Goal: Task Accomplishment & Management: Use online tool/utility

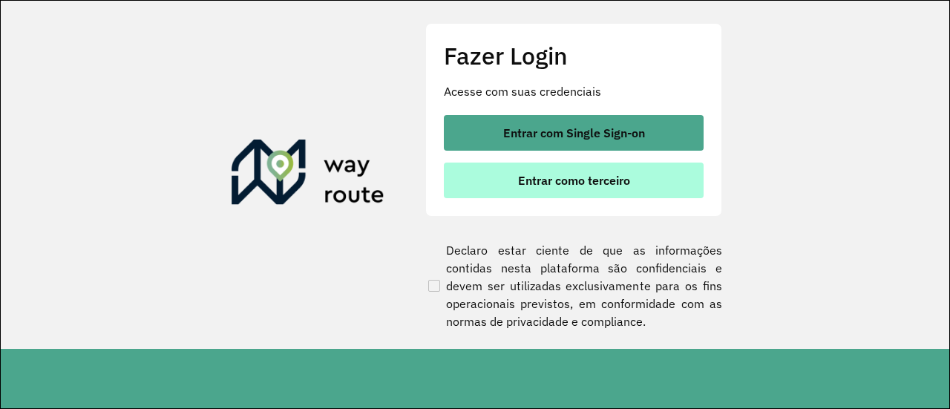
click at [570, 176] on span "Entrar como terceiro" at bounding box center [574, 180] width 112 height 12
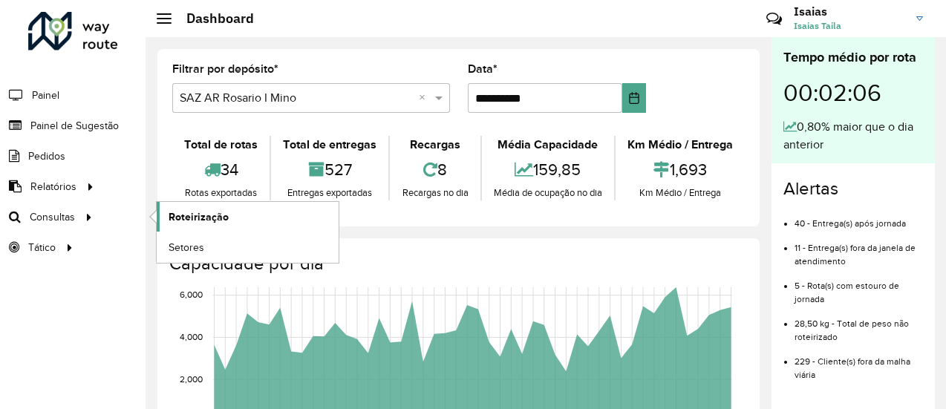
click at [208, 217] on span "Roteirização" at bounding box center [199, 217] width 60 height 16
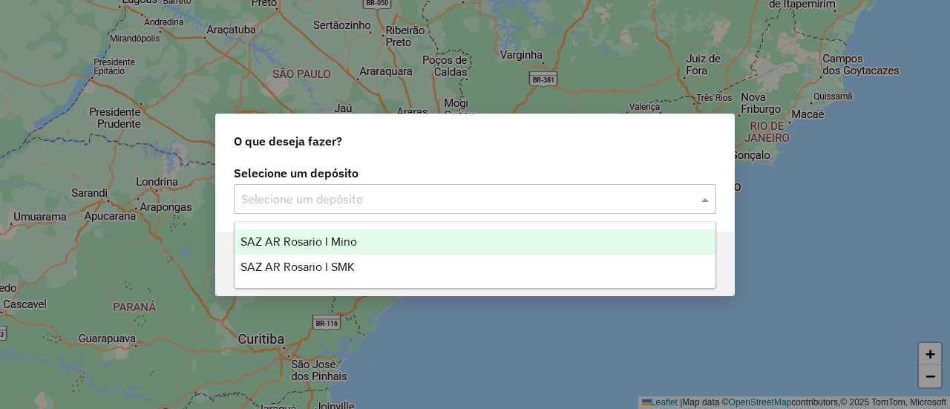
click at [708, 200] on span at bounding box center [707, 199] width 19 height 18
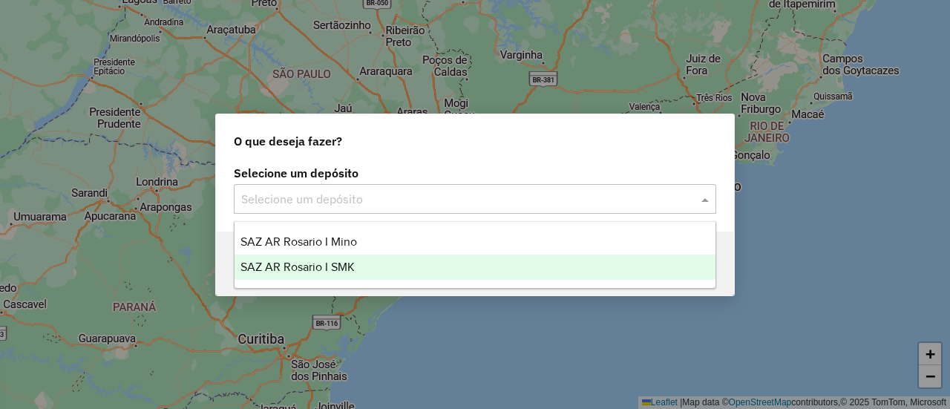
click at [347, 268] on span "SAZ AR Rosario I SMK" at bounding box center [298, 267] width 114 height 13
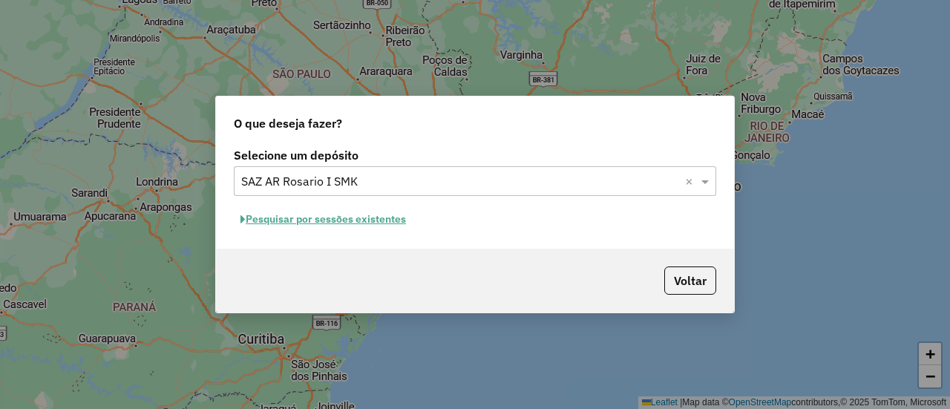
click at [373, 218] on button "Pesquisar por sessões existentes" at bounding box center [323, 219] width 179 height 23
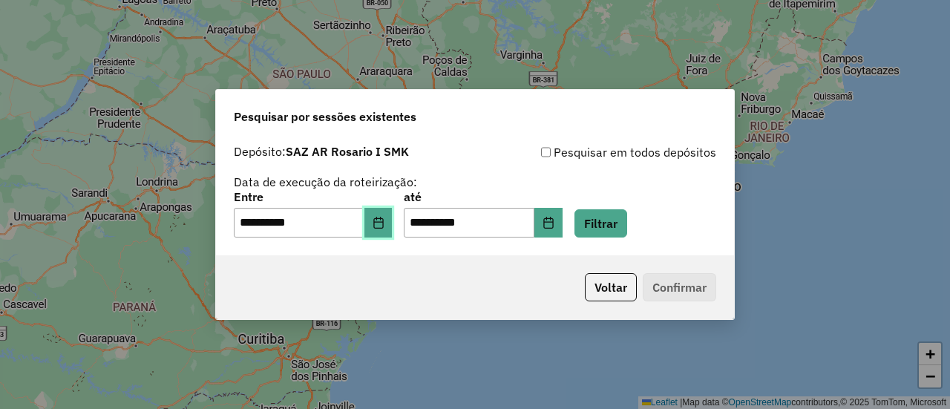
click at [385, 227] on icon "Choose Date" at bounding box center [379, 223] width 12 height 12
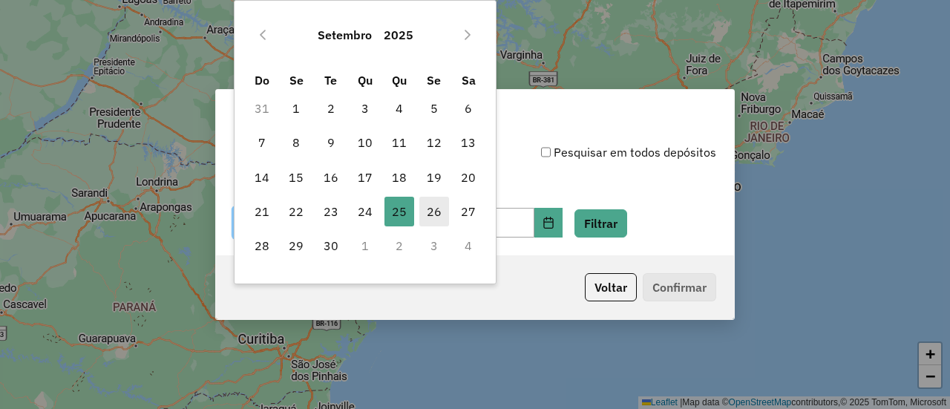
click at [436, 213] on span "26" at bounding box center [435, 212] width 30 height 30
type input "**********"
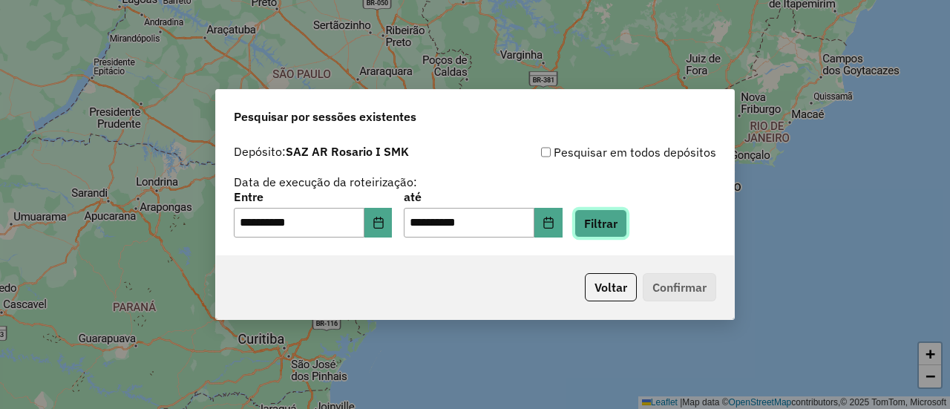
click at [621, 223] on button "Filtrar" at bounding box center [601, 223] width 53 height 28
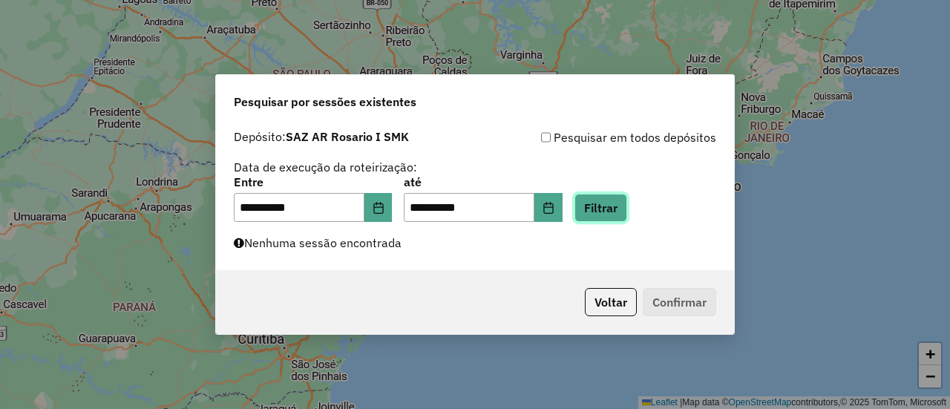
click at [627, 208] on button "Filtrar" at bounding box center [601, 208] width 53 height 28
click at [624, 206] on button "Filtrar" at bounding box center [601, 208] width 53 height 28
click at [627, 212] on button "Filtrar" at bounding box center [601, 208] width 53 height 28
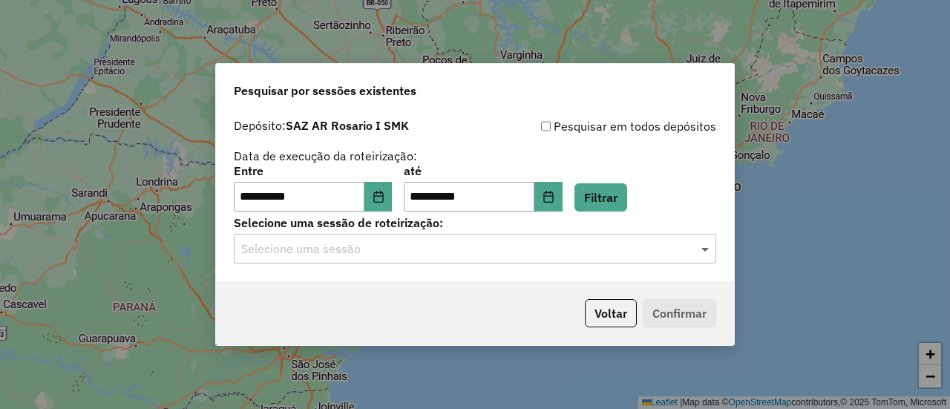
click at [703, 252] on span at bounding box center [707, 249] width 19 height 18
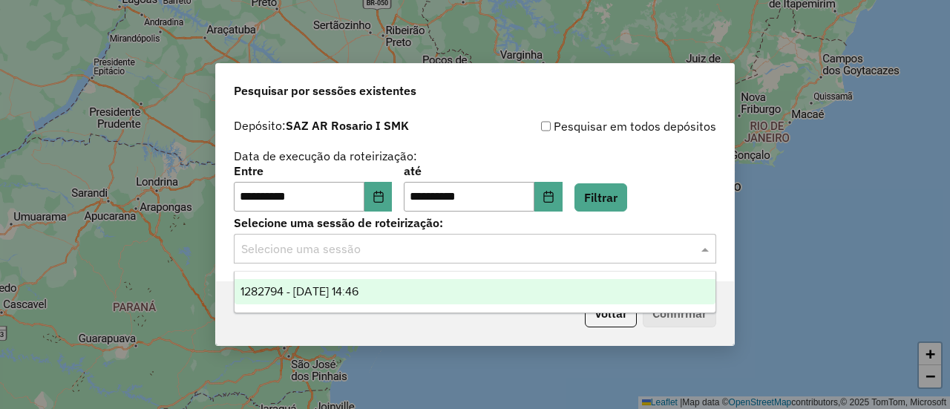
click at [359, 288] on span "1282794 - 26/09/2025 14:46" at bounding box center [300, 291] width 118 height 13
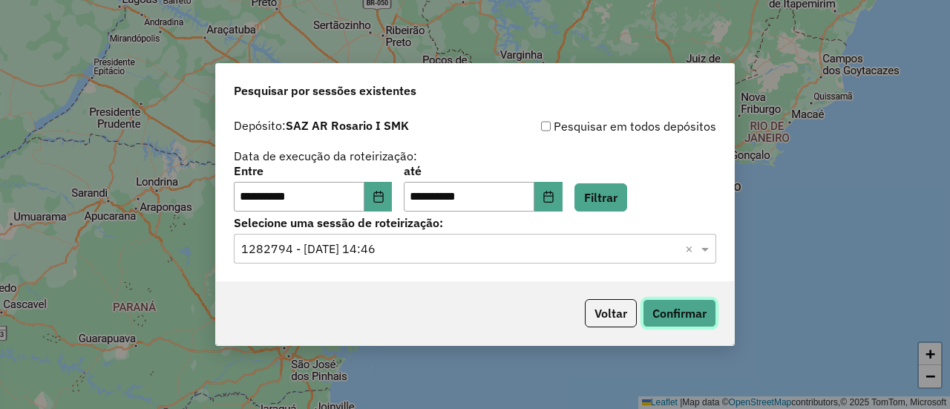
click at [681, 319] on button "Confirmar" at bounding box center [680, 313] width 74 height 28
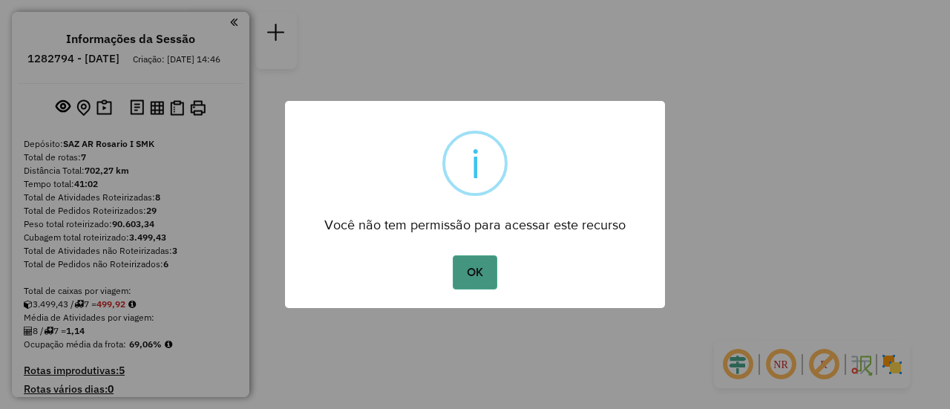
click at [482, 271] on button "OK" at bounding box center [475, 272] width 44 height 34
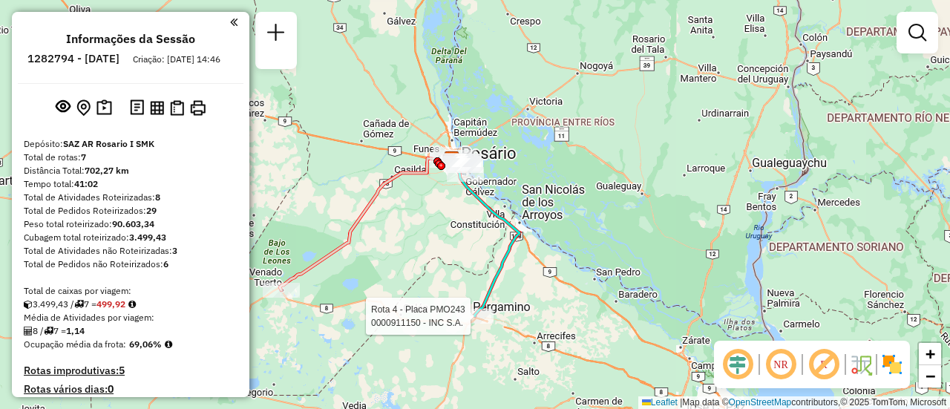
select select "**********"
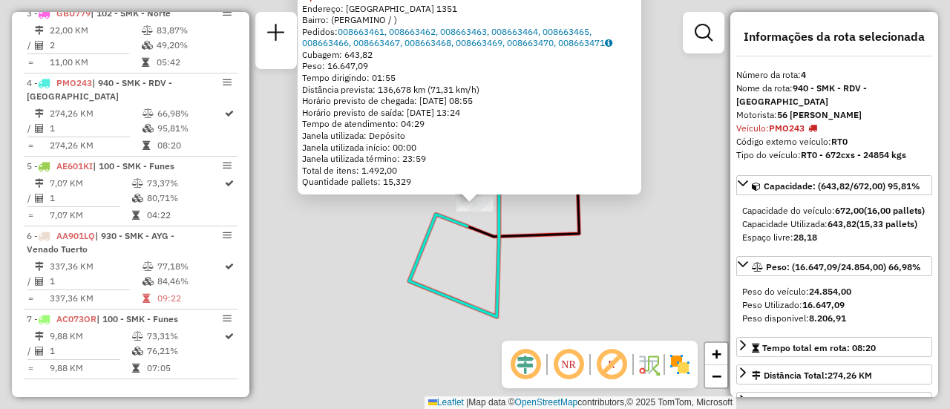
scroll to position [751, 0]
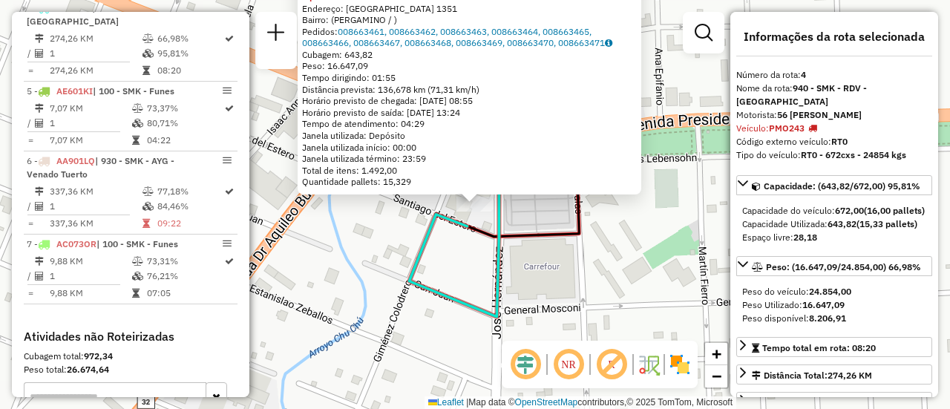
click at [474, 267] on div "0000911150 - INC S.A. Tipo de cliente: 31 - RDV (:) Tipo do veículo ou veículo …" at bounding box center [475, 204] width 950 height 409
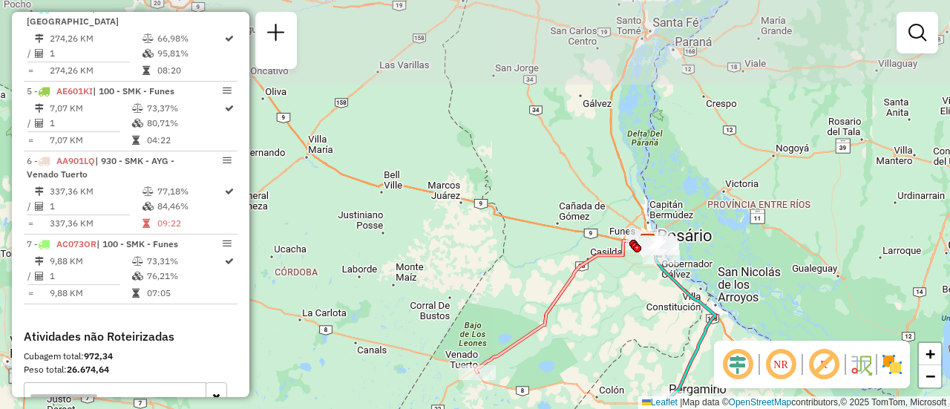
drag, startPoint x: 462, startPoint y: 143, endPoint x: 598, endPoint y: 354, distance: 250.9
click at [598, 354] on div "Janela de atendimento Grade de atendimento Capacidade Transportadoras Veículos …" at bounding box center [475, 204] width 950 height 409
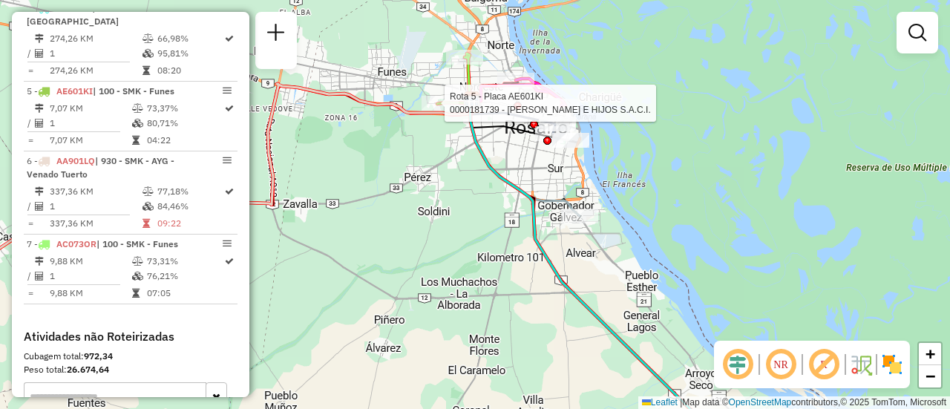
select select "**********"
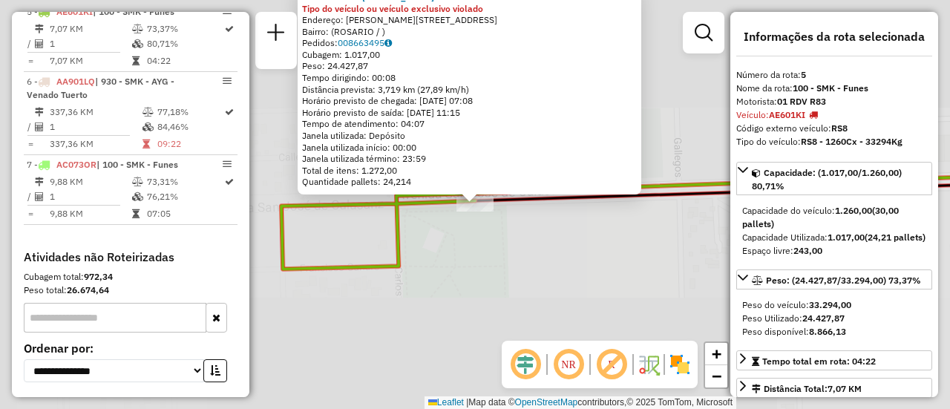
scroll to position [835, 0]
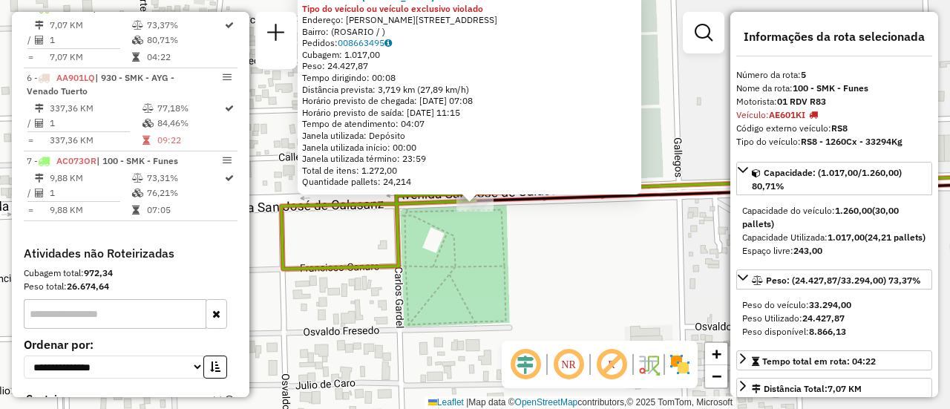
click at [497, 260] on div "0000181739 - DAVID ROSENTAL E HIJOS S.A.C.I. Tipo do veículo ou veículo exclusi…" at bounding box center [475, 204] width 950 height 409
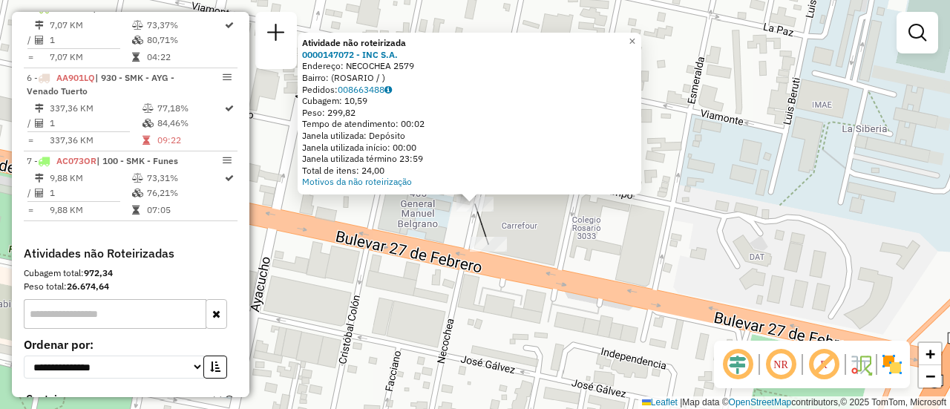
click at [578, 225] on div "Atividade não roteirizada 0000147072 - INC S.A. Endereço: NECOCHEA 2579 Bairro:…" at bounding box center [475, 204] width 950 height 409
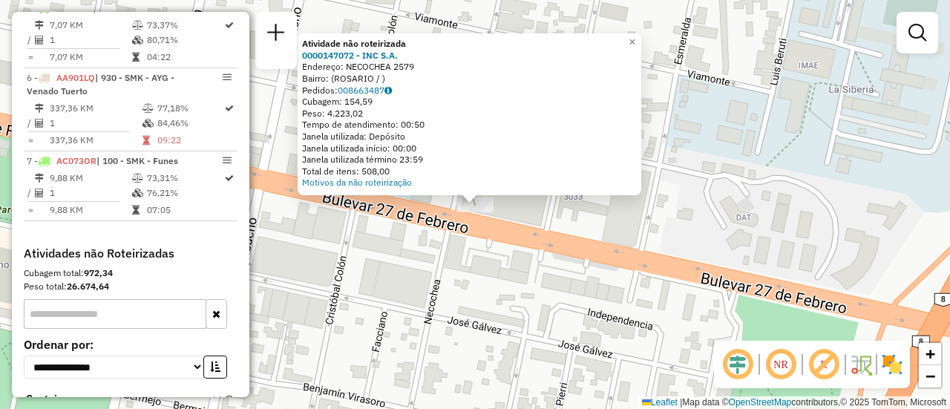
click at [619, 210] on div "Atividade não roteirizada 0000147072 - INC S.A. Endereço: NECOCHEA 2579 Bairro:…" at bounding box center [475, 204] width 950 height 409
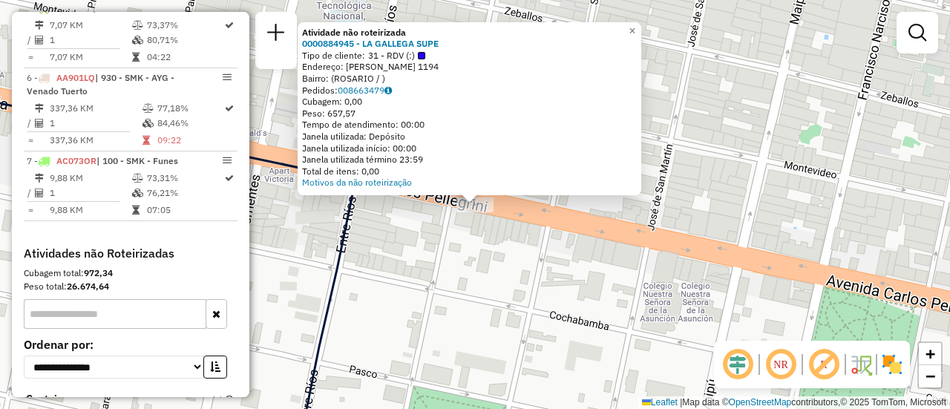
click at [538, 268] on div "Atividade não roteirizada 0000884945 - LA GALLEGA SUPE Tipo de cliente: 31 - RD…" at bounding box center [475, 204] width 950 height 409
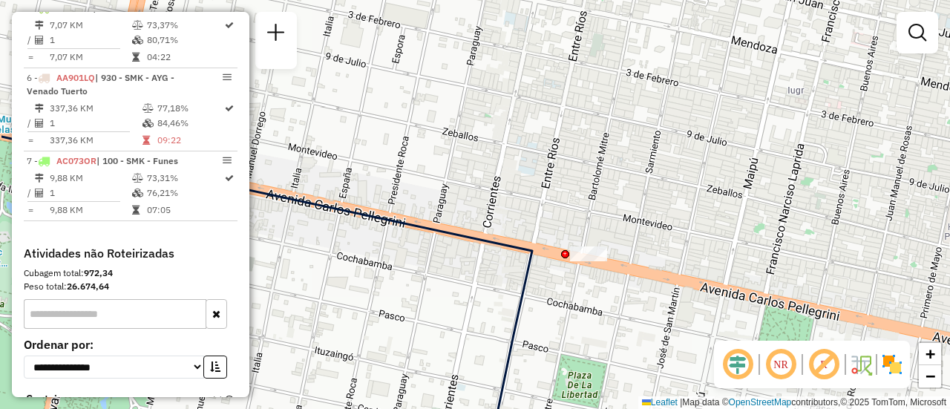
drag, startPoint x: 447, startPoint y: 121, endPoint x: 544, endPoint y: 213, distance: 133.4
click at [544, 213] on div "Janela de atendimento Grade de atendimento Capacidade Transportadoras Veículos …" at bounding box center [475, 204] width 950 height 409
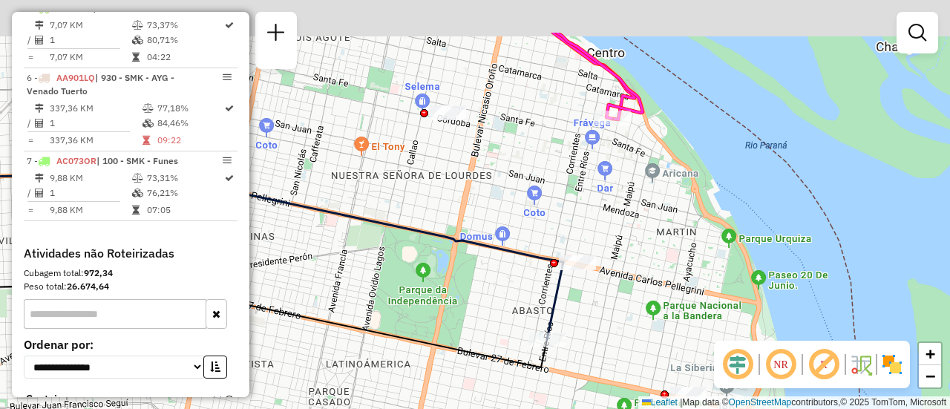
drag, startPoint x: 463, startPoint y: 146, endPoint x: 530, endPoint y: 223, distance: 101.6
click at [530, 223] on div "Janela de atendimento Grade de atendimento Capacidade Transportadoras Veículos …" at bounding box center [475, 204] width 950 height 409
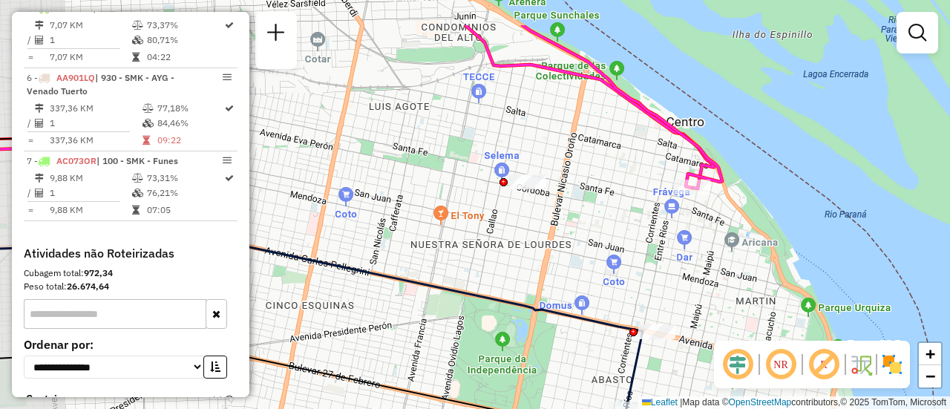
drag, startPoint x: 485, startPoint y: 157, endPoint x: 557, endPoint y: 223, distance: 97.7
click at [557, 223] on div "Janela de atendimento Grade de atendimento Capacidade Transportadoras Veículos …" at bounding box center [475, 204] width 950 height 409
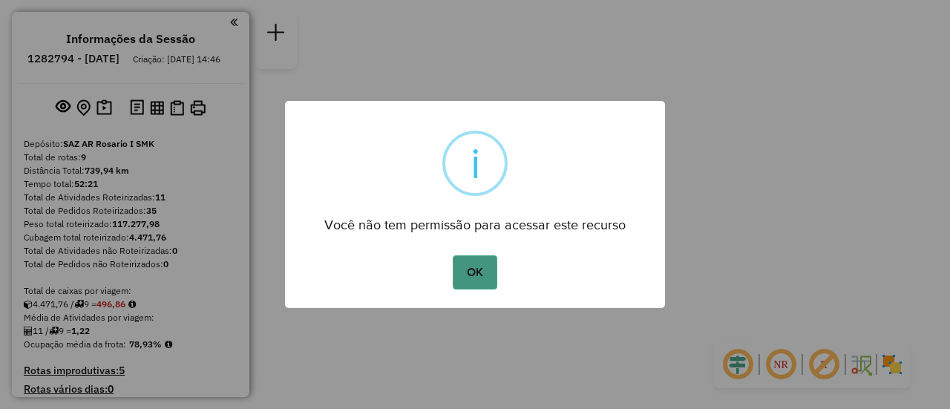
click at [477, 268] on button "OK" at bounding box center [475, 272] width 44 height 34
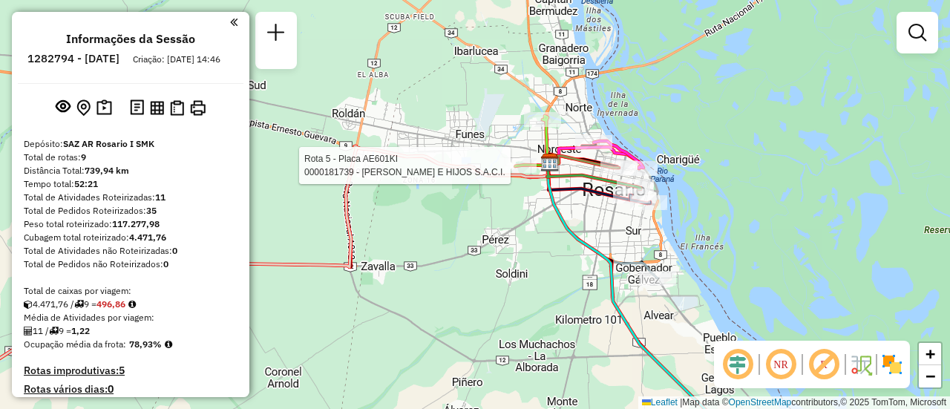
select select "**********"
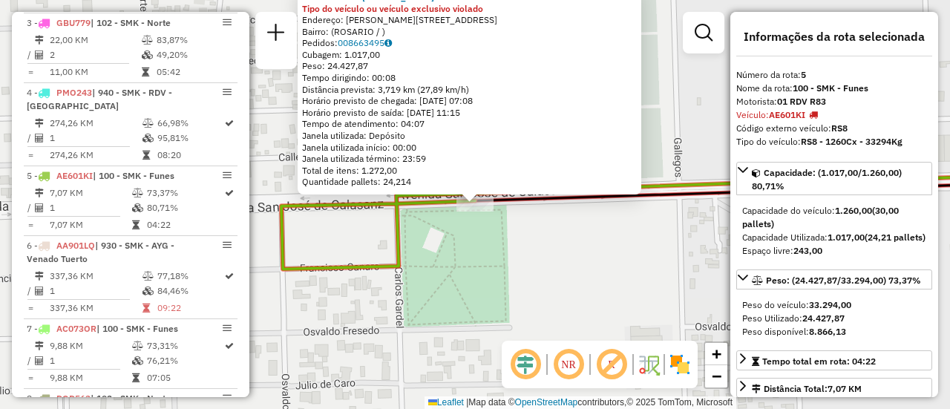
scroll to position [835, 0]
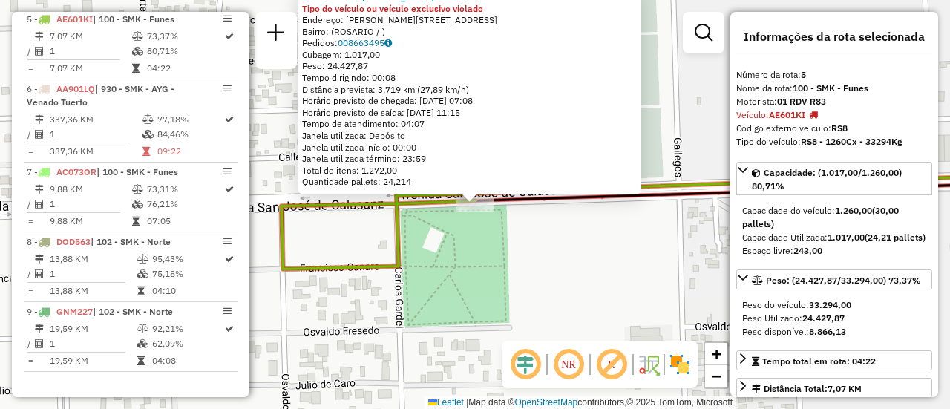
click at [577, 248] on div "0000181739 - [PERSON_NAME] E HIJOS S.A.C.I. Tipo do veículo ou veículo exclusiv…" at bounding box center [475, 204] width 950 height 409
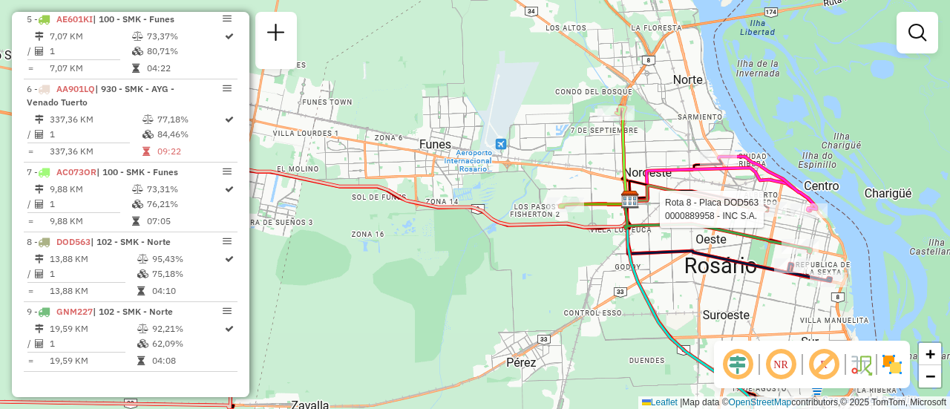
select select "**********"
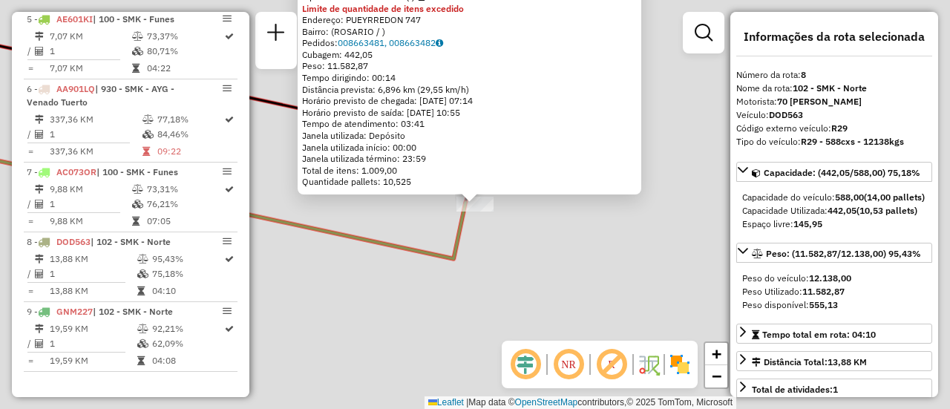
scroll to position [850, 0]
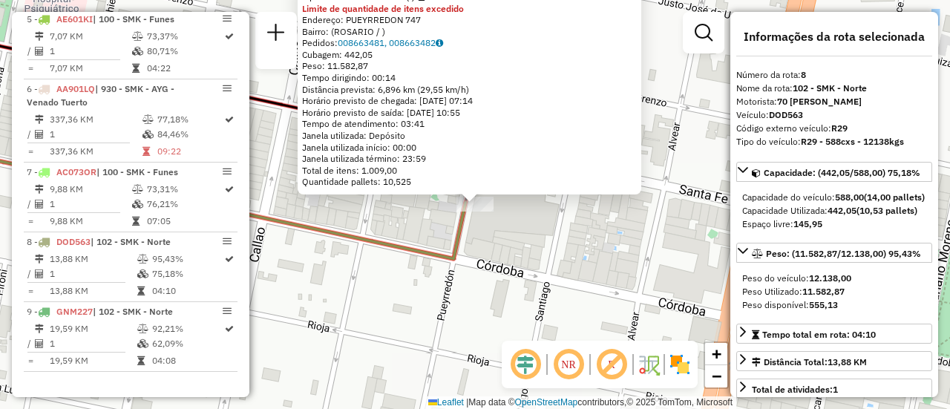
click at [564, 264] on div "0000889958 - INC S.A. Tipo de cliente: 31 - RDV (:) Limite de quantidade de ite…" at bounding box center [475, 204] width 950 height 409
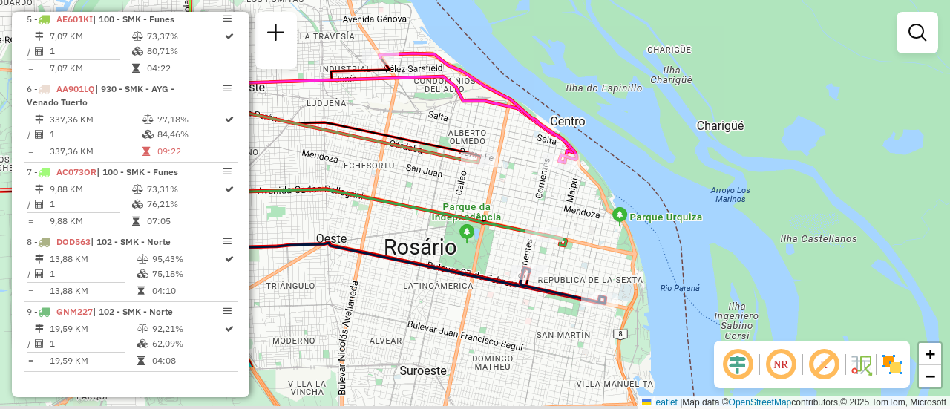
drag, startPoint x: 512, startPoint y: 301, endPoint x: 474, endPoint y: 139, distance: 166.2
click at [474, 140] on icon at bounding box center [379, 193] width 373 height 106
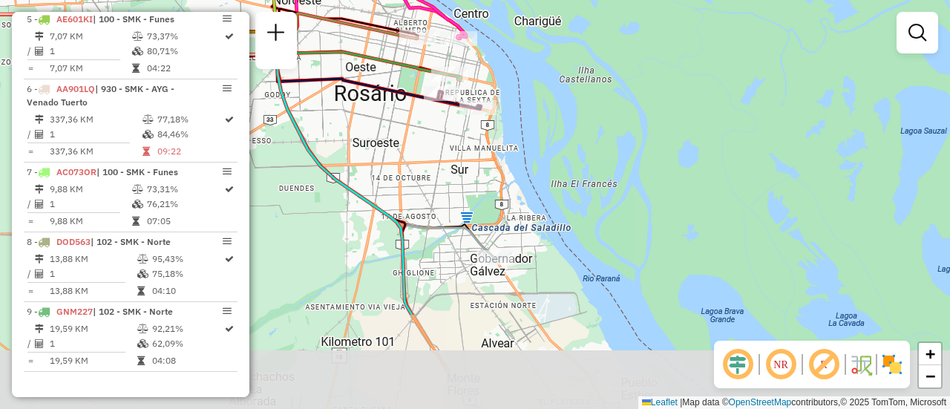
drag, startPoint x: 523, startPoint y: 282, endPoint x: 441, endPoint y: 147, distance: 158.3
click at [441, 147] on div "Janela de atendimento Grade de atendimento Capacidade Transportadoras Veículos …" at bounding box center [475, 204] width 950 height 409
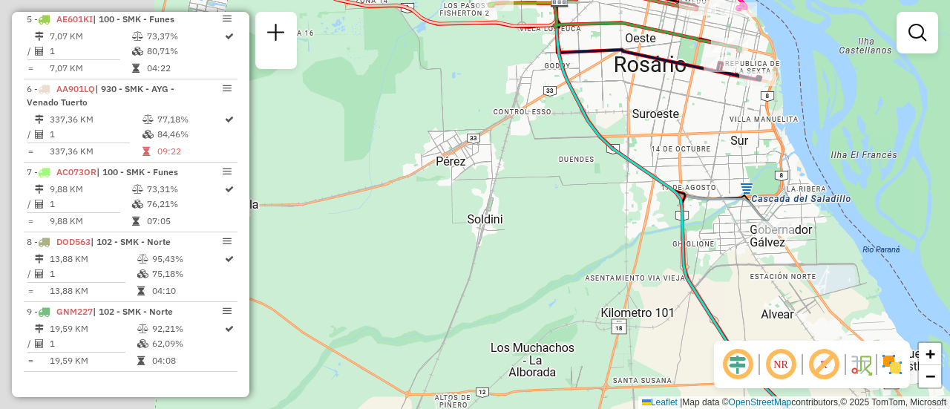
drag, startPoint x: 374, startPoint y: 179, endPoint x: 750, endPoint y: 129, distance: 379.0
click at [750, 129] on div "Janela de atendimento Grade de atendimento Capacidade Transportadoras Veículos …" at bounding box center [475, 204] width 950 height 409
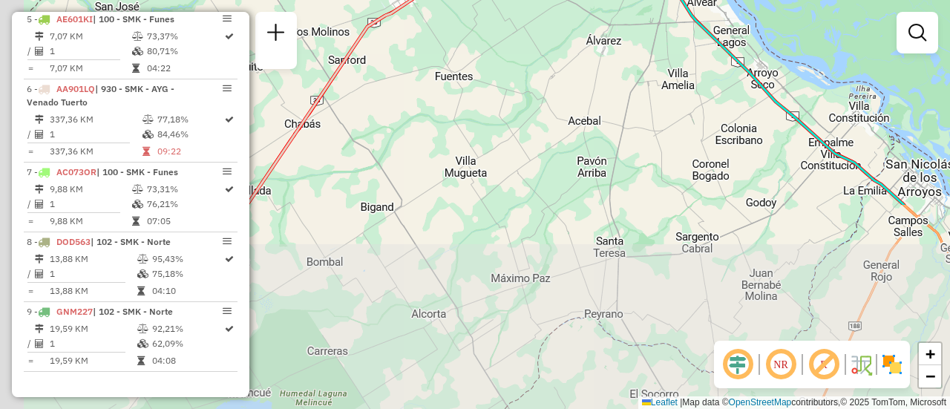
drag, startPoint x: 608, startPoint y: 281, endPoint x: 649, endPoint y: 29, distance: 255.7
click at [647, 30] on div "Janela de atendimento Grade de atendimento Capacidade Transportadoras Veículos …" at bounding box center [475, 204] width 950 height 409
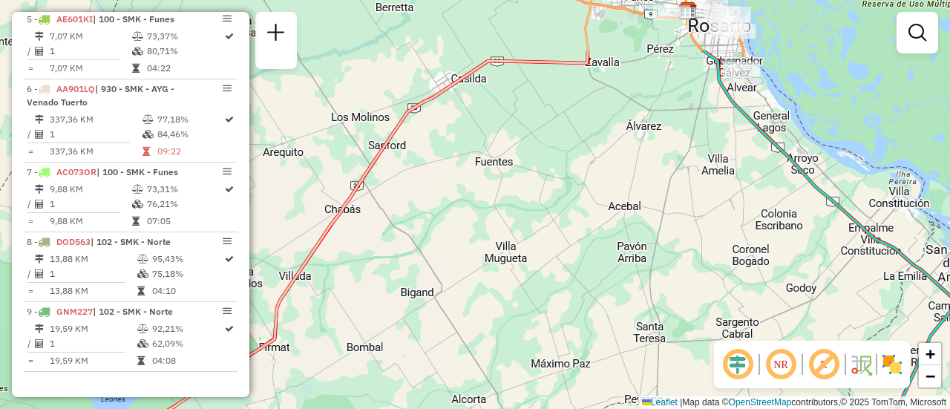
drag, startPoint x: 491, startPoint y: 199, endPoint x: 534, endPoint y: 263, distance: 77.0
click at [532, 263] on div "Janela de atendimento Grade de atendimento Capacidade Transportadoras Veículos …" at bounding box center [475, 204] width 950 height 409
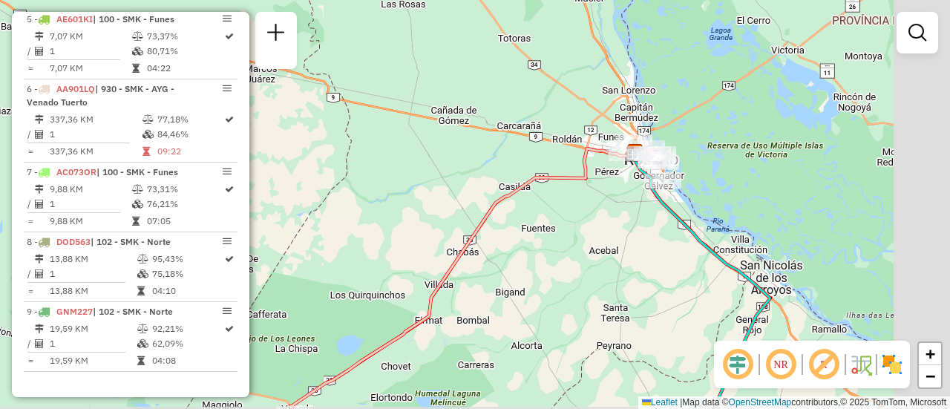
drag, startPoint x: 631, startPoint y: 229, endPoint x: 466, endPoint y: 233, distance: 165.6
click at [466, 233] on div "Janela de atendimento Grade de atendimento Capacidade Transportadoras Veículos …" at bounding box center [475, 204] width 950 height 409
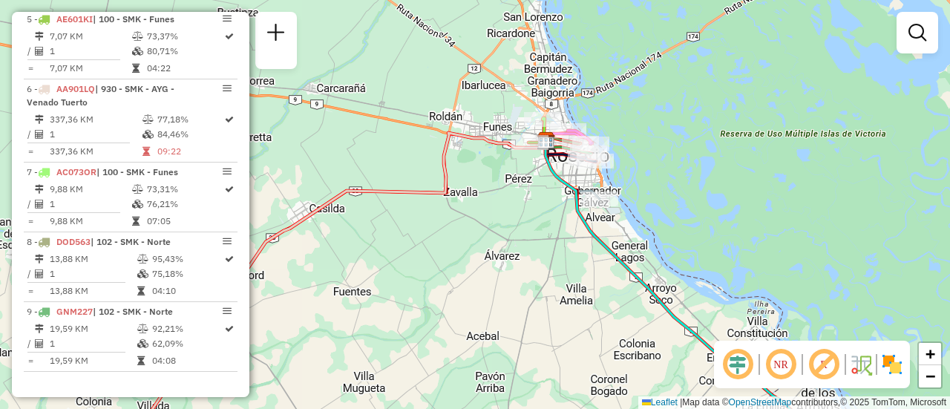
drag, startPoint x: 575, startPoint y: 149, endPoint x: 463, endPoint y: 232, distance: 139.0
click at [462, 234] on div "Janela de atendimento Grade de atendimento Capacidade Transportadoras Veículos …" at bounding box center [475, 204] width 950 height 409
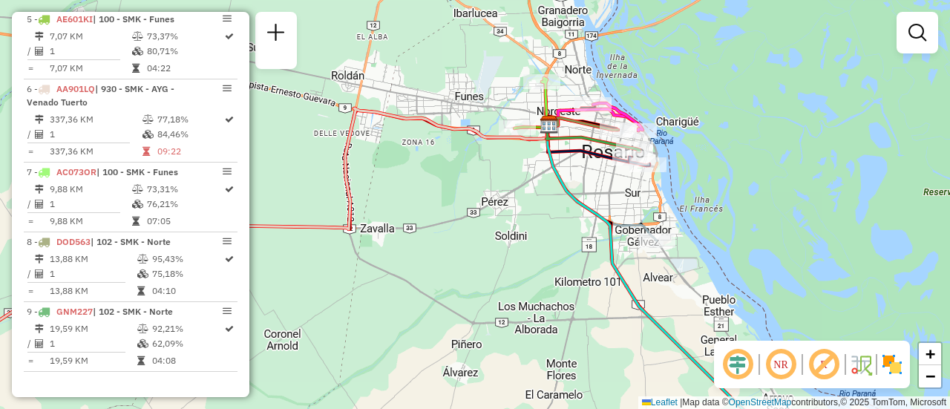
drag, startPoint x: 614, startPoint y: 193, endPoint x: 539, endPoint y: 238, distance: 87.6
click at [539, 238] on div "Janela de atendimento Grade de atendimento Capacidade Transportadoras Veículos …" at bounding box center [475, 204] width 950 height 409
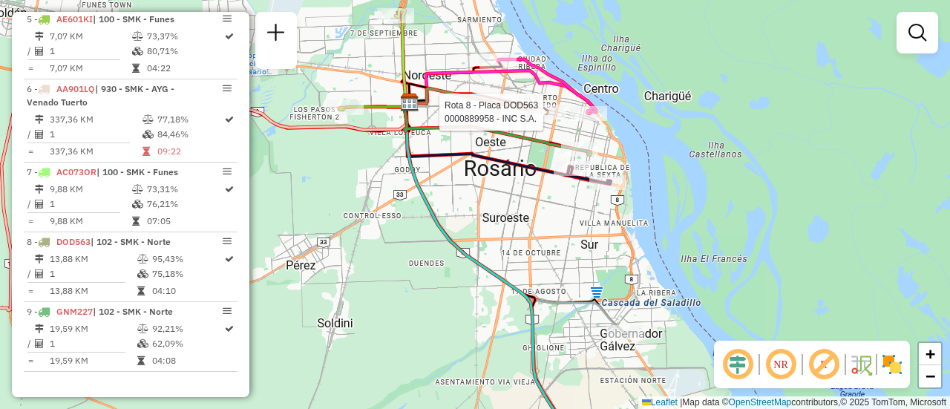
select select "**********"
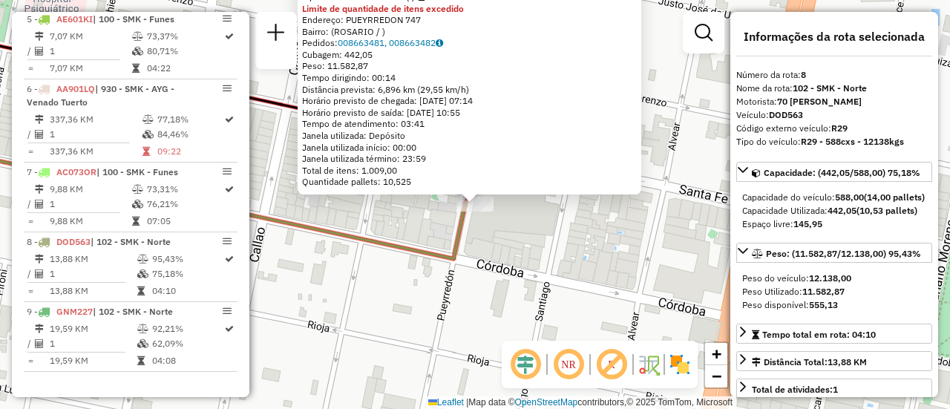
click at [596, 271] on div "0000889958 - INC S.A. Tipo de cliente: 31 - RDV (:) Limite de quantidade de ite…" at bounding box center [475, 204] width 950 height 409
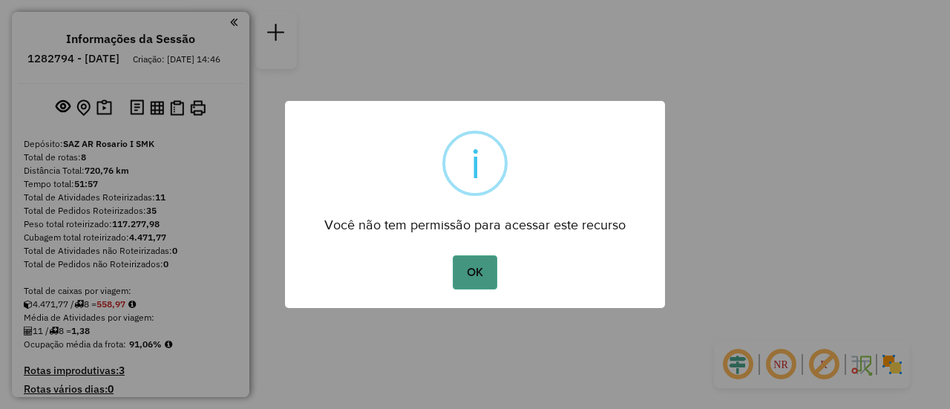
click at [469, 270] on button "OK" at bounding box center [475, 272] width 44 height 34
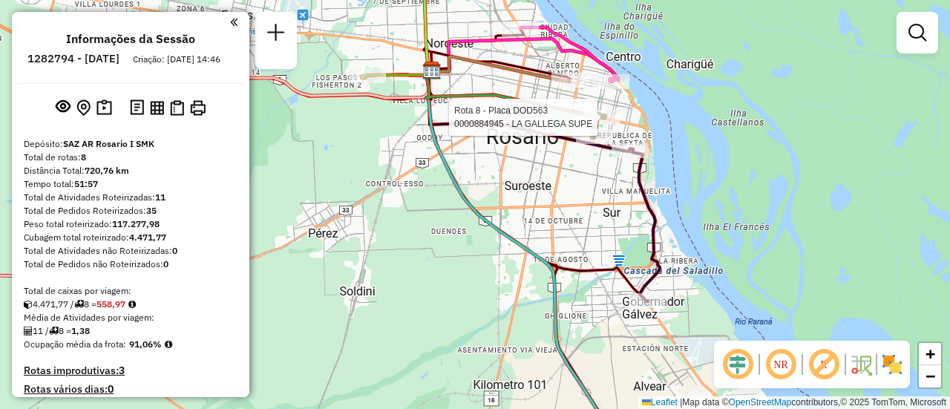
select select "**********"
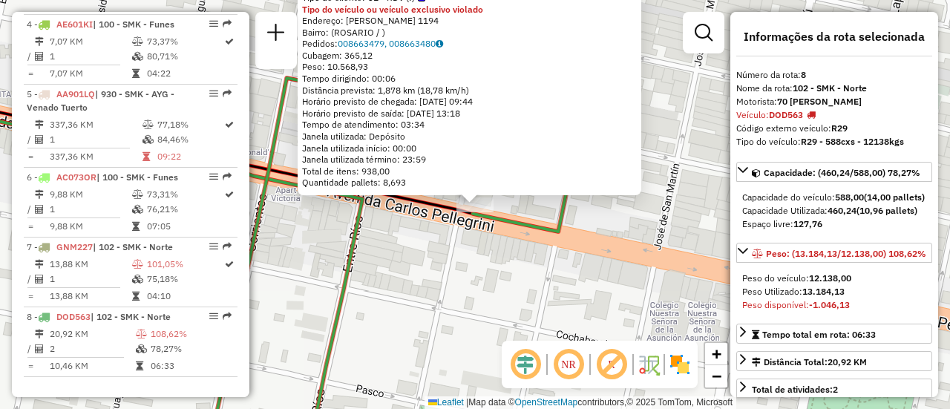
scroll to position [780, 0]
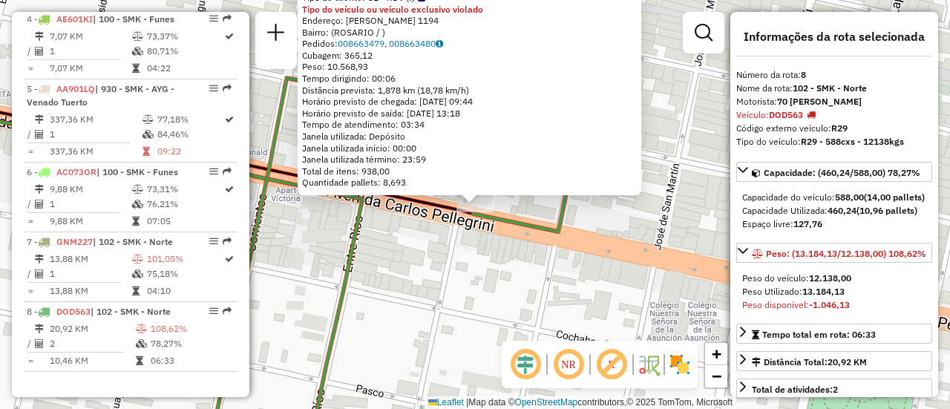
click at [500, 247] on div "0000884945 - LA GALLEGA SUPE Tipo de cliente: 31 - RDV (:) Tipo do veículo ou v…" at bounding box center [475, 204] width 950 height 409
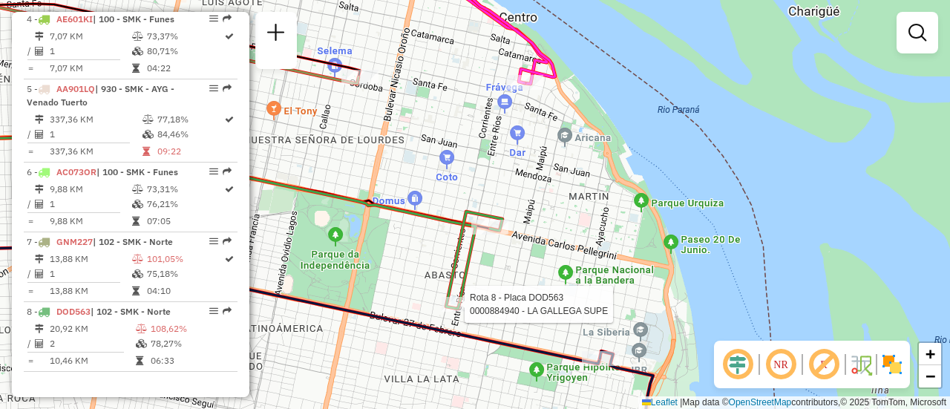
select select "**********"
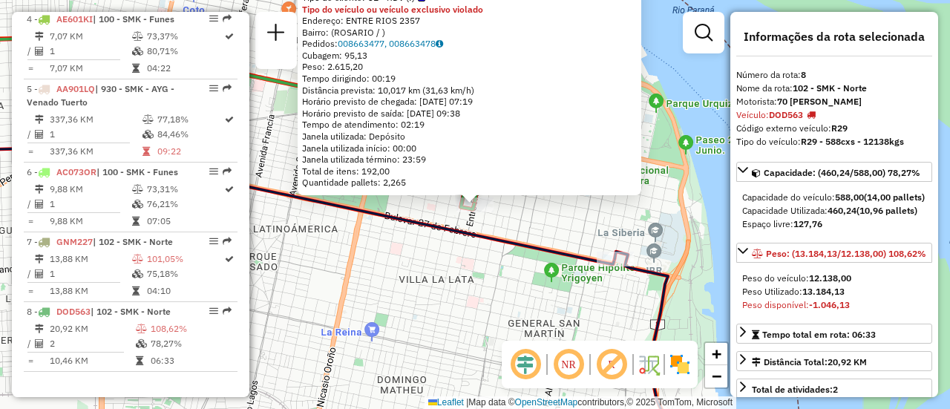
click at [552, 223] on div "0000884940 - LA GALLEGA SUPE Tipo de cliente: 31 - RDV (:) Tipo do veículo ou v…" at bounding box center [475, 204] width 950 height 409
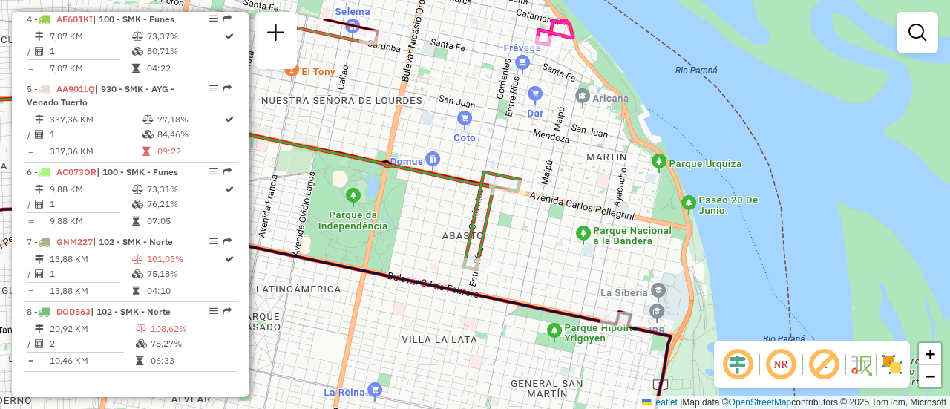
drag, startPoint x: 430, startPoint y: 105, endPoint x: 486, endPoint y: 361, distance: 261.6
click at [486, 264] on icon at bounding box center [201, 180] width 586 height 167
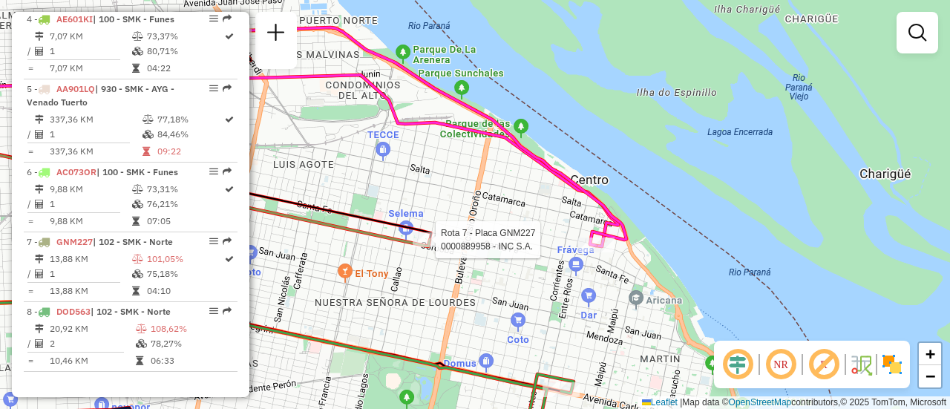
select select "**********"
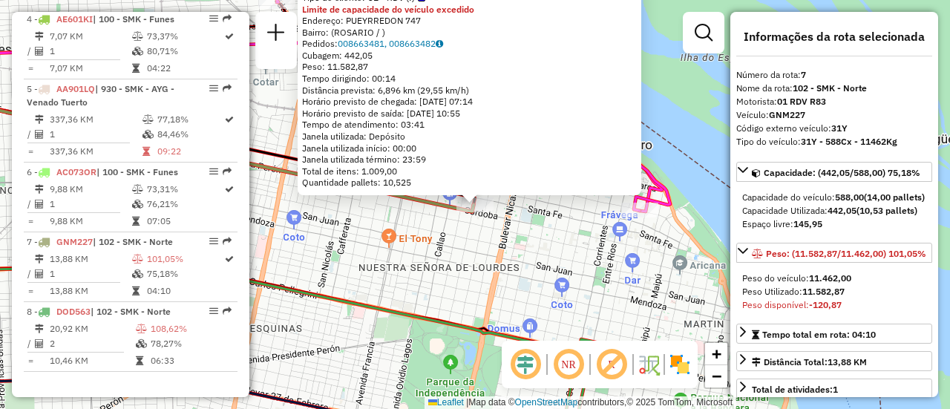
click at [519, 283] on div "0000889958 - INC S.A. Tipo de cliente: 31 - RDV (:) Limite de capacidade do veí…" at bounding box center [475, 204] width 950 height 409
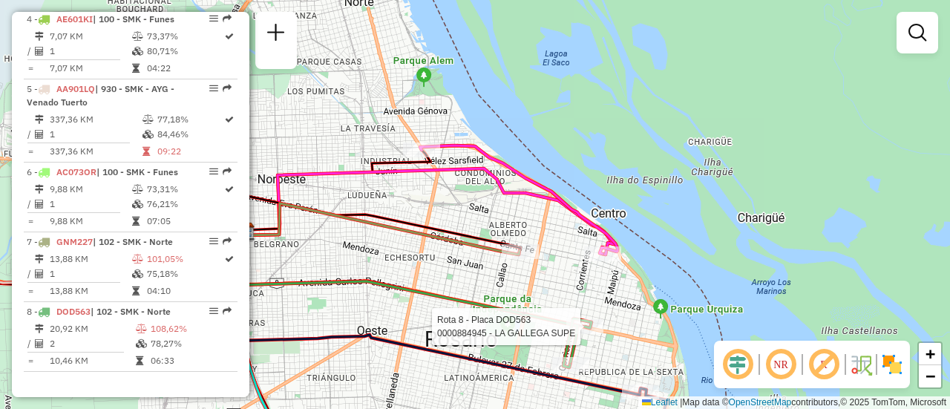
select select "**********"
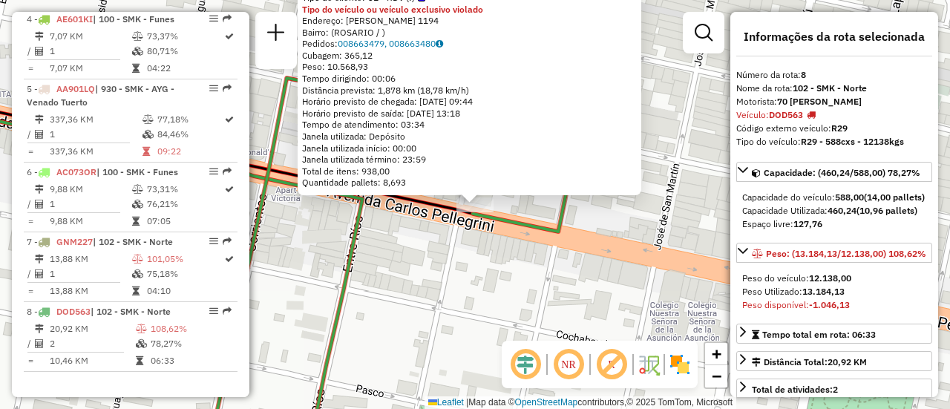
click at [477, 275] on div "0000884945 - LA GALLEGA SUPE Tipo de cliente: 31 - RDV (:) Tipo do veículo ou v…" at bounding box center [475, 204] width 950 height 409
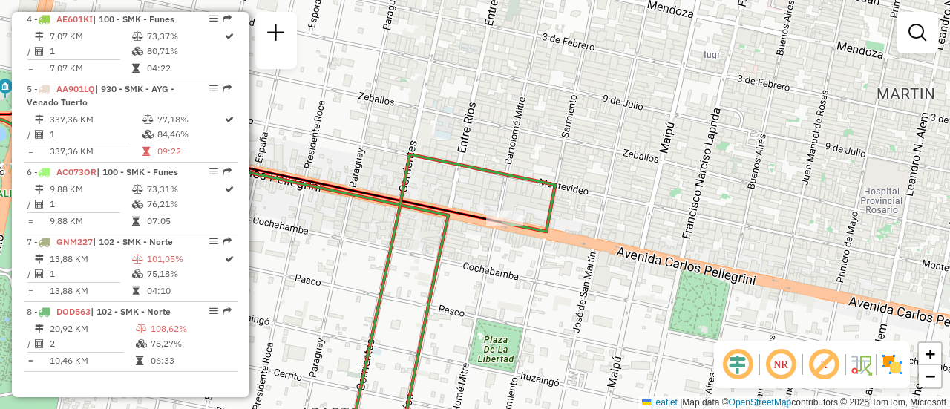
click at [525, 267] on div "Janela de atendimento Grade de atendimento Capacidade Transportadoras Veículos …" at bounding box center [475, 204] width 950 height 409
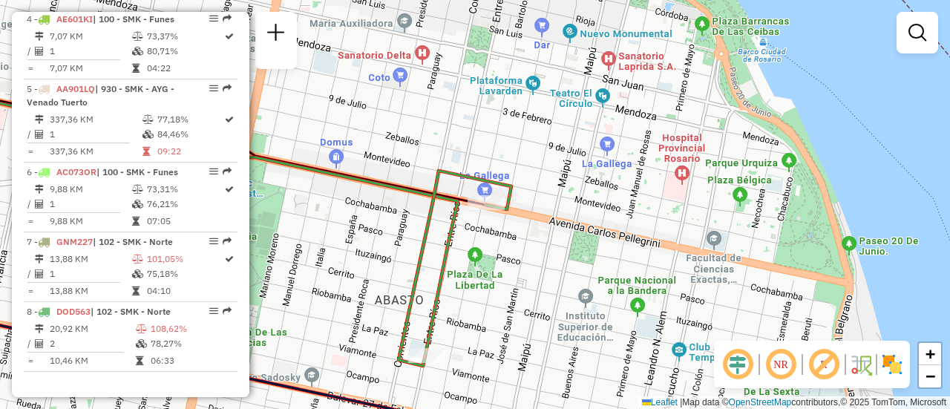
drag, startPoint x: 498, startPoint y: 259, endPoint x: 457, endPoint y: 190, distance: 80.2
click at [457, 190] on div "Janela de atendimento Grade de atendimento Capacidade Transportadoras Veículos …" at bounding box center [475, 204] width 950 height 409
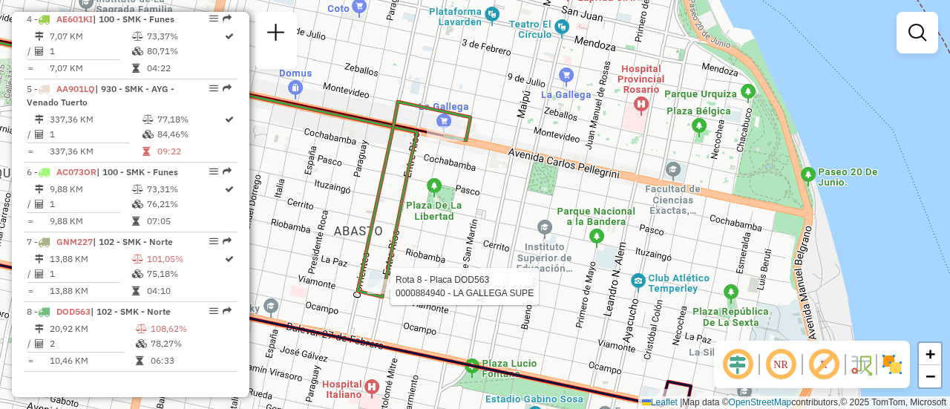
select select "**********"
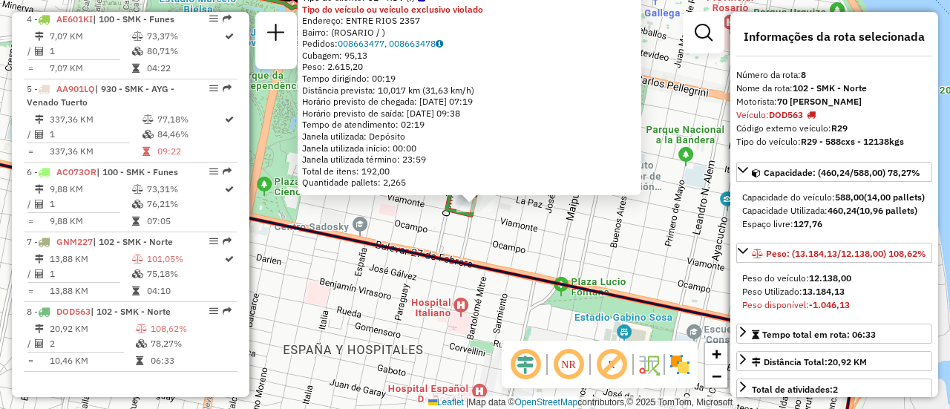
click at [542, 233] on div "0000884940 - LA GALLEGA SUPE Tipo de cliente: 31 - RDV (:) Tipo do veículo ou v…" at bounding box center [475, 204] width 950 height 409
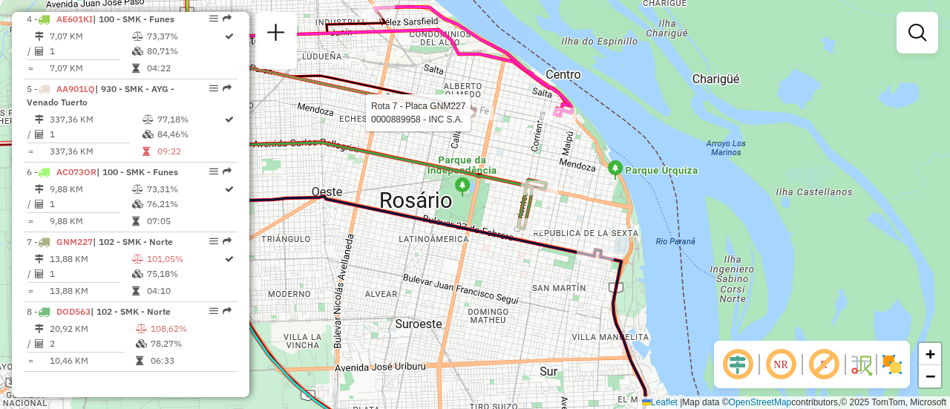
select select "**********"
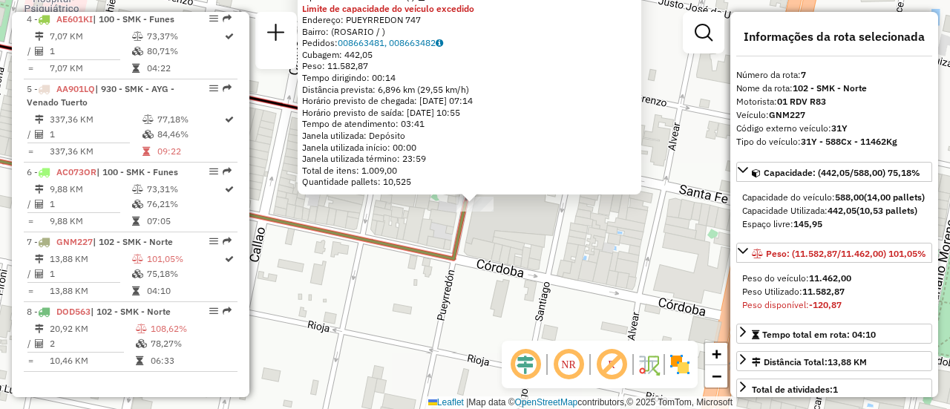
click at [590, 291] on div "0000889958 - INC S.A. Tipo de cliente: 31 - RDV (:) Limite de capacidade do veí…" at bounding box center [475, 204] width 950 height 409
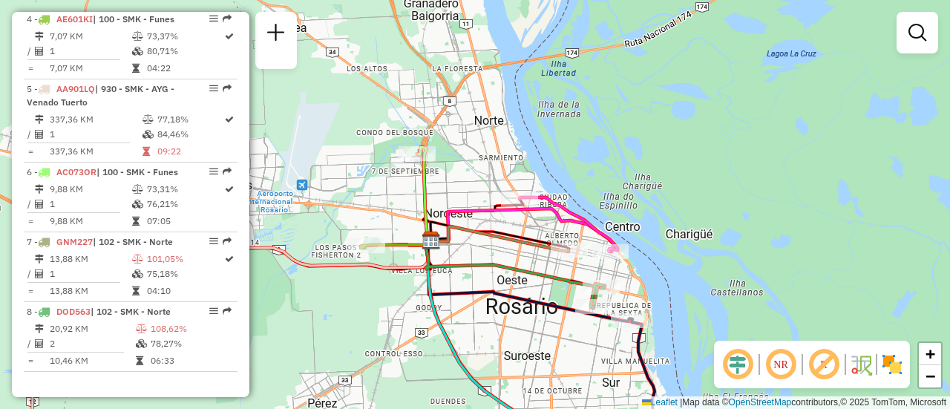
drag, startPoint x: 515, startPoint y: 257, endPoint x: 530, endPoint y: 186, distance: 73.0
click at [530, 232] on div "Janela de atendimento Grade de atendimento Capacidade Transportadoras Veículos …" at bounding box center [475, 204] width 950 height 409
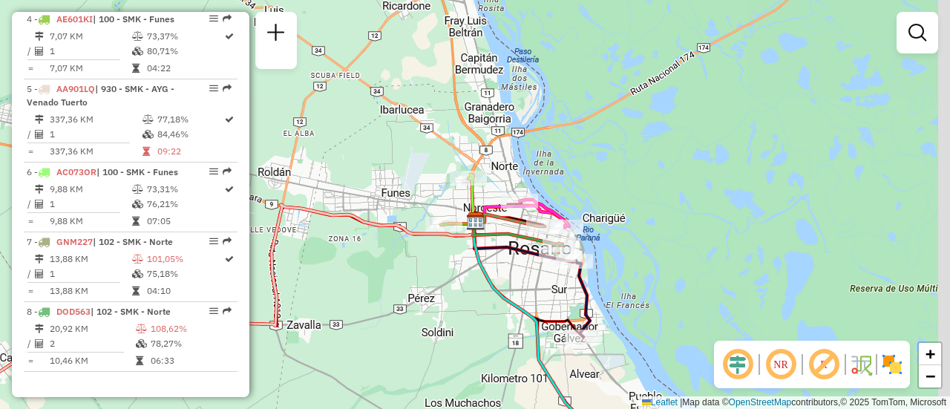
drag, startPoint x: 514, startPoint y: 315, endPoint x: 482, endPoint y: 206, distance: 113.7
click at [474, 221] on icon at bounding box center [524, 316] width 101 height 191
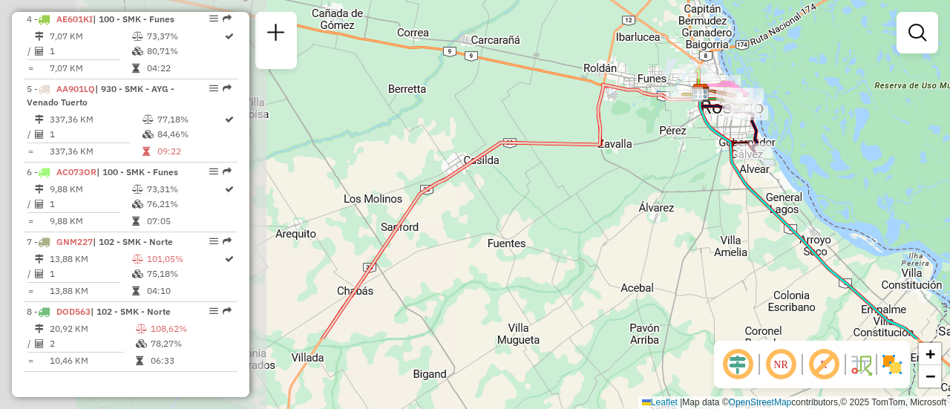
drag, startPoint x: 373, startPoint y: 300, endPoint x: 633, endPoint y: 193, distance: 281.7
click at [650, 193] on div "Janela de atendimento Grade de atendimento Capacidade Transportadoras Veículos …" at bounding box center [475, 204] width 950 height 409
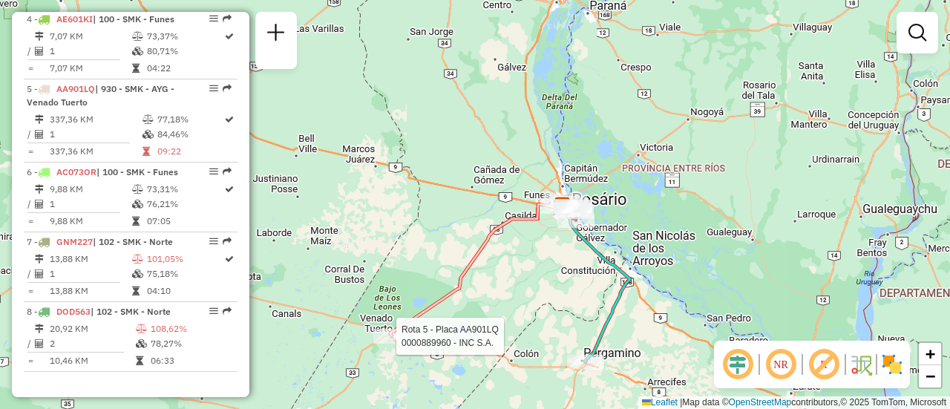
select select "**********"
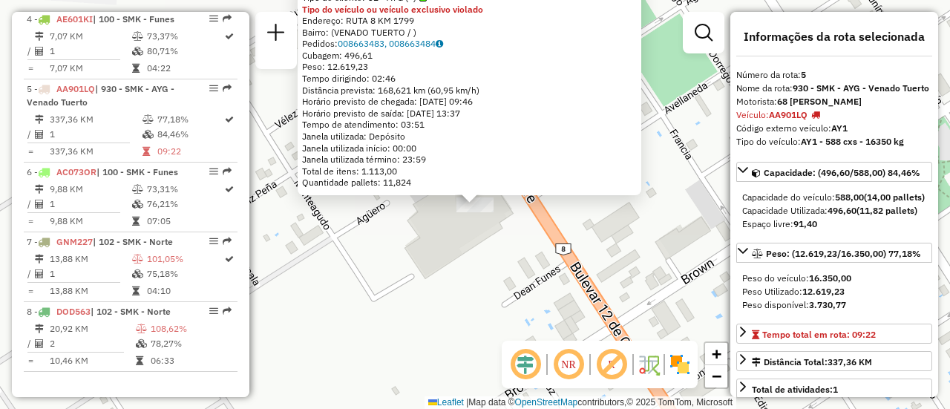
click at [471, 272] on div "0000889960 - INC S.A. Tipo de cliente: 32 - AYG (^) Tipo do veículo ou veículo …" at bounding box center [475, 204] width 950 height 409
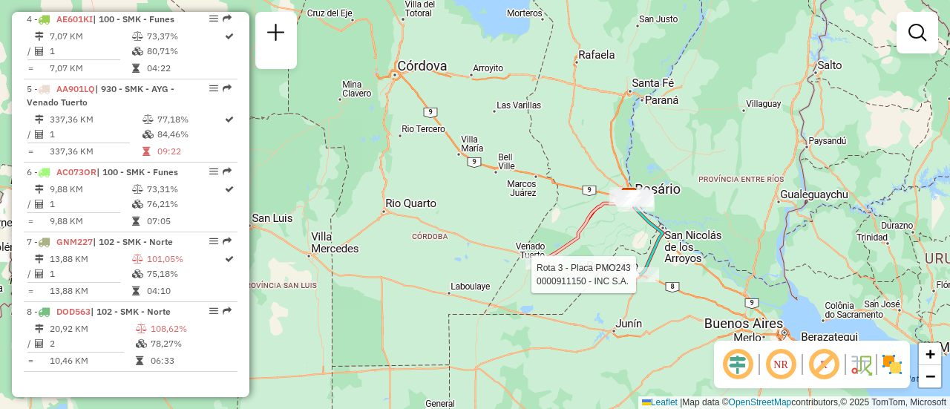
select select "**********"
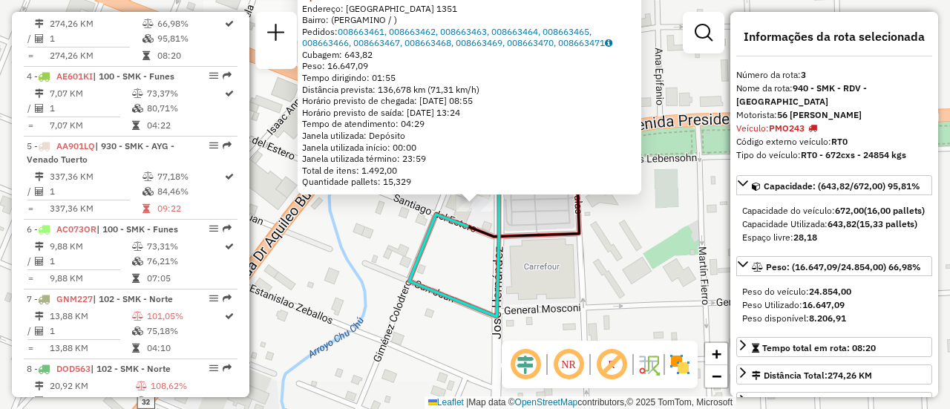
scroll to position [682, 0]
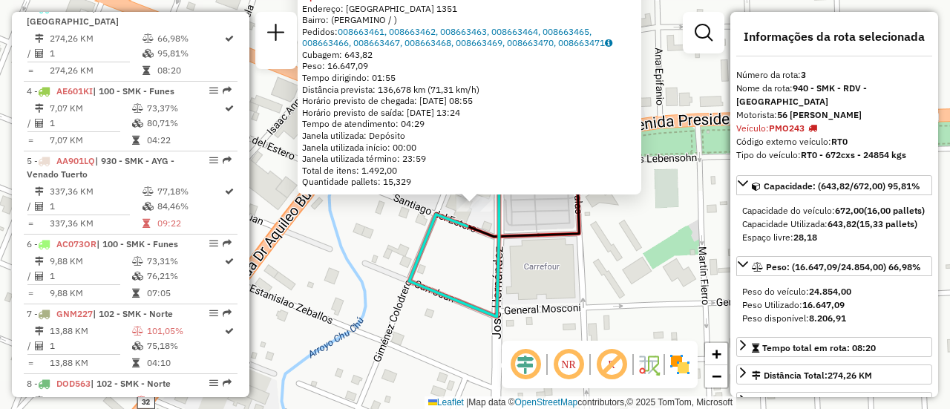
click at [611, 270] on div "0000911150 - INC S.A. Tipo de cliente: 31 - RDV (:) Tipo do veículo ou veículo …" at bounding box center [475, 204] width 950 height 409
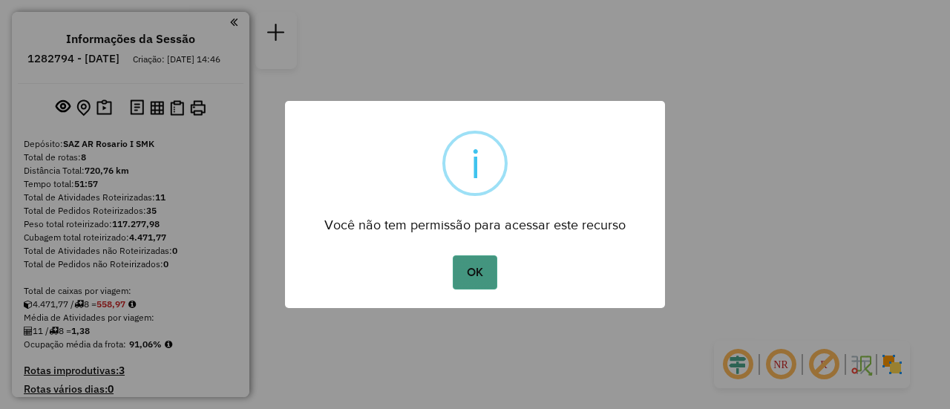
click at [479, 270] on button "OK" at bounding box center [475, 272] width 44 height 34
click at [474, 265] on button "OK" at bounding box center [475, 272] width 44 height 34
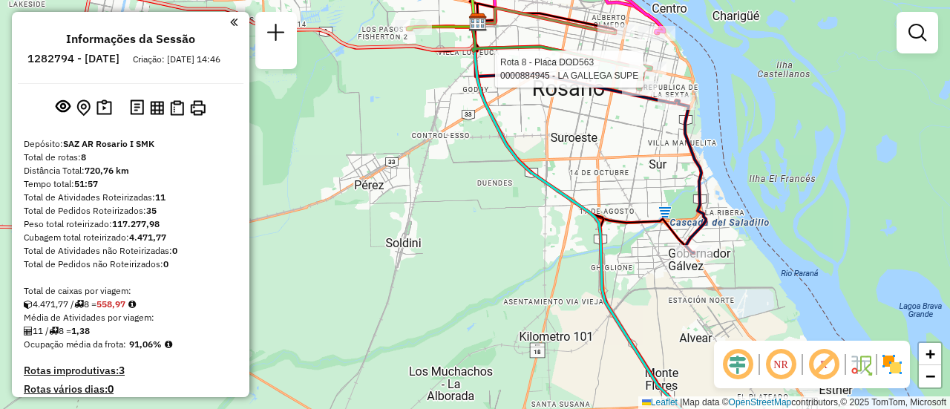
select select "**********"
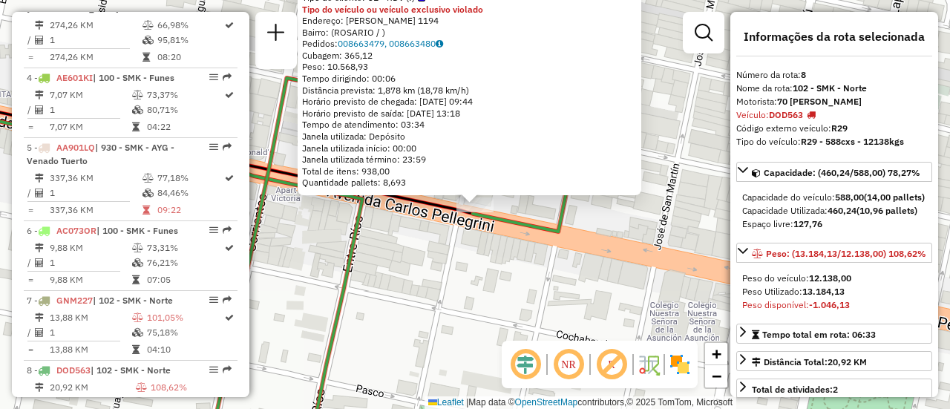
scroll to position [780, 0]
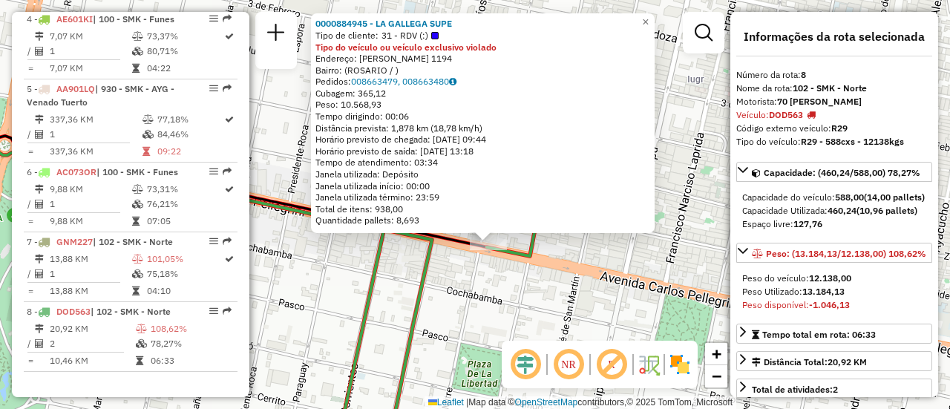
click at [501, 281] on div "0000884945 - LA GALLEGA SUPE Tipo de cliente: 31 - RDV (:) Tipo do veículo ou v…" at bounding box center [475, 204] width 950 height 409
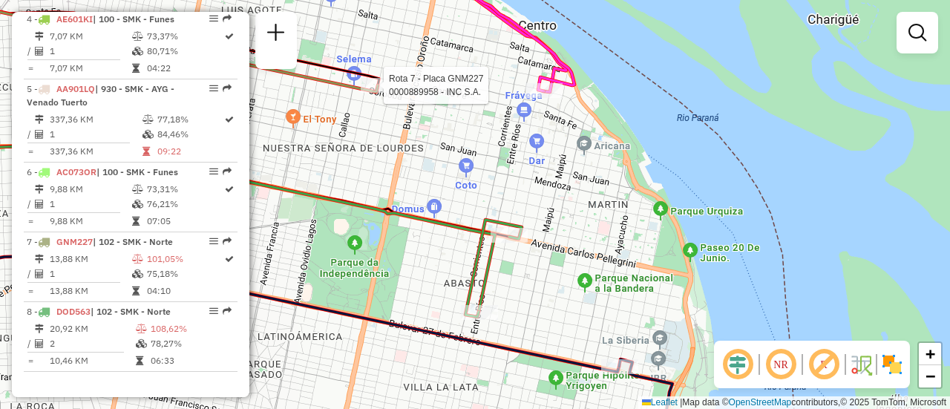
select select "**********"
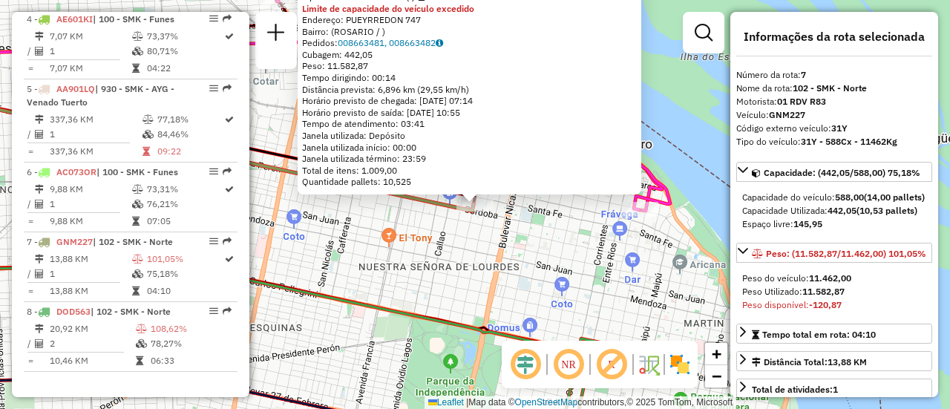
click at [533, 265] on div "0000889958 - INC S.A. Tipo de cliente: 31 - RDV (:) Limite de capacidade do veí…" at bounding box center [475, 204] width 950 height 409
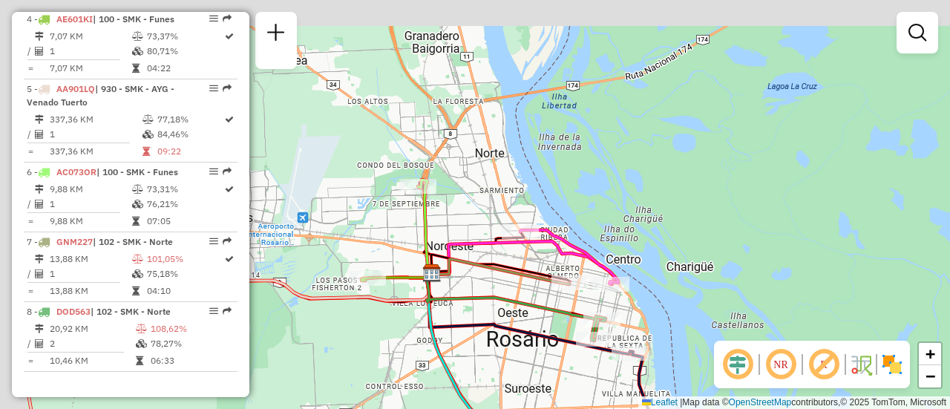
drag, startPoint x: 424, startPoint y: 252, endPoint x: 546, endPoint y: 298, distance: 131.1
click at [546, 298] on icon at bounding box center [513, 306] width 172 height 66
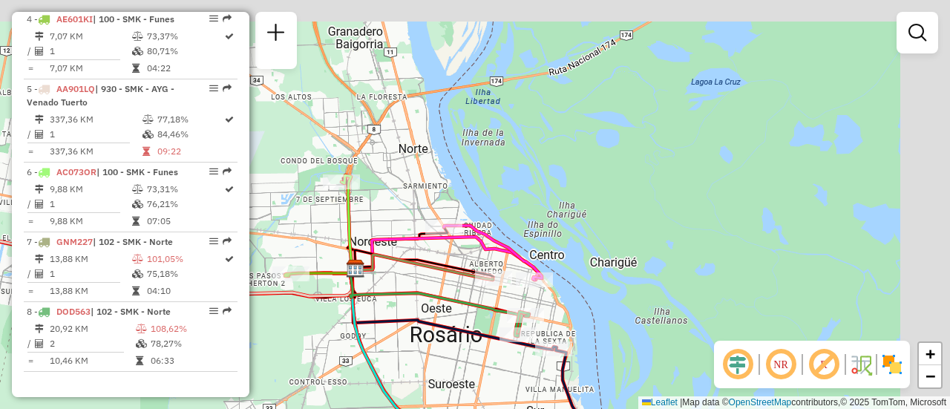
drag, startPoint x: 548, startPoint y: 239, endPoint x: 366, endPoint y: 283, distance: 187.1
click at [366, 283] on div "Janela de atendimento Grade de atendimento Capacidade Transportadoras Veículos …" at bounding box center [475, 204] width 950 height 409
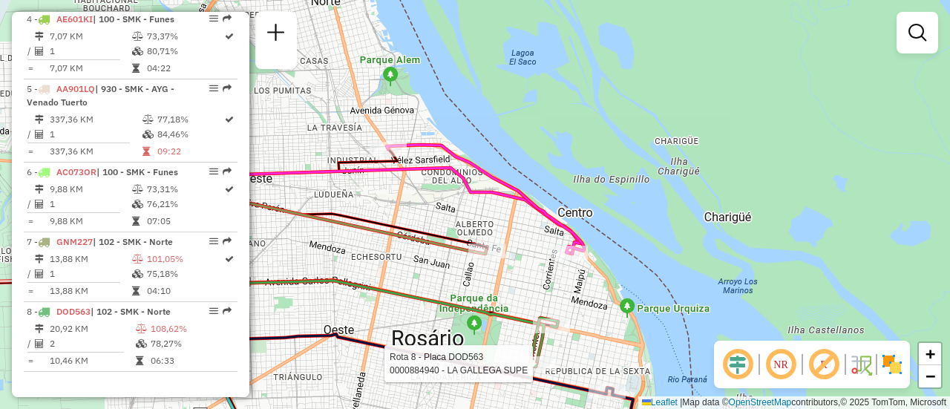
select select "**********"
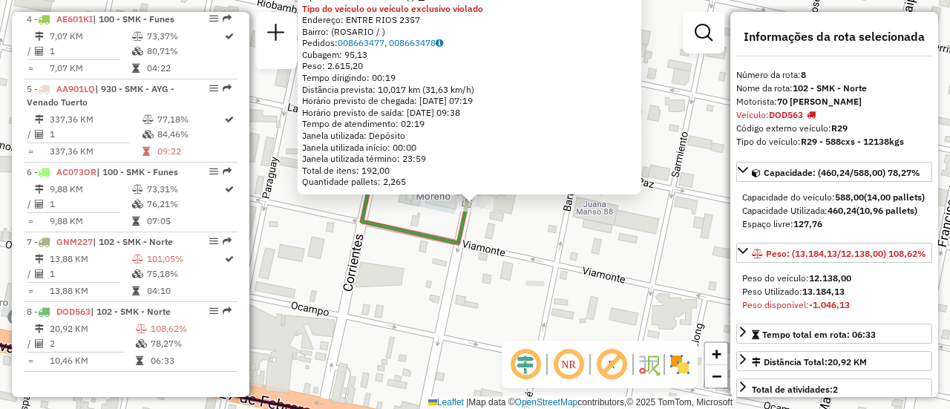
click at [514, 299] on div "0000884940 - LA GALLEGA SUPE Tipo de cliente: 31 - RDV (:) Tipo do veículo ou v…" at bounding box center [475, 204] width 950 height 409
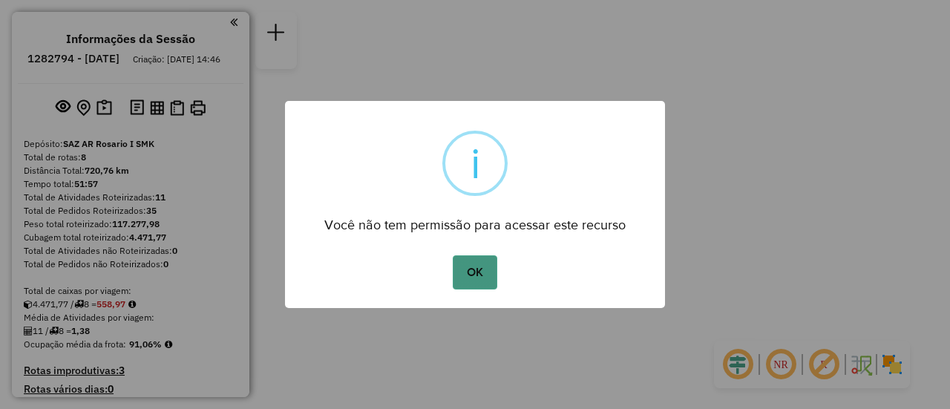
click at [475, 273] on button "OK" at bounding box center [475, 272] width 44 height 34
click at [482, 266] on button "OK" at bounding box center [475, 272] width 44 height 34
click at [472, 270] on button "OK" at bounding box center [475, 272] width 44 height 34
click at [473, 267] on button "OK" at bounding box center [475, 272] width 44 height 34
click at [475, 277] on button "OK" at bounding box center [475, 272] width 44 height 34
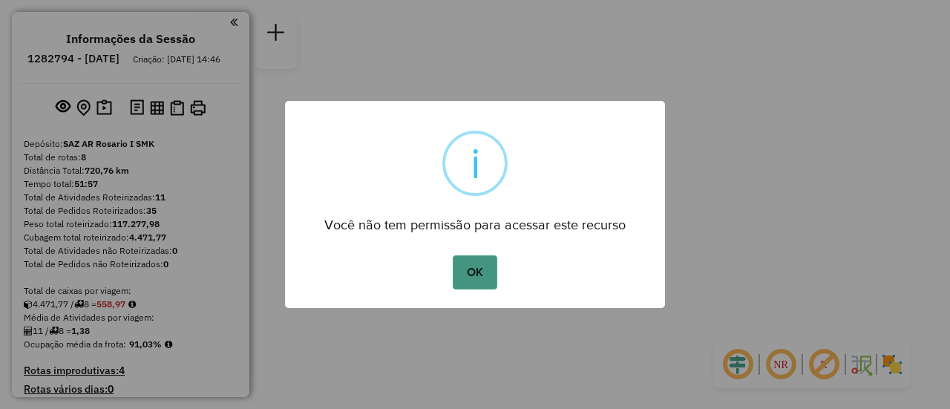
click at [473, 269] on button "OK" at bounding box center [475, 272] width 44 height 34
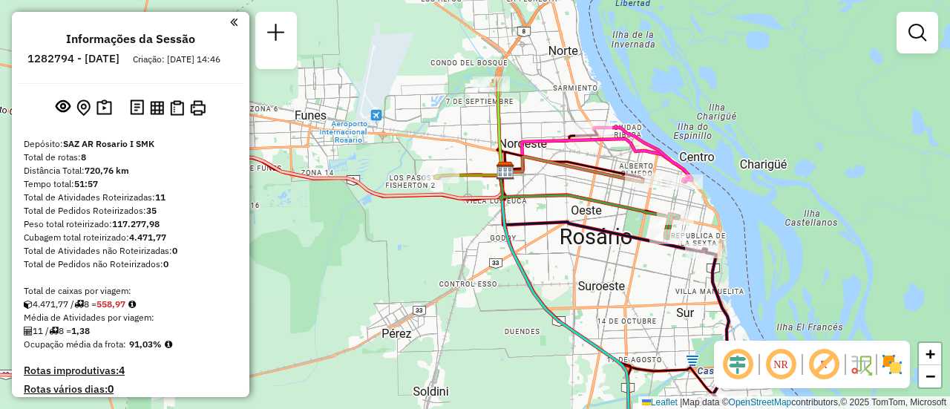
drag, startPoint x: 530, startPoint y: 164, endPoint x: 569, endPoint y: 284, distance: 125.6
click at [569, 284] on div "Janela de atendimento Grade de atendimento Capacidade Transportadoras Veículos …" at bounding box center [475, 204] width 950 height 409
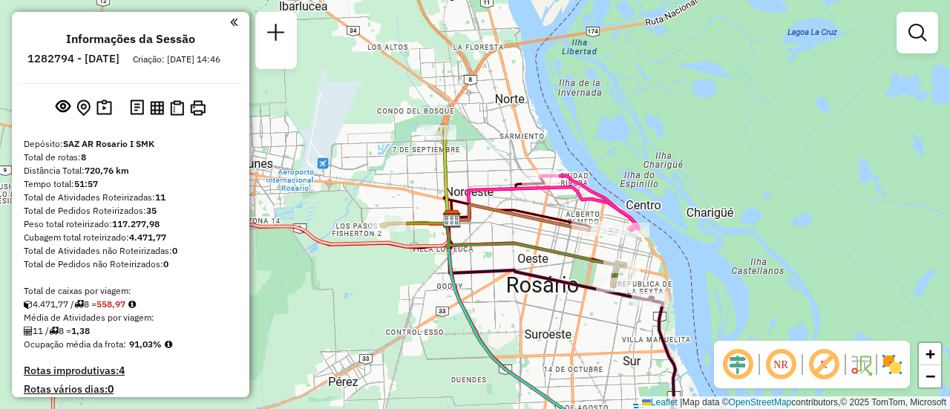
drag, startPoint x: 446, startPoint y: 247, endPoint x: 362, endPoint y: 342, distance: 126.8
click at [362, 342] on div "Janela de atendimento Grade de atendimento Capacidade Transportadoras Veículos …" at bounding box center [475, 204] width 950 height 409
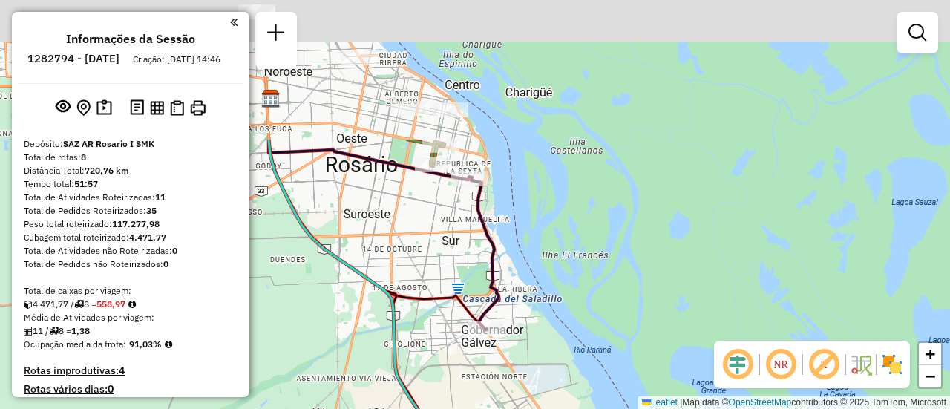
drag, startPoint x: 551, startPoint y: 212, endPoint x: 688, endPoint y: 444, distance: 269.6
click at [688, 408] on html "Aguarde... Pop-up bloqueado! Seu navegador bloqueou automáticamente a abertura …" at bounding box center [475, 204] width 950 height 409
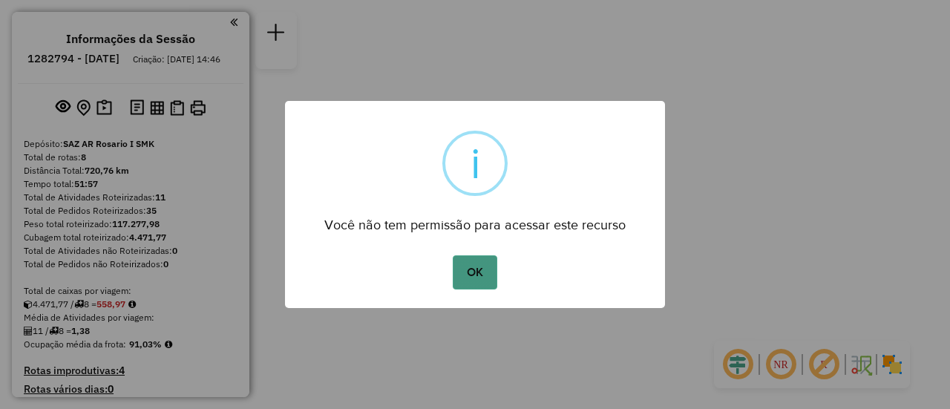
click at [472, 271] on button "OK" at bounding box center [475, 272] width 44 height 34
click at [478, 273] on button "OK" at bounding box center [475, 272] width 44 height 34
click at [483, 272] on button "OK" at bounding box center [475, 272] width 44 height 34
click at [470, 271] on button "OK" at bounding box center [475, 272] width 44 height 34
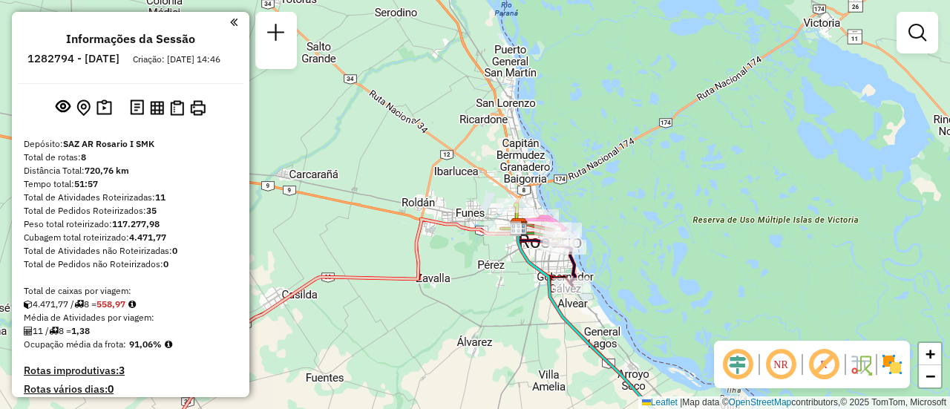
click at [699, 194] on div "Janela de atendimento Grade de atendimento Capacidade Transportadoras Veículos …" at bounding box center [475, 204] width 950 height 409
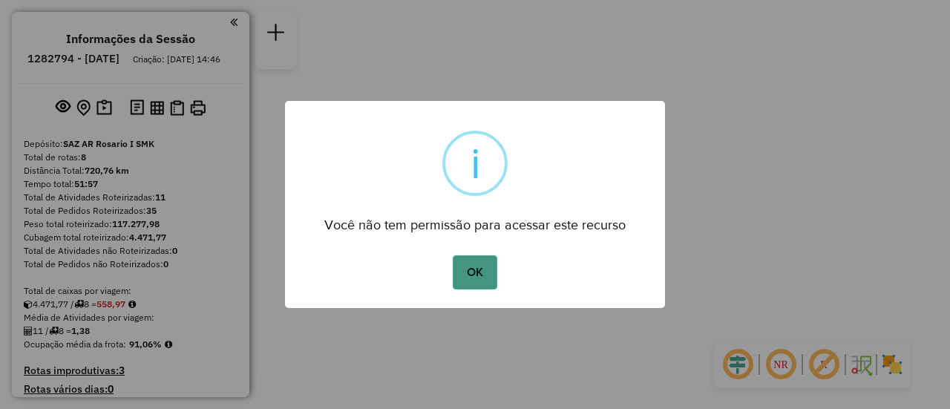
click at [475, 265] on button "OK" at bounding box center [475, 272] width 44 height 34
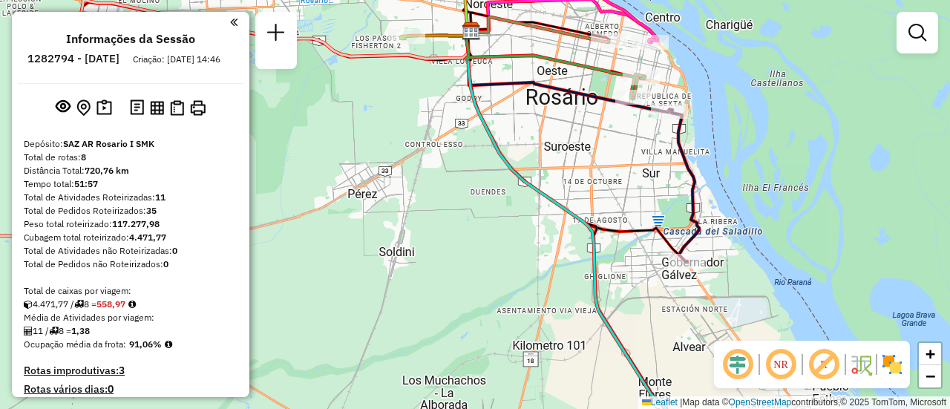
click at [820, 198] on div "Janela de atendimento Grade de atendimento Capacidade Transportadoras Veículos …" at bounding box center [475, 204] width 950 height 409
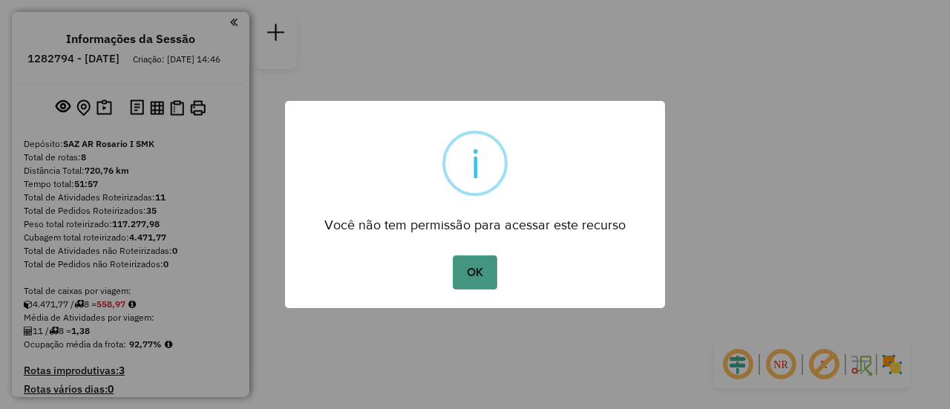
click at [469, 272] on button "OK" at bounding box center [475, 272] width 44 height 34
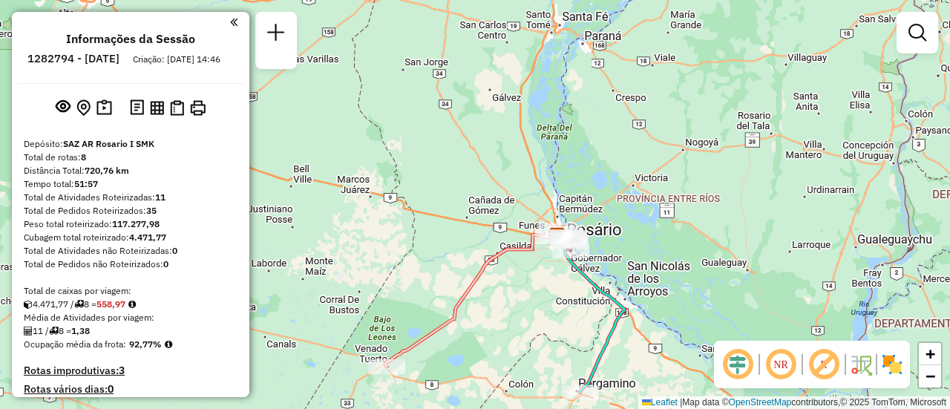
click at [552, 324] on div "Janela de atendimento Grade de atendimento Capacidade Transportadoras Veículos …" at bounding box center [475, 204] width 950 height 409
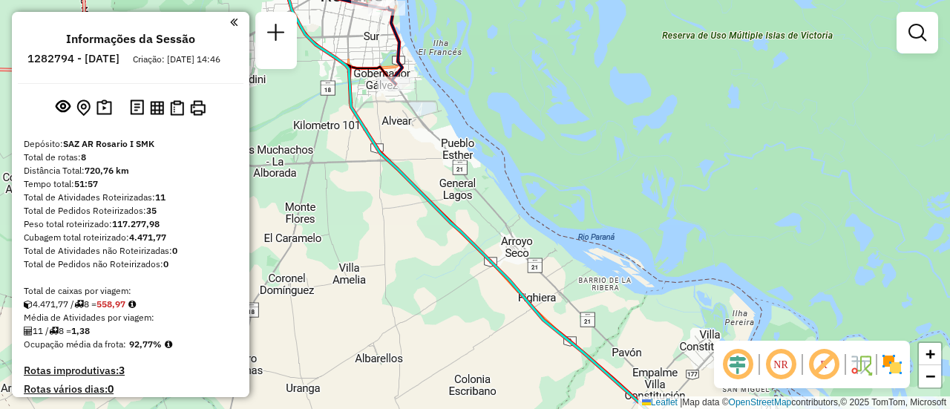
drag, startPoint x: 509, startPoint y: 151, endPoint x: 677, endPoint y: 249, distance: 194.3
click at [674, 249] on div "Janela de atendimento Grade de atendimento Capacidade Transportadoras Veículos …" at bounding box center [475, 204] width 950 height 409
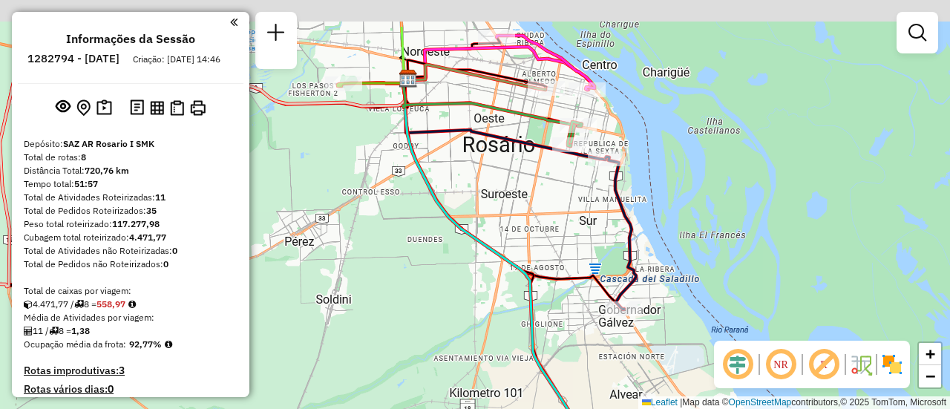
drag, startPoint x: 541, startPoint y: 63, endPoint x: 535, endPoint y: 153, distance: 90.1
click at [535, 153] on div "Janela de atendimento Grade de atendimento Capacidade Transportadoras Veículos …" at bounding box center [475, 204] width 950 height 409
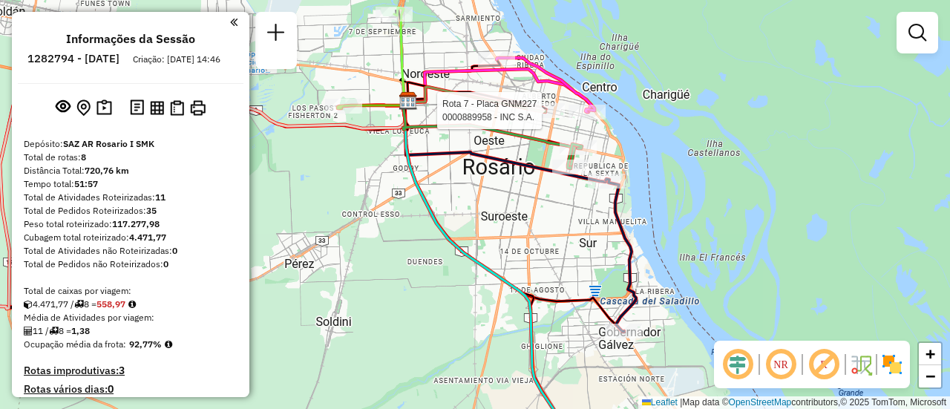
select select "**********"
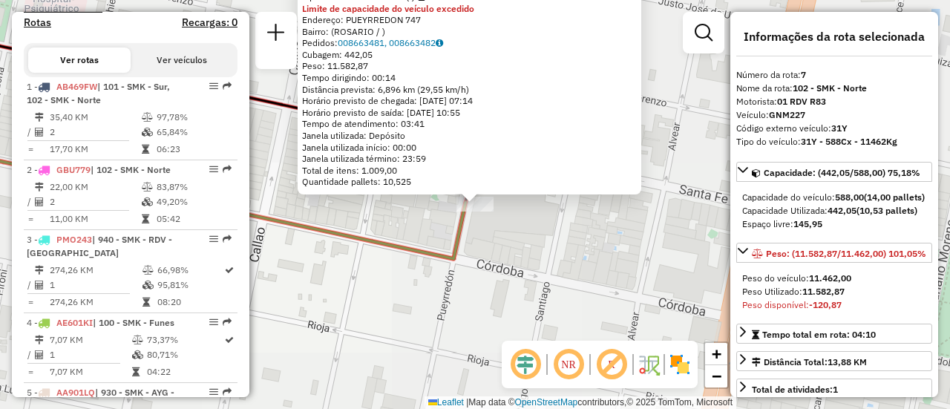
scroll to position [780, 0]
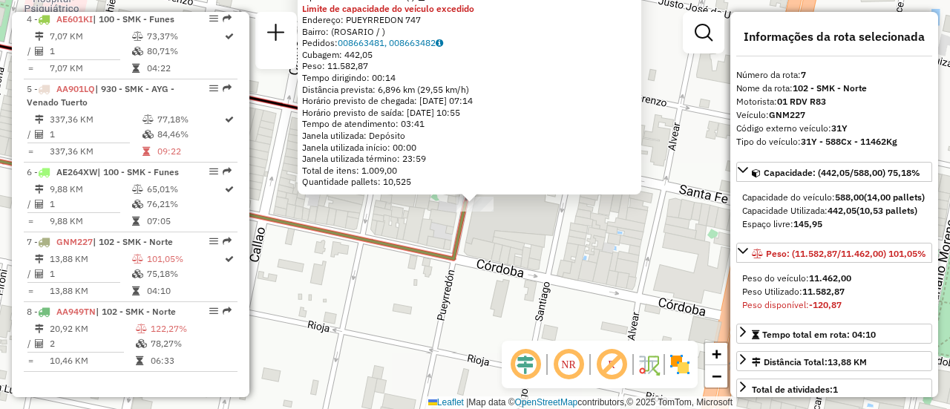
click at [604, 258] on div "0000889958 - INC S.A. Tipo de cliente: 31 - RDV (:) Limite de capacidade do veí…" at bounding box center [475, 204] width 950 height 409
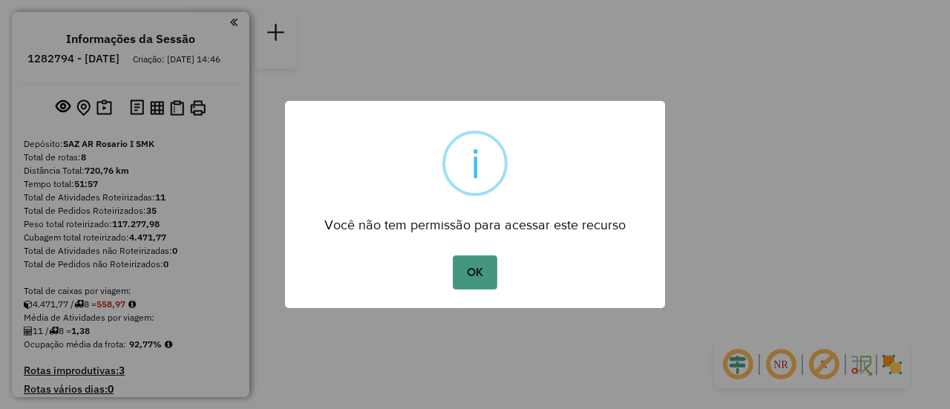
click at [480, 271] on button "OK" at bounding box center [475, 272] width 44 height 34
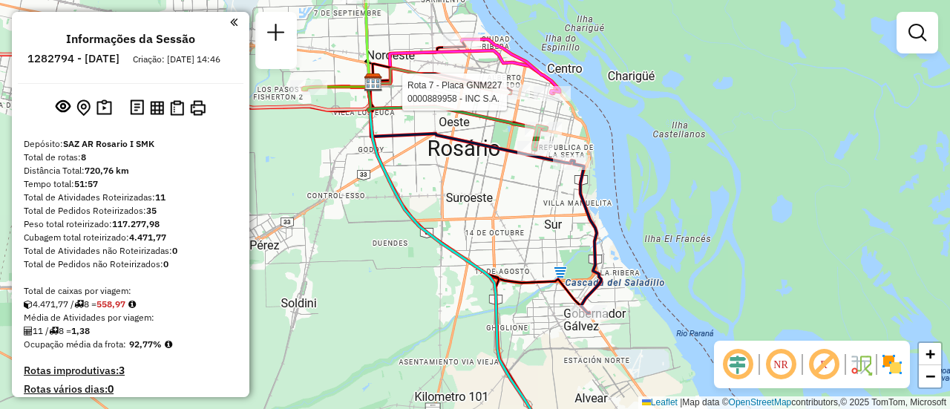
select select "**********"
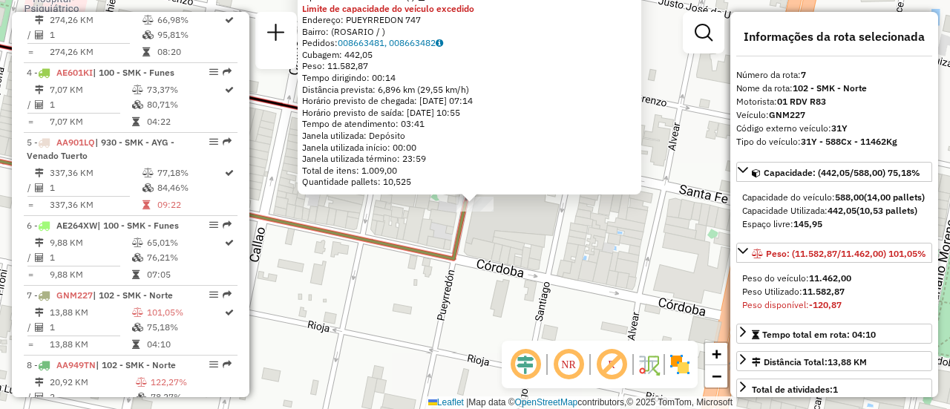
scroll to position [780, 0]
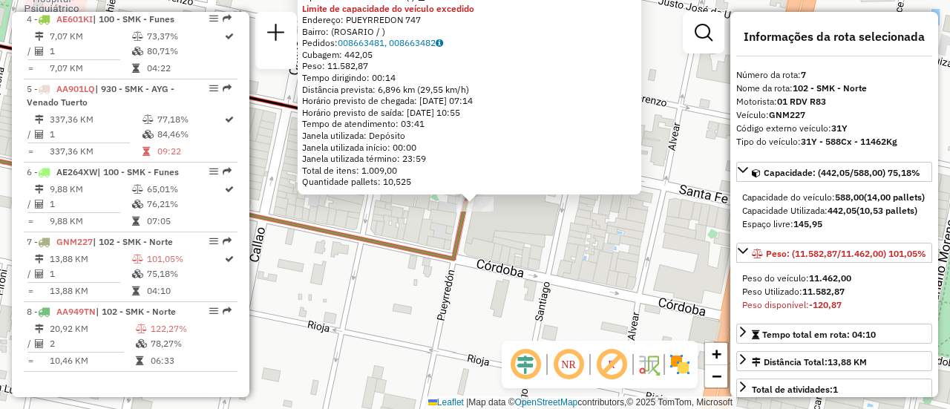
click at [509, 248] on div "0000889958 - INC S.A. Tipo de cliente: 31 - RDV (:) Limite de capacidade do veí…" at bounding box center [475, 204] width 950 height 409
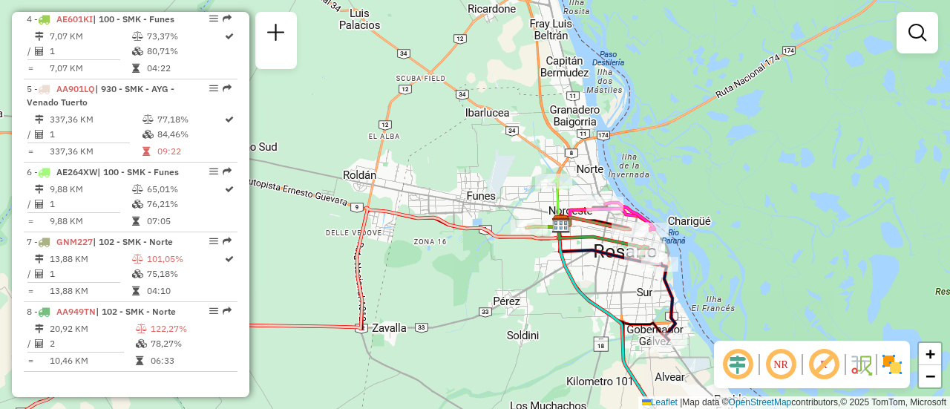
click at [538, 297] on div "Janela de atendimento Grade de atendimento Capacidade Transportadoras Veículos …" at bounding box center [475, 204] width 950 height 409
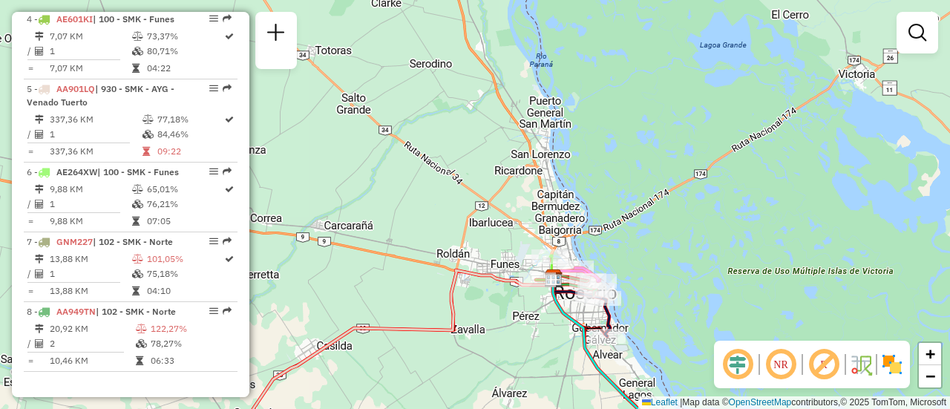
click at [666, 157] on div "Janela de atendimento Grade de atendimento Capacidade Transportadoras Veículos …" at bounding box center [475, 204] width 950 height 409
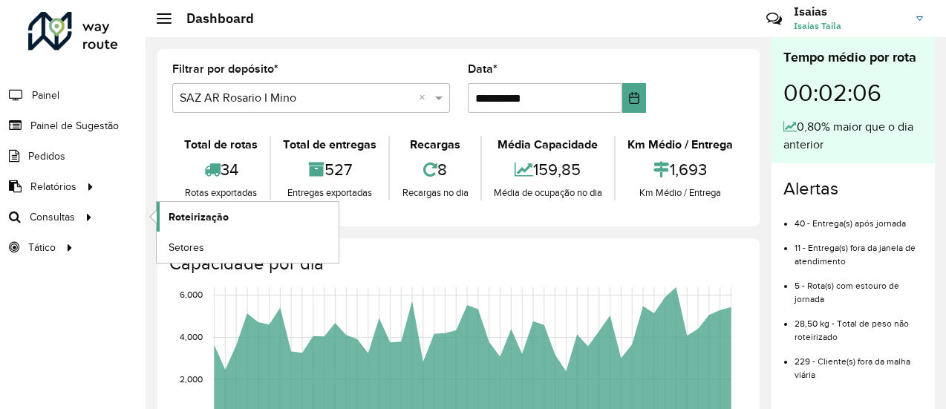
click at [205, 216] on span "Roteirização" at bounding box center [199, 217] width 60 height 16
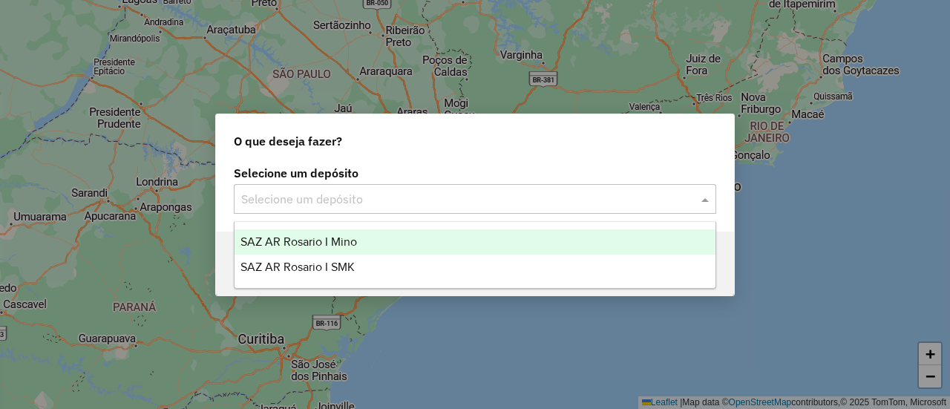
click at [705, 200] on span at bounding box center [707, 199] width 19 height 18
click at [341, 240] on span "SAZ AR Rosario I Mino" at bounding box center [299, 241] width 117 height 13
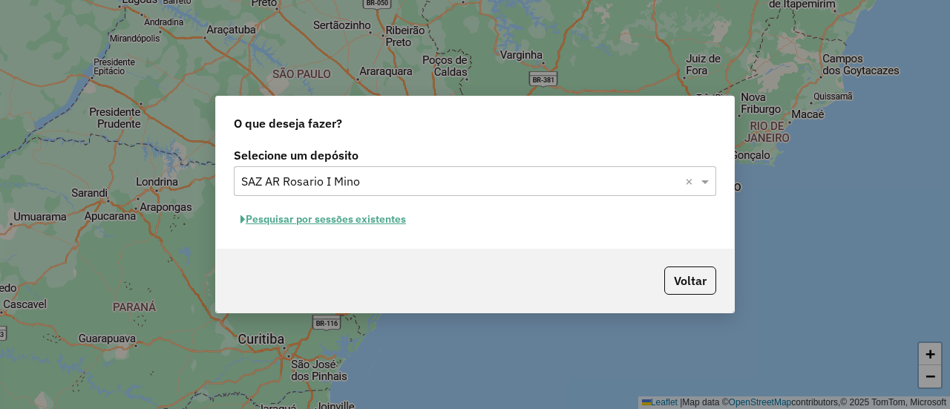
click at [394, 217] on button "Pesquisar por sessões existentes" at bounding box center [323, 219] width 179 height 23
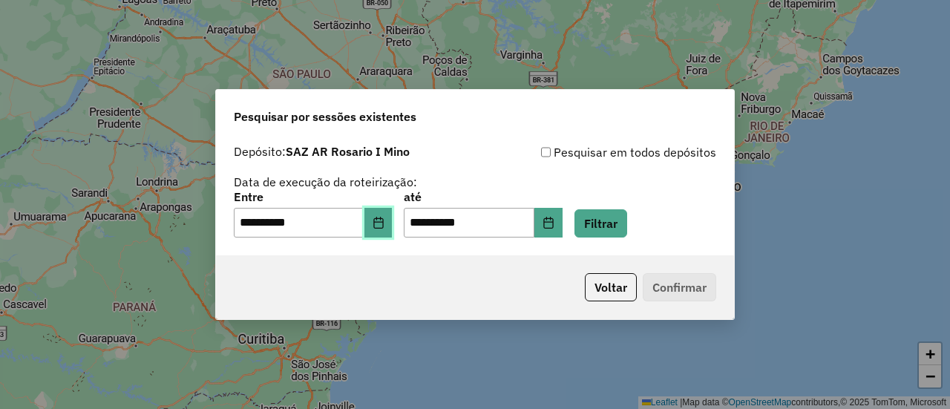
click at [385, 226] on icon "Choose Date" at bounding box center [379, 223] width 12 height 12
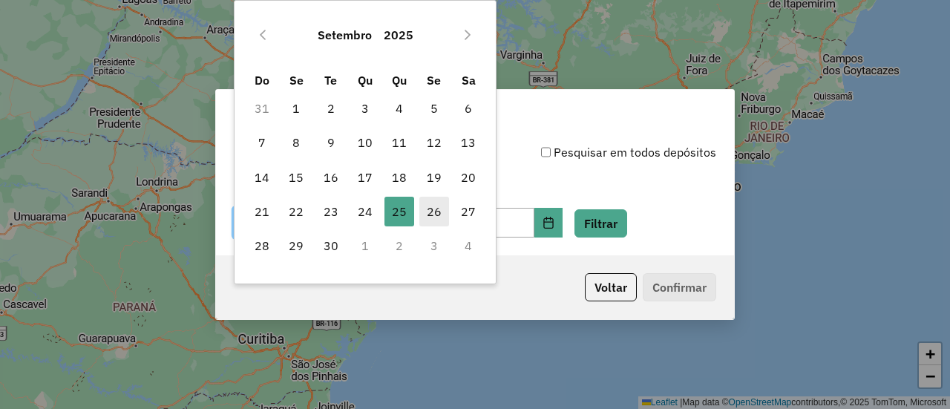
click at [436, 212] on span "26" at bounding box center [435, 212] width 30 height 30
type input "**********"
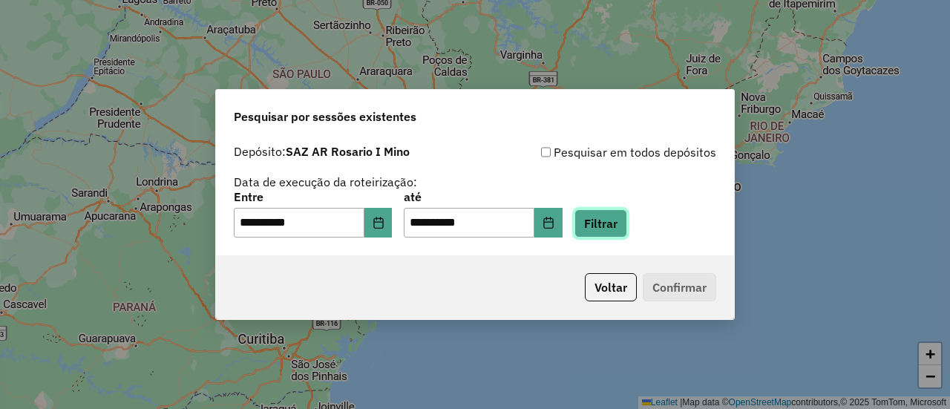
click at [619, 224] on button "Filtrar" at bounding box center [601, 223] width 53 height 28
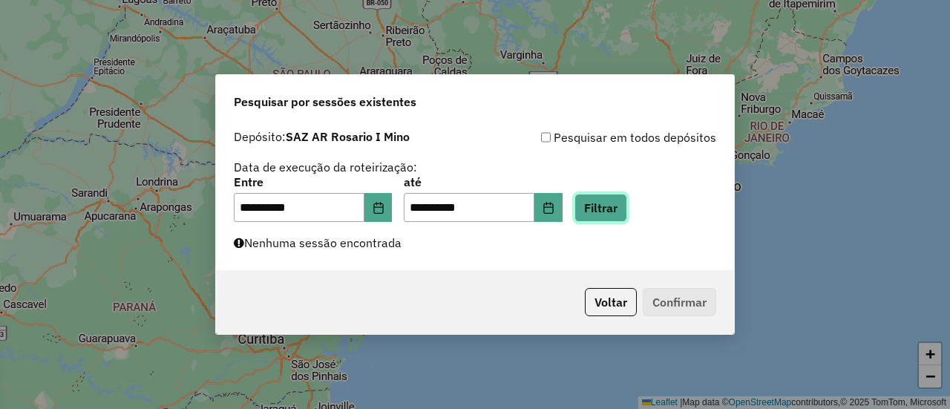
click at [625, 207] on button "Filtrar" at bounding box center [601, 208] width 53 height 28
click at [627, 207] on button "Filtrar" at bounding box center [601, 208] width 53 height 28
click at [627, 209] on button "Filtrar" at bounding box center [601, 208] width 53 height 28
click at [627, 206] on button "Filtrar" at bounding box center [601, 208] width 53 height 28
click at [626, 210] on button "Filtrar" at bounding box center [601, 208] width 53 height 28
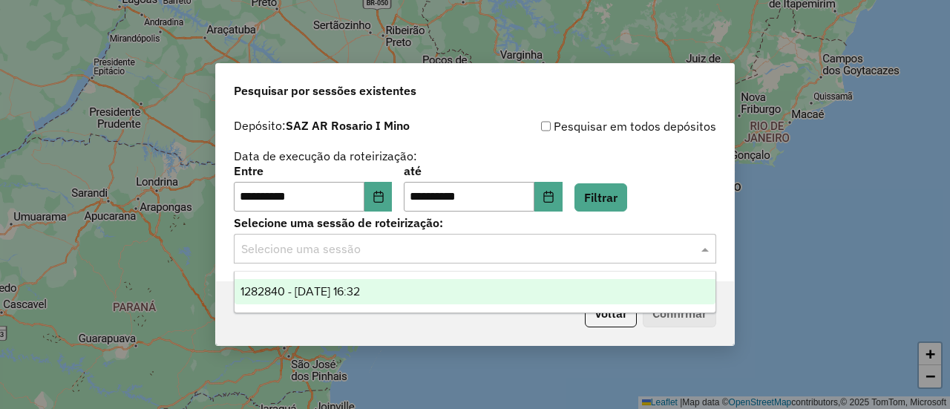
click at [706, 252] on span at bounding box center [707, 249] width 19 height 18
click at [360, 290] on span "1282840 - [DATE] 16:32" at bounding box center [301, 291] width 120 height 13
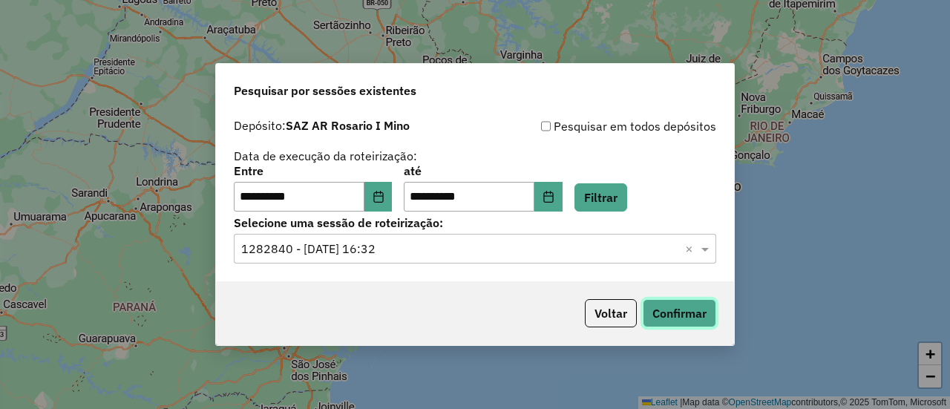
click at [679, 307] on button "Confirmar" at bounding box center [680, 313] width 74 height 28
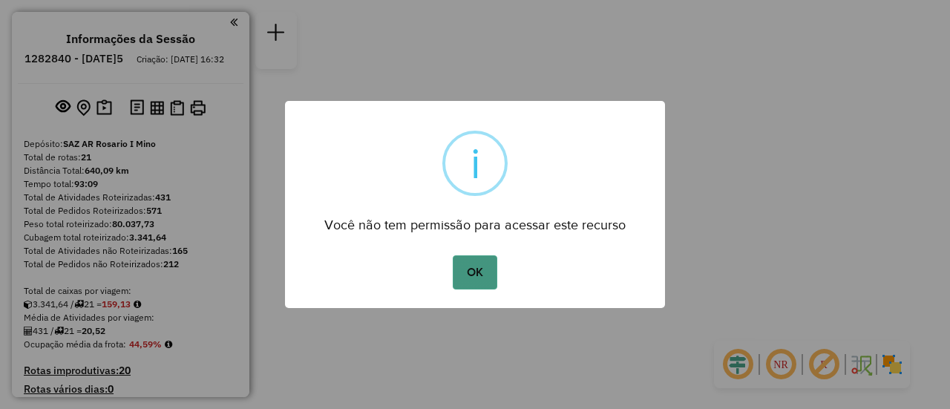
click at [474, 278] on button "OK" at bounding box center [475, 272] width 44 height 34
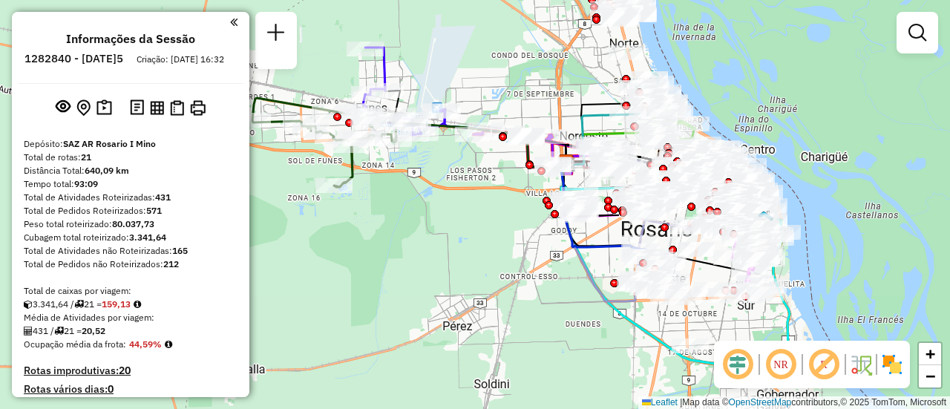
drag, startPoint x: 370, startPoint y: 152, endPoint x: 566, endPoint y: 255, distance: 221.5
click at [557, 257] on div "Janela de atendimento Grade de atendimento Capacidade Transportadoras Veículos …" at bounding box center [475, 204] width 950 height 409
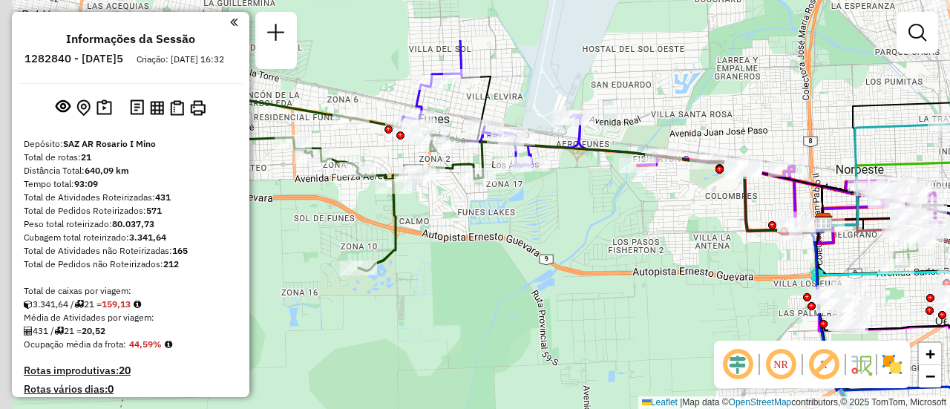
drag, startPoint x: 483, startPoint y: 128, endPoint x: 682, endPoint y: 239, distance: 227.4
click at [659, 233] on div "Janela de atendimento Grade de atendimento Capacidade Transportadoras Veículos …" at bounding box center [475, 204] width 950 height 409
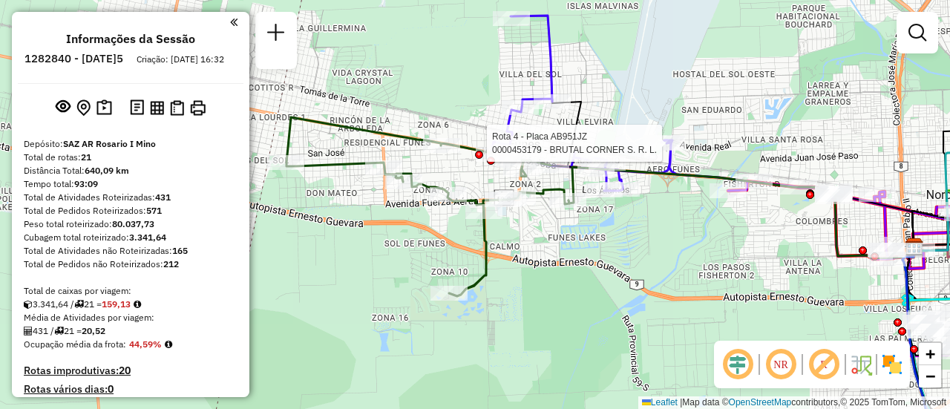
select select "**********"
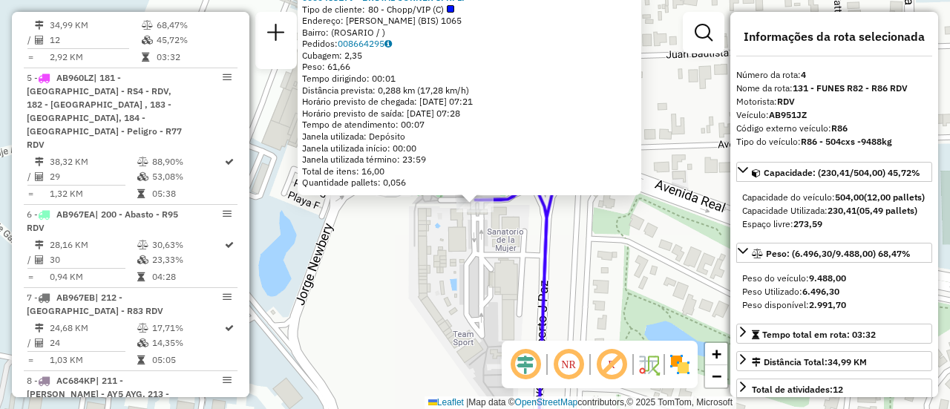
scroll to position [149, 0]
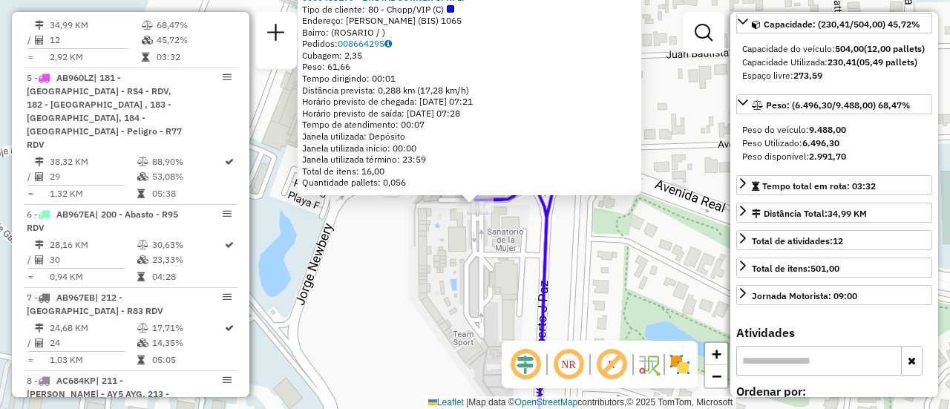
drag, startPoint x: 634, startPoint y: 261, endPoint x: 408, endPoint y: 262, distance: 225.7
click at [633, 261] on div "0000453179 - BRUTAL CORNER S. R. L. Tipo de cliente: 80 - Chopp/VIP (C) Endereç…" at bounding box center [475, 204] width 950 height 409
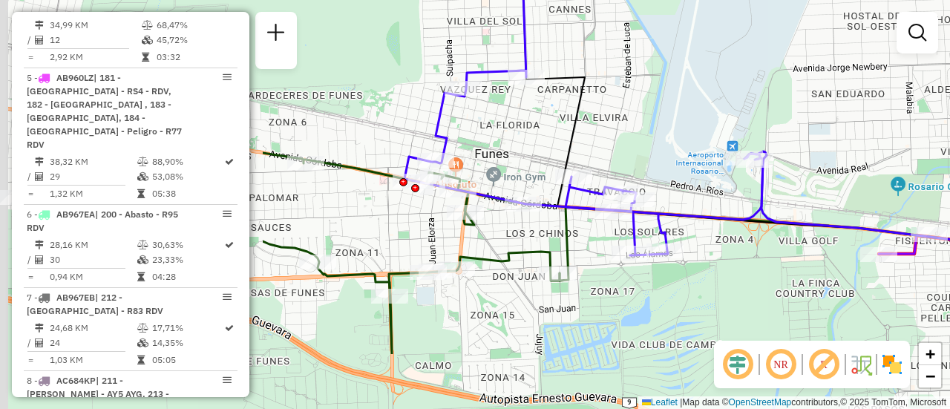
drag, startPoint x: 330, startPoint y: 251, endPoint x: 705, endPoint y: 151, distance: 388.9
click at [699, 151] on div "Janela de atendimento Grade de atendimento Capacidade Transportadoras Veículos …" at bounding box center [475, 204] width 950 height 409
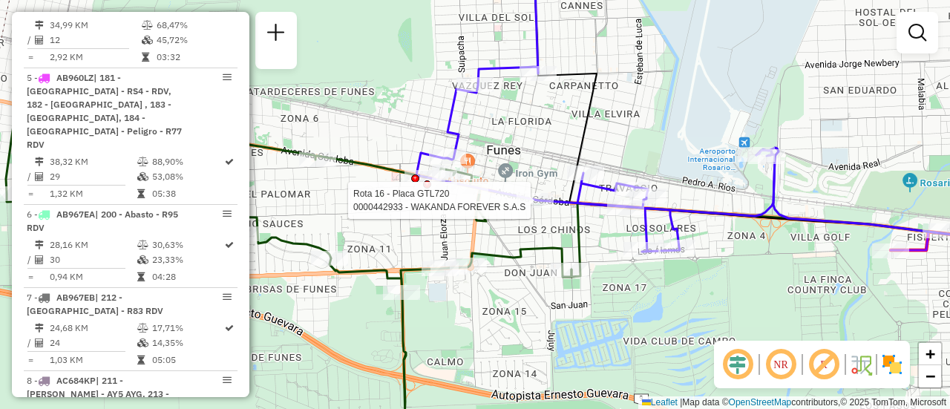
select select "**********"
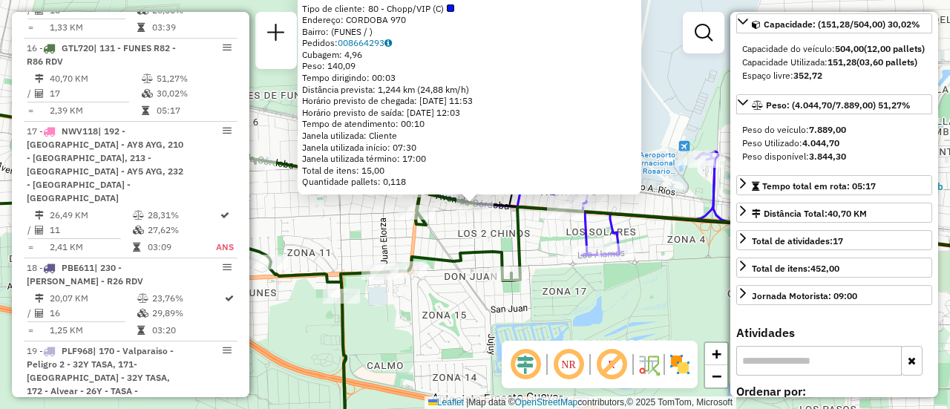
click at [568, 304] on div "0000442933 - WAKANDA FOREVER S.A.S Tipo de cliente: 80 - Chopp/VIP (C) Endereço…" at bounding box center [475, 204] width 950 height 409
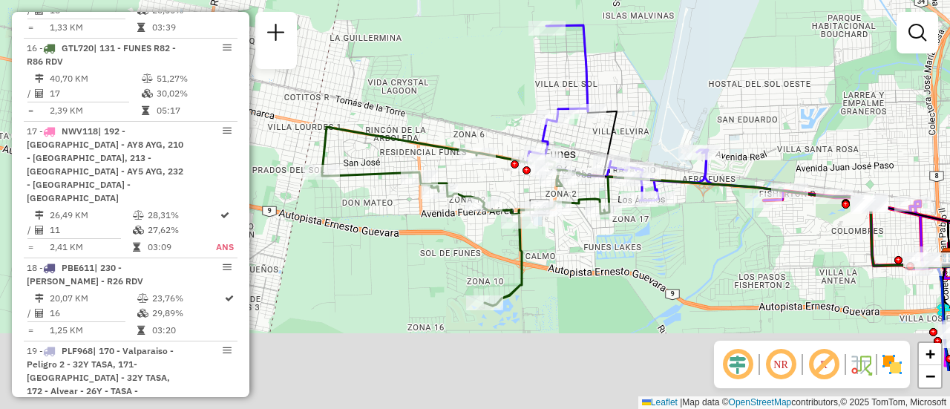
drag, startPoint x: 394, startPoint y: 353, endPoint x: 472, endPoint y: 287, distance: 102.8
click at [460, 274] on div "Janela de atendimento Grade de atendimento Capacidade Transportadoras Veículos …" at bounding box center [475, 204] width 950 height 409
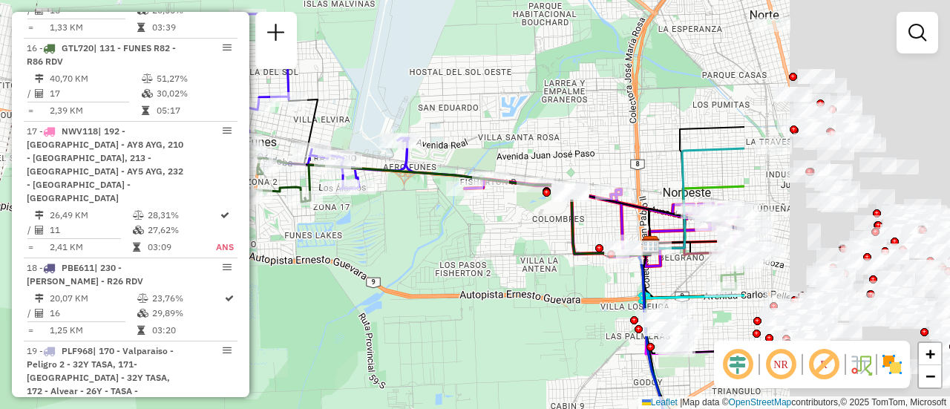
drag, startPoint x: 808, startPoint y: 116, endPoint x: 484, endPoint y: 107, distance: 323.9
click at [434, 95] on div "Janela de atendimento Grade de atendimento Capacidade Transportadoras Veículos …" at bounding box center [475, 204] width 950 height 409
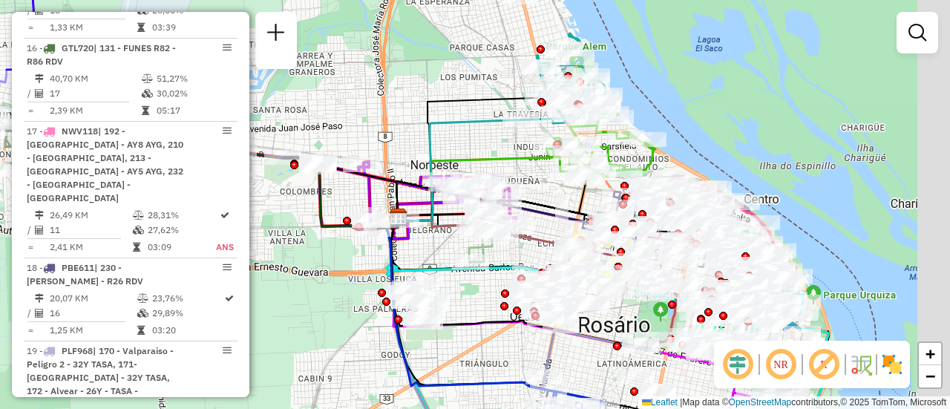
drag, startPoint x: 657, startPoint y: 157, endPoint x: 495, endPoint y: 140, distance: 162.8
click at [495, 140] on div "Janela de atendimento Grade de atendimento Capacidade Transportadoras Veículos …" at bounding box center [475, 204] width 950 height 409
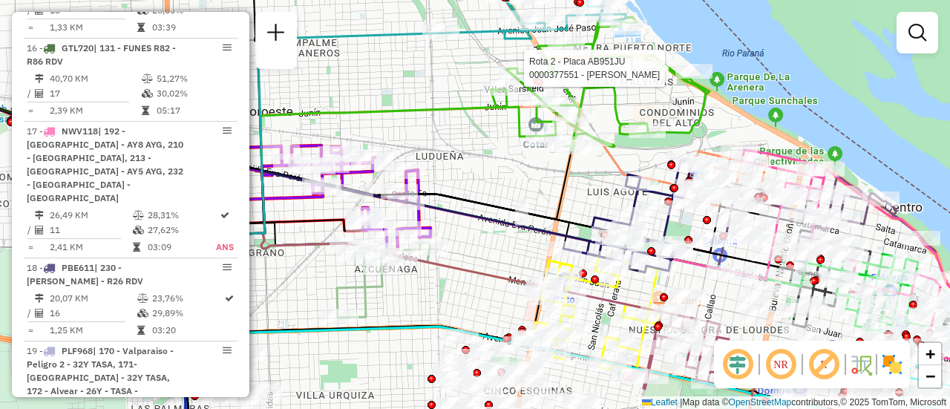
select select "**********"
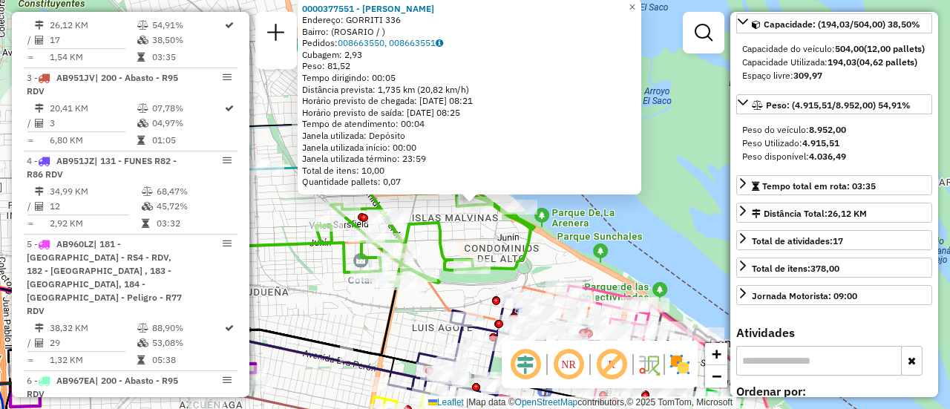
click at [581, 267] on div "0000377551 - GUO RUIMEI Endereço: GORRITI 336 Bairro: (ROSARIO / ) Pedidos: 008…" at bounding box center [475, 204] width 950 height 409
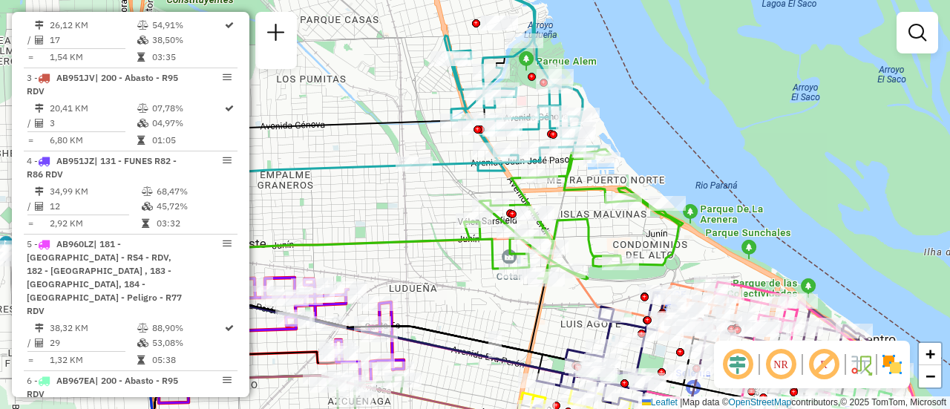
drag, startPoint x: 292, startPoint y: 212, endPoint x: 462, endPoint y: 197, distance: 170.7
click at [481, 208] on div "Rota 2 - Placa AB951JU 0000430177 - GONZALEZ MAXIMILIANO JOSE Janela de atendim…" at bounding box center [475, 204] width 950 height 409
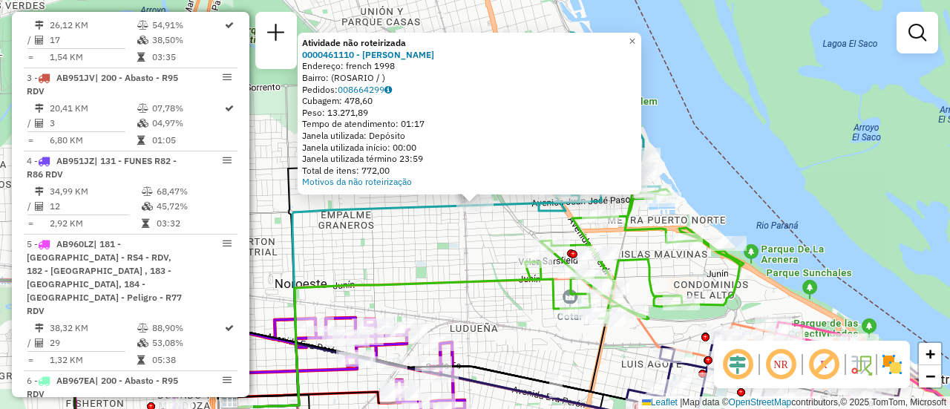
click at [466, 242] on div "Atividade não roteirizada 0000461110 - Gonzales Emanuel - RDV Endereço: french …" at bounding box center [475, 204] width 950 height 409
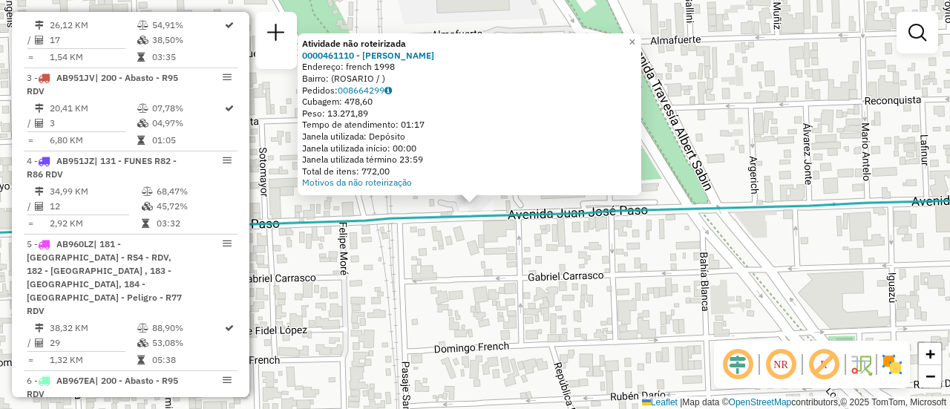
click at [478, 248] on div "Atividade não roteirizada 0000461110 - Gonzales Emanuel - RDV Endereço: french …" at bounding box center [475, 204] width 950 height 409
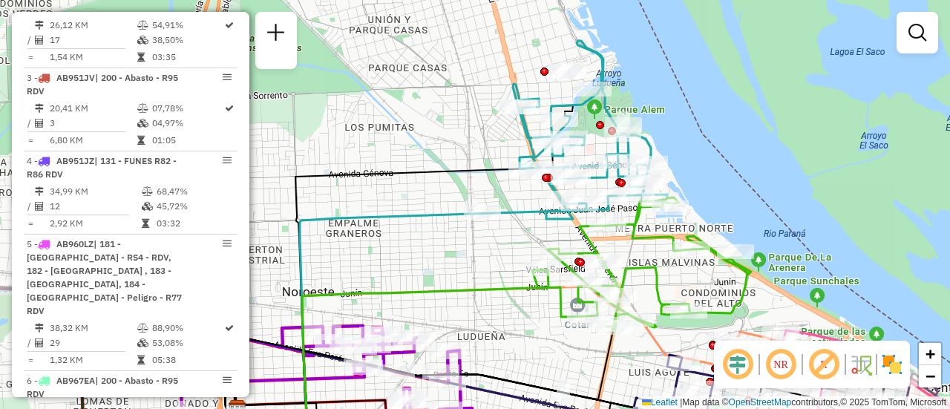
drag, startPoint x: 607, startPoint y: 267, endPoint x: 420, endPoint y: 148, distance: 222.7
click at [420, 148] on div "Janela de atendimento Grade de atendimento Capacidade Transportadoras Veículos …" at bounding box center [475, 204] width 950 height 409
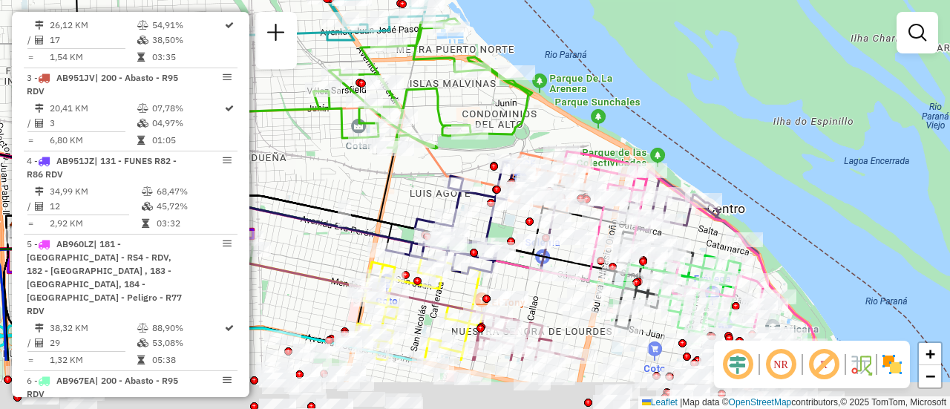
drag, startPoint x: 516, startPoint y: 250, endPoint x: 443, endPoint y: 161, distance: 115.0
click at [443, 161] on icon at bounding box center [268, 172] width 502 height 129
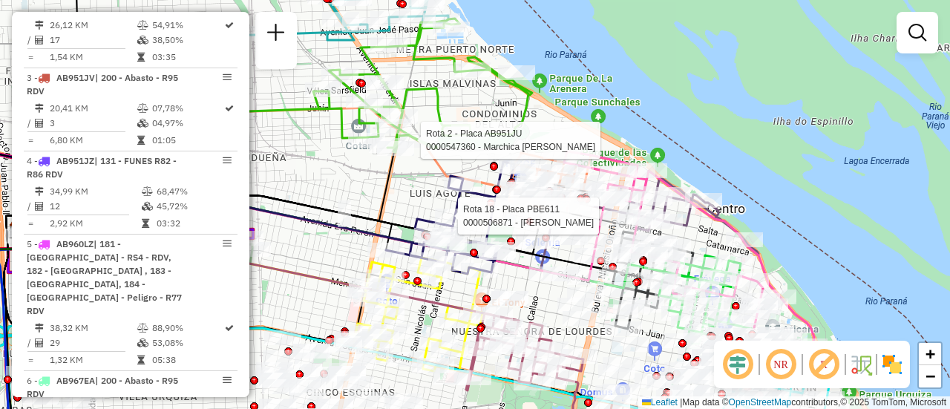
select select "**********"
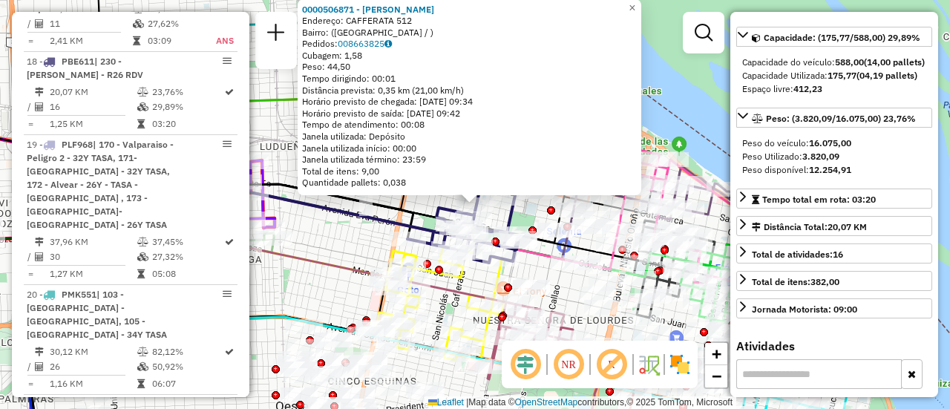
click at [348, 238] on div "0000506871 - Sanchez Alan David Endereço: CAFFERATA 512 Bairro: (rosario / ) Pe…" at bounding box center [475, 204] width 950 height 409
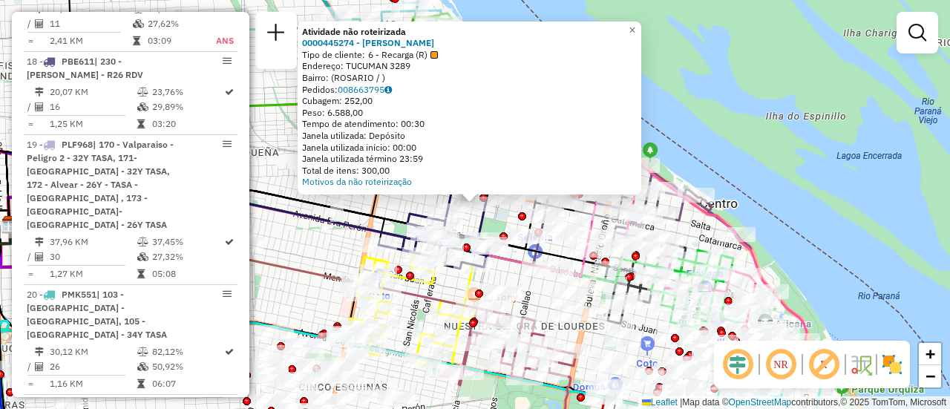
click at [342, 230] on icon at bounding box center [244, 210] width 469 height 85
select select "**********"
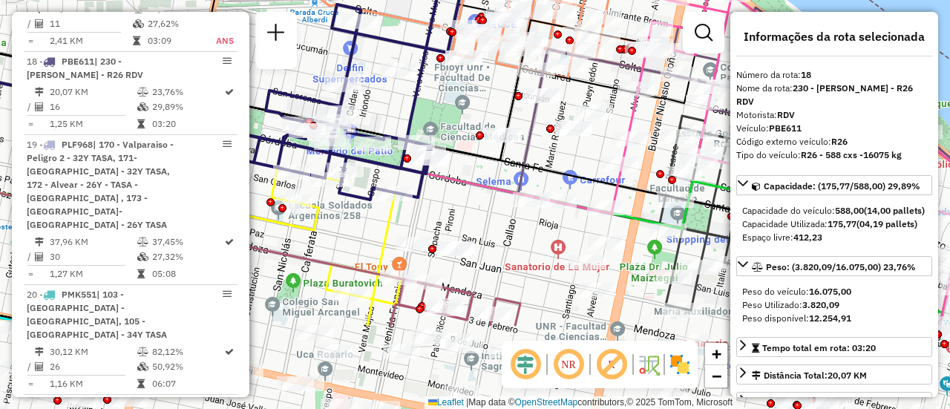
drag, startPoint x: 502, startPoint y: 233, endPoint x: 448, endPoint y: 108, distance: 136.0
click at [448, 108] on div "Janela de atendimento Grade de atendimento Capacidade Transportadoras Veículos …" at bounding box center [475, 204] width 950 height 409
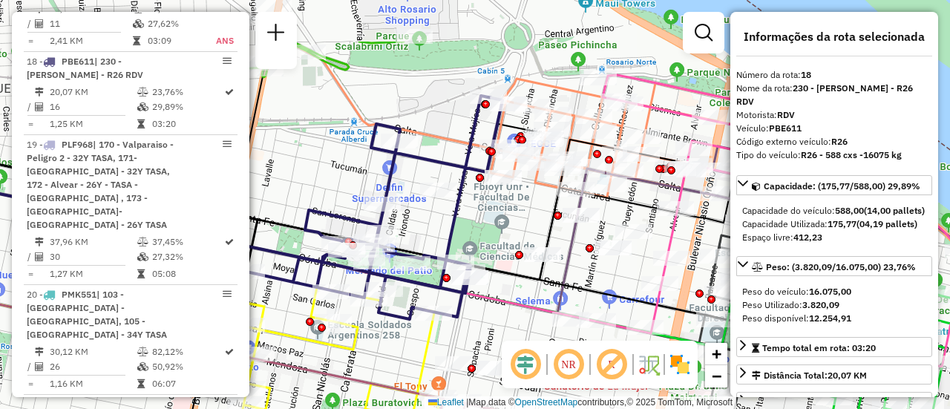
drag, startPoint x: 485, startPoint y: 130, endPoint x: 515, endPoint y: 266, distance: 139.1
click at [515, 272] on div "Janela de atendimento Grade de atendimento Capacidade Transportadoras Veículos …" at bounding box center [475, 204] width 950 height 409
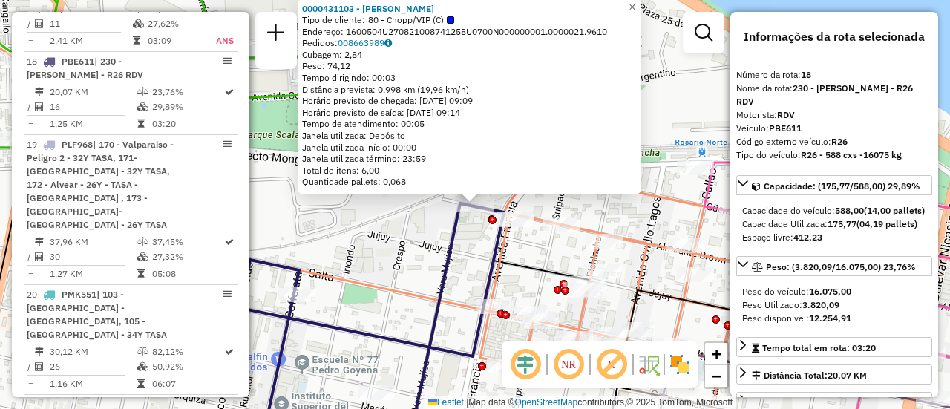
click at [409, 258] on div "0000431103 - PIZARRO AMALIA Tipo de cliente: 80 - Chopp/VIP (C) Endereço: 16005…" at bounding box center [475, 204] width 950 height 409
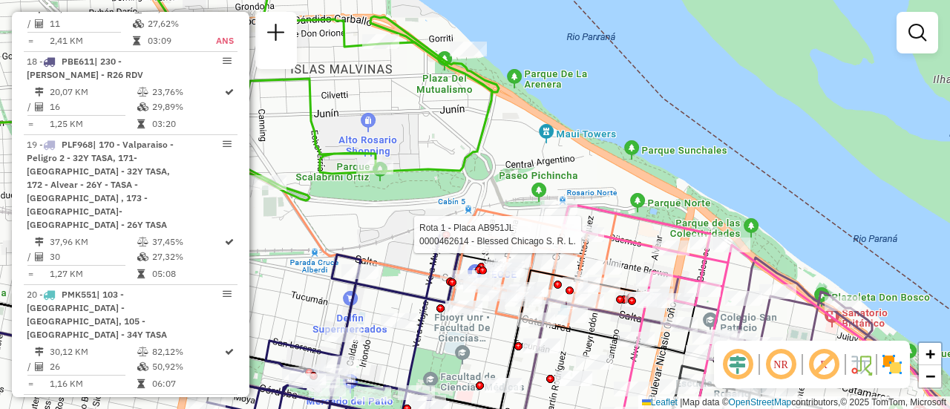
select select "**********"
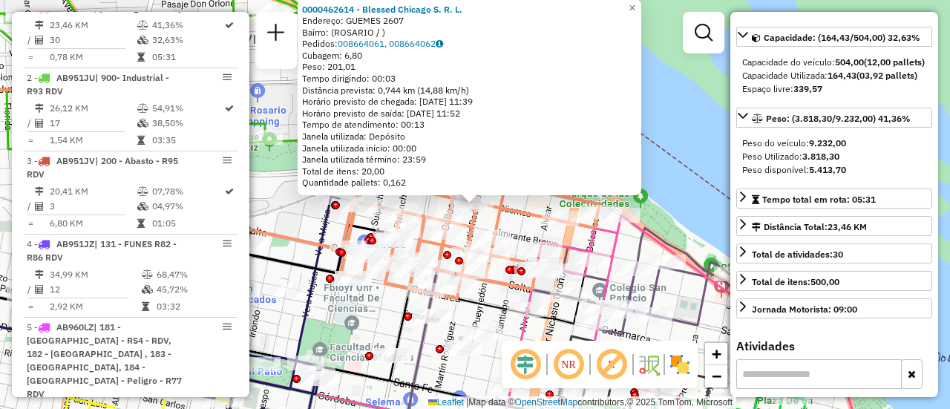
click at [356, 325] on div "0000462614 - Blessed Chicago S. R. L. Endereço: GUEMES 2607 Bairro: (ROSARIO / …" at bounding box center [475, 204] width 950 height 409
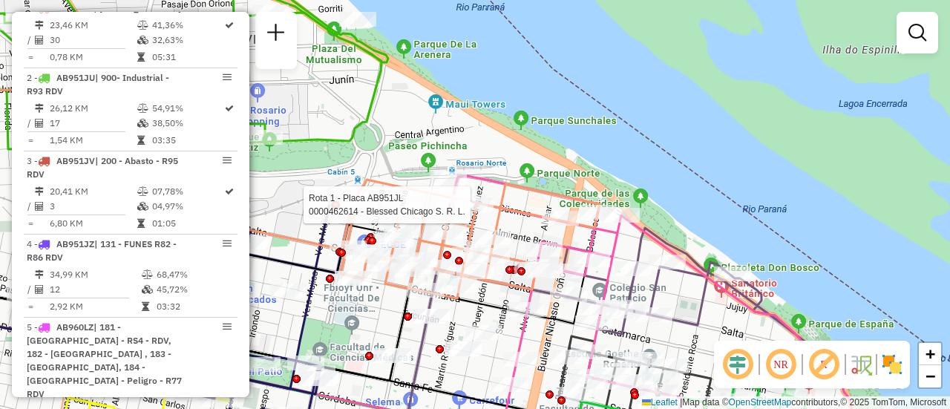
select select "**********"
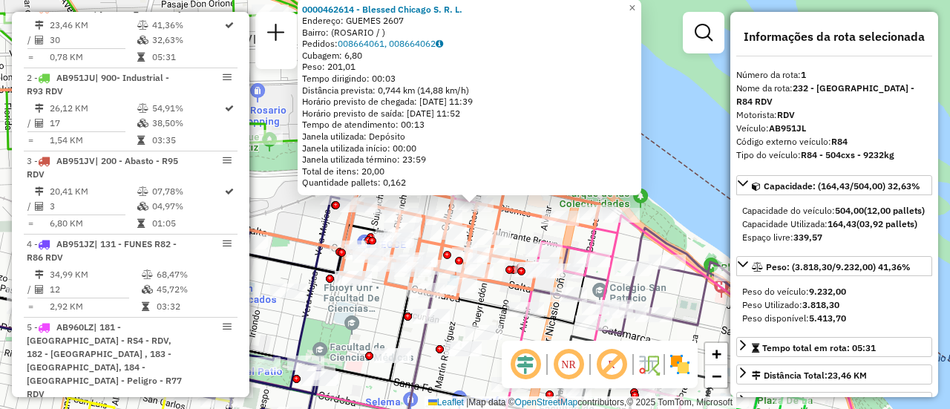
click at [371, 313] on div "0000462614 - Blessed Chicago S. R. L. Endereço: GUEMES 2607 Bairro: (ROSARIO / …" at bounding box center [475, 204] width 950 height 409
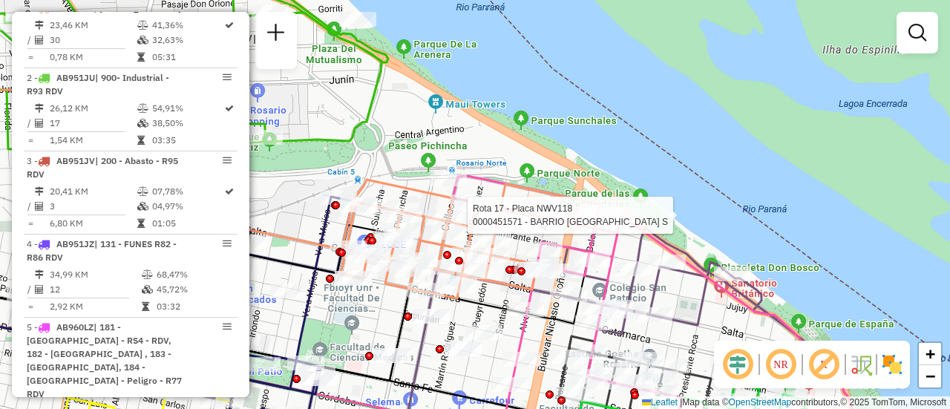
select select "**********"
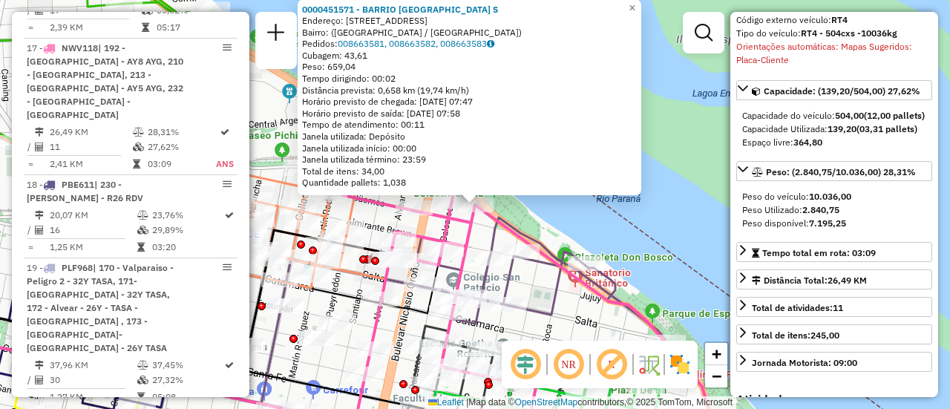
click at [531, 224] on div "0000451571 - BARRIO DAMALE S Endereço: Avenida Rivadavia, 1701 Bairro: (Rosario…" at bounding box center [475, 204] width 950 height 409
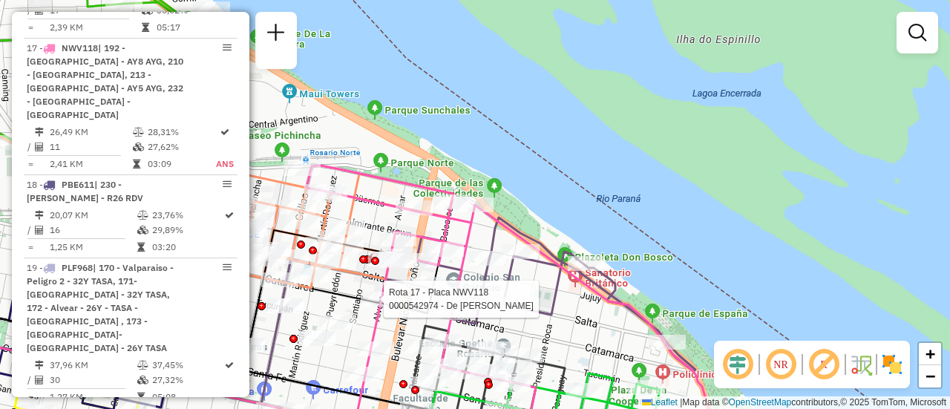
select select "**********"
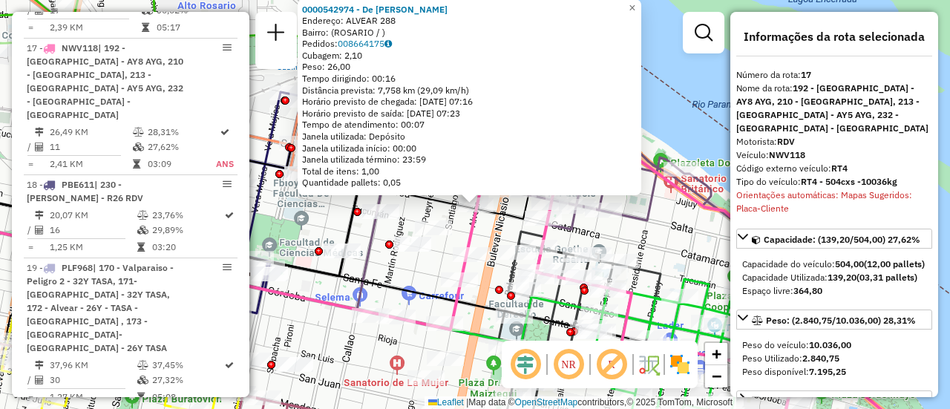
click at [425, 279] on div "0000542974 - De Marco Juan Endereço: ALVEAR 288 Bairro: (ROSARIO / ) Pedidos: 0…" at bounding box center [475, 204] width 950 height 409
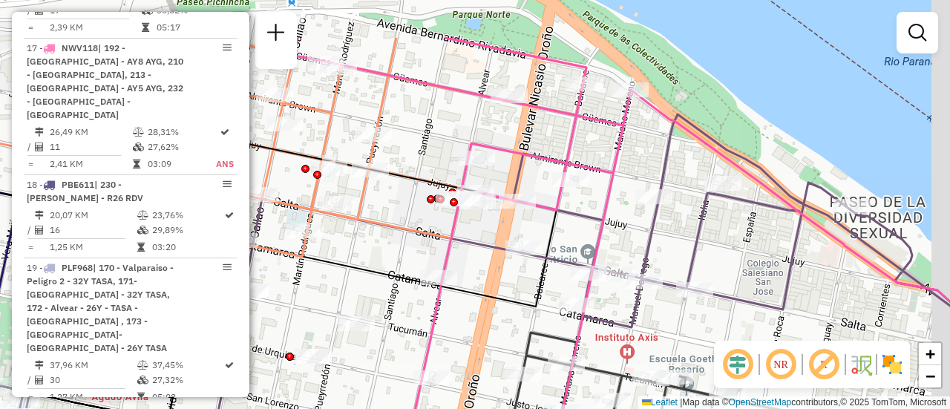
drag, startPoint x: 518, startPoint y: 157, endPoint x: 492, endPoint y: 241, distance: 88.3
click at [492, 241] on div "Janela de atendimento Grade de atendimento Capacidade Transportadoras Veículos …" at bounding box center [475, 204] width 950 height 409
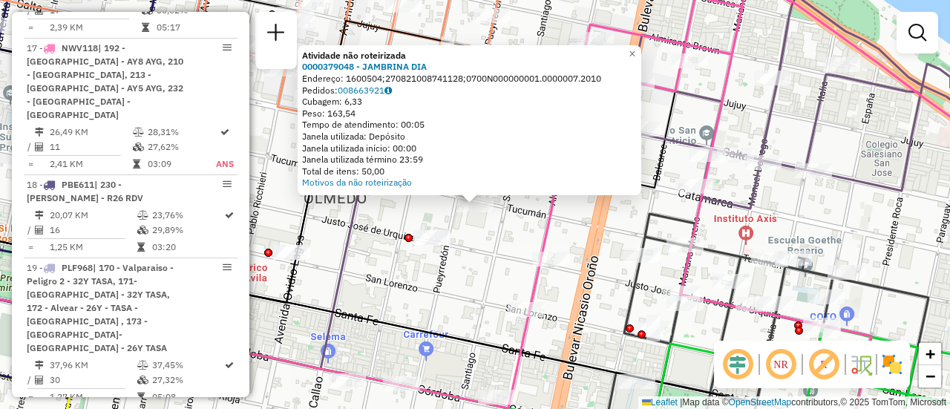
click at [434, 268] on div "Atividade não roteirizada 0000379048 - JAMBRINA DIA Endereço: 1600504;270821008…" at bounding box center [475, 204] width 950 height 409
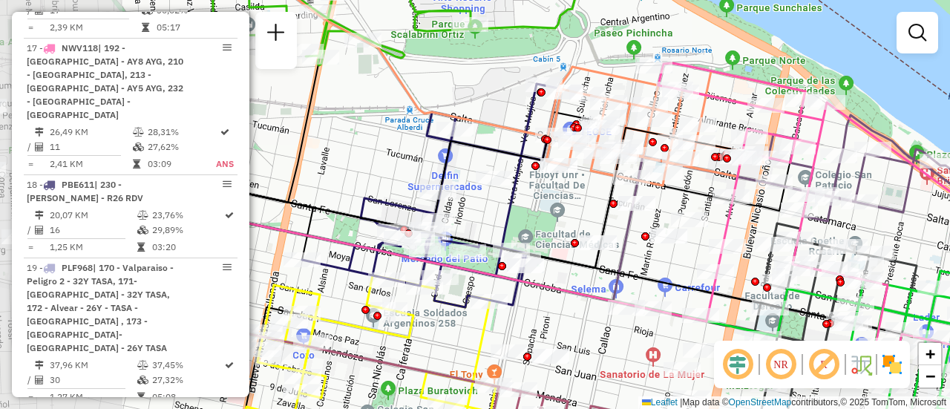
drag, startPoint x: 313, startPoint y: 247, endPoint x: 545, endPoint y: 212, distance: 234.9
click at [545, 212] on div "Janela de atendimento Grade de atendimento Capacidade Transportadoras Veículos …" at bounding box center [475, 204] width 950 height 409
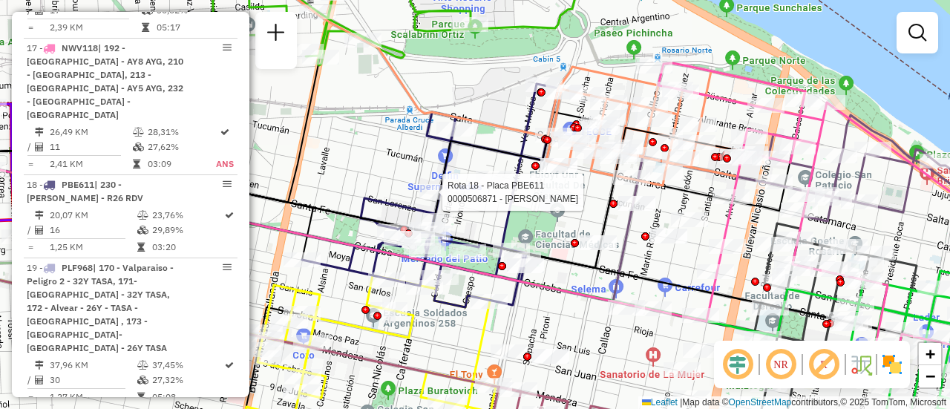
select select "**********"
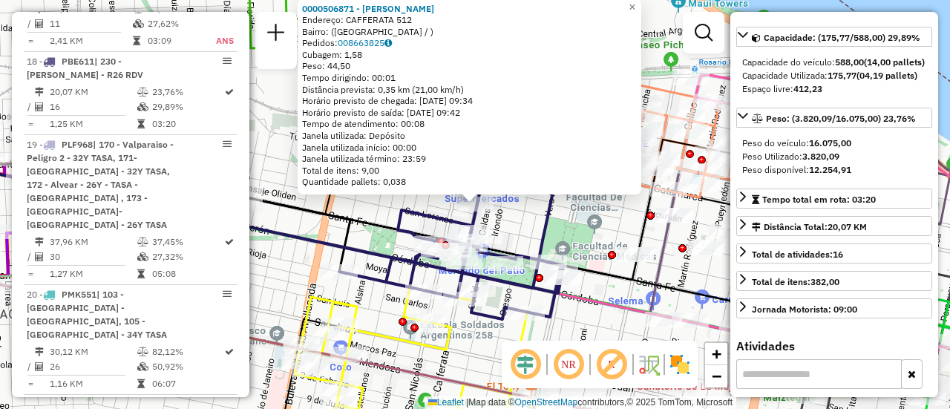
click at [571, 236] on div "0000506871 - Sanchez Alan David Endereço: CAFFERATA 512 Bairro: (rosario / ) Pe…" at bounding box center [475, 204] width 950 height 409
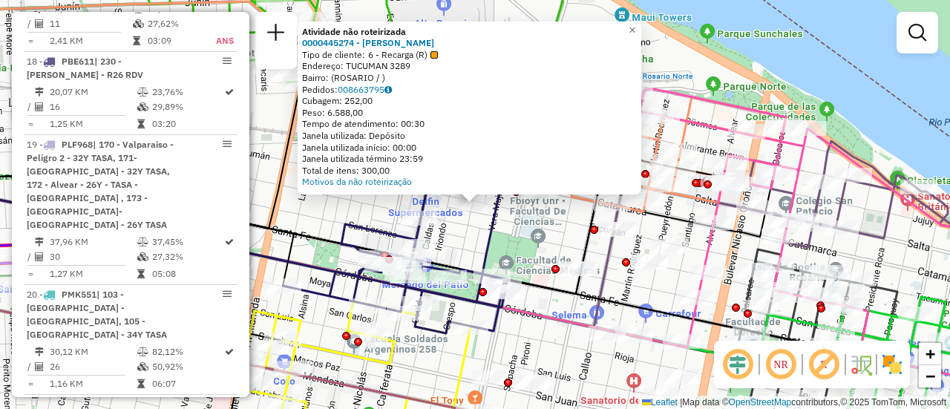
click at [533, 236] on div "Atividade não roteirizada 0000445274 - RUIZ FRANCO NICOLAS Tipo de cliente: 6 -…" at bounding box center [475, 204] width 950 height 409
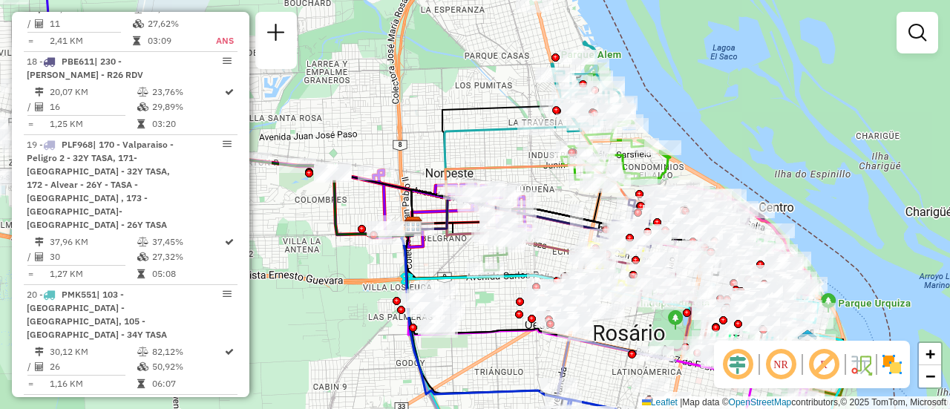
drag, startPoint x: 354, startPoint y: 331, endPoint x: 668, endPoint y: 280, distance: 317.5
click at [654, 270] on div "Janela de atendimento Grade de atendimento Capacidade Transportadoras Veículos …" at bounding box center [475, 204] width 950 height 409
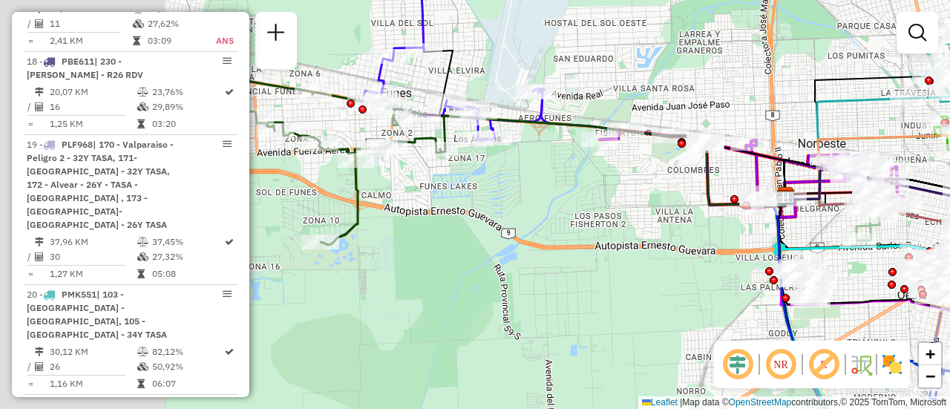
drag, startPoint x: 345, startPoint y: 212, endPoint x: 681, endPoint y: 239, distance: 336.7
click at [681, 239] on div "Janela de atendimento Grade de atendimento Capacidade Transportadoras Veículos …" at bounding box center [475, 204] width 950 height 409
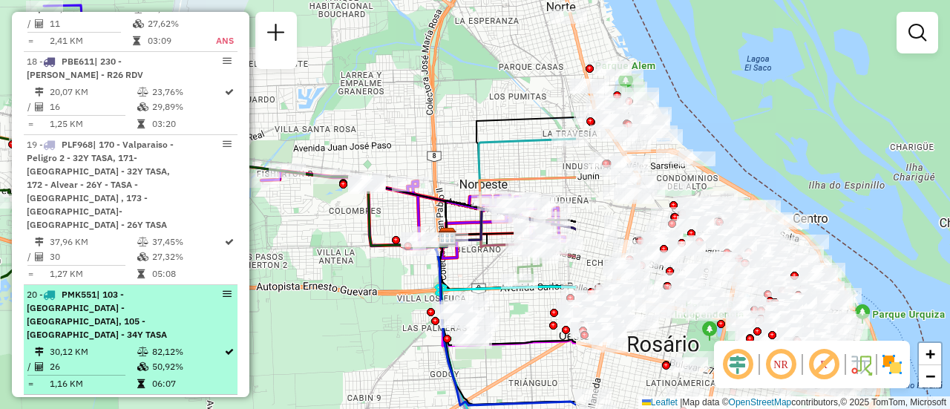
drag, startPoint x: 692, startPoint y: 223, endPoint x: 204, endPoint y: 228, distance: 487.9
click at [207, 236] on hb-router-mapa "Informações da Sessão 1282840 - 26/09/2025 Criação: 25/09/2025 16:32 Depósito: …" at bounding box center [475, 204] width 950 height 409
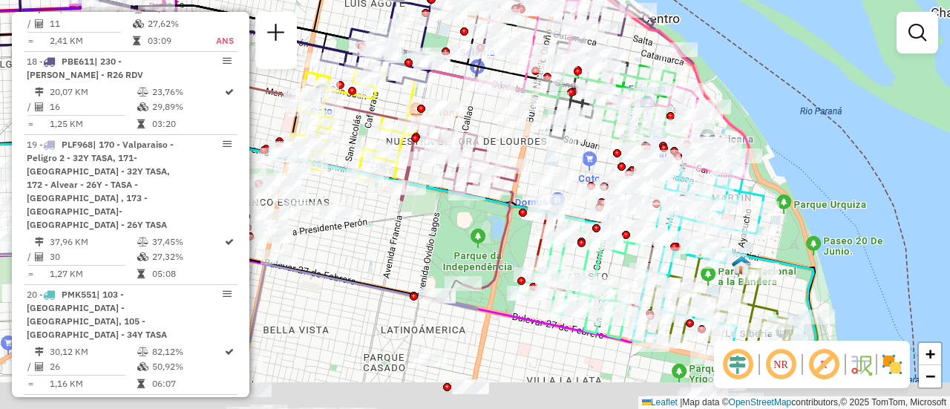
drag, startPoint x: 653, startPoint y: 247, endPoint x: 566, endPoint y: 94, distance: 176.6
click at [566, 94] on div "Janela de atendimento Grade de atendimento Capacidade Transportadoras Veículos …" at bounding box center [475, 204] width 950 height 409
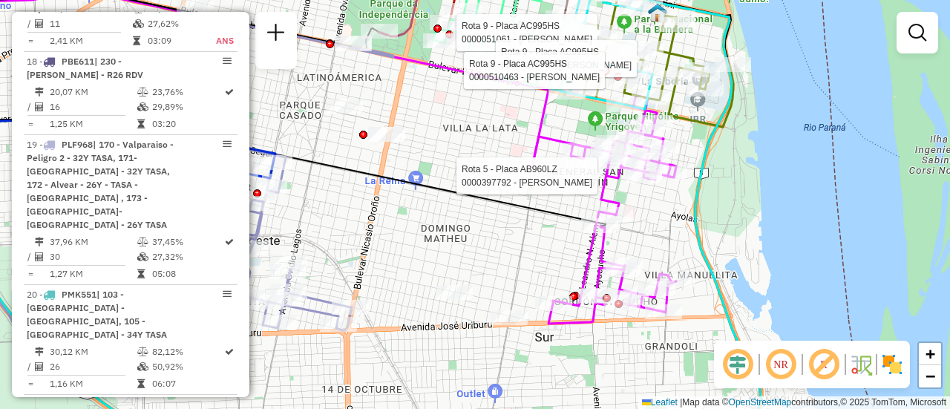
select select "**********"
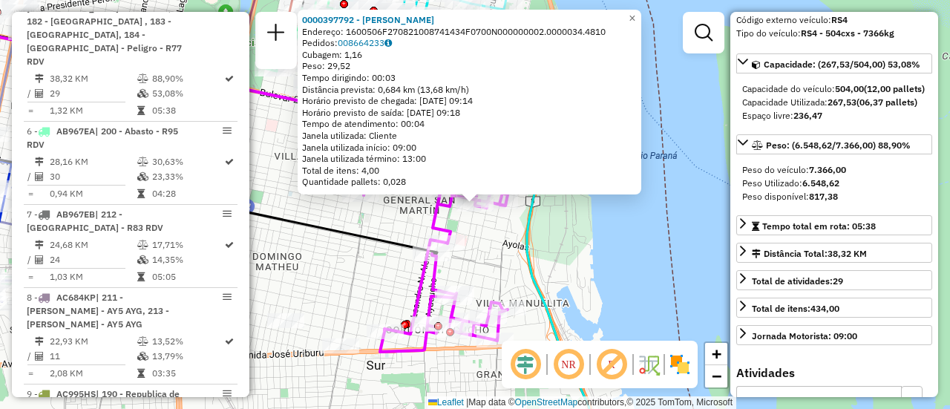
click at [580, 273] on div "0000397792 - MARTINEZ VANINA GISELA Endereço: 1600506F270821008741434F0700N0000…" at bounding box center [475, 204] width 950 height 409
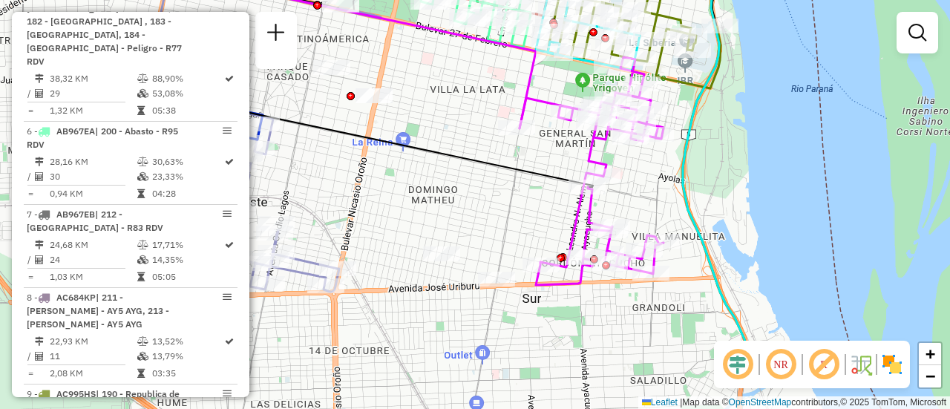
drag, startPoint x: 368, startPoint y: 270, endPoint x: 531, endPoint y: 200, distance: 177.6
click at [530, 200] on div "Janela de atendimento Grade de atendimento Capacidade Transportadoras Veículos …" at bounding box center [475, 204] width 950 height 409
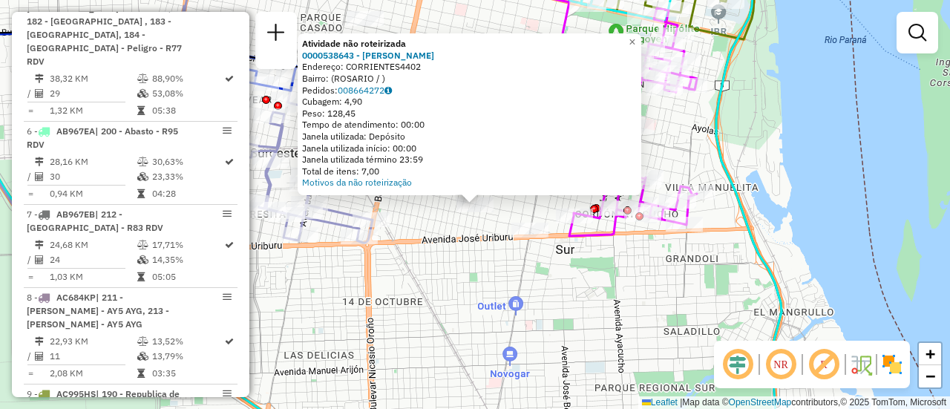
drag, startPoint x: 425, startPoint y: 226, endPoint x: 535, endPoint y: 240, distance: 110.7
click at [426, 226] on div "Atividade não roteirizada 0000538643 - MOREIRA MARIANO Endereço: CORRIENTES4402…" at bounding box center [475, 204] width 950 height 409
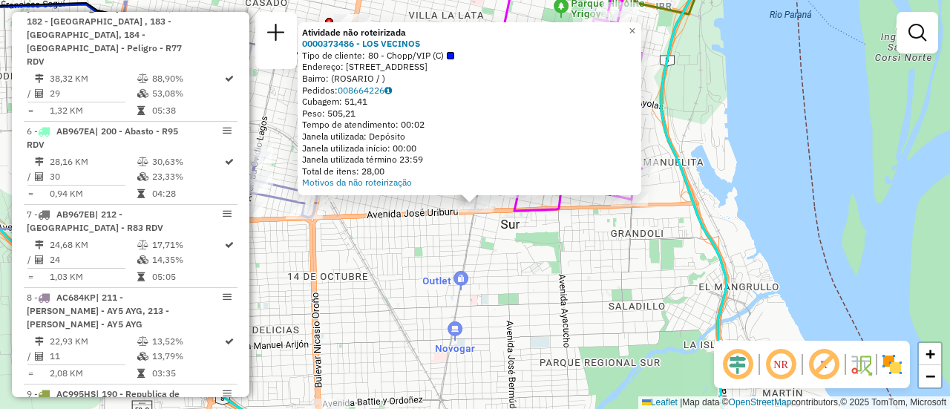
click at [417, 258] on div "Atividade não roteirizada 0000373486 - LOS VECINOS Tipo de cliente: 80 - Chopp/…" at bounding box center [475, 204] width 950 height 409
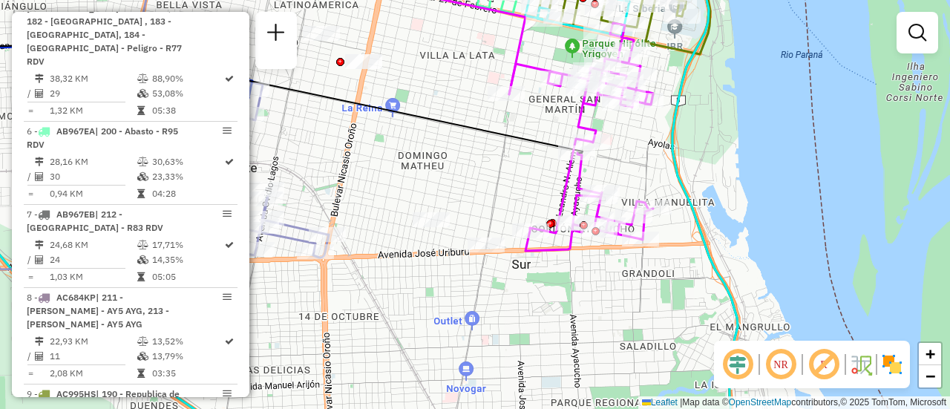
drag, startPoint x: 481, startPoint y: 146, endPoint x: 529, endPoint y: 246, distance: 110.3
click at [527, 247] on div "Janela de atendimento Grade de atendimento Capacidade Transportadoras Veículos …" at bounding box center [475, 204] width 950 height 409
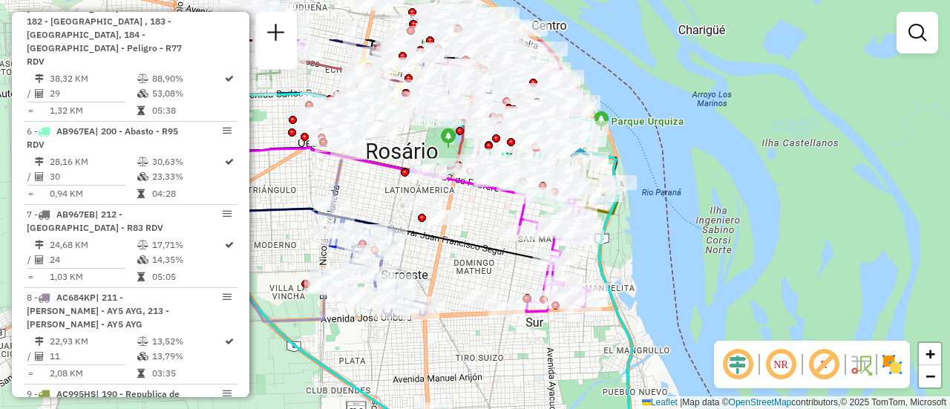
drag, startPoint x: 473, startPoint y: 140, endPoint x: 483, endPoint y: 249, distance: 109.6
click at [483, 249] on div "Janela de atendimento Grade de atendimento Capacidade Transportadoras Veículos …" at bounding box center [475, 204] width 950 height 409
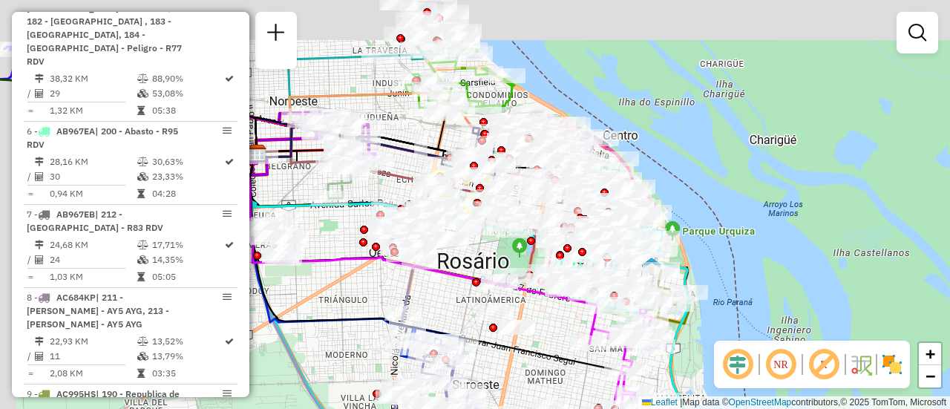
drag, startPoint x: 330, startPoint y: 96, endPoint x: 453, endPoint y: 206, distance: 165.1
click at [452, 206] on icon at bounding box center [382, 180] width 250 height 52
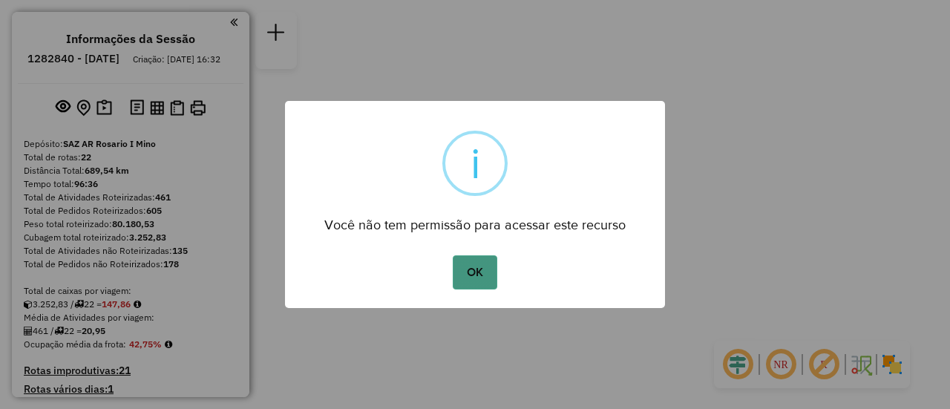
click at [472, 273] on button "OK" at bounding box center [475, 272] width 44 height 34
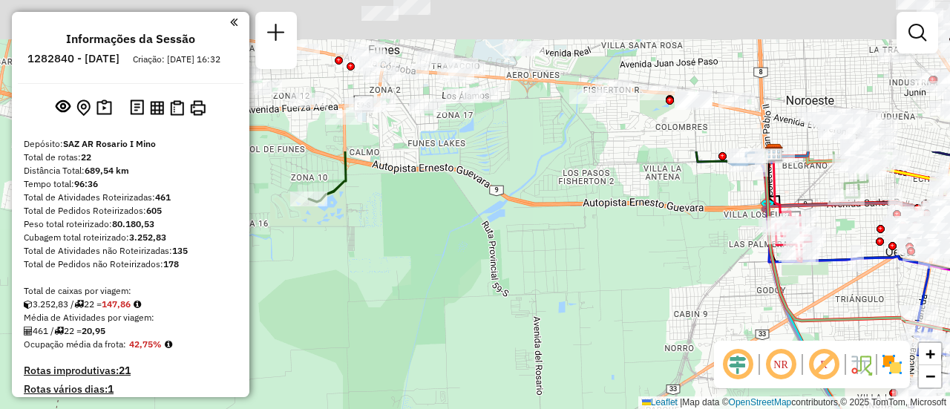
drag, startPoint x: 429, startPoint y: 140, endPoint x: 455, endPoint y: 332, distance: 194.1
click at [455, 332] on div "Janela de atendimento Grade de atendimento Capacidade Transportadoras Veículos …" at bounding box center [475, 204] width 950 height 409
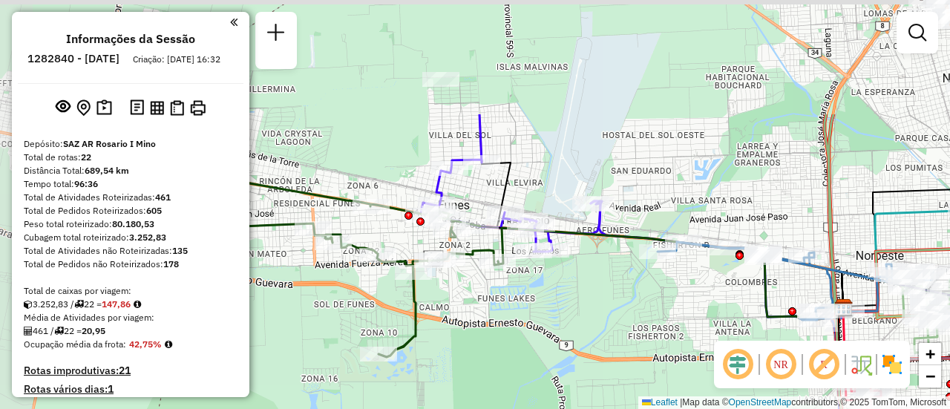
drag, startPoint x: 479, startPoint y: 156, endPoint x: 549, endPoint y: 311, distance: 170.2
click at [549, 311] on div "Janela de atendimento Grade de atendimento Capacidade Transportadoras Veículos …" at bounding box center [475, 204] width 950 height 409
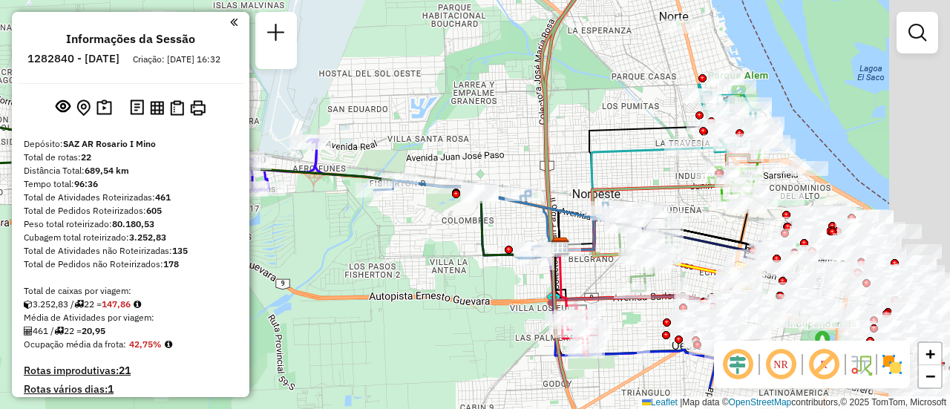
drag, startPoint x: 714, startPoint y: 190, endPoint x: 418, endPoint y: 126, distance: 302.3
click at [418, 126] on div "Janela de atendimento Grade de atendimento Capacidade Transportadoras Veículos …" at bounding box center [475, 204] width 950 height 409
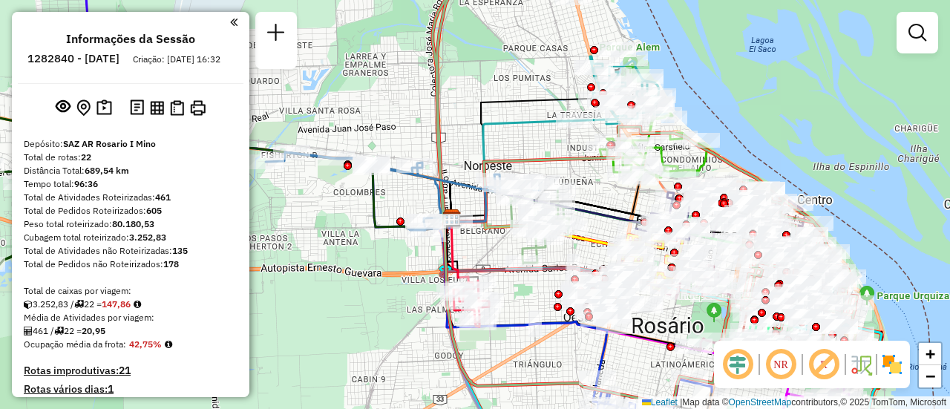
drag, startPoint x: 650, startPoint y: 180, endPoint x: 546, endPoint y: 156, distance: 106.6
click at [541, 154] on icon at bounding box center [644, 169] width 423 height 472
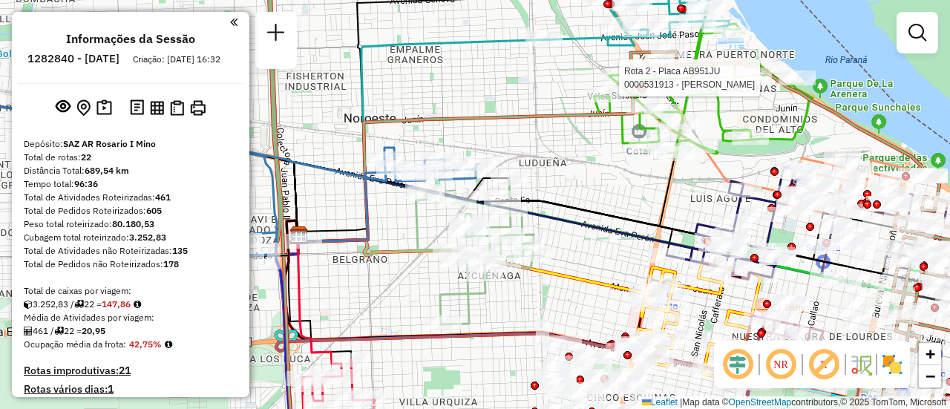
select select "**********"
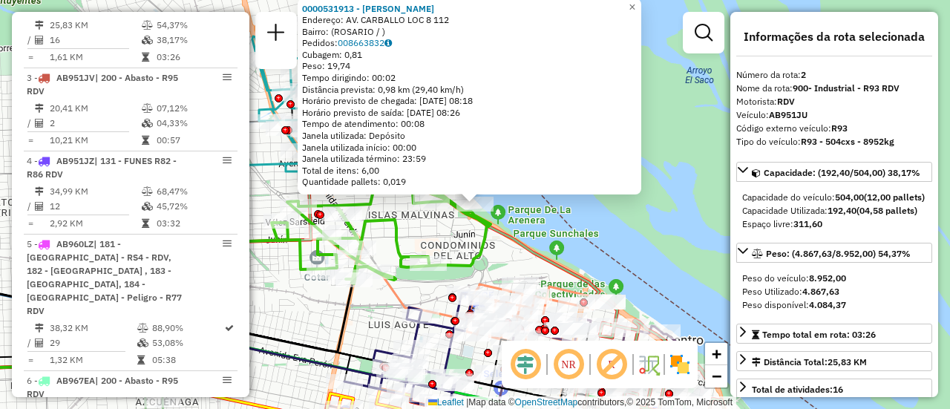
scroll to position [149, 0]
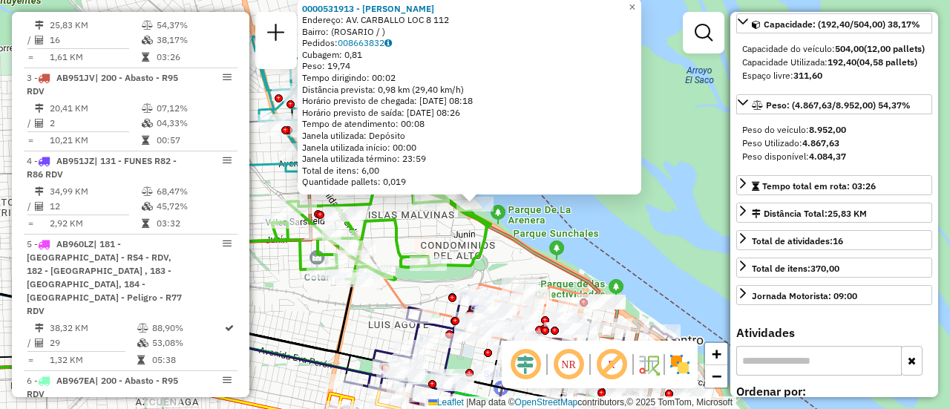
click at [560, 247] on div "0000531913 - Gonzalez Alejandro Miguel Endereço: AV. CARBALLO LOC 8 112 Bairro:…" at bounding box center [475, 204] width 950 height 409
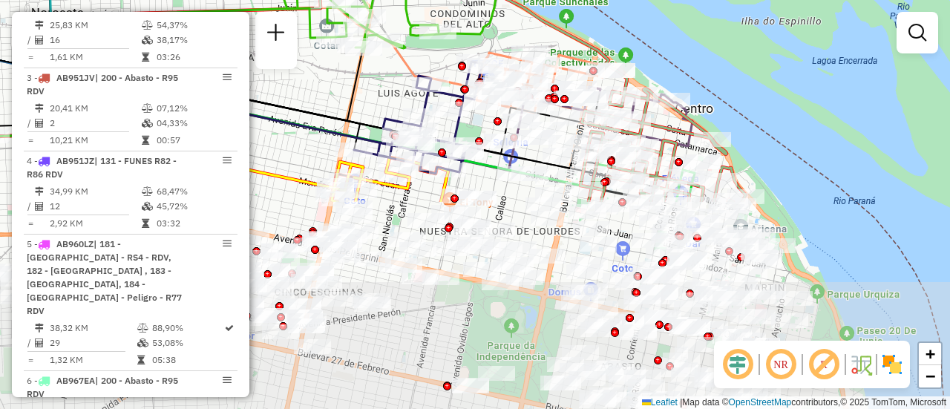
drag, startPoint x: 500, startPoint y: 322, endPoint x: 388, endPoint y: 66, distance: 279.6
click at [388, 66] on div "Janela de atendimento Grade de atendimento Capacidade Transportadoras Veículos …" at bounding box center [475, 204] width 950 height 409
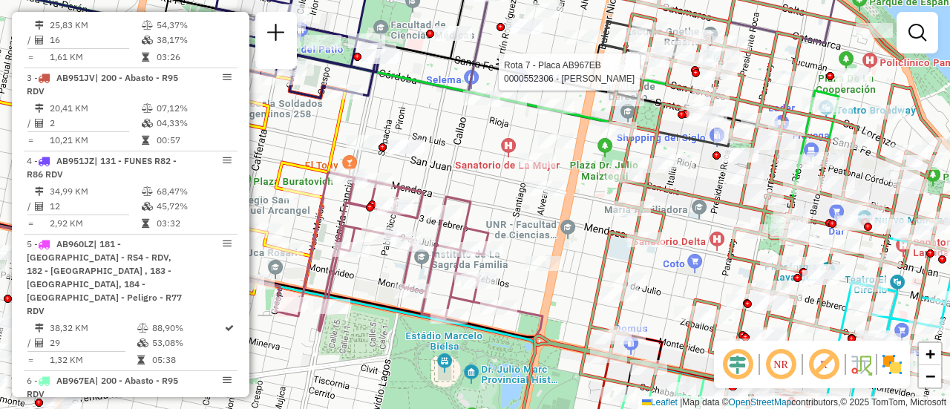
select select "**********"
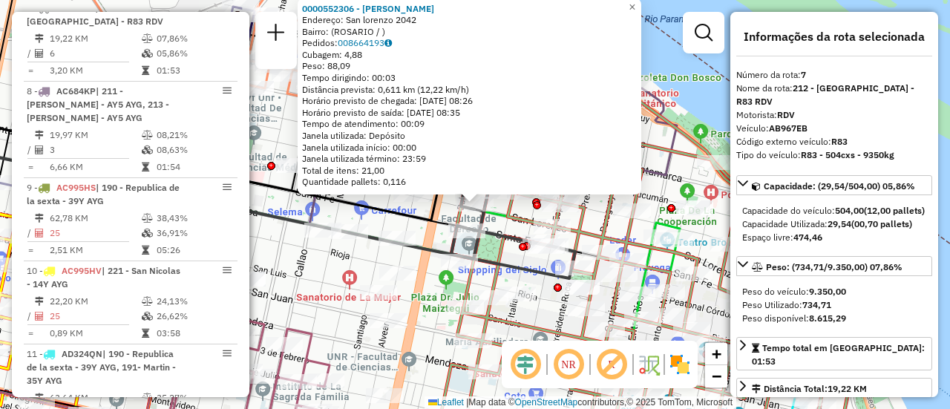
scroll to position [74, 0]
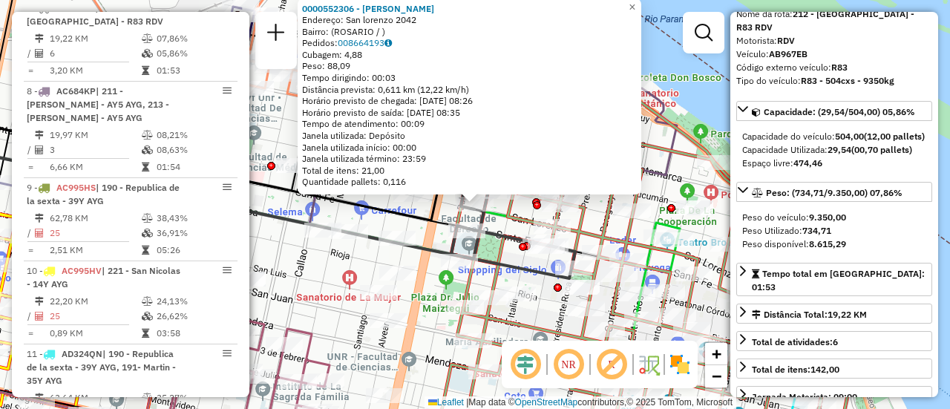
click at [429, 234] on div "0000552306 - Sanchez Oralys Endereço: San lorenzo 2042 Bairro: (ROSARIO / ) Ped…" at bounding box center [475, 204] width 950 height 409
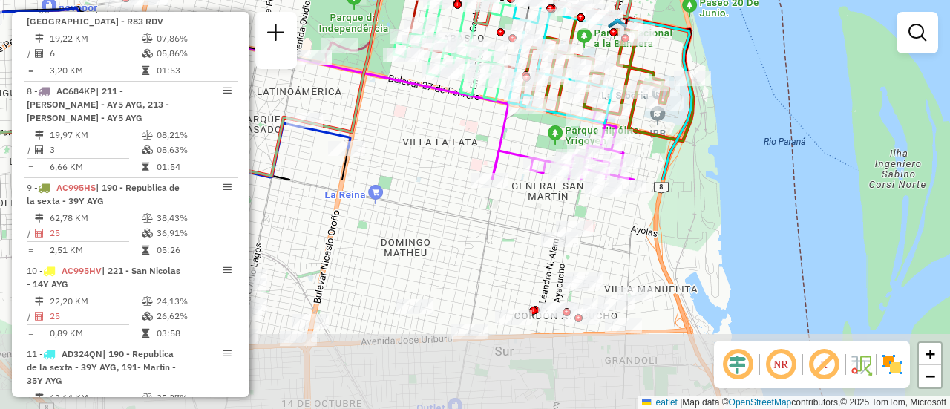
drag, startPoint x: 529, startPoint y: 388, endPoint x: 473, endPoint y: 123, distance: 270.1
click at [470, 117] on div "Rota 20 - Placa AC995HY 0000432425 - GUAN XIONG Rota 20 - Placa AC995HY 0000373…" at bounding box center [475, 204] width 950 height 409
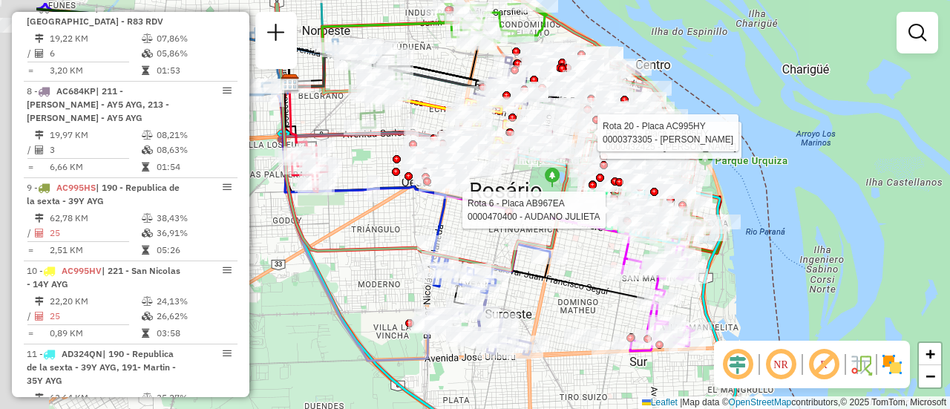
drag, startPoint x: 442, startPoint y: 206, endPoint x: 670, endPoint y: 270, distance: 237.2
click at [654, 264] on div "Rota 20 - Placa AC995HY 0000432425 - GUAN XIONG Rota 20 - Placa AC995HY 0000373…" at bounding box center [475, 204] width 950 height 409
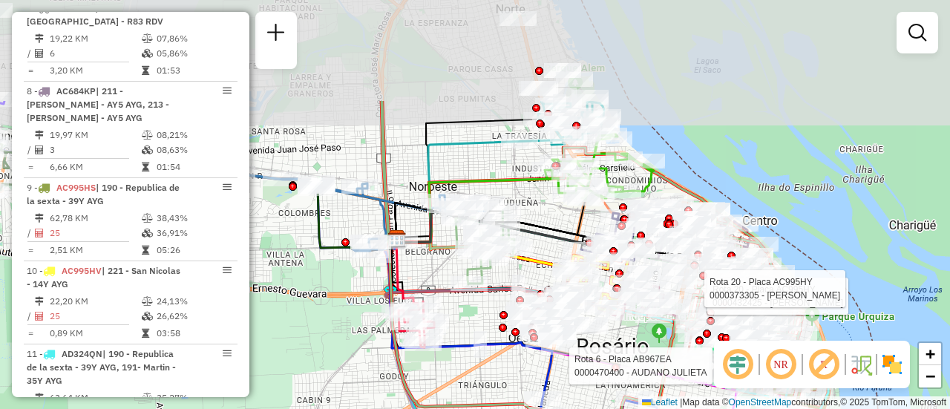
drag, startPoint x: 518, startPoint y: 98, endPoint x: 551, endPoint y: 242, distance: 147.7
click at [542, 244] on icon at bounding box center [561, 242] width 329 height 62
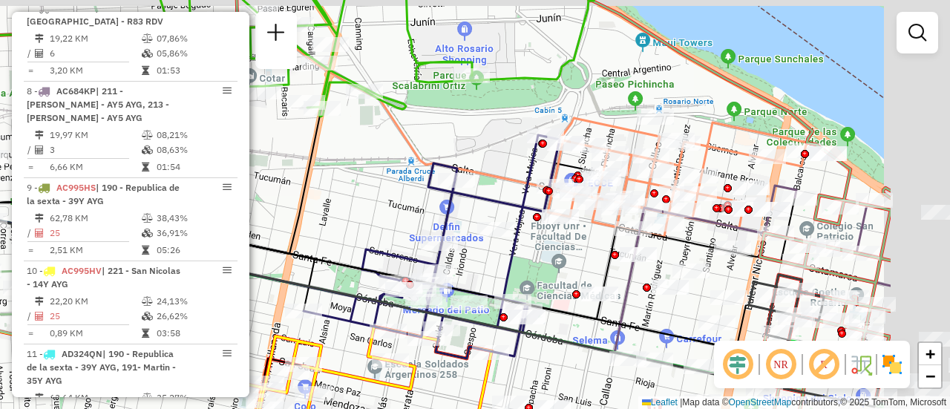
drag, startPoint x: 727, startPoint y: 234, endPoint x: 471, endPoint y: 234, distance: 256.2
click at [471, 234] on div "Rota 20 - Placa AC995HY 0000432425 - GUAN XIONG Rota 20 - Placa AC995HY 0000373…" at bounding box center [475, 204] width 950 height 409
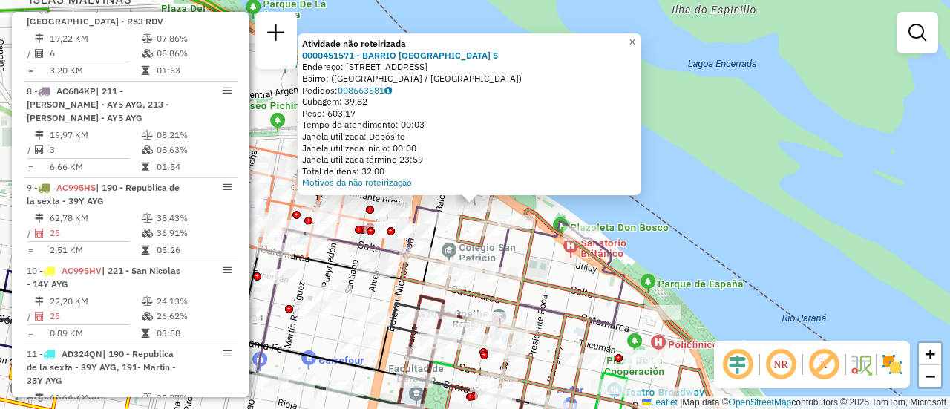
click at [587, 295] on icon at bounding box center [427, 204] width 604 height 491
select select "**********"
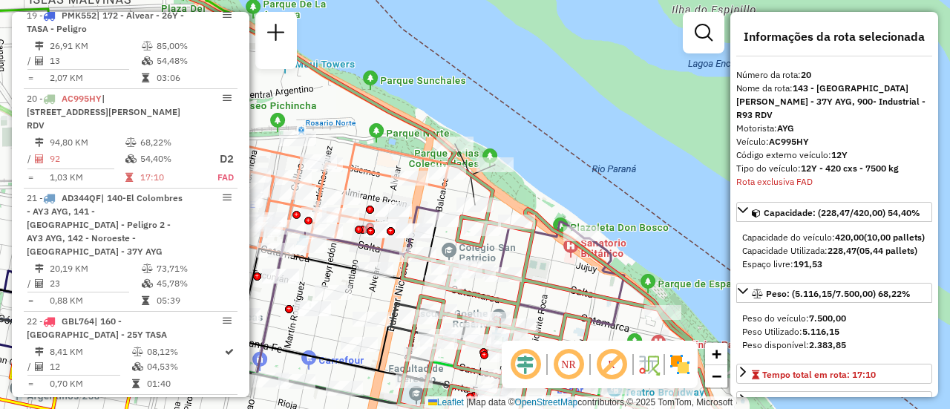
scroll to position [2241, 0]
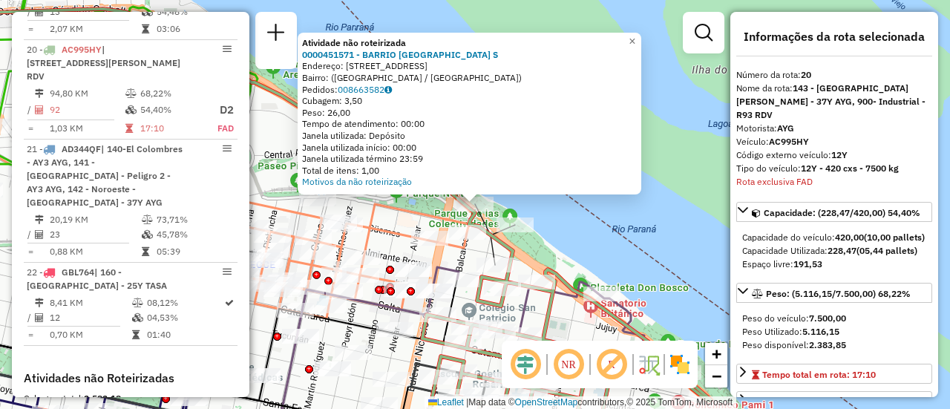
click at [399, 226] on icon at bounding box center [339, 259] width 259 height 119
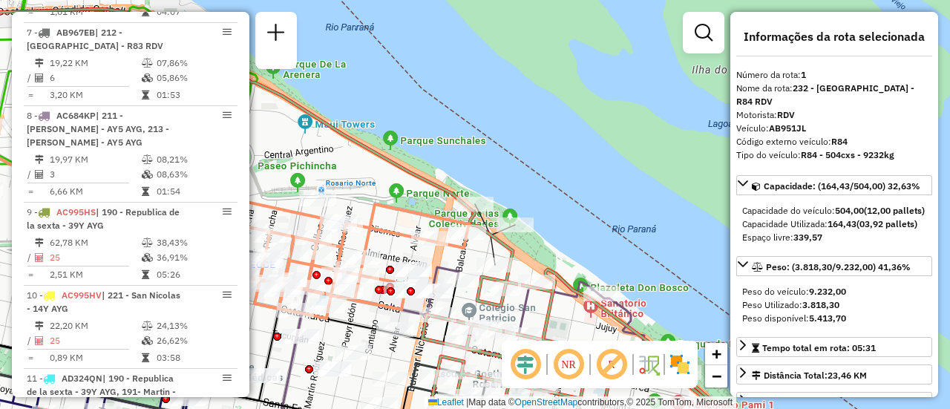
scroll to position [529, 0]
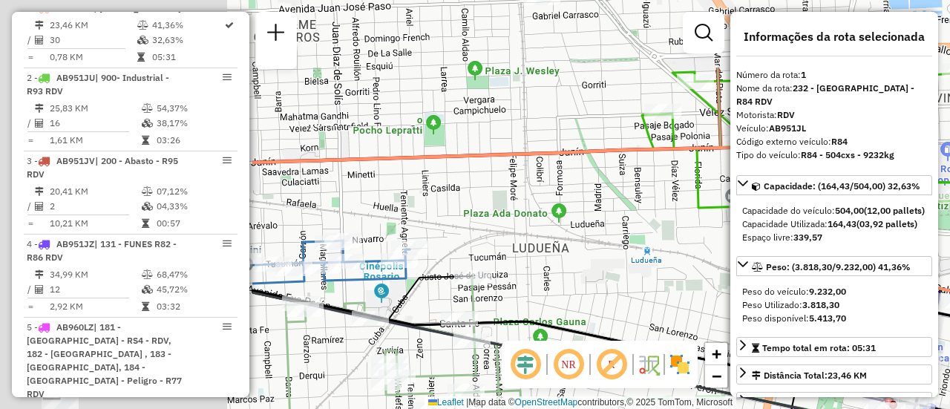
drag, startPoint x: 358, startPoint y: 175, endPoint x: 607, endPoint y: 242, distance: 258.3
click at [739, 287] on hb-router-mapa "Informações da Sessão 1282840 - 26/09/2025 Criação: 25/09/2025 16:32 Depósito: …" at bounding box center [475, 204] width 950 height 409
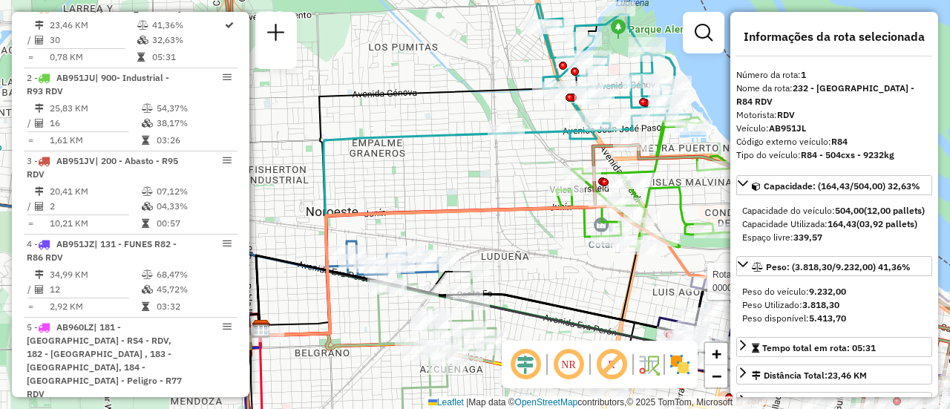
drag, startPoint x: 494, startPoint y: 165, endPoint x: 479, endPoint y: 209, distance: 46.3
click at [479, 209] on div "Rota 1 - Placa AB951JL 0000185303 - JOFRE D N Janela de atendimento Grade de at…" at bounding box center [475, 204] width 950 height 409
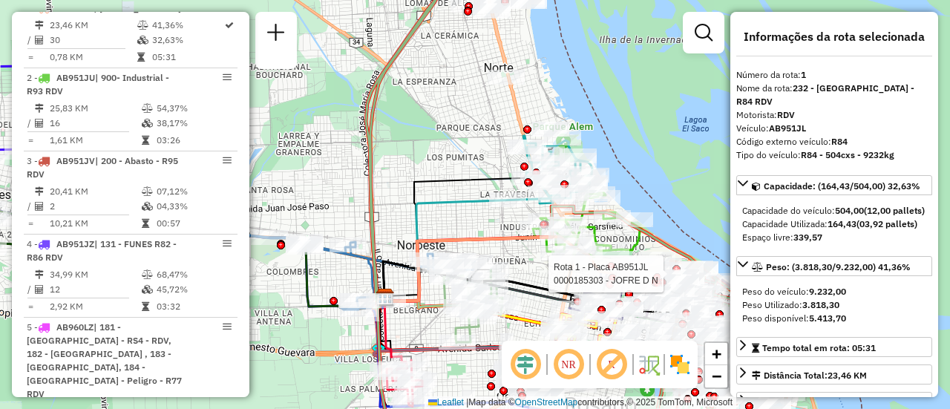
click at [439, 218] on div "Rota 1 - Placa AB951JL 0000185303 - JOFRE D N Janela de atendimento Grade de at…" at bounding box center [475, 204] width 950 height 409
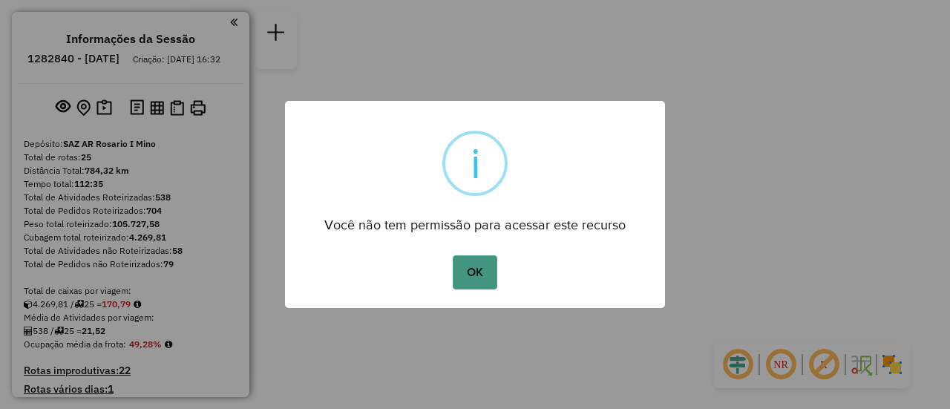
click at [474, 267] on button "OK" at bounding box center [475, 272] width 44 height 34
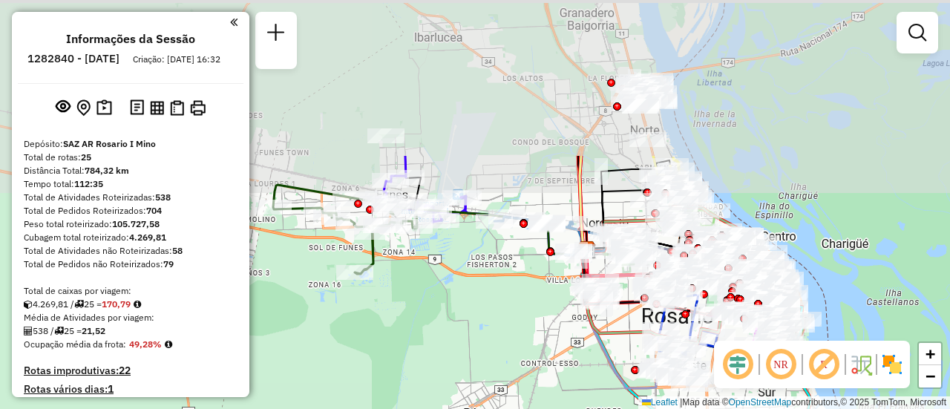
drag, startPoint x: 365, startPoint y: 145, endPoint x: 440, endPoint y: 275, distance: 150.3
click at [433, 275] on div "Janela de atendimento Grade de atendimento Capacidade Transportadoras Veículos …" at bounding box center [475, 204] width 950 height 409
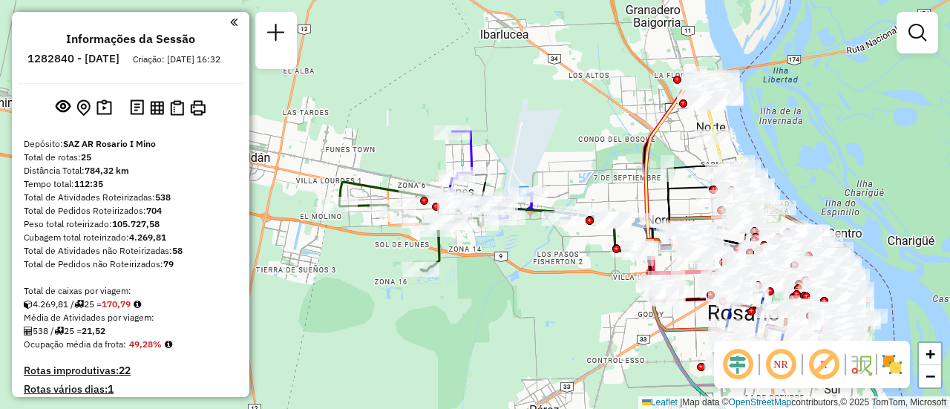
drag, startPoint x: 472, startPoint y: 274, endPoint x: 512, endPoint y: 273, distance: 40.1
click at [512, 273] on div "Janela de atendimento Grade de atendimento Capacidade Transportadoras Veículos …" at bounding box center [475, 204] width 950 height 409
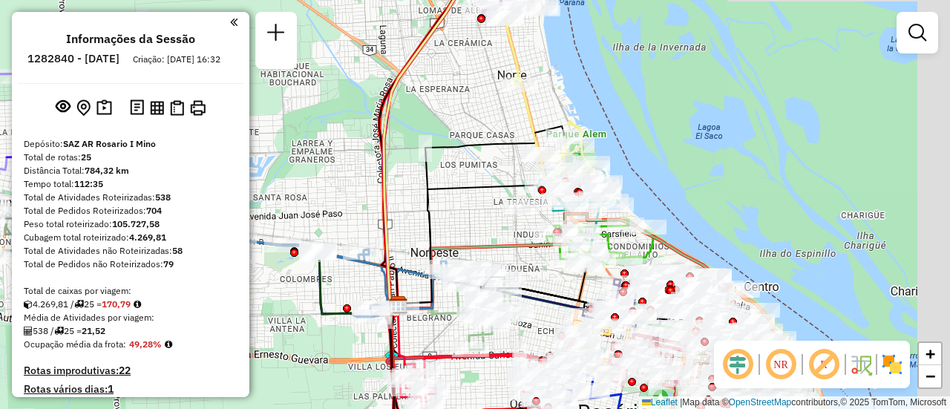
drag, startPoint x: 730, startPoint y: 198, endPoint x: 434, endPoint y: 200, distance: 296.3
click at [422, 200] on icon at bounding box center [481, 215] width 167 height 179
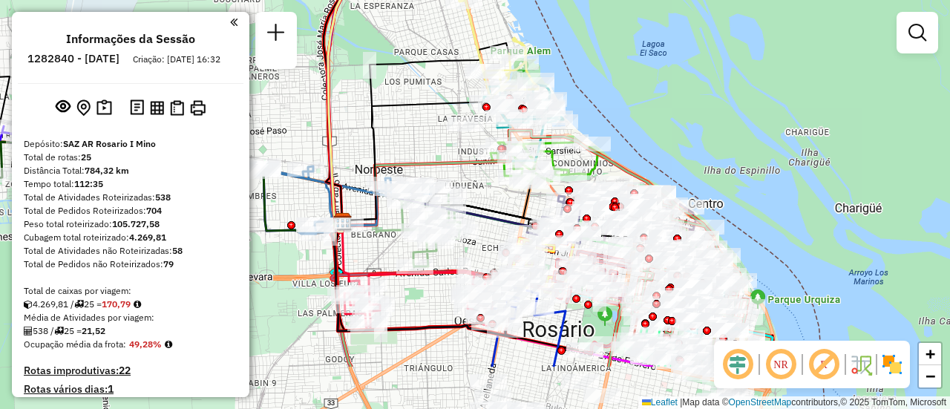
drag, startPoint x: 550, startPoint y: 285, endPoint x: 485, endPoint y: 180, distance: 123.4
click at [485, 180] on div "Janela de atendimento Grade de atendimento Capacidade Transportadoras Veículos …" at bounding box center [475, 204] width 950 height 409
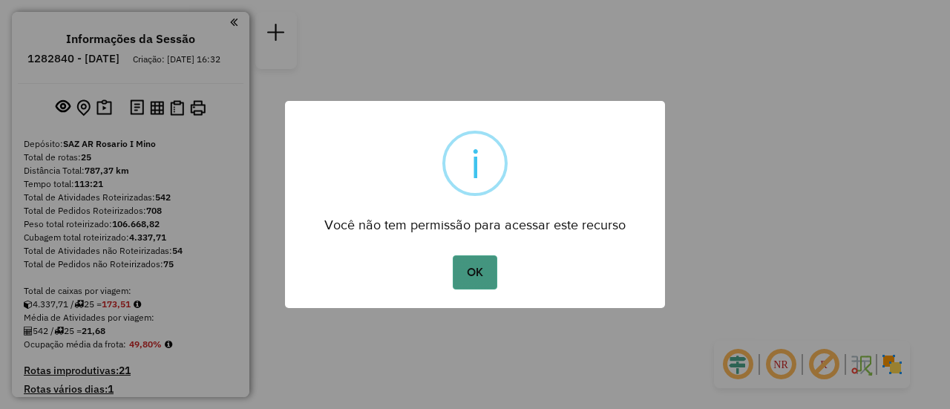
click at [484, 264] on button "OK" at bounding box center [475, 272] width 44 height 34
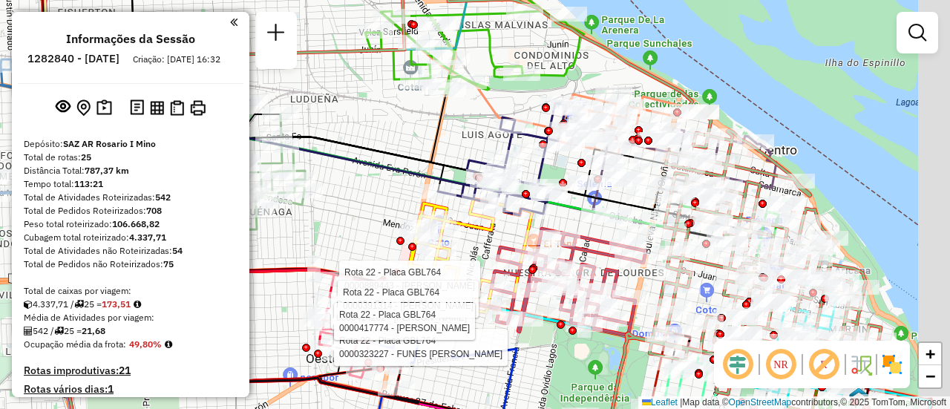
drag, startPoint x: 626, startPoint y: 147, endPoint x: 537, endPoint y: 172, distance: 92.4
click at [533, 170] on icon at bounding box center [502, 159] width 128 height 112
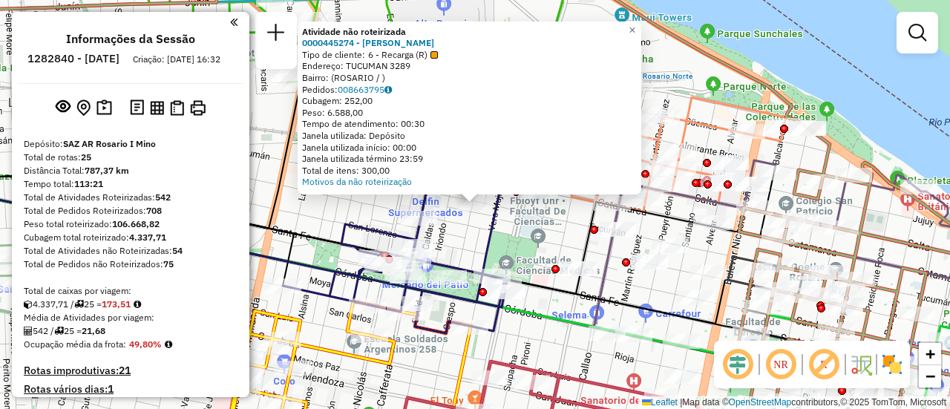
click at [512, 238] on div "Atividade não roteirizada 0000445274 - [PERSON_NAME] Tipo de cliente: 6 - Recar…" at bounding box center [475, 204] width 950 height 409
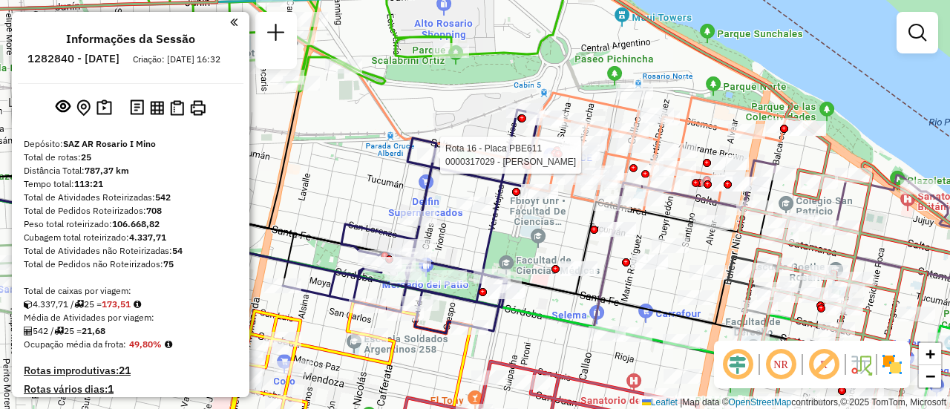
select select "**********"
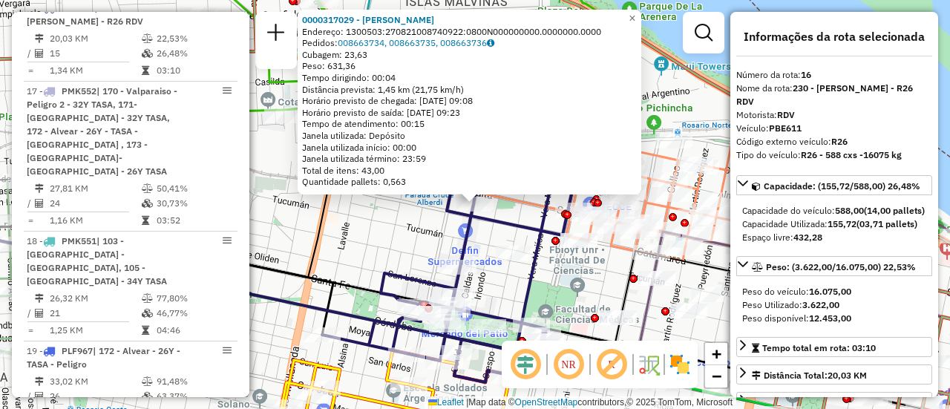
scroll to position [149, 0]
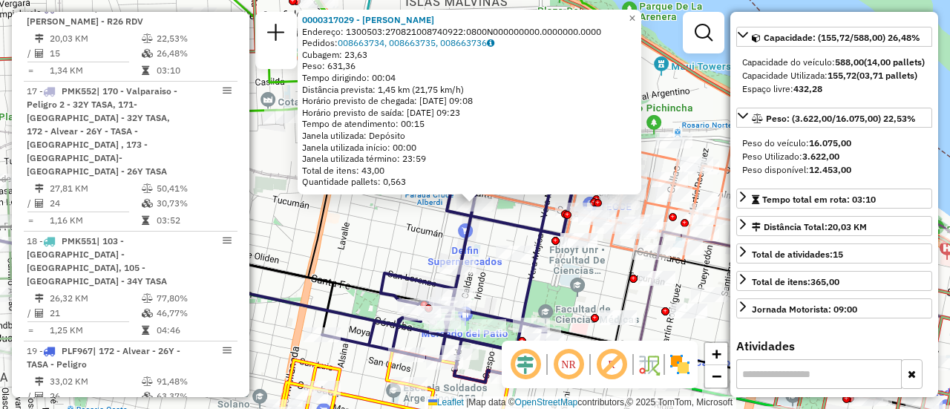
click at [420, 232] on div "0000317029 - BUSSO GABRIEL G Endereço: 1300503:270821008740922:0800N000000000.0…" at bounding box center [475, 204] width 950 height 409
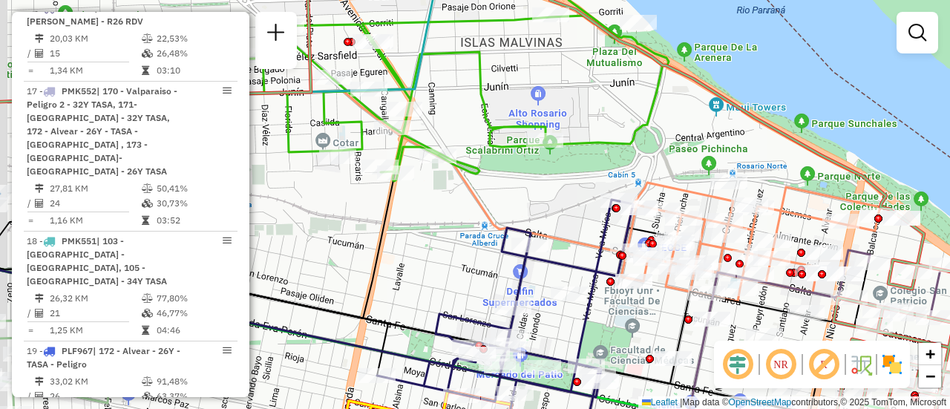
drag, startPoint x: 480, startPoint y: 150, endPoint x: 768, endPoint y: 278, distance: 315.4
click at [773, 281] on div "Janela de atendimento Grade de atendimento Capacidade Transportadoras Veículos …" at bounding box center [475, 204] width 950 height 409
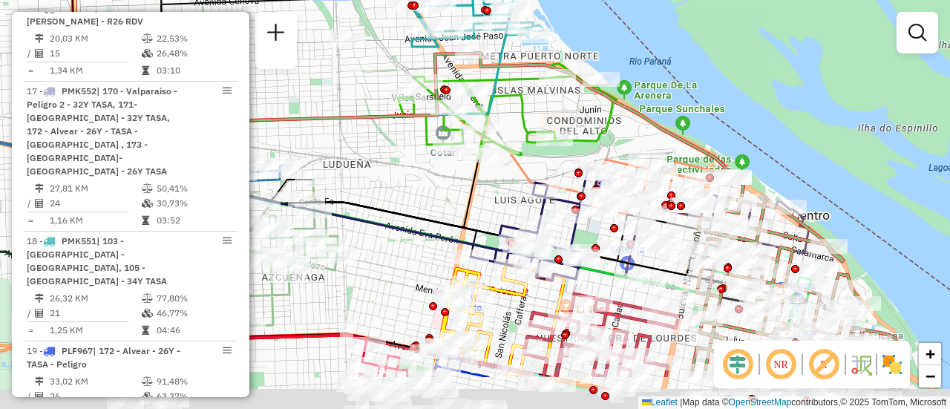
drag, startPoint x: 474, startPoint y: 241, endPoint x: 403, endPoint y: 74, distance: 180.7
click at [345, 21] on div "Janela de atendimento Grade de atendimento Capacidade Transportadoras Veículos …" at bounding box center [475, 204] width 950 height 409
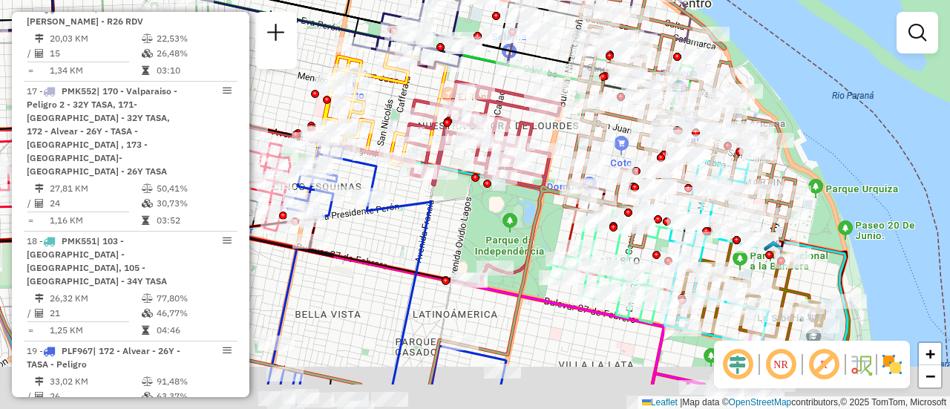
drag, startPoint x: 572, startPoint y: 278, endPoint x: 443, endPoint y: 53, distance: 259.8
click at [438, 49] on icon at bounding box center [375, 139] width 835 height 491
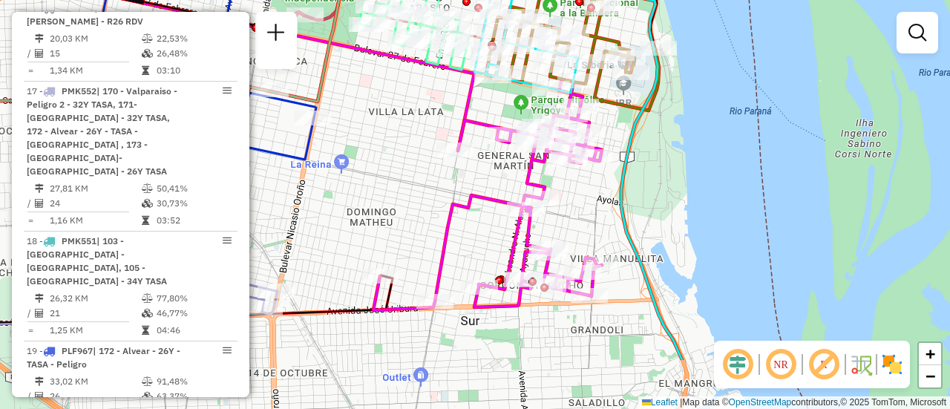
drag, startPoint x: 578, startPoint y: 204, endPoint x: 464, endPoint y: 102, distance: 153.0
click at [466, 102] on div "Rota 14 - Placa AD344QI 0000389097 - SINCLAIR LUCIA MERCEDES Rota 14 - Placa AD…" at bounding box center [475, 204] width 950 height 409
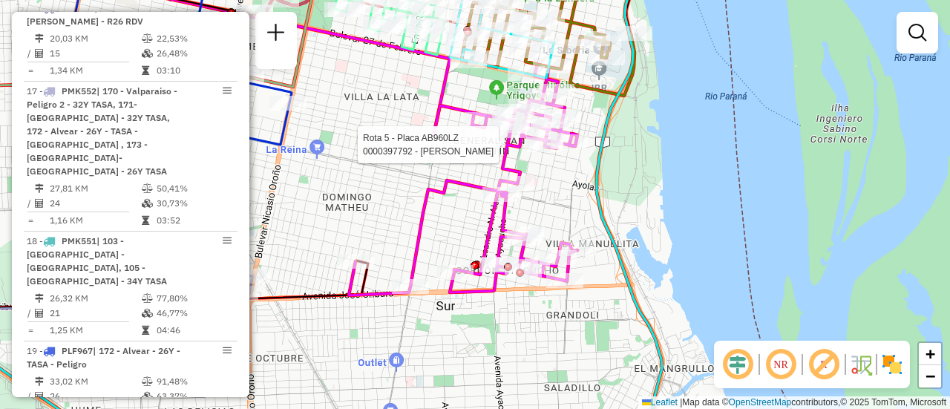
select select "**********"
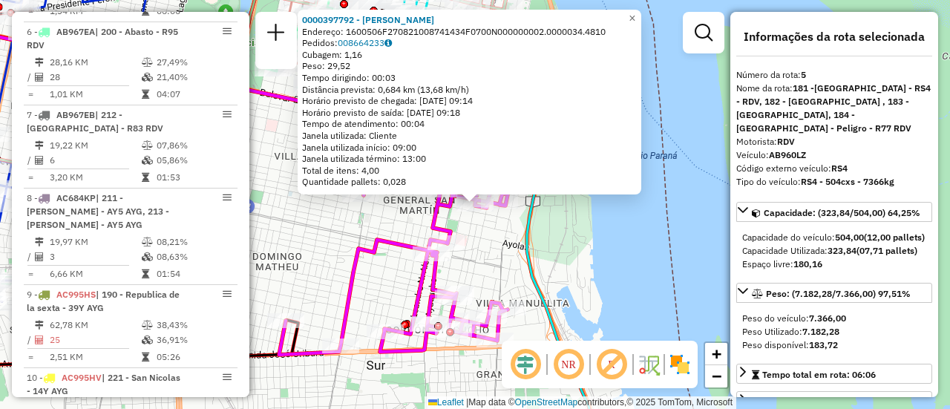
scroll to position [861, 0]
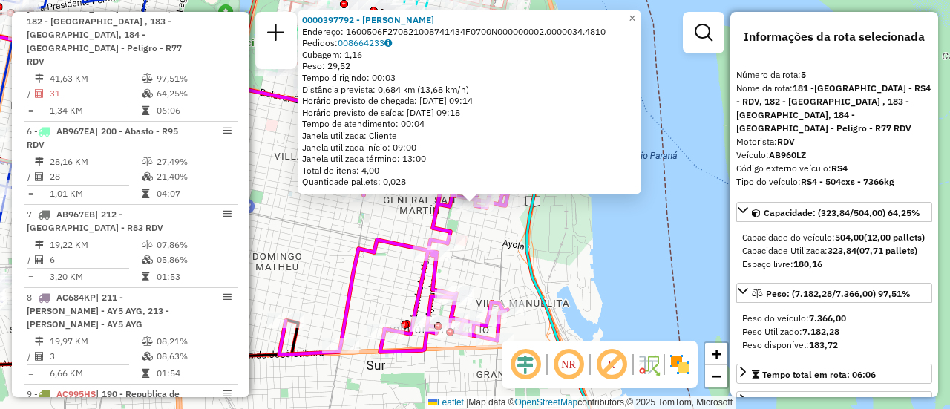
click at [563, 266] on div "0000397792 - [PERSON_NAME]: 1600506F270821008741434F0700N000000002.0000034.4810…" at bounding box center [475, 204] width 950 height 409
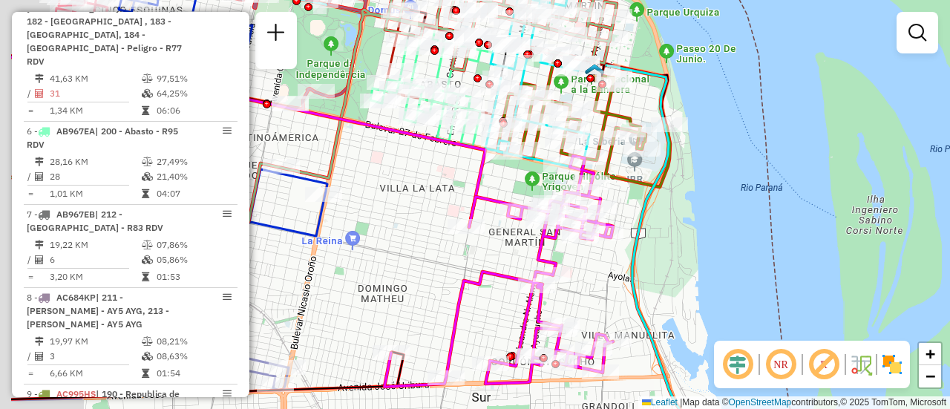
drag, startPoint x: 484, startPoint y: 264, endPoint x: 645, endPoint y: 307, distance: 166.8
click at [645, 310] on div "Janela de atendimento Grade de atendimento Capacidade Transportadoras Veículos …" at bounding box center [475, 204] width 950 height 409
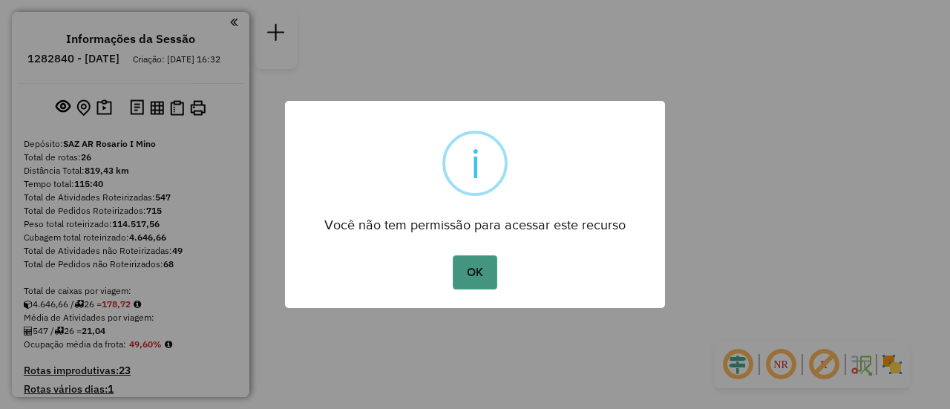
click at [483, 273] on button "OK" at bounding box center [475, 272] width 44 height 34
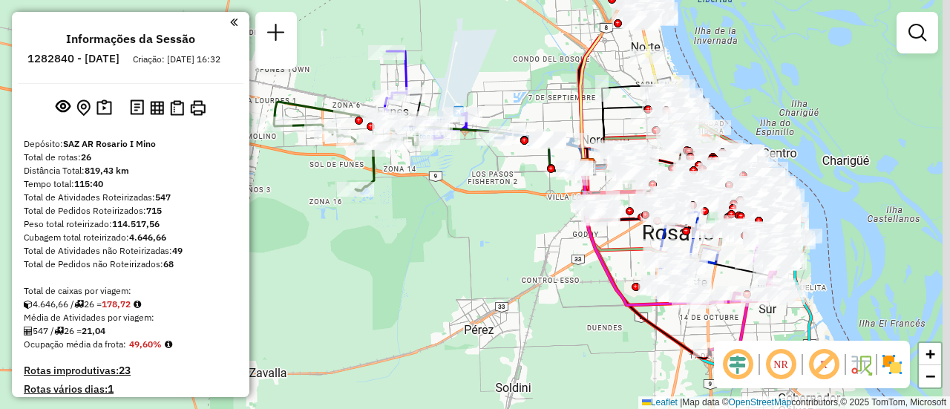
drag, startPoint x: 531, startPoint y: 153, endPoint x: 482, endPoint y: 233, distance: 94.0
click at [477, 234] on div "Janela de atendimento Grade de atendimento Capacidade Transportadoras Veículos …" at bounding box center [475, 204] width 950 height 409
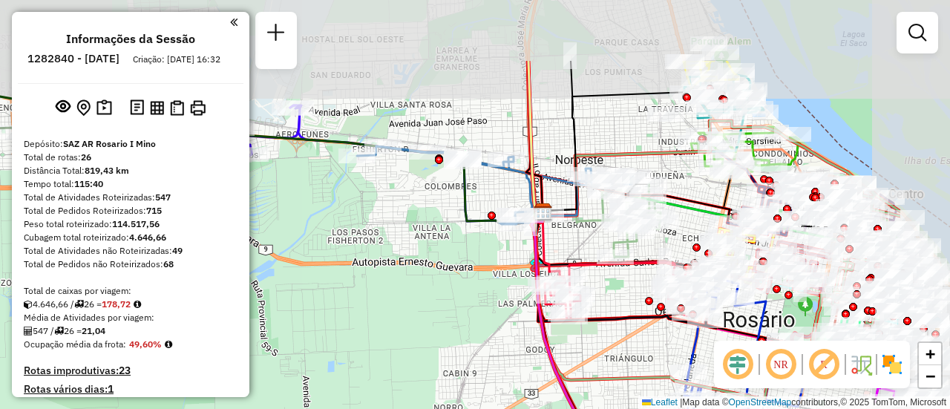
drag, startPoint x: 849, startPoint y: 105, endPoint x: 693, endPoint y: 211, distance: 188.6
click at [691, 212] on icon at bounding box center [635, 199] width 189 height 47
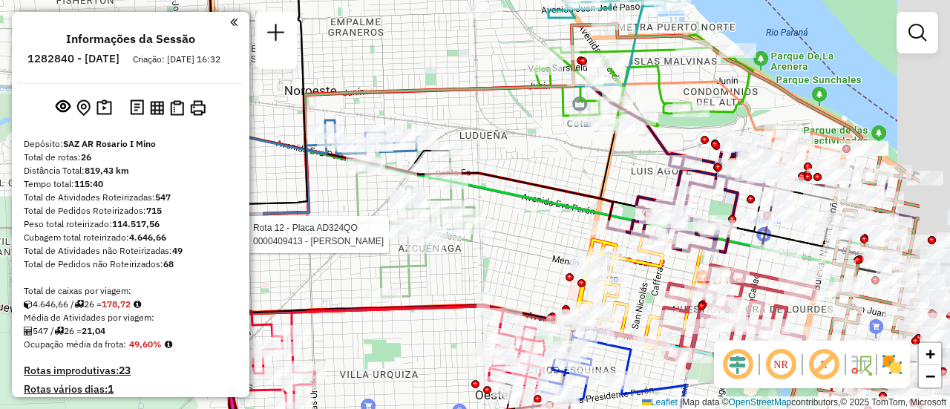
drag, startPoint x: 740, startPoint y: 169, endPoint x: 607, endPoint y: 171, distance: 133.7
click at [540, 146] on icon at bounding box center [426, 167] width 382 height 82
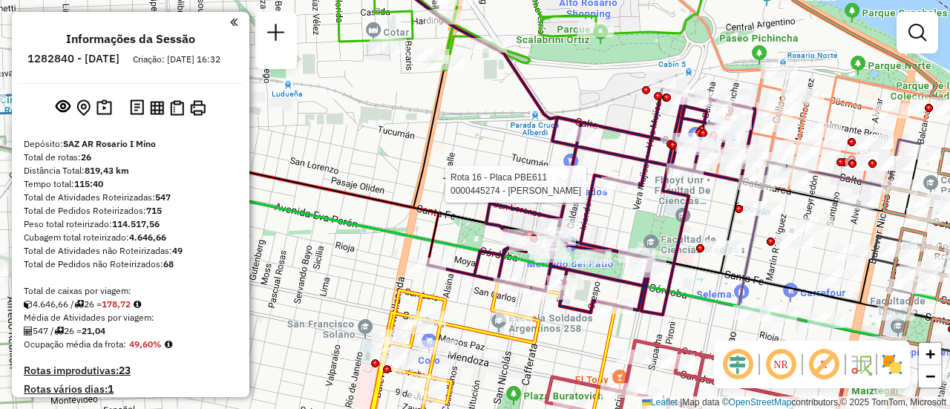
select select "**********"
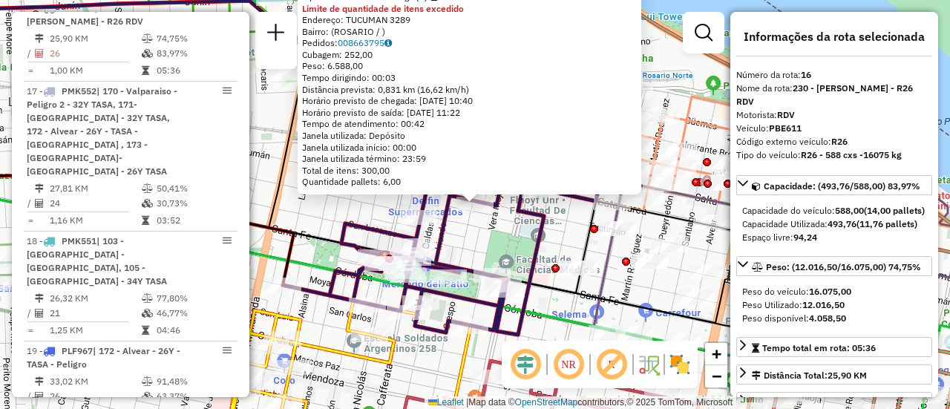
scroll to position [74, 0]
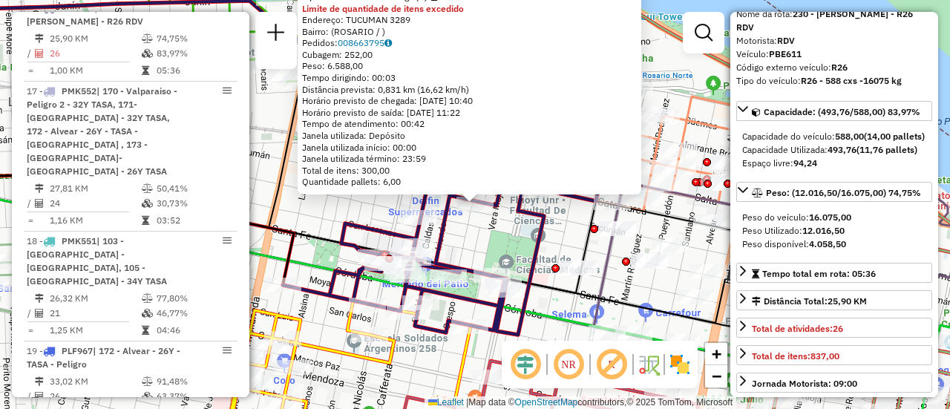
click at [504, 244] on div "0000445274 - RUIZ FRANCO NICOLAS Tipo de cliente: 6 - Recarga (R) Limite de qua…" at bounding box center [475, 204] width 950 height 409
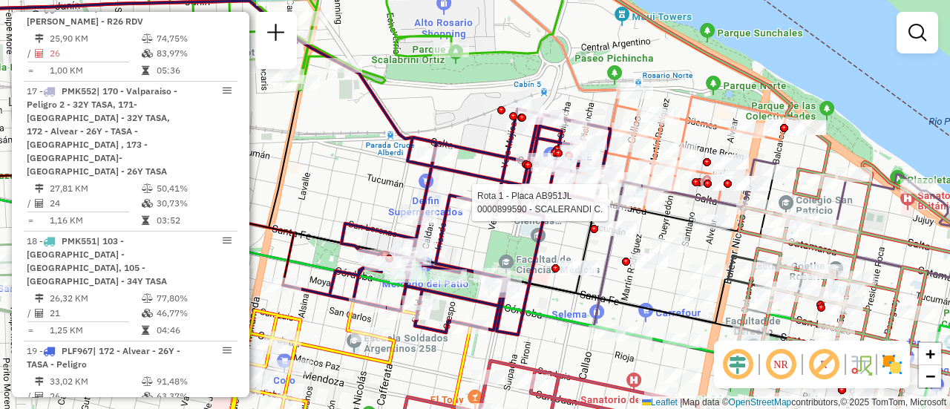
select select "**********"
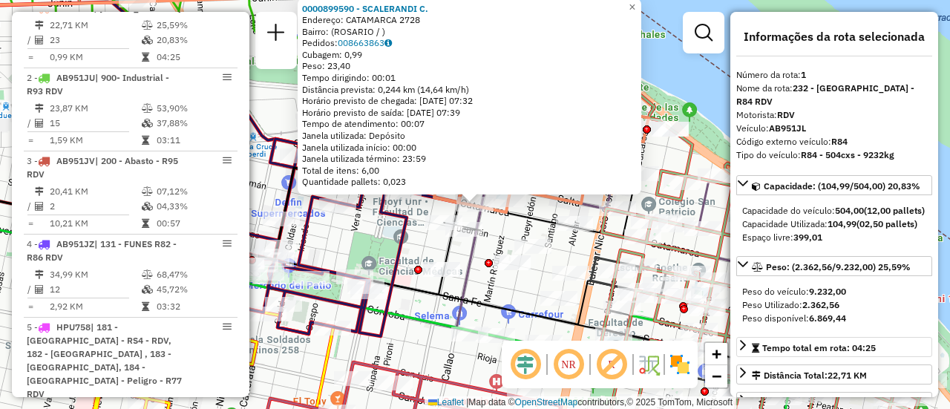
scroll to position [149, 0]
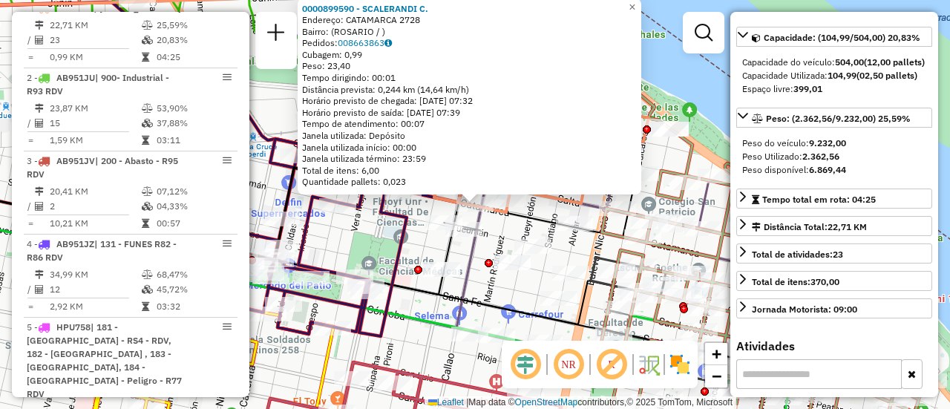
click at [388, 253] on div "0000899590 - SCALERANDI C. Endereço: CATAMARCA 2728 Bairro: (ROSARIO / ) Pedido…" at bounding box center [475, 204] width 950 height 409
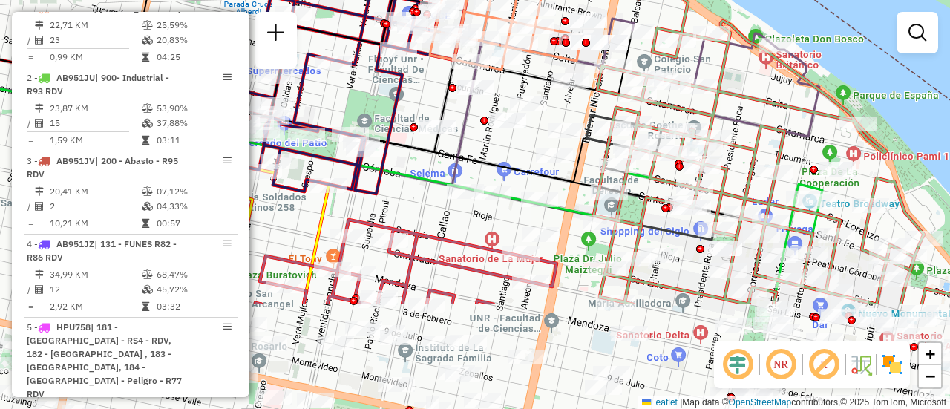
drag, startPoint x: 751, startPoint y: 311, endPoint x: 743, endPoint y: 166, distance: 145.8
click at [743, 166] on div "Janela de atendimento Grade de atendimento Capacidade Transportadoras Veículos …" at bounding box center [475, 204] width 950 height 409
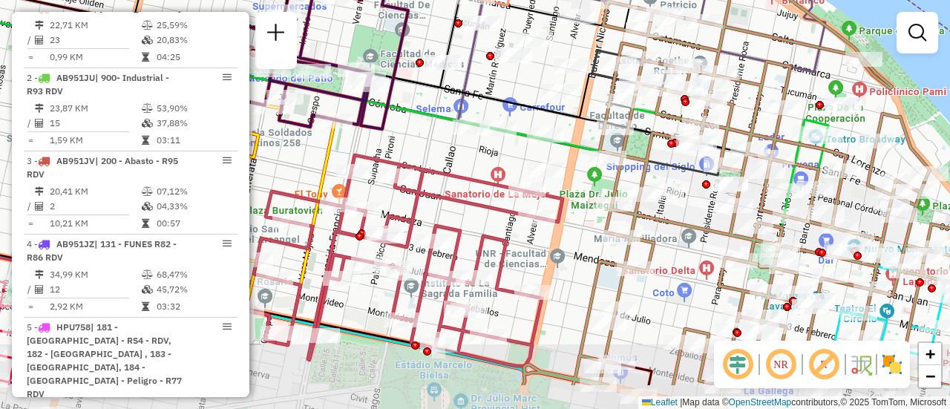
drag, startPoint x: 671, startPoint y: 291, endPoint x: 689, endPoint y: 169, distance: 123.8
click at [689, 169] on icon at bounding box center [775, 140] width 505 height 491
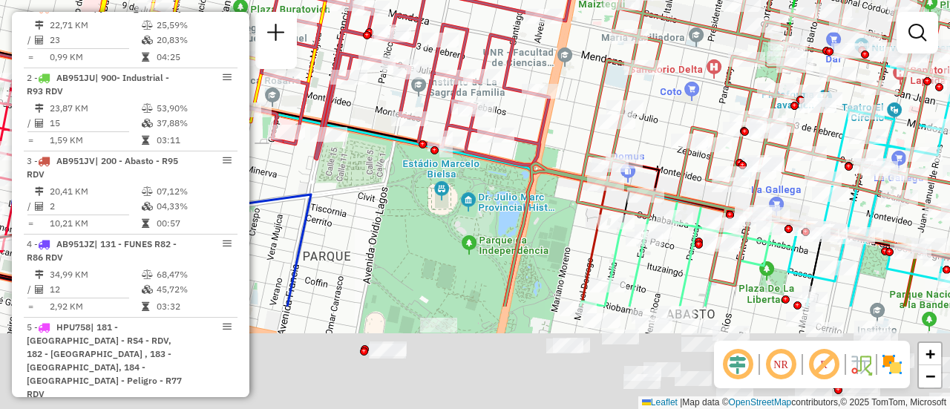
drag, startPoint x: 682, startPoint y: 145, endPoint x: 684, endPoint y: 75, distance: 69.8
click at [681, 41] on div "Janela de atendimento Grade de atendimento Capacidade Transportadoras Veículos …" at bounding box center [475, 204] width 950 height 409
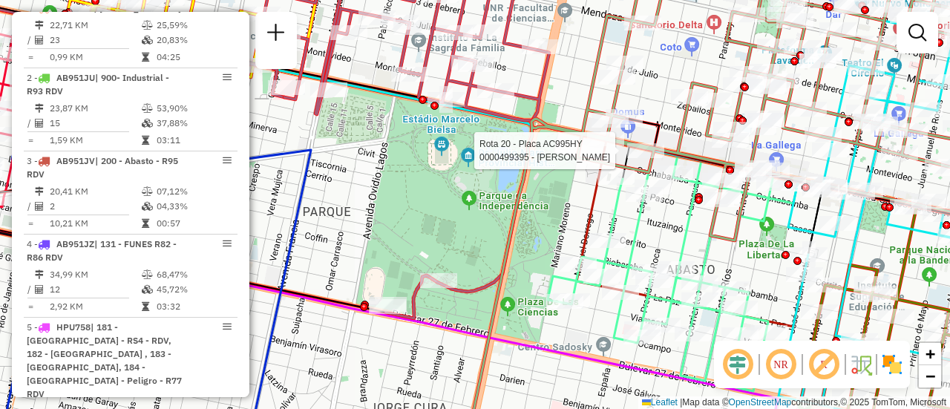
select select "**********"
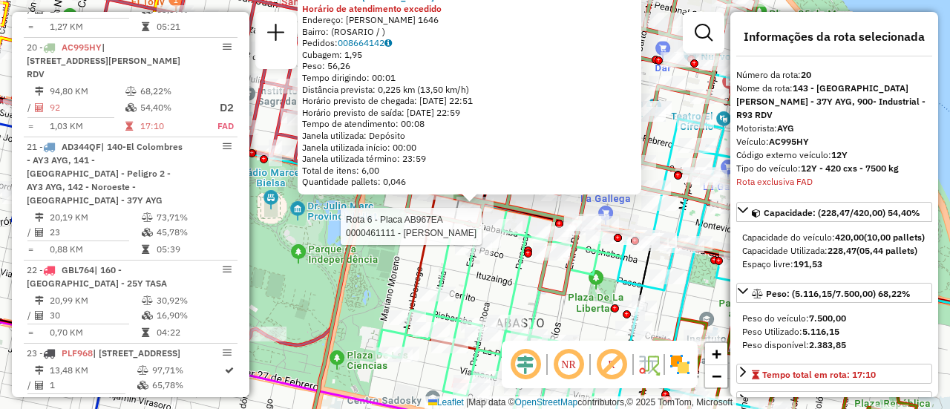
scroll to position [2240, 0]
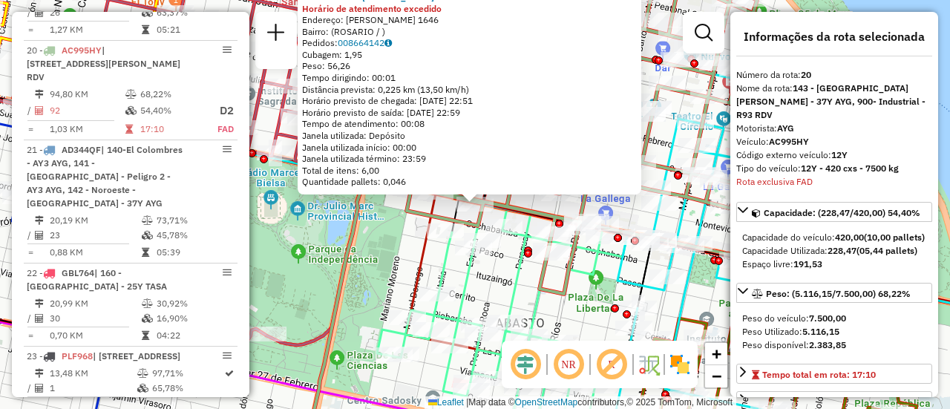
click at [493, 284] on div "0000499395 - Miranda Ezequiel Andres Horário de atendimento excedido Endereço: …" at bounding box center [475, 204] width 950 height 409
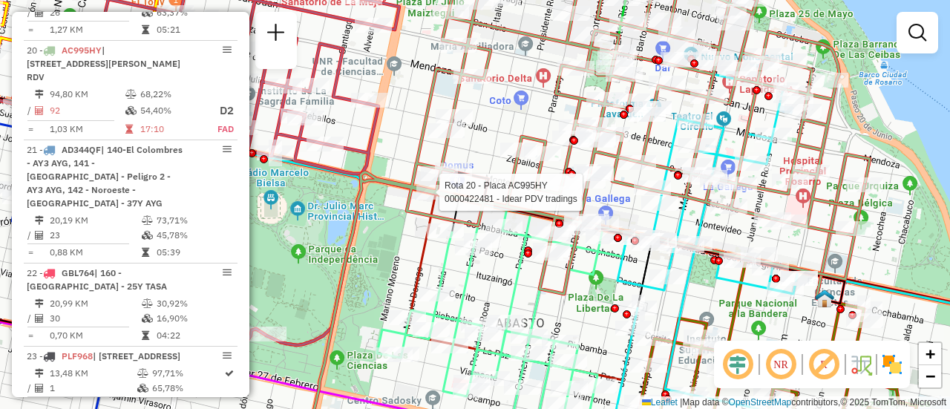
select select "**********"
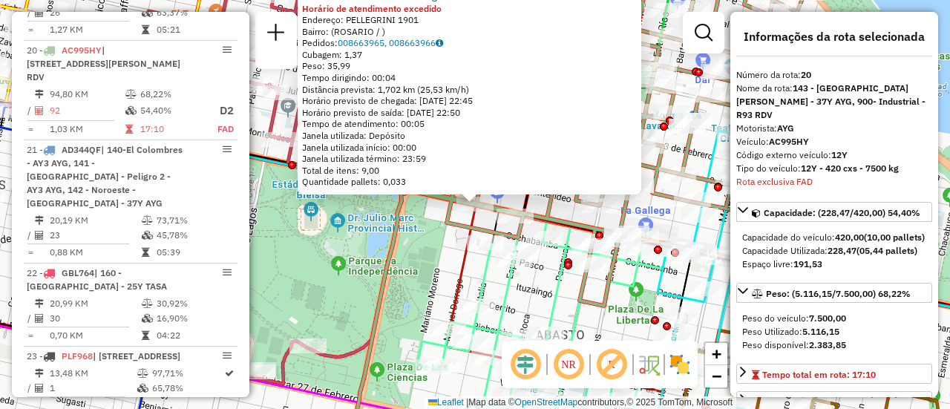
scroll to position [2242, 0]
click at [539, 289] on div "0000422481 - Idear PDV tradings Horário de atendimento excedido Endereço: PELLE…" at bounding box center [475, 204] width 950 height 409
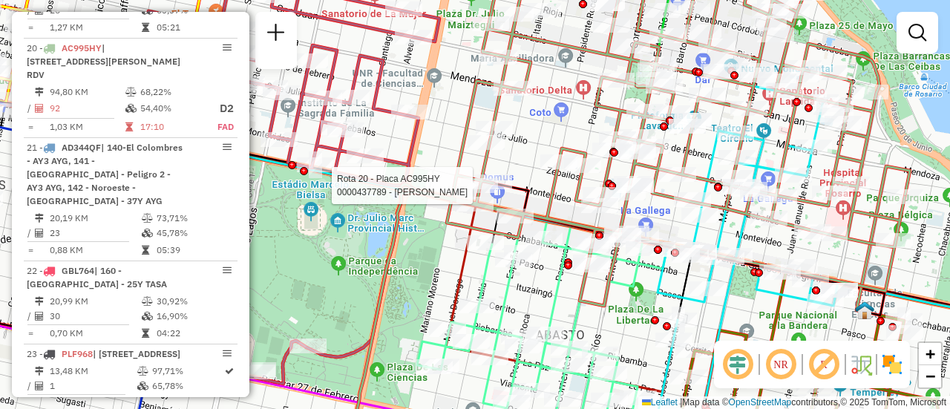
select select "**********"
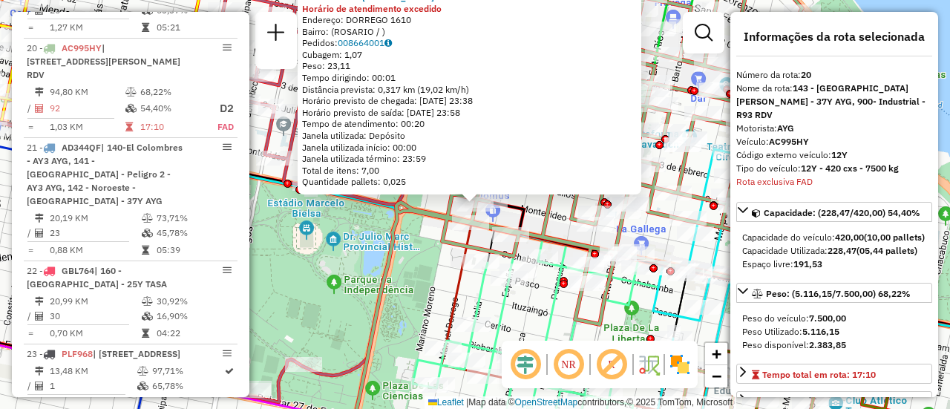
click at [535, 304] on div "0000437789 - FIORITO ANDRES Horário de atendimento excedido Endereço: DORREGO 1…" at bounding box center [475, 204] width 950 height 409
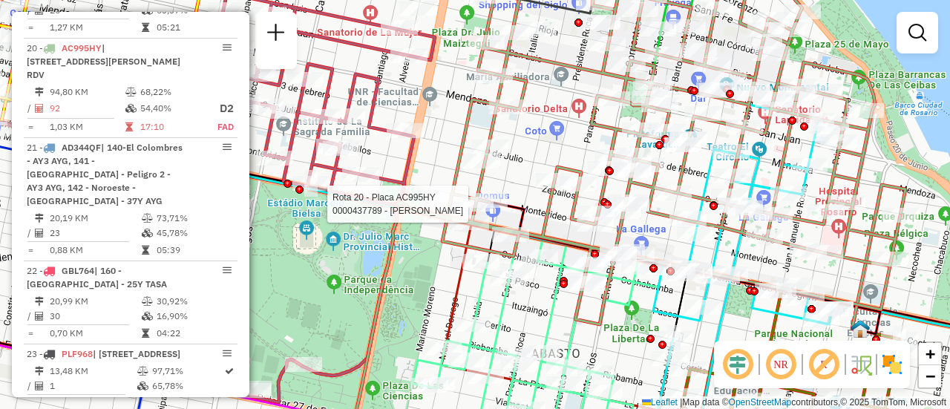
select select "**********"
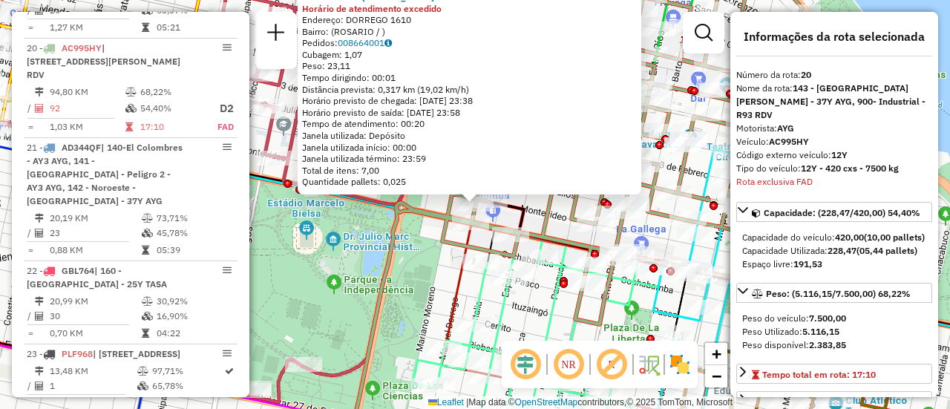
click at [544, 301] on div "0000437789 - FIORITO ANDRES Horário de atendimento excedido Endereço: DORREGO 1…" at bounding box center [475, 204] width 950 height 409
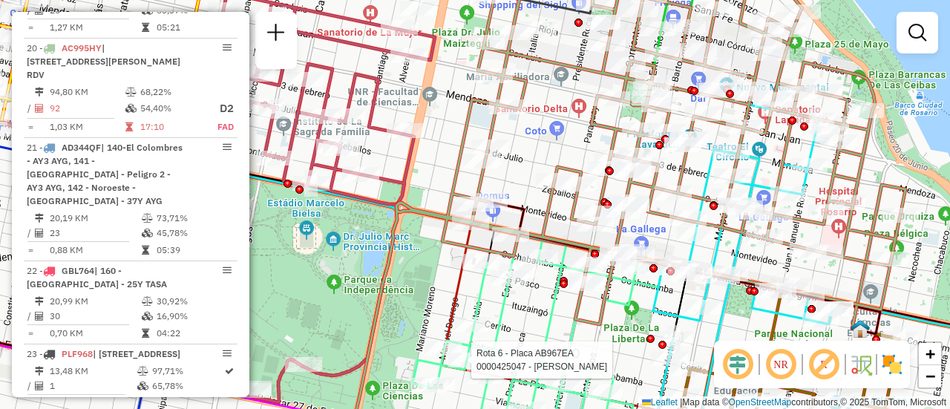
select select "**********"
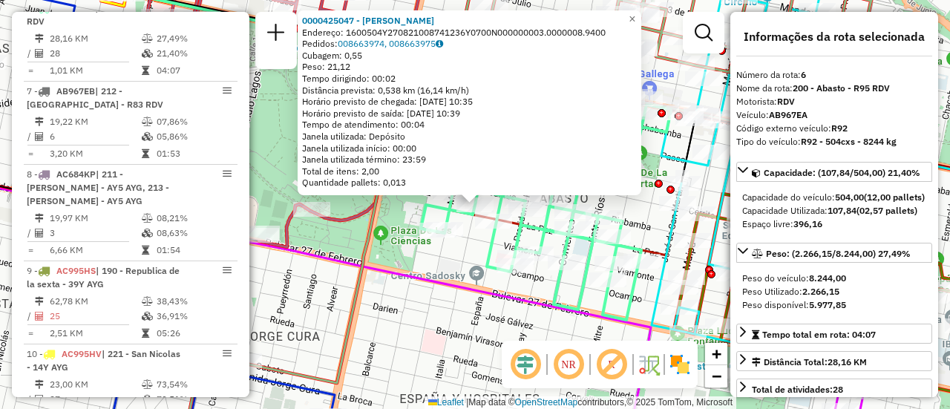
scroll to position [74, 0]
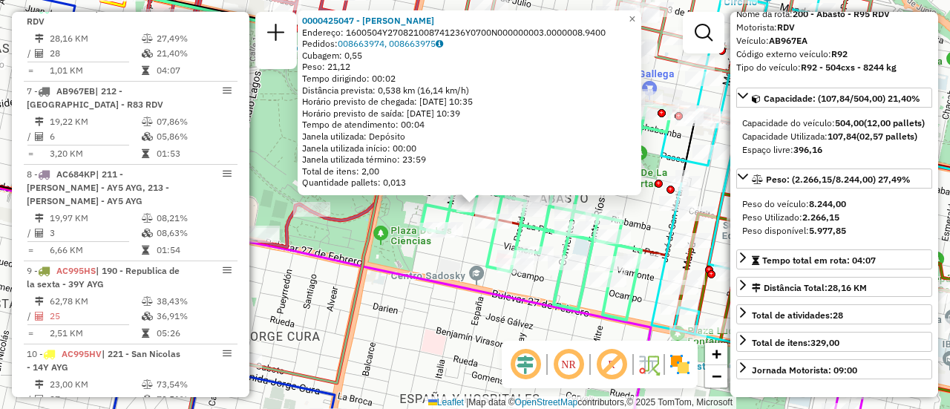
click at [454, 261] on div "0000425047 - ISERN EUGENIO PEDRO Endereço: 1600504Y270821008741236Y0700N0000000…" at bounding box center [475, 204] width 950 height 409
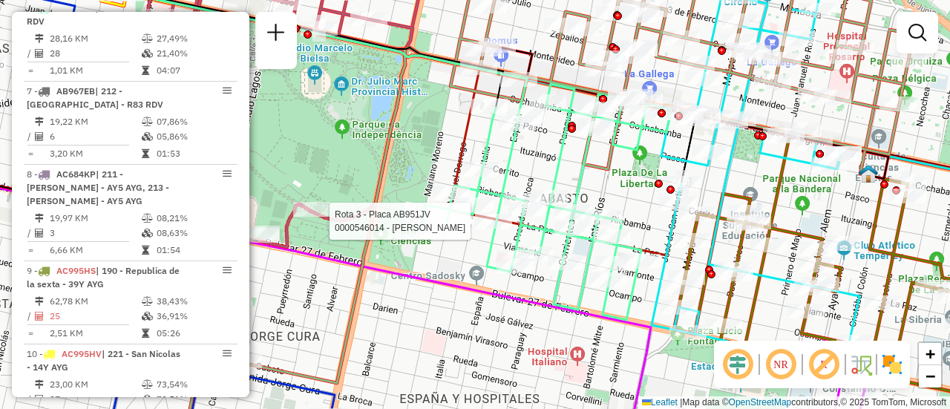
select select "**********"
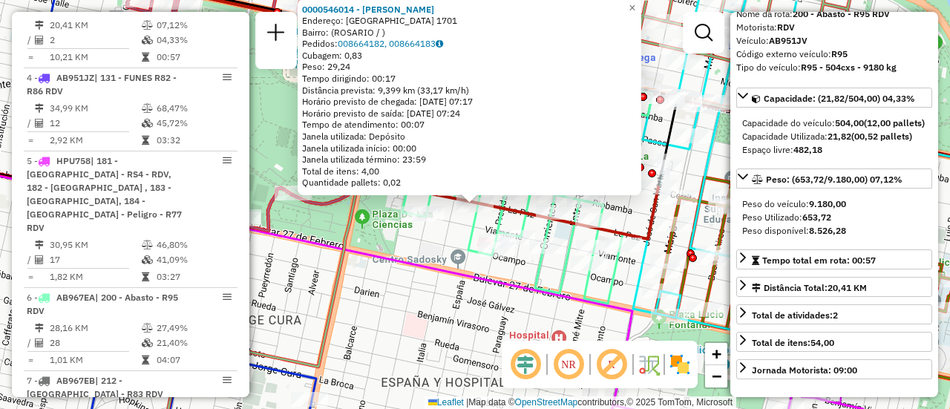
scroll to position [149, 0]
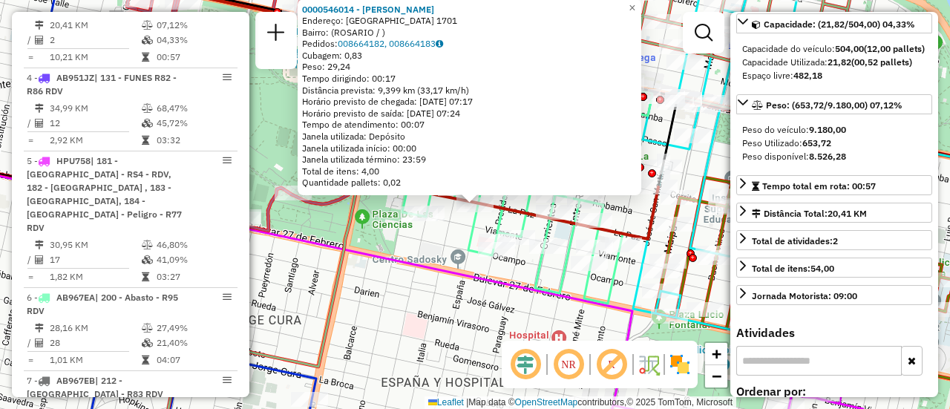
click at [439, 244] on div "0000546014 - Hernandez Matias Ariel Endereço: LA PAZ 1701 Bairro: (ROSARIO / ) …" at bounding box center [475, 204] width 950 height 409
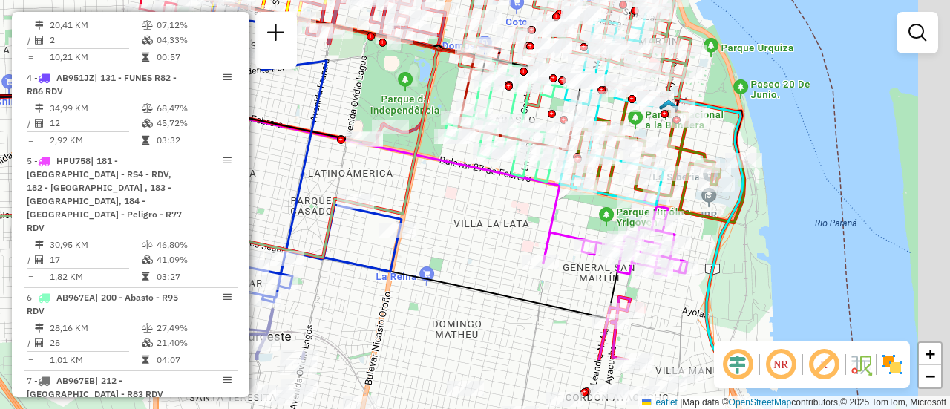
drag, startPoint x: 540, startPoint y: 305, endPoint x: 454, endPoint y: 95, distance: 226.8
click at [444, 91] on div "Janela de atendimento Grade de atendimento Capacidade Transportadoras Veículos …" at bounding box center [475, 204] width 950 height 409
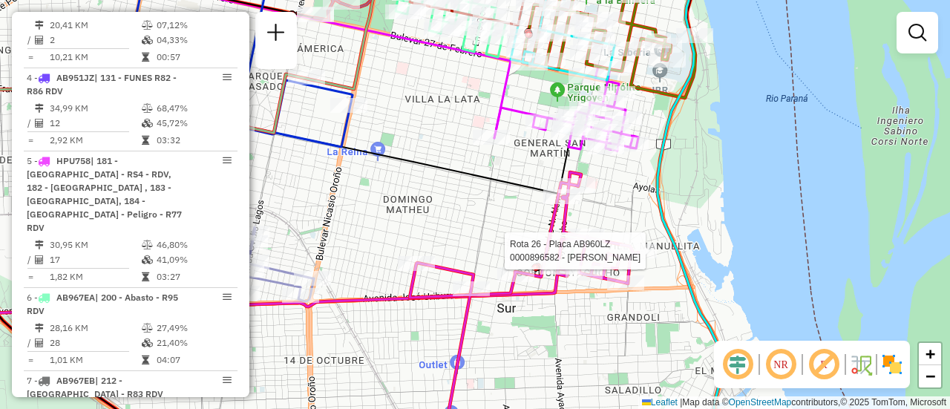
select select "**********"
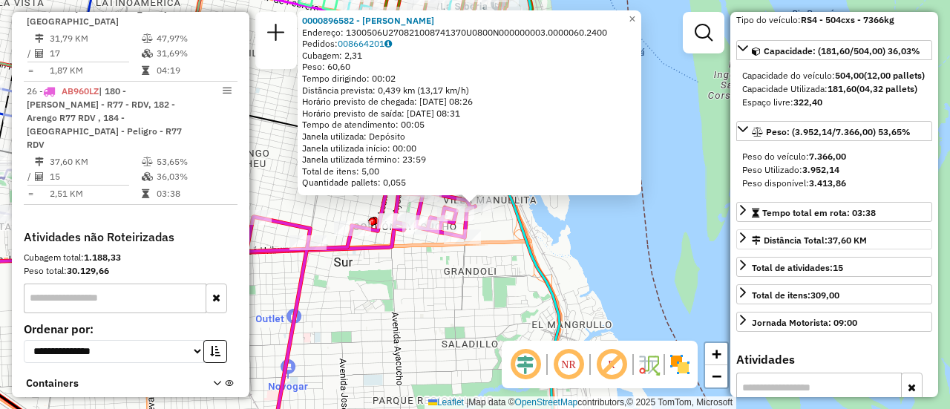
scroll to position [74, 0]
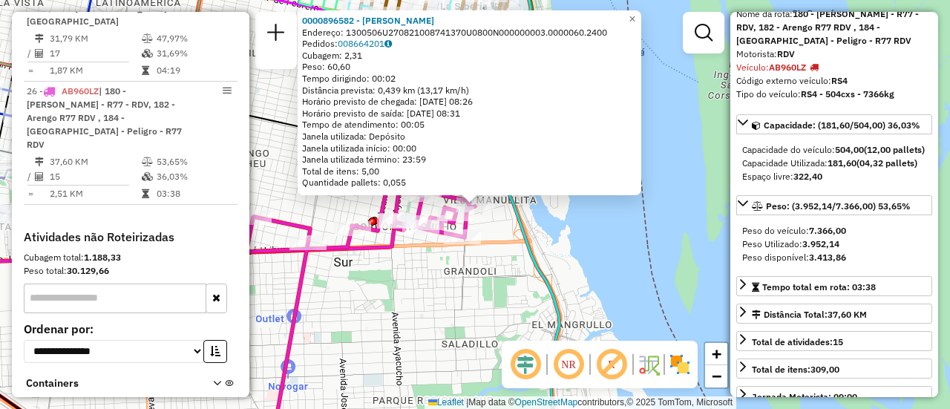
click at [456, 303] on div "0000896582 - GOMEZ HILDA Endereço: 1300506U270821008741370U0800N000000003.00000…" at bounding box center [475, 204] width 950 height 409
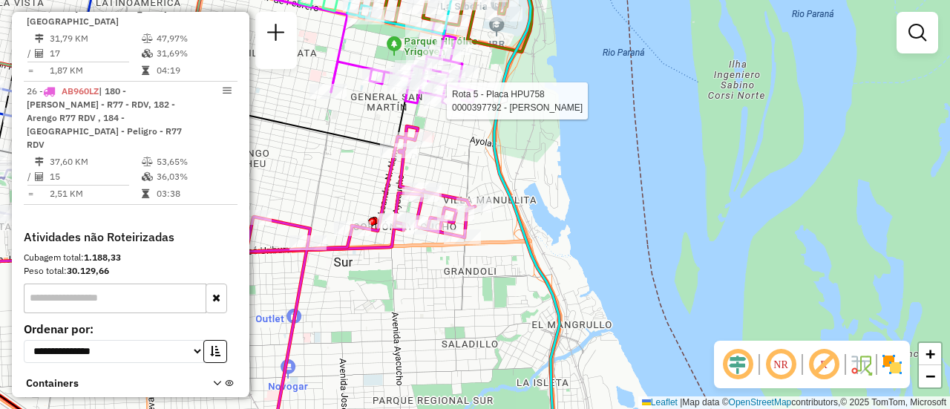
select select "**********"
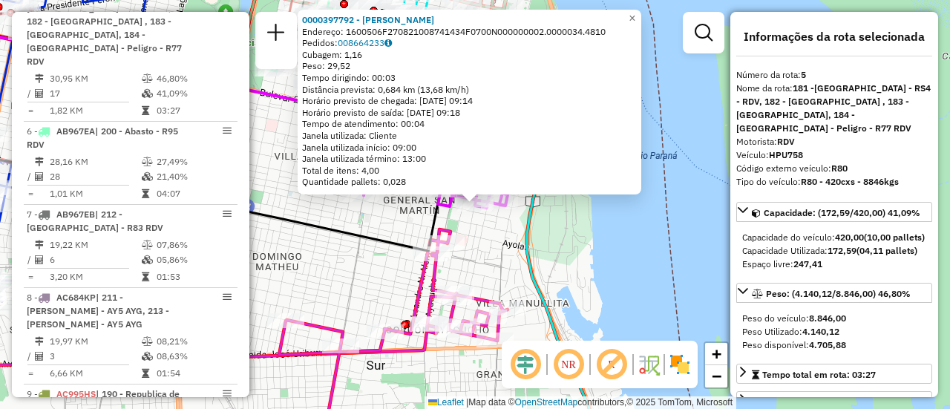
scroll to position [149, 0]
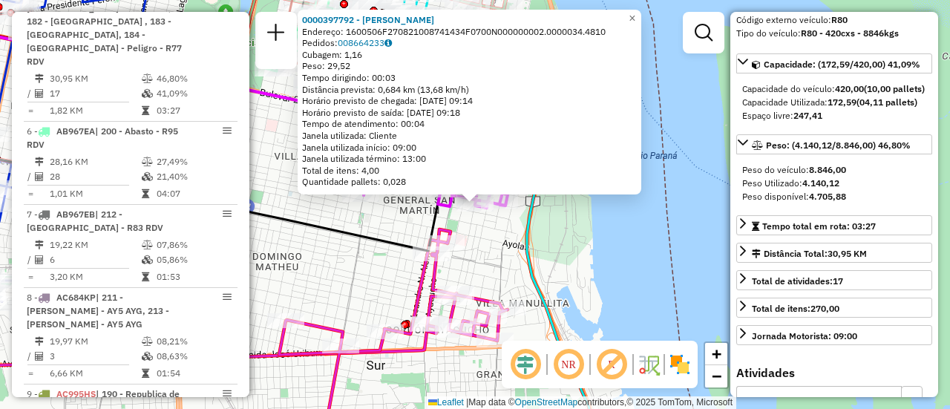
drag, startPoint x: 513, startPoint y: 261, endPoint x: 450, endPoint y: 252, distance: 63.7
click at [512, 261] on div "0000397792 - MARTINEZ VANINA GISELA Endereço: 1600506F270821008741434F0700N0000…" at bounding box center [475, 204] width 950 height 409
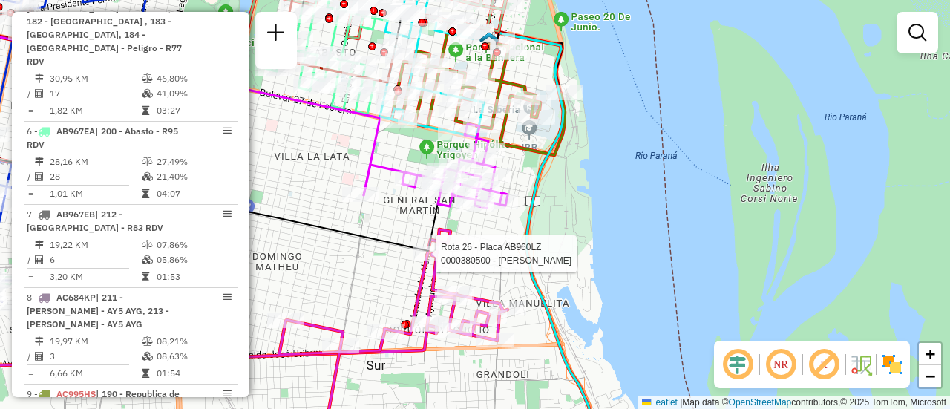
select select "**********"
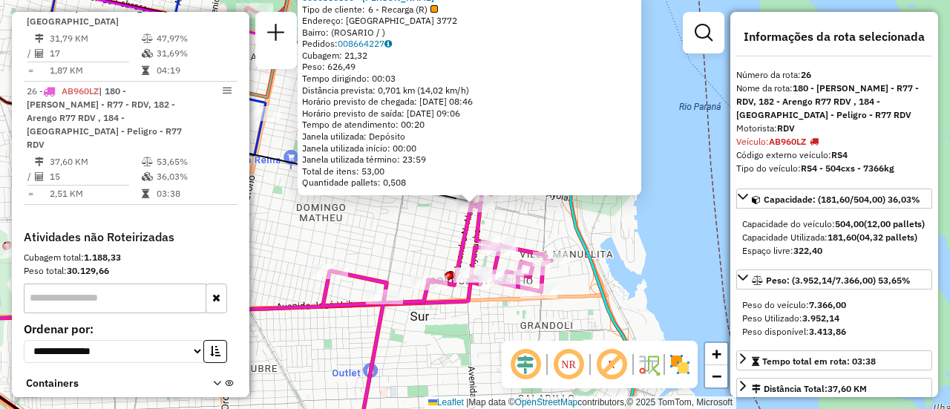
scroll to position [74, 0]
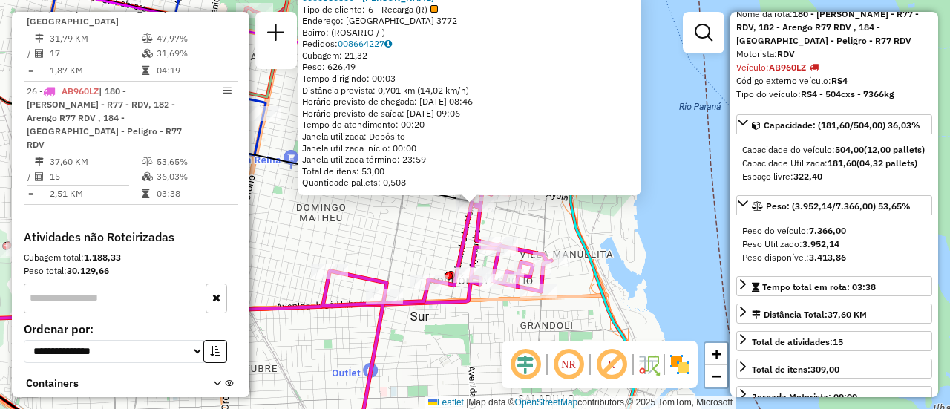
click at [534, 229] on div "0000380500 - XUE JINHUA Tipo de cliente: 6 - Recarga (R) Endereço: BUENOS AIRES…" at bounding box center [475, 204] width 950 height 409
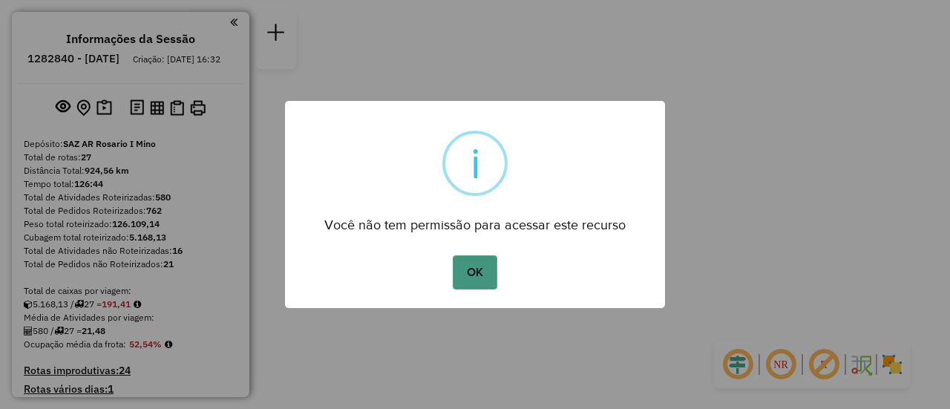
click at [488, 270] on button "OK" at bounding box center [475, 272] width 44 height 34
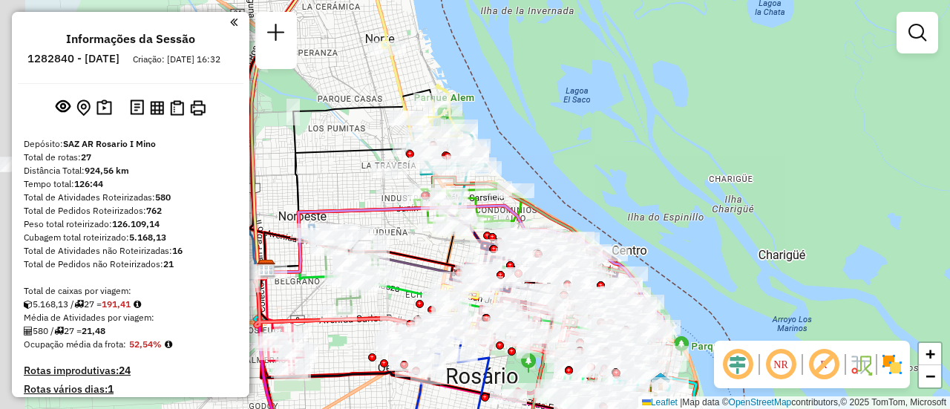
drag, startPoint x: 311, startPoint y: 229, endPoint x: 480, endPoint y: 237, distance: 168.7
click at [492, 238] on div "Rota 2 - Placa AB951JU 0000407427 - GUTIERREZ MARIA DE [GEOGRAPHIC_DATA] Janela…" at bounding box center [475, 204] width 950 height 409
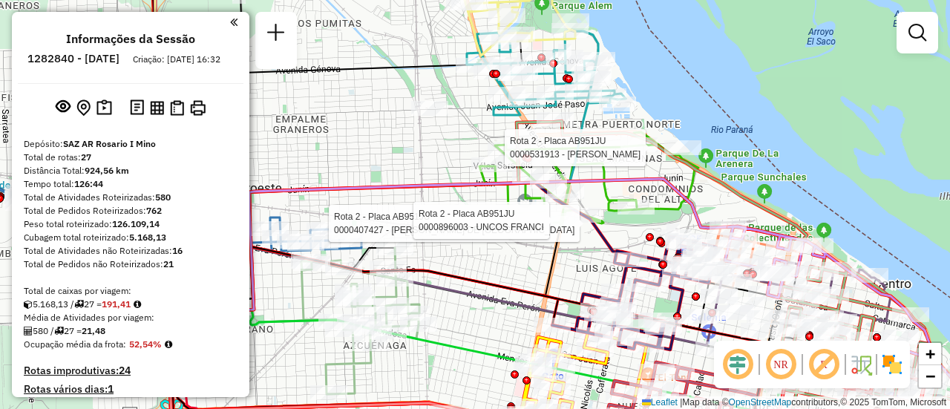
select select "**********"
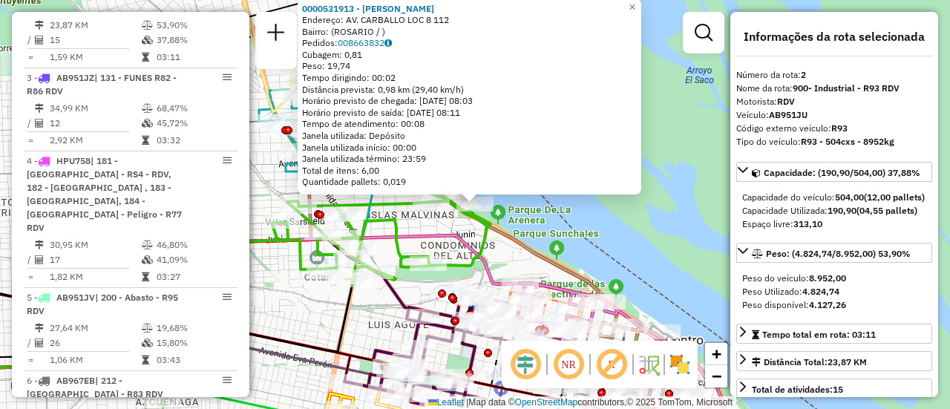
scroll to position [74, 0]
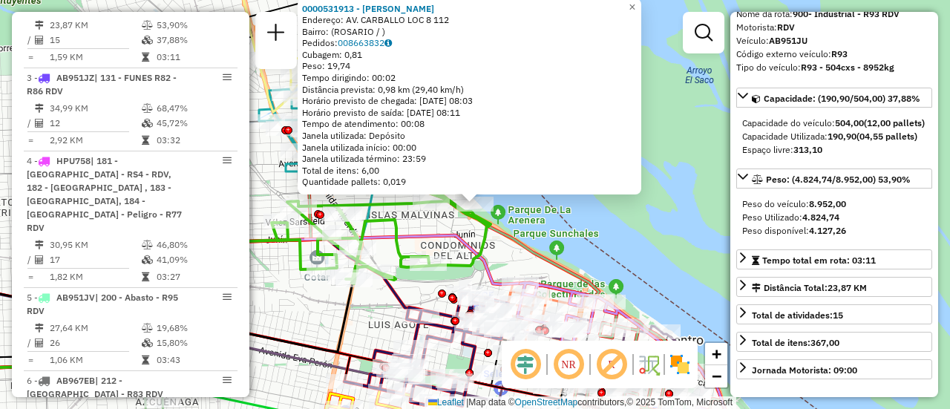
click at [362, 317] on div "0000531913 - [PERSON_NAME]: AV. CARBALLO LOC 8 112 Bairro: ([GEOGRAPHIC_DATA] /…" at bounding box center [475, 204] width 950 height 409
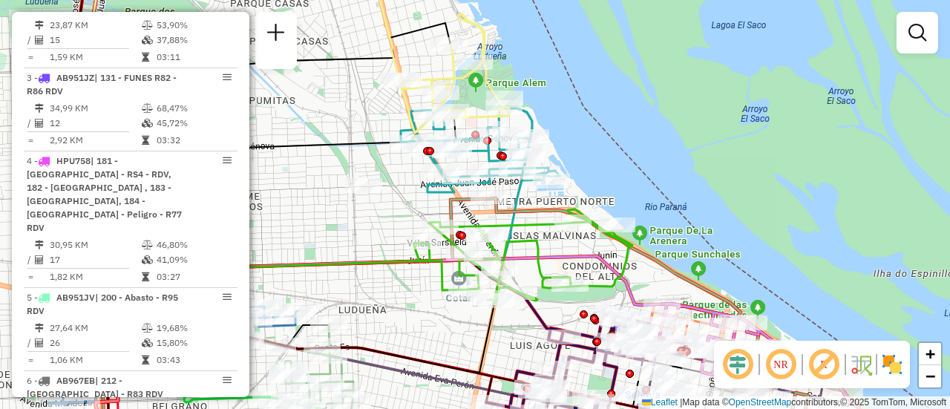
drag, startPoint x: 385, startPoint y: 177, endPoint x: 561, endPoint y: 206, distance: 177.5
click at [575, 206] on div "Janela de atendimento Grade de atendimento Capacidade Transportadoras Veículos …" at bounding box center [475, 204] width 950 height 409
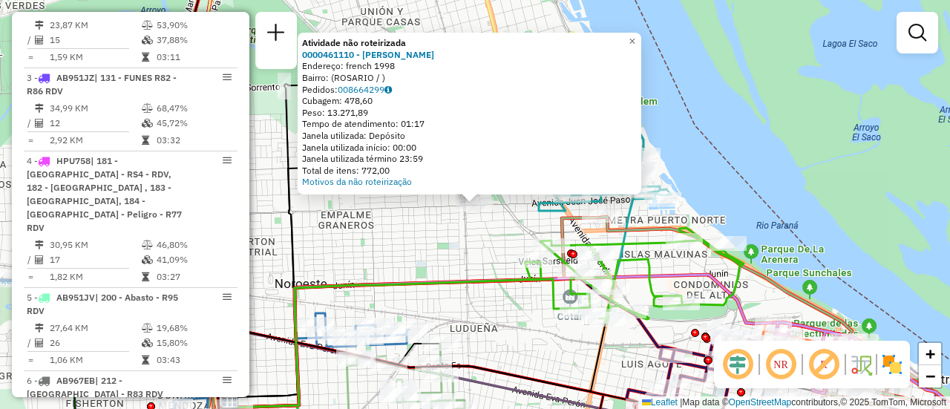
click at [433, 231] on div "Atividade não roteirizada 0000461110 - [PERSON_NAME] - RDV Endereço: french 199…" at bounding box center [475, 204] width 950 height 409
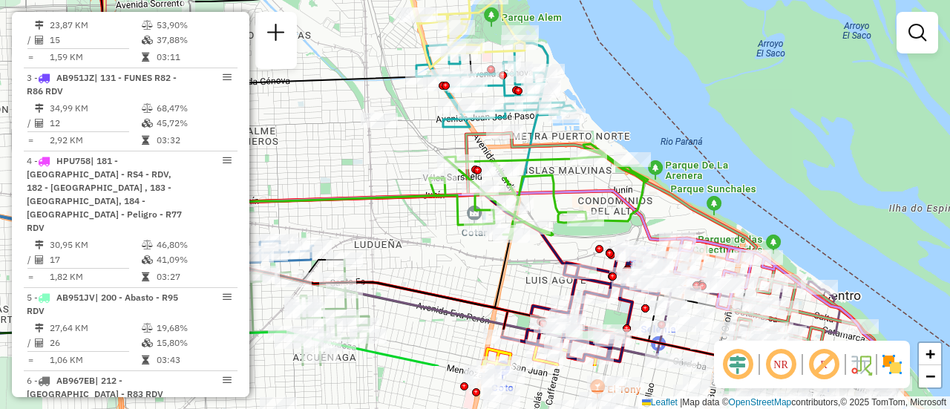
drag, startPoint x: 672, startPoint y: 266, endPoint x: 550, endPoint y: 154, distance: 165.0
click at [551, 155] on div "Janela de atendimento Grade de atendimento Capacidade Transportadoras Veículos …" at bounding box center [475, 204] width 950 height 409
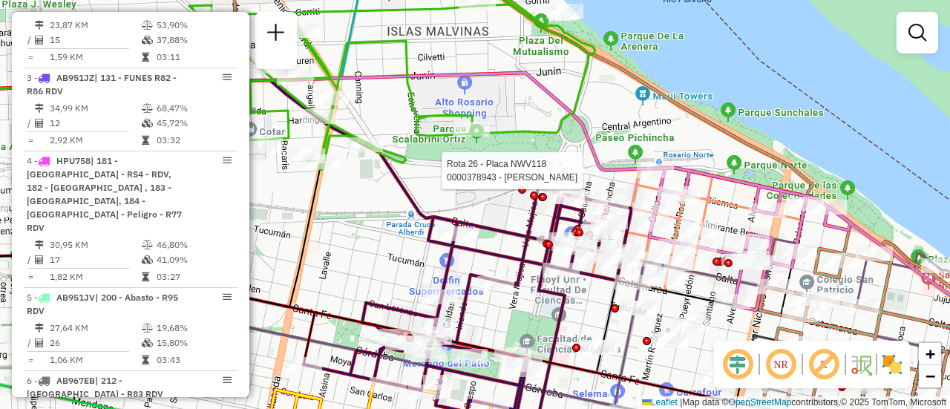
select select "**********"
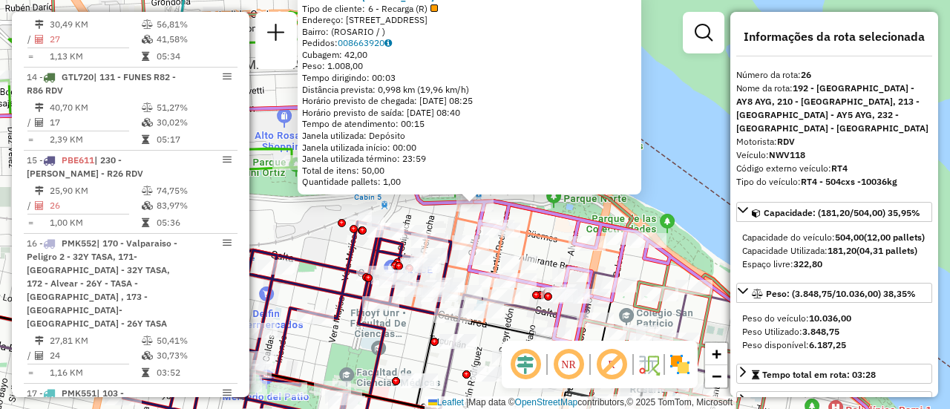
scroll to position [2851, 0]
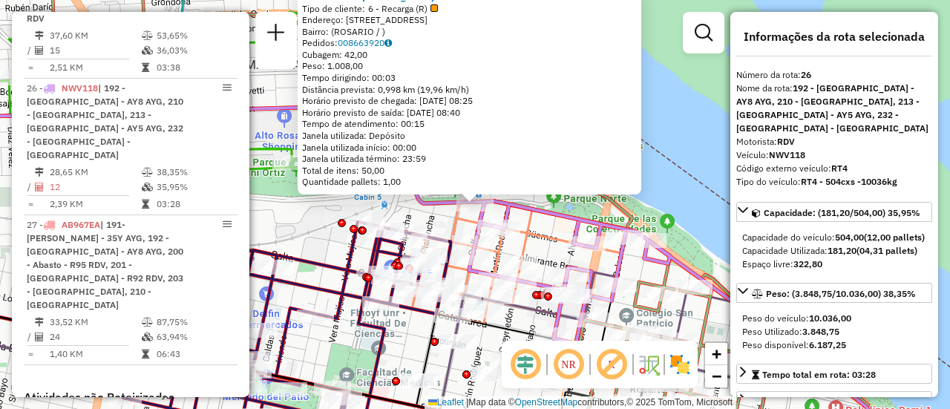
click at [552, 224] on div "0000378943 - PERALTA [PERSON_NAME] de cliente: 6 - Recarga (R) Endereço: [STREE…" at bounding box center [475, 204] width 950 height 409
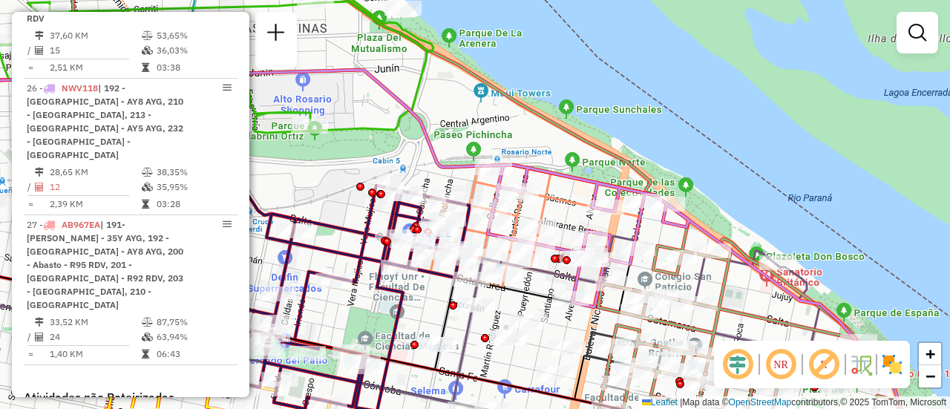
drag, startPoint x: 640, startPoint y: 260, endPoint x: 659, endPoint y: 208, distance: 55.4
click at [659, 209] on icon at bounding box center [695, 289] width 415 height 249
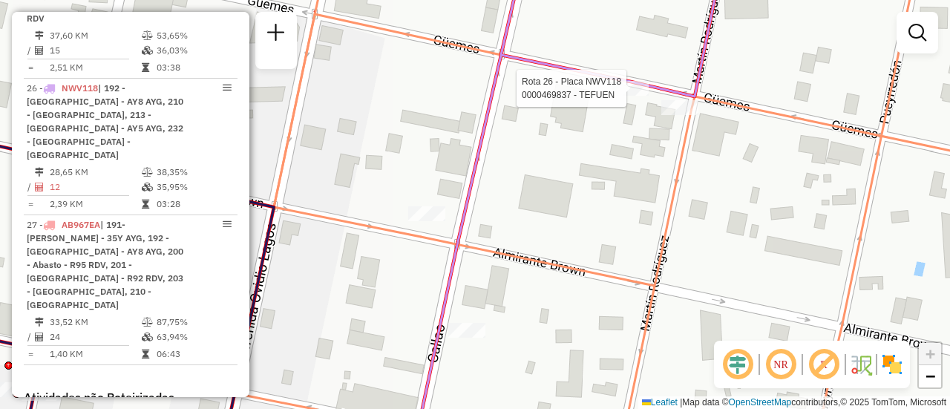
select select "**********"
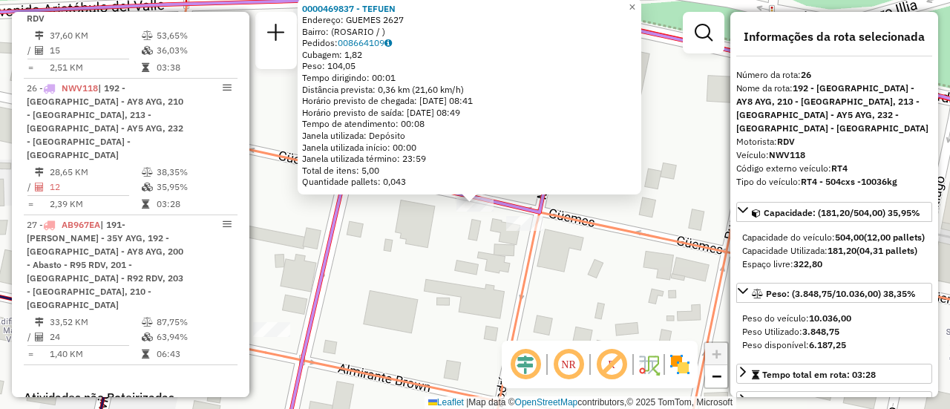
click at [427, 238] on div "0000469837 - TEFUEN Endereço: GUEMES 2627 Bairro: ([GEOGRAPHIC_DATA] / ) Pedido…" at bounding box center [475, 204] width 950 height 409
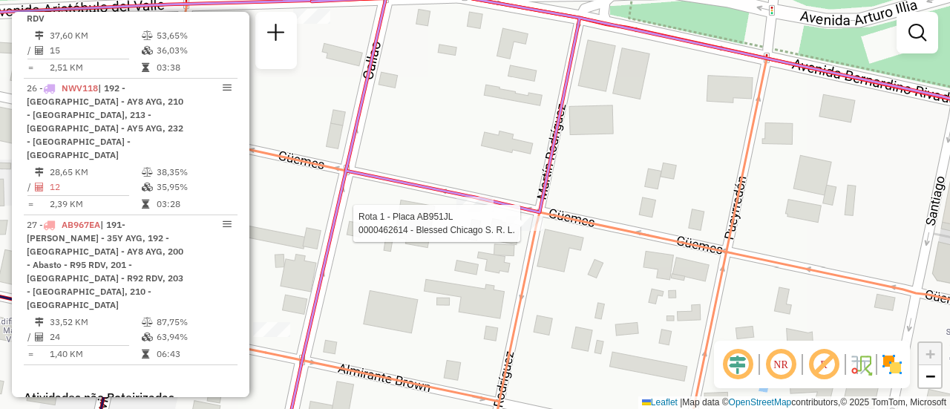
select select "**********"
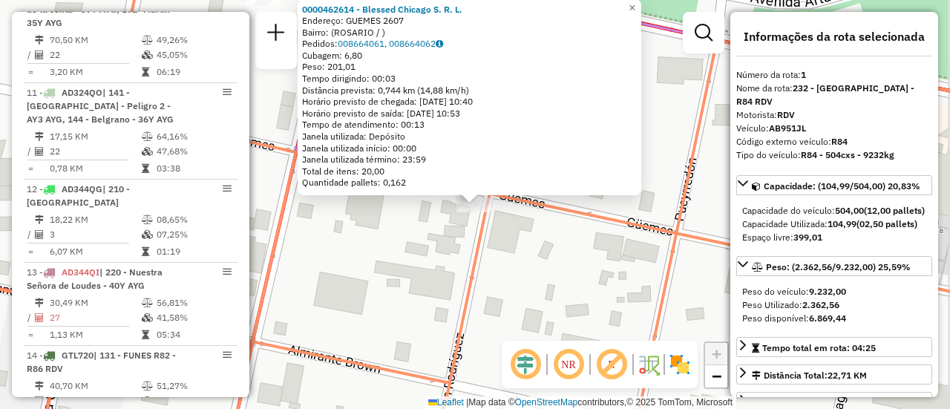
scroll to position [529, 0]
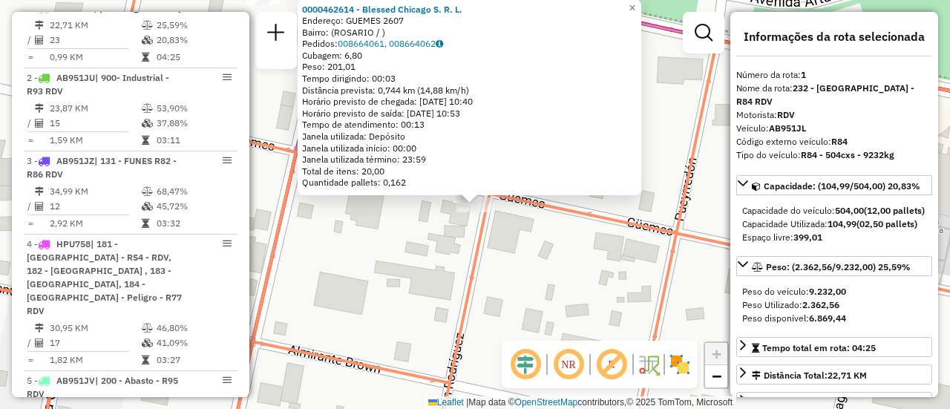
click at [437, 249] on div "0000462614 - Blessed Chicago S. R. L. Endereço: GUEMES 2607 Bairro: ([GEOGRAPHI…" at bounding box center [475, 204] width 950 height 409
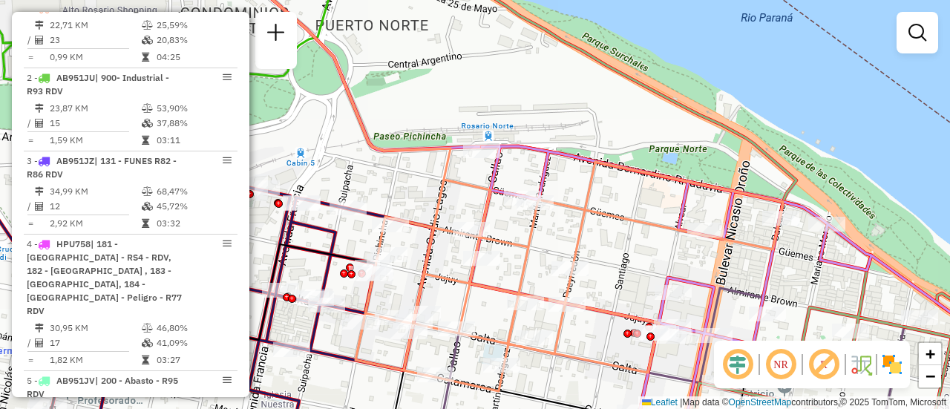
drag, startPoint x: 508, startPoint y: 241, endPoint x: 611, endPoint y: 167, distance: 127.1
click at [612, 169] on icon at bounding box center [570, 276] width 428 height 229
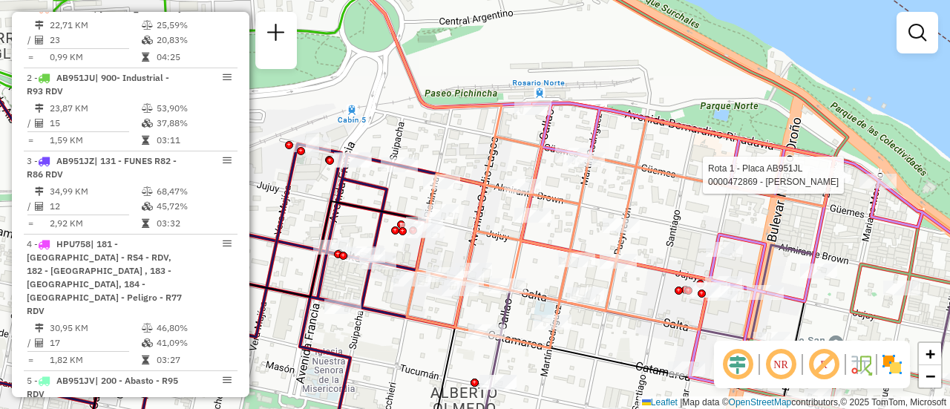
select select "**********"
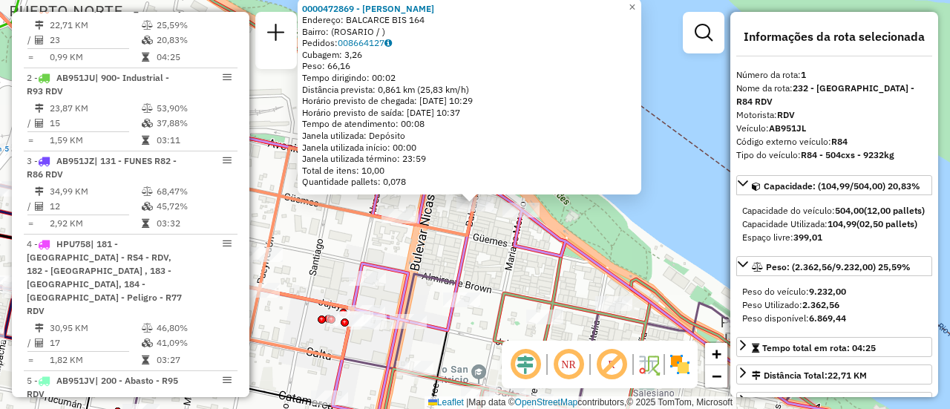
click at [523, 264] on div "0000472869 - LEIVA [PERSON_NAME]: BALCARCE BIS 164 Bairro: ([GEOGRAPHIC_DATA] /…" at bounding box center [475, 204] width 950 height 409
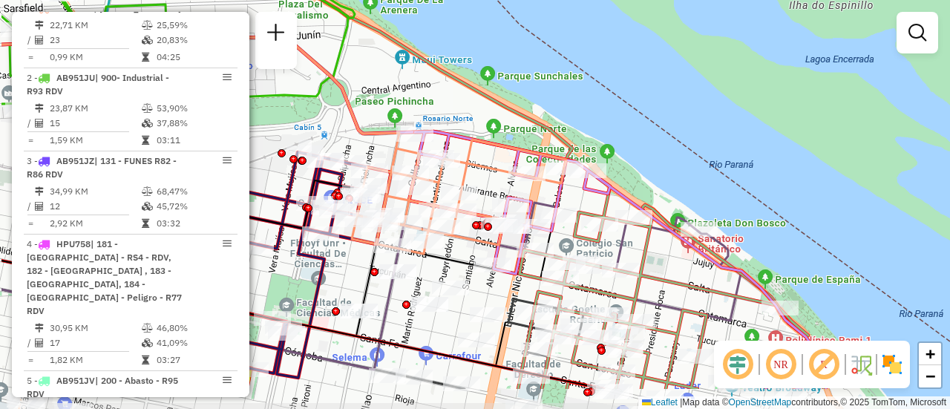
drag, startPoint x: 397, startPoint y: 239, endPoint x: 493, endPoint y: 179, distance: 113.7
click at [493, 179] on div "Janela de atendimento Grade de atendimento Capacidade Transportadoras Veículos …" at bounding box center [475, 204] width 950 height 409
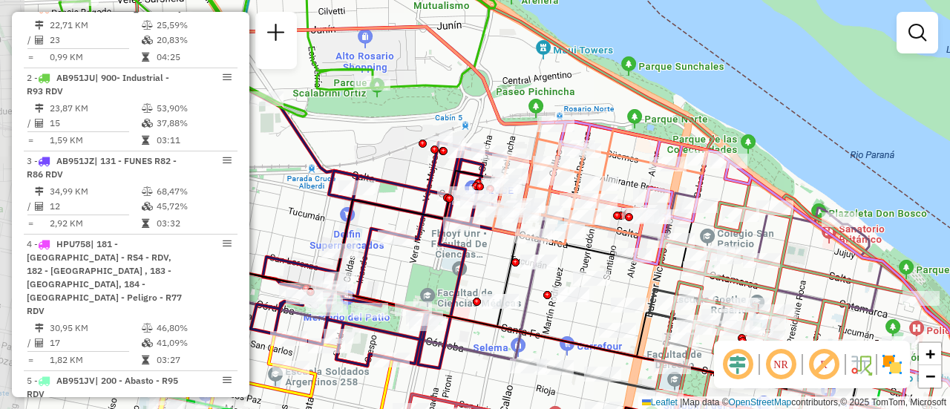
drag, startPoint x: 486, startPoint y: 165, endPoint x: 627, endPoint y: 155, distance: 141.4
click at [627, 155] on icon at bounding box center [600, 187] width 215 height 114
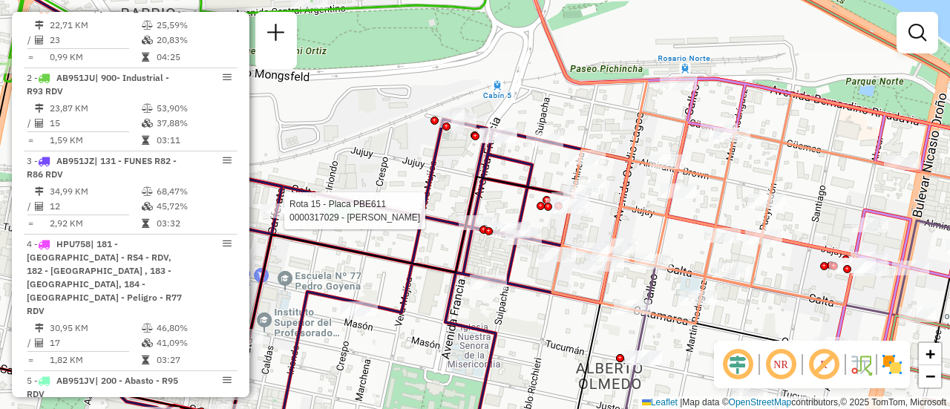
select select "**********"
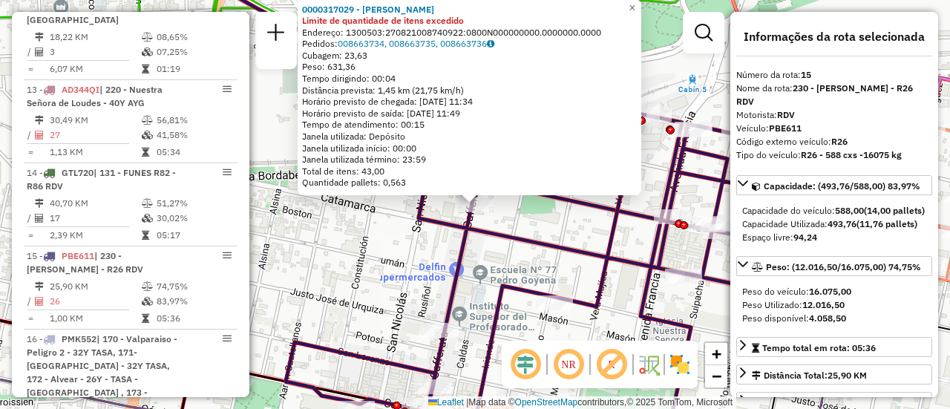
scroll to position [1773, 0]
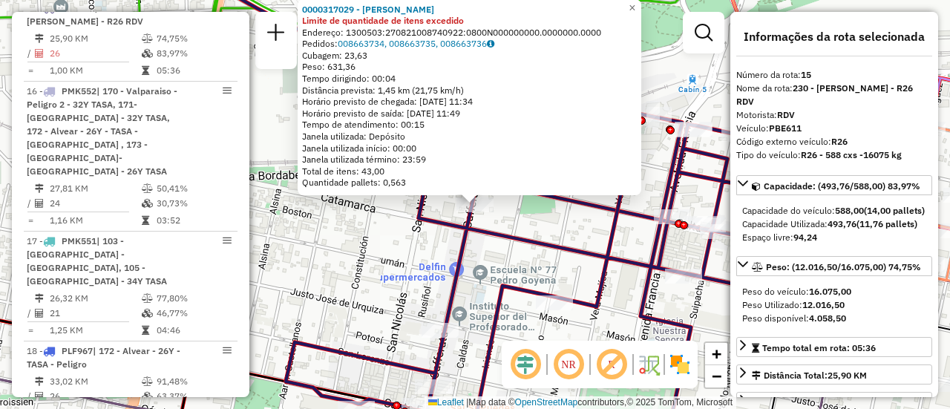
click at [399, 264] on div "0000317029 - BUSSO GABRIEL G Limite de quantidade de itens excedido Endereço: 1…" at bounding box center [475, 204] width 950 height 409
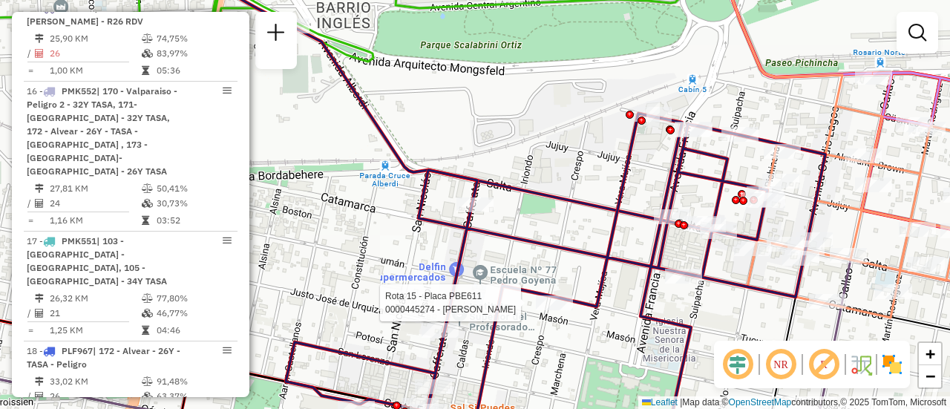
select select "**********"
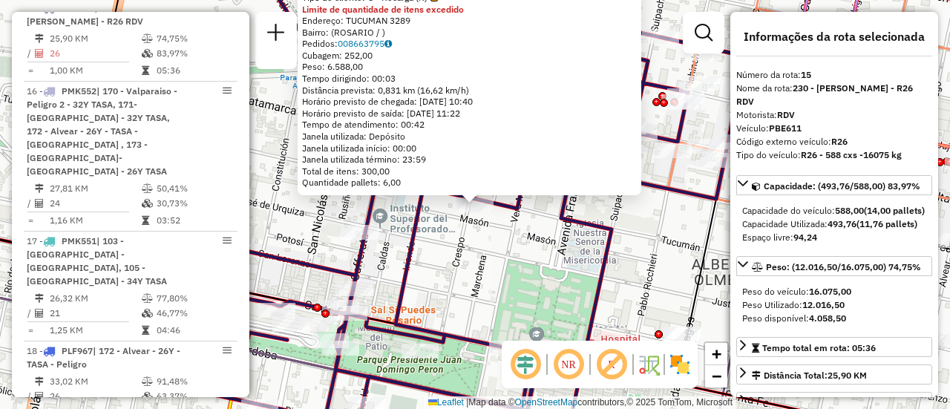
click at [503, 276] on div "0000445274 - [PERSON_NAME] Tipo de cliente: 6 - Recarga (R) Limite de quantidad…" at bounding box center [475, 204] width 950 height 409
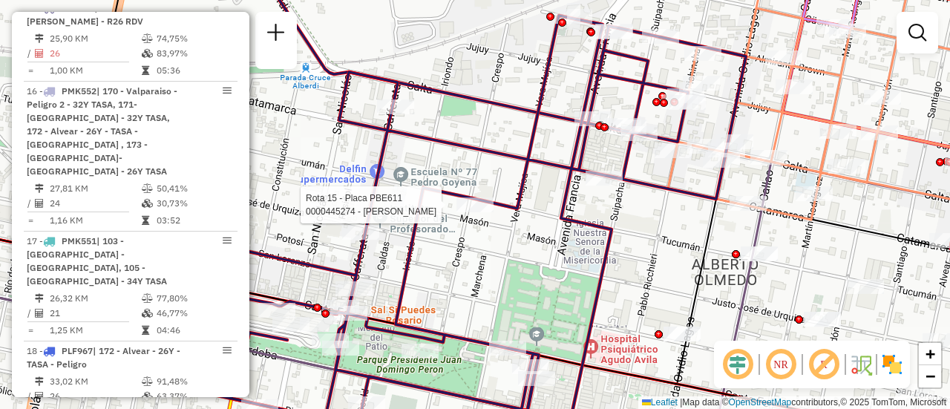
select select "**********"
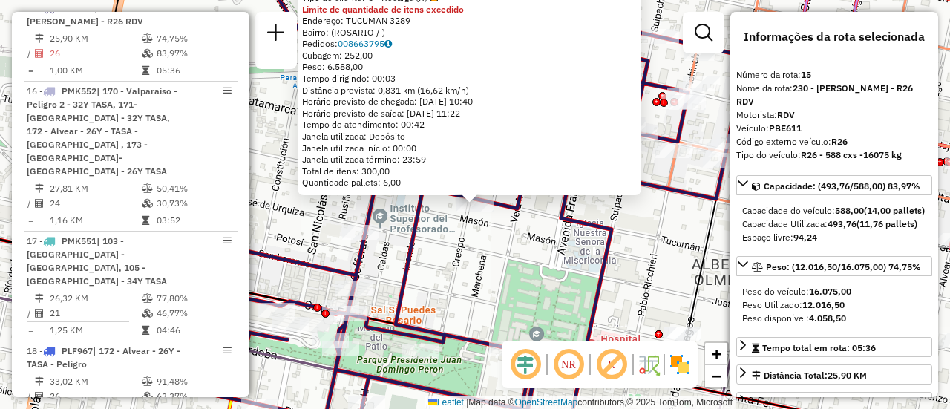
scroll to position [74, 0]
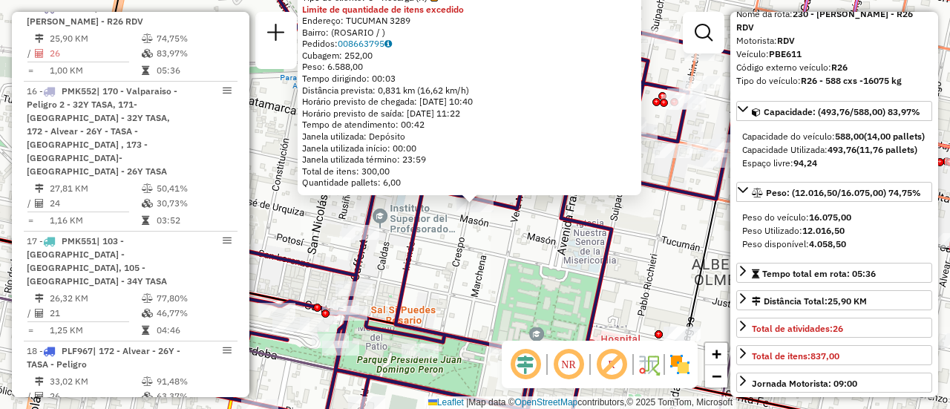
click at [492, 272] on div "0000445274 - [PERSON_NAME] Tipo de cliente: 6 - Recarga (R) Limite de quantidad…" at bounding box center [475, 204] width 950 height 409
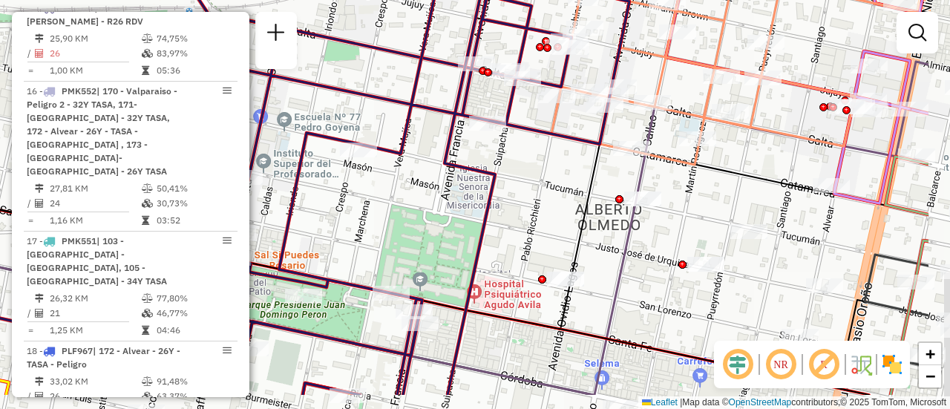
drag, startPoint x: 665, startPoint y: 238, endPoint x: 549, endPoint y: 183, distance: 128.2
click at [547, 183] on div "Janela de atendimento Grade de atendimento Capacidade Transportadoras Veículos …" at bounding box center [475, 204] width 950 height 409
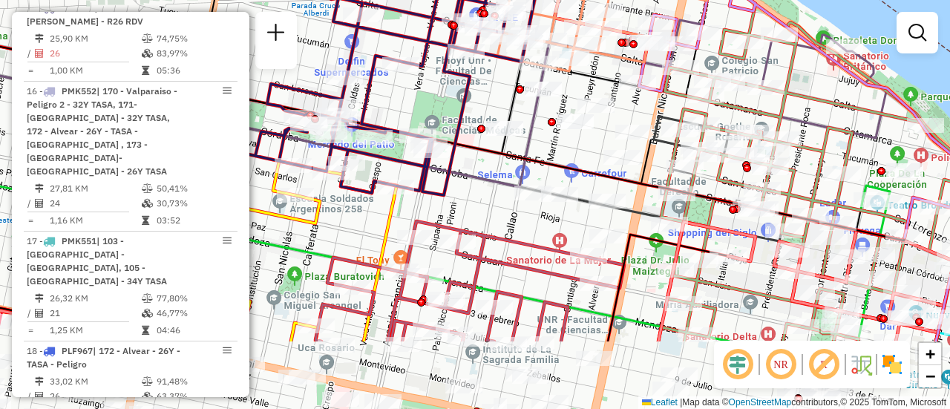
drag, startPoint x: 655, startPoint y: 262, endPoint x: 577, endPoint y: 154, distance: 133.5
click at [577, 154] on div "Janela de atendimento Grade de atendimento Capacidade Transportadoras Veículos …" at bounding box center [475, 204] width 950 height 409
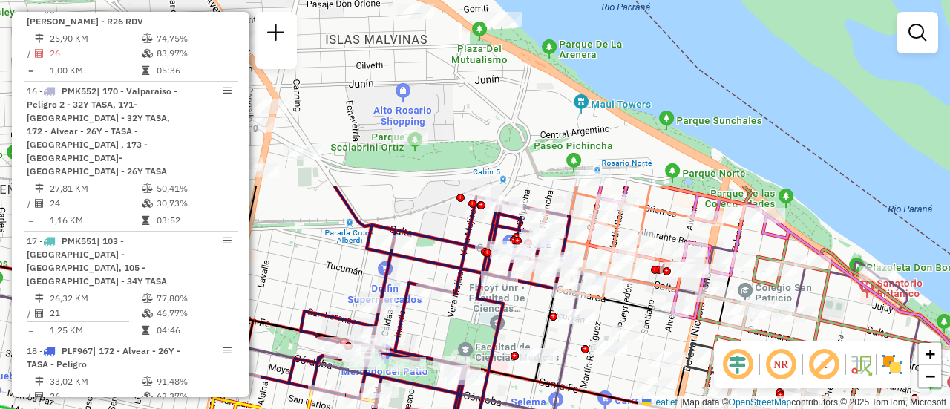
drag, startPoint x: 624, startPoint y: 111, endPoint x: 677, endPoint y: 325, distance: 221.1
click at [679, 343] on div "Janela de atendimento Grade de atendimento Capacidade Transportadoras Veículos …" at bounding box center [475, 204] width 950 height 409
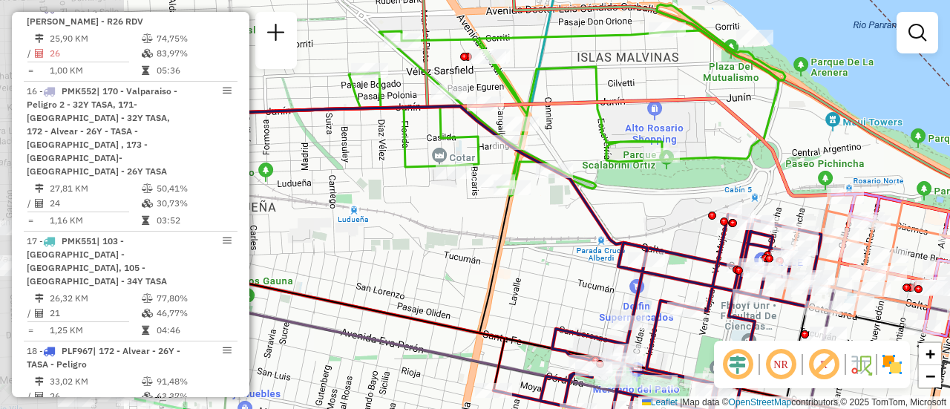
drag, startPoint x: 428, startPoint y: 206, endPoint x: 663, endPoint y: 218, distance: 235.0
click at [662, 218] on div "Janela de atendimento Grade de atendimento Capacidade Transportadoras Veículos …" at bounding box center [475, 204] width 950 height 409
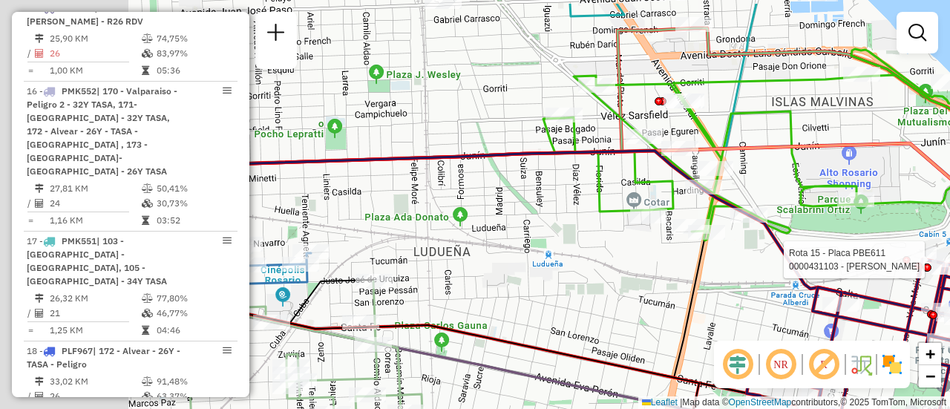
drag, startPoint x: 418, startPoint y: 198, endPoint x: 617, endPoint y: 243, distance: 204.1
click at [617, 243] on div "Rota 15 - Placa PBE611 0000431103 - [PERSON_NAME] de atendimento Grade de atend…" at bounding box center [475, 204] width 950 height 409
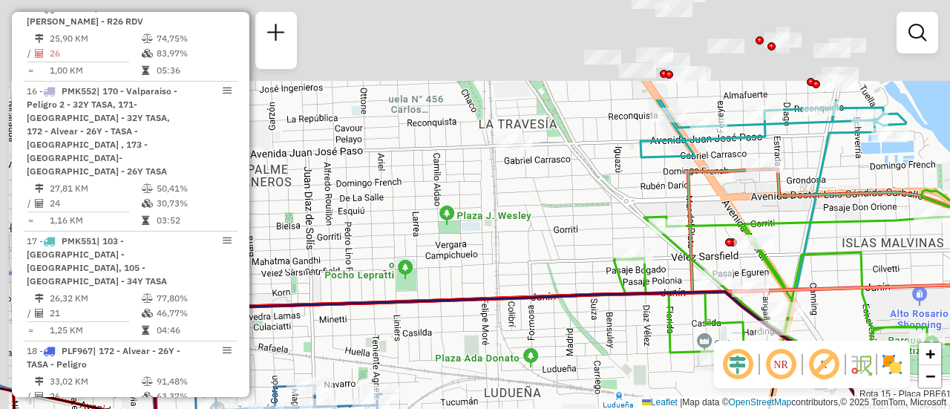
drag, startPoint x: 469, startPoint y: 105, endPoint x: 525, endPoint y: 225, distance: 132.9
click at [533, 252] on div "Rota 15 - Placa PBE611 0000431103 - [PERSON_NAME] de atendimento Grade de atend…" at bounding box center [475, 204] width 950 height 409
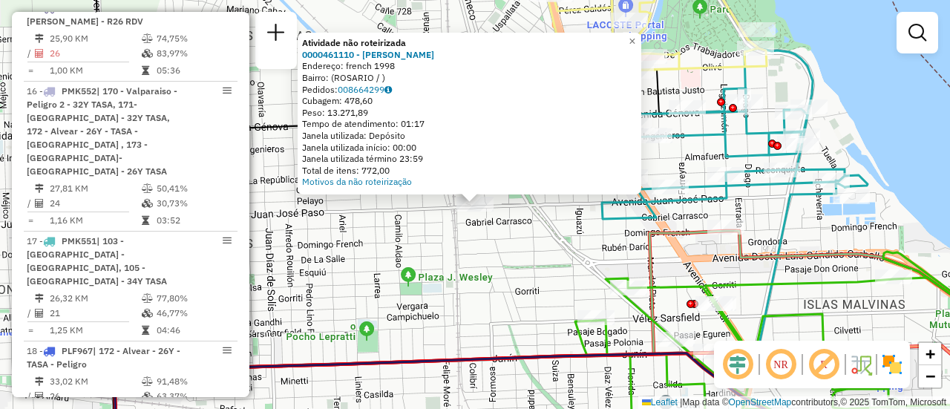
click at [492, 260] on div "Atividade não roteirizada 0000461110 - [PERSON_NAME] - RDV Endereço: french 199…" at bounding box center [475, 204] width 950 height 409
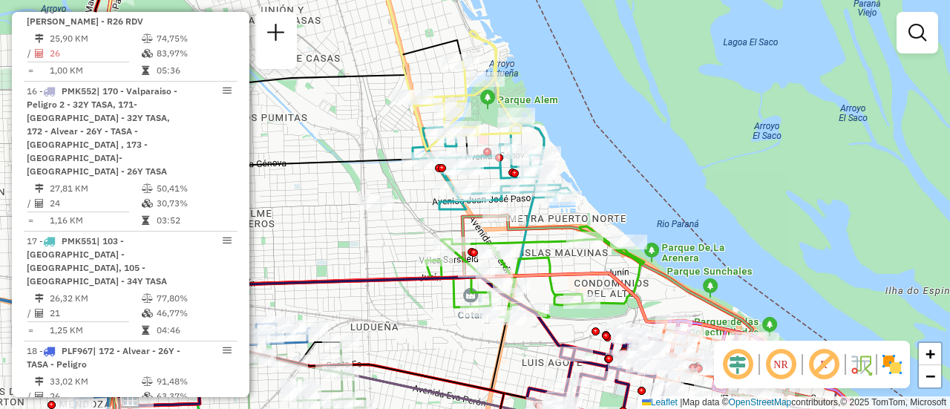
drag, startPoint x: 526, startPoint y: 261, endPoint x: 409, endPoint y: 231, distance: 120.5
click at [409, 231] on div "Janela de atendimento Grade de atendimento Capacidade Transportadoras Veículos …" at bounding box center [475, 204] width 950 height 409
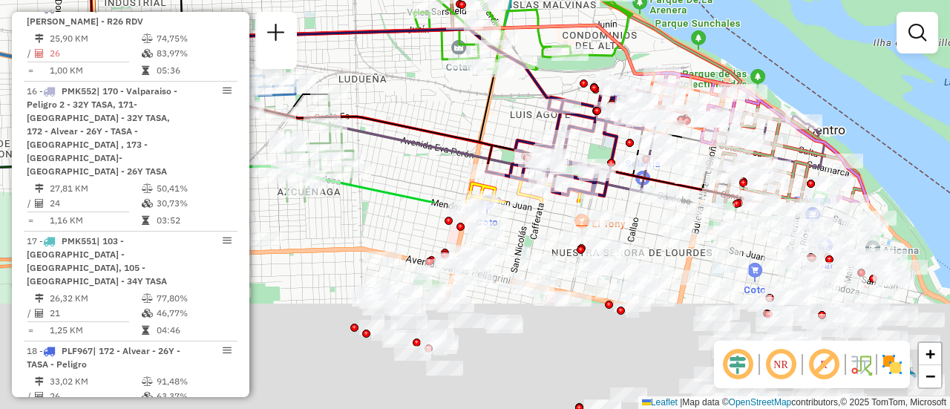
drag, startPoint x: 399, startPoint y: 321, endPoint x: 393, endPoint y: 63, distance: 257.7
click at [388, 66] on div "Janela de atendimento Grade de atendimento Capacidade Transportadoras Veículos …" at bounding box center [475, 204] width 950 height 409
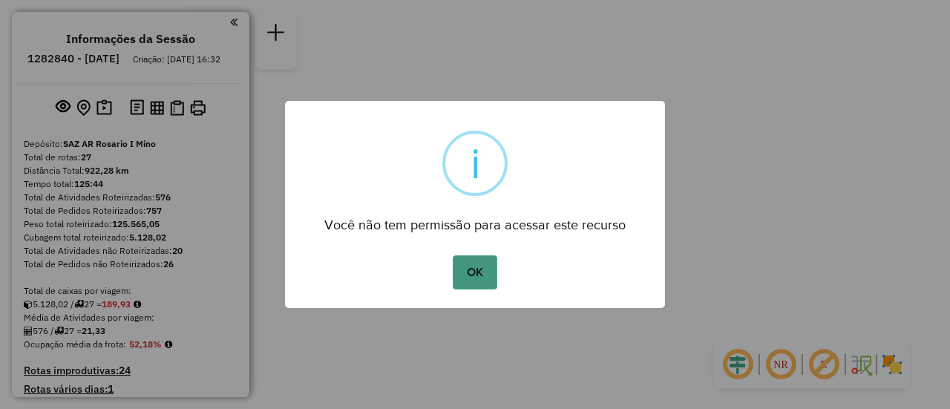
click at [474, 266] on button "OK" at bounding box center [475, 272] width 44 height 34
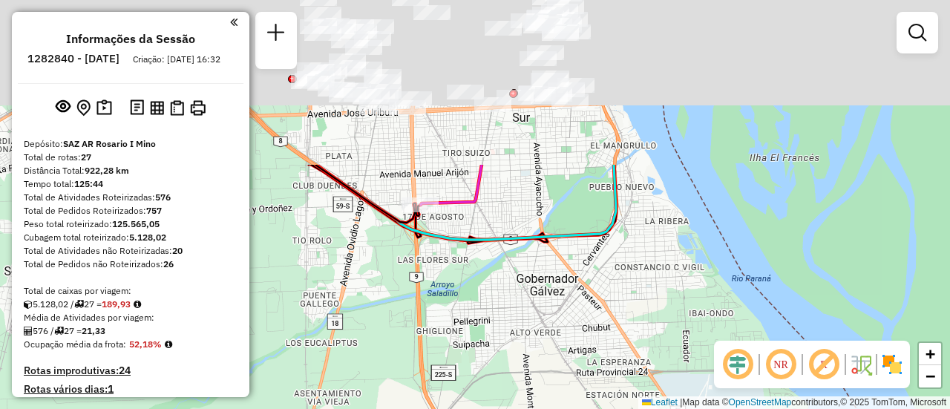
drag, startPoint x: 500, startPoint y: 117, endPoint x: 550, endPoint y: 328, distance: 217.6
click at [552, 366] on div "Janela de atendimento Grade de atendimento Capacidade Transportadoras Veículos …" at bounding box center [475, 204] width 950 height 409
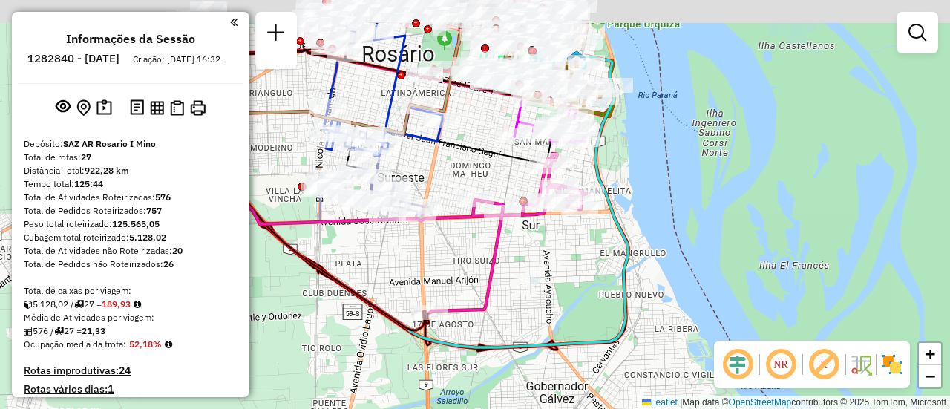
drag, startPoint x: 486, startPoint y: 121, endPoint x: 491, endPoint y: 370, distance: 248.8
click at [490, 373] on div "Janela de atendimento Grade de atendimento Capacidade Transportadoras Veículos …" at bounding box center [475, 204] width 950 height 409
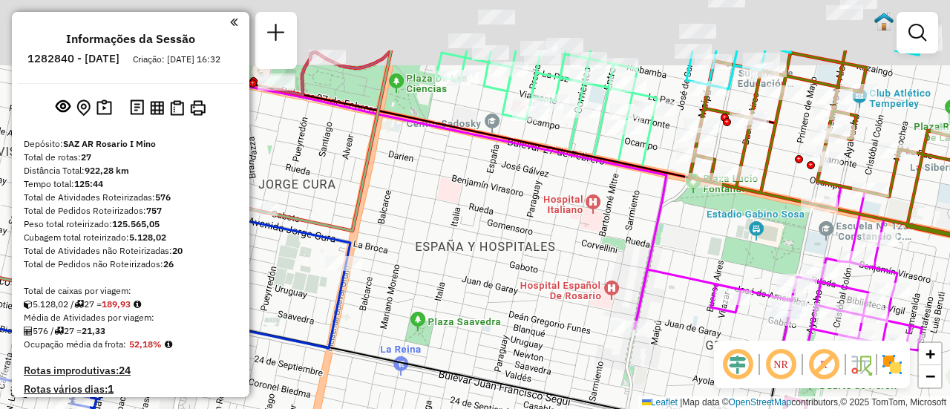
drag, startPoint x: 544, startPoint y: 154, endPoint x: 541, endPoint y: 415, distance: 260.6
click at [541, 408] on html "Aguarde... Pop-up bloqueado! Seu navegador bloqueou automáticamente a abertura …" at bounding box center [475, 204] width 950 height 409
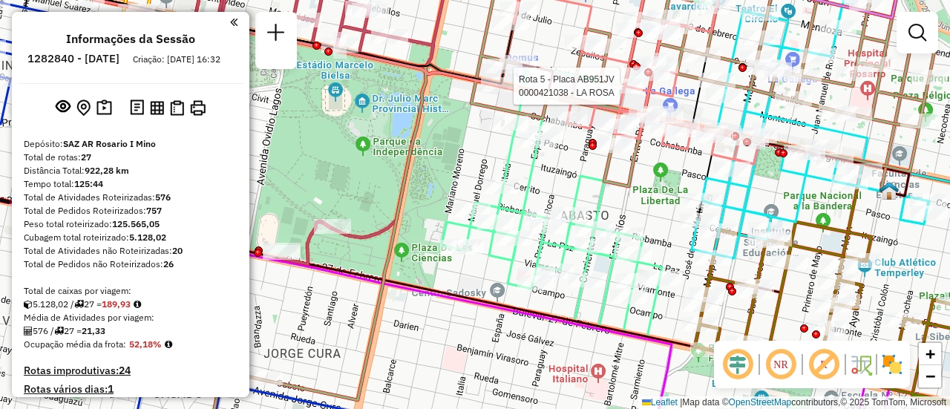
select select "**********"
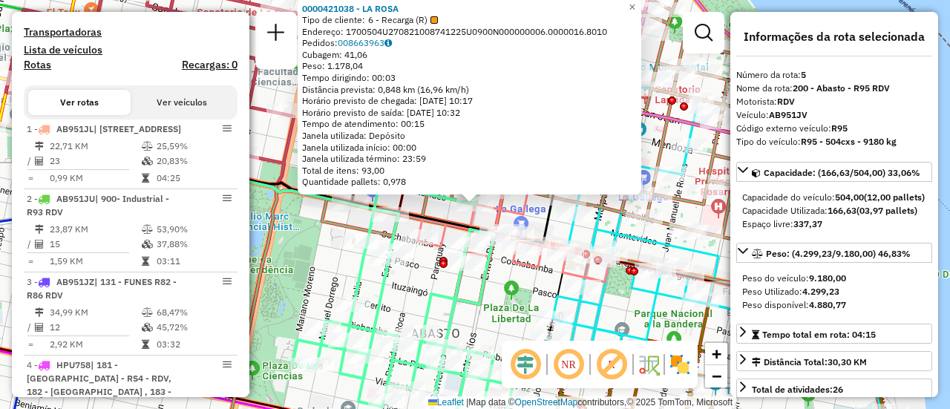
scroll to position [901, 0]
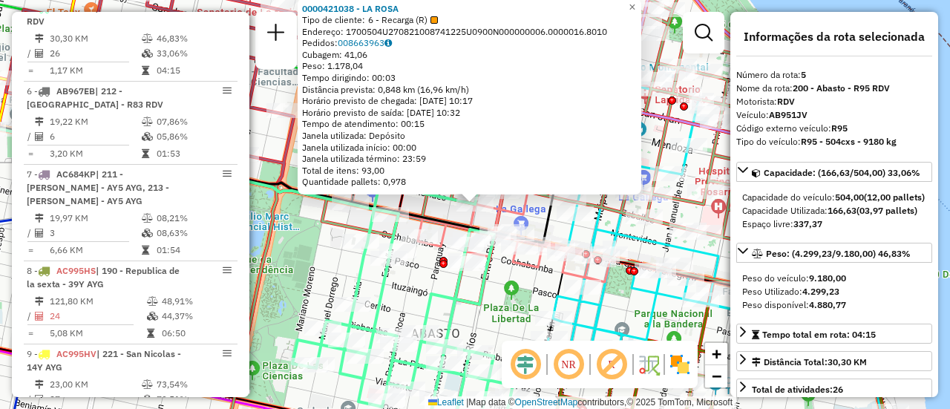
click at [495, 313] on div "0000421038 - LA ROSA Tipo de cliente: 6 - Recarga (R) Endereço: 1700504U2708210…" at bounding box center [475, 204] width 950 height 409
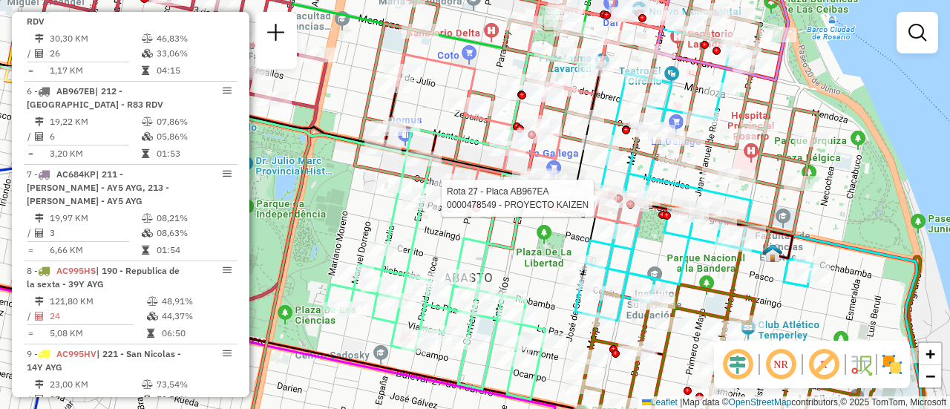
select select "**********"
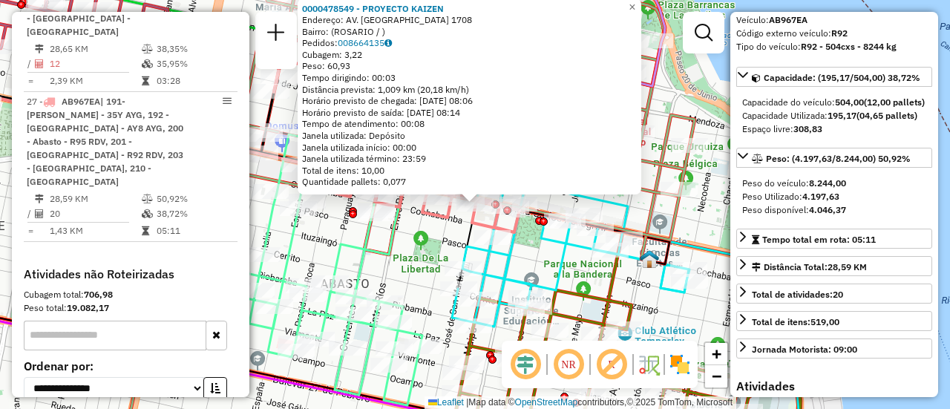
scroll to position [223, 0]
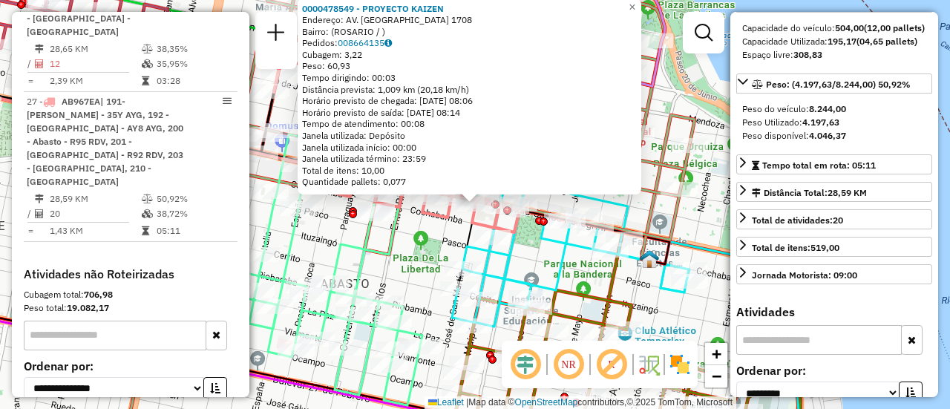
click at [415, 240] on div "0000478549 - PROYECTO KAIZEN Endereço: AV. SAN MARTIN 1708 Bairro: ([GEOGRAPHIC…" at bounding box center [475, 204] width 950 height 409
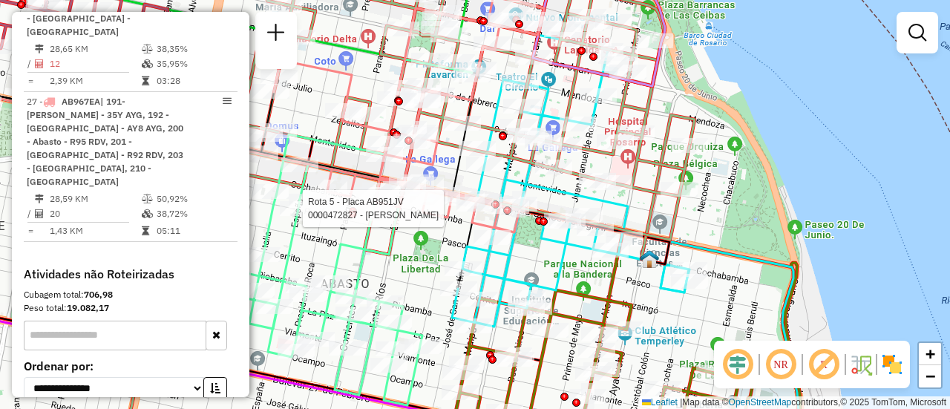
select select "**********"
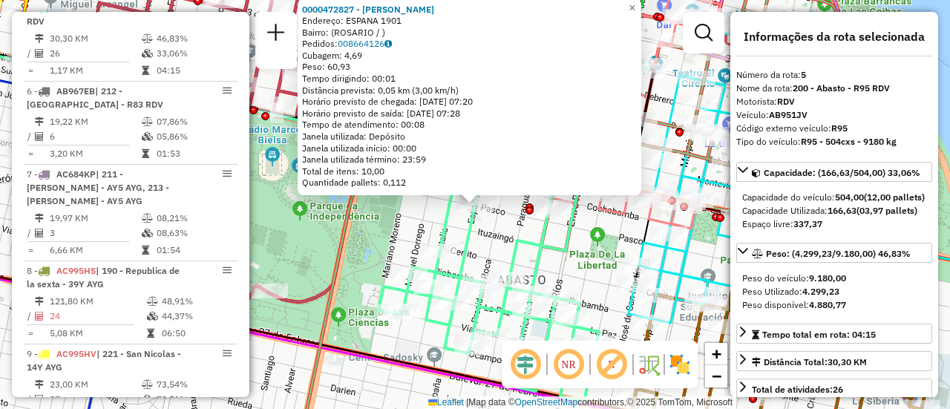
scroll to position [74, 0]
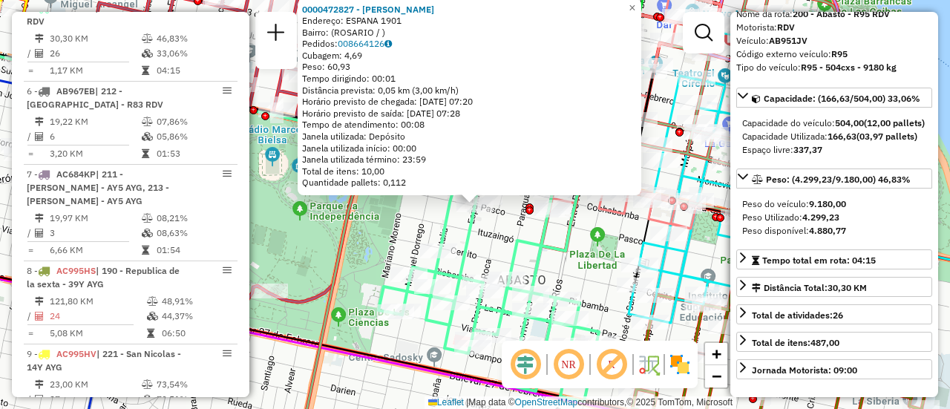
click at [422, 229] on div "0000472827 - [PERSON_NAME]: ESPANA 1901 Bairro: ([GEOGRAPHIC_DATA] / ) Pedidos:…" at bounding box center [475, 204] width 950 height 409
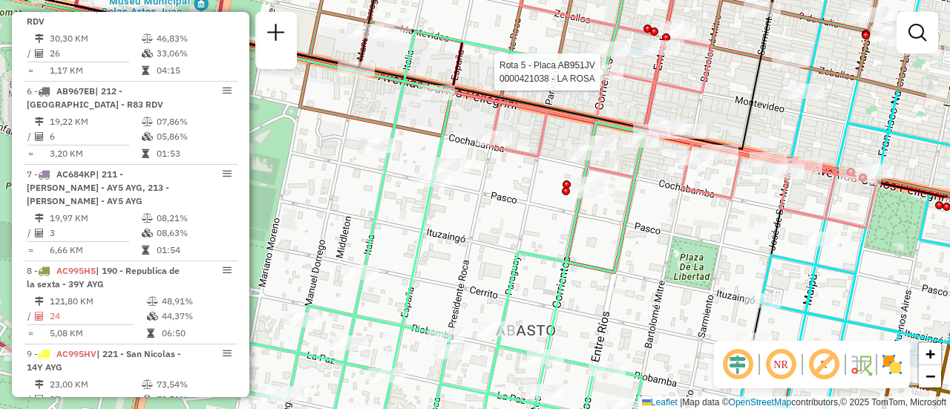
select select "**********"
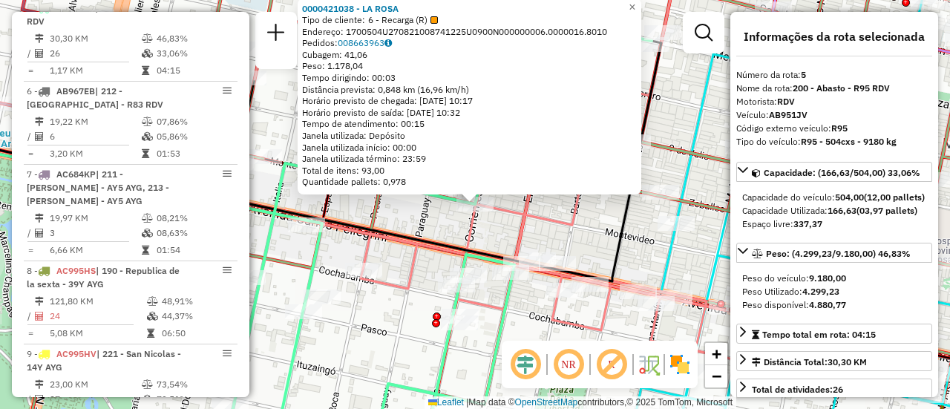
click at [399, 289] on icon at bounding box center [161, 211] width 512 height 155
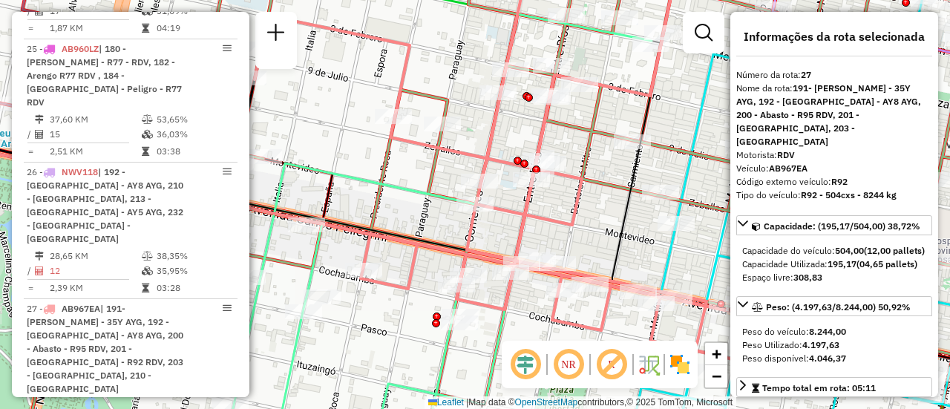
scroll to position [2975, 0]
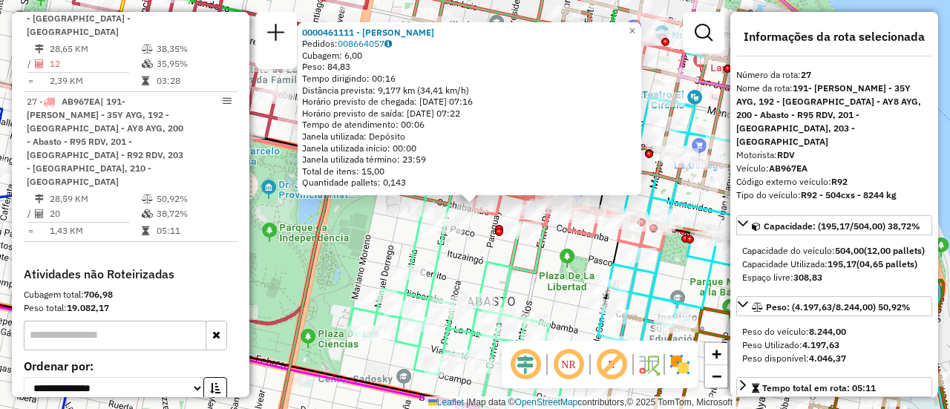
click at [487, 257] on icon at bounding box center [483, 250] width 270 height 346
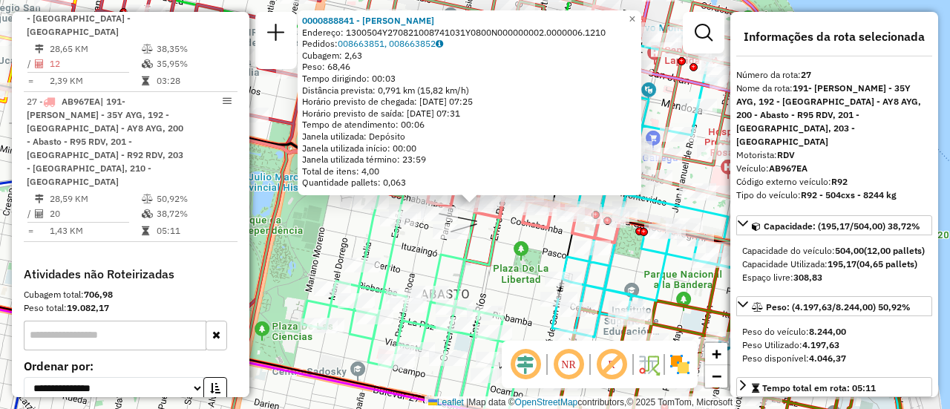
click at [495, 259] on icon at bounding box center [437, 243] width 270 height 346
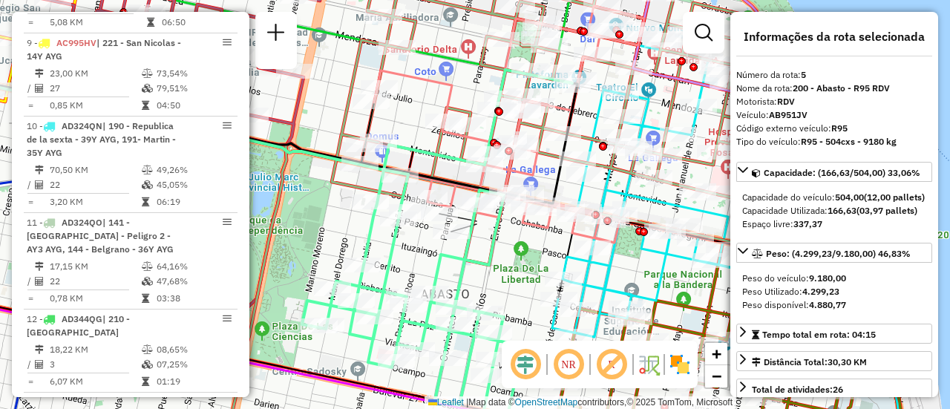
scroll to position [901, 0]
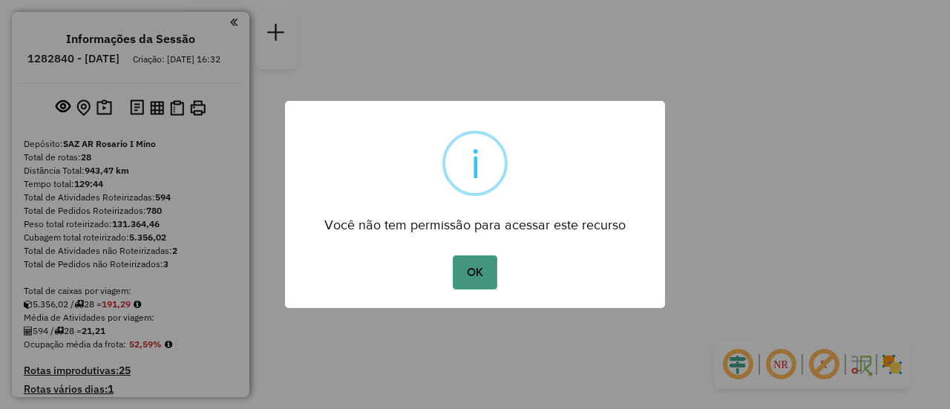
drag, startPoint x: 477, startPoint y: 271, endPoint x: 489, endPoint y: 270, distance: 11.9
click at [480, 271] on button "OK" at bounding box center [475, 272] width 44 height 34
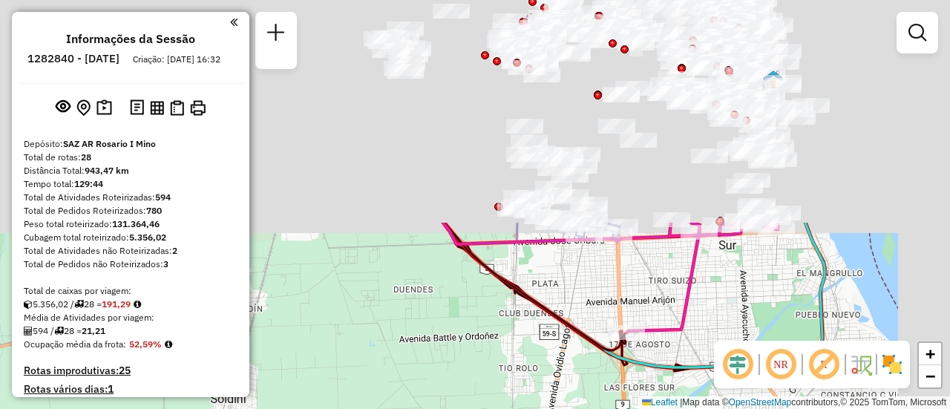
drag, startPoint x: 525, startPoint y: 210, endPoint x: 503, endPoint y: 340, distance: 131.7
click at [489, 350] on div "Janela de atendimento Grade de atendimento Capacidade Transportadoras Veículos …" at bounding box center [475, 204] width 950 height 409
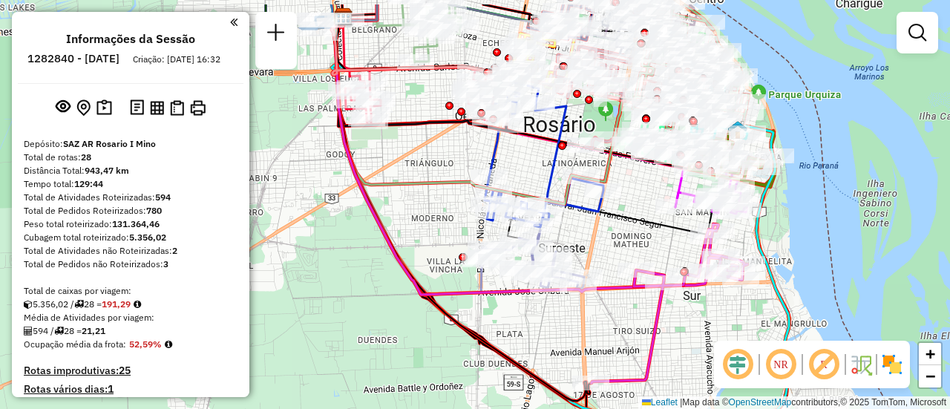
drag, startPoint x: 638, startPoint y: 169, endPoint x: 538, endPoint y: 332, distance: 191.3
click at [538, 227] on icon at bounding box center [544, 152] width 119 height 150
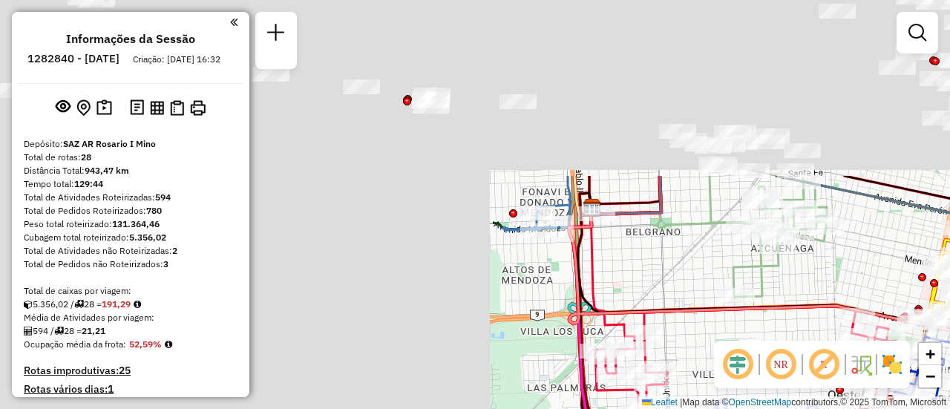
drag, startPoint x: 365, startPoint y: 220, endPoint x: 950, endPoint y: 444, distance: 625.9
click at [950, 408] on html "Aguarde... Pop-up bloqueado! Seu navegador bloqueou automáticamente a abertura …" at bounding box center [475, 204] width 950 height 409
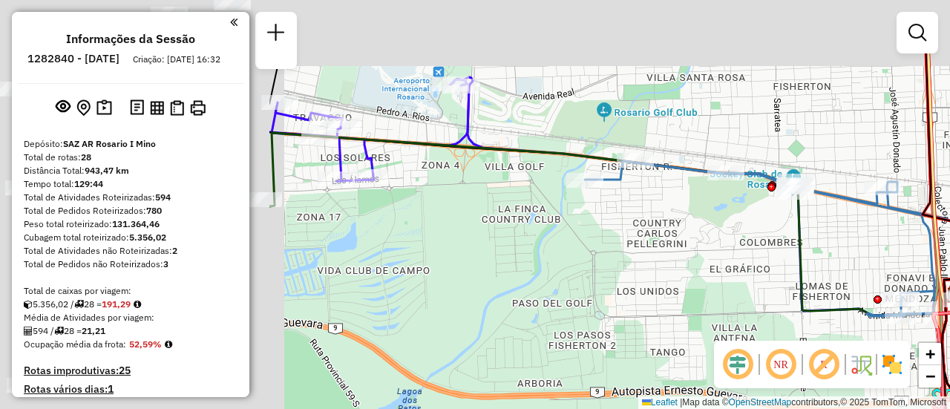
drag, startPoint x: 387, startPoint y: 218, endPoint x: 932, endPoint y: 330, distance: 556.3
click at [950, 333] on div "Janela de atendimento Grade de atendimento Capacidade Transportadoras Veículos …" at bounding box center [475, 204] width 950 height 409
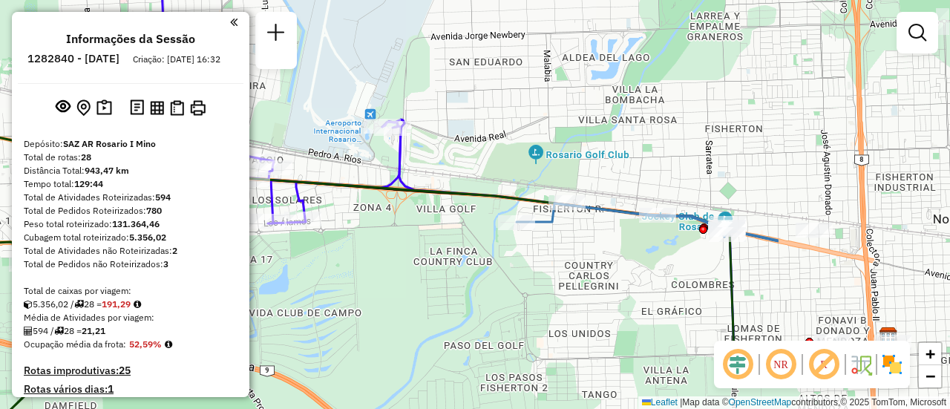
drag, startPoint x: 679, startPoint y: 295, endPoint x: 261, endPoint y: 290, distance: 418.8
click at [243, 292] on hb-router-mapa "Informações da Sessão 1282840 - 26/09/2025 Criação: 25/09/2025 16:32 Depósito: …" at bounding box center [475, 204] width 950 height 409
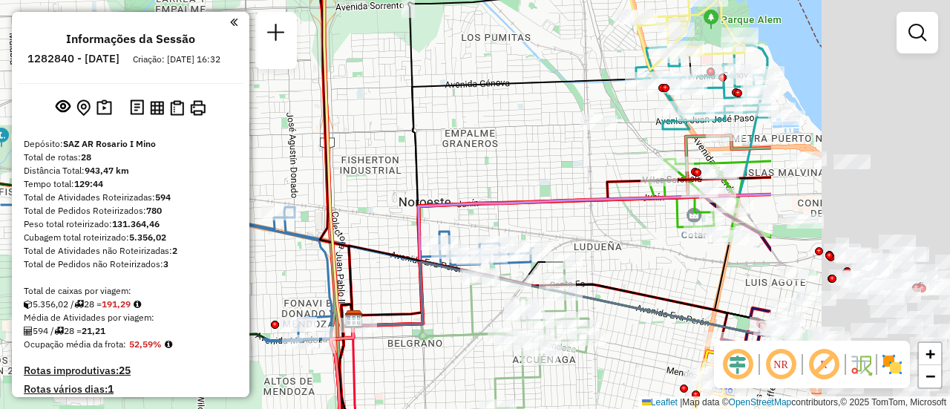
drag, startPoint x: 810, startPoint y: 207, endPoint x: 424, endPoint y: 209, distance: 386.1
click at [417, 207] on icon at bounding box center [562, 260] width 419 height 131
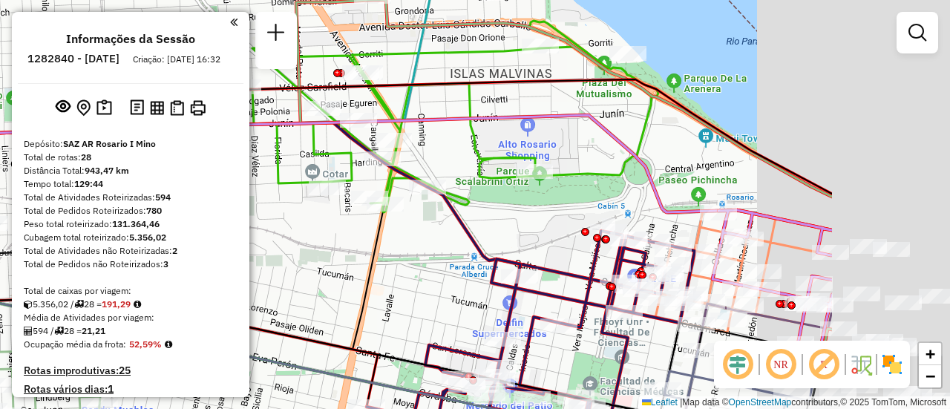
drag, startPoint x: 773, startPoint y: 233, endPoint x: 479, endPoint y: 210, distance: 294.9
click at [483, 215] on div "Janela de atendimento Grade de atendimento Capacidade Transportadoras Veículos …" at bounding box center [475, 204] width 950 height 409
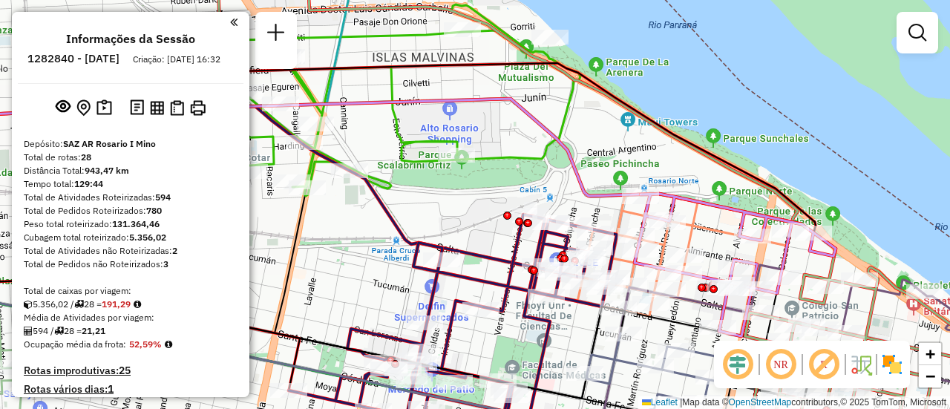
drag, startPoint x: 715, startPoint y: 209, endPoint x: 688, endPoint y: 134, distance: 80.3
click at [688, 194] on icon at bounding box center [735, 265] width 201 height 143
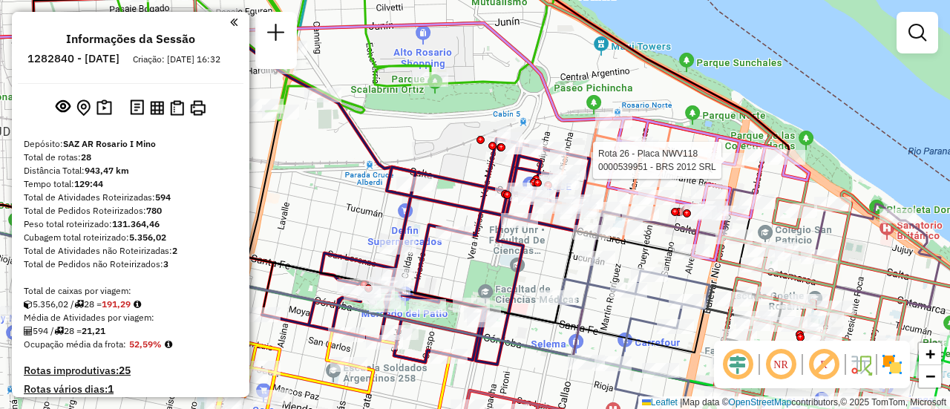
select select "**********"
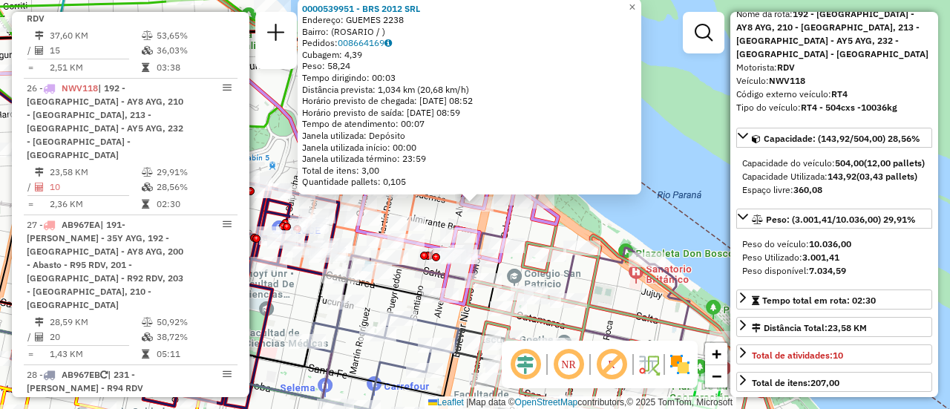
scroll to position [149, 0]
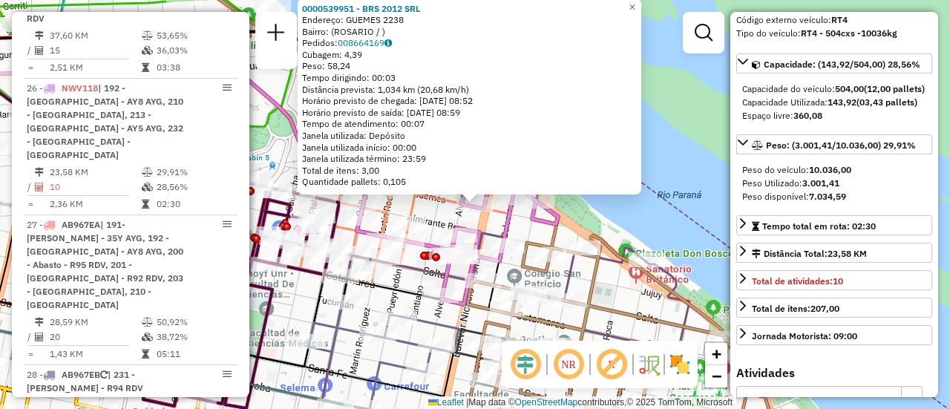
click at [585, 283] on icon at bounding box center [350, 204] width 890 height 491
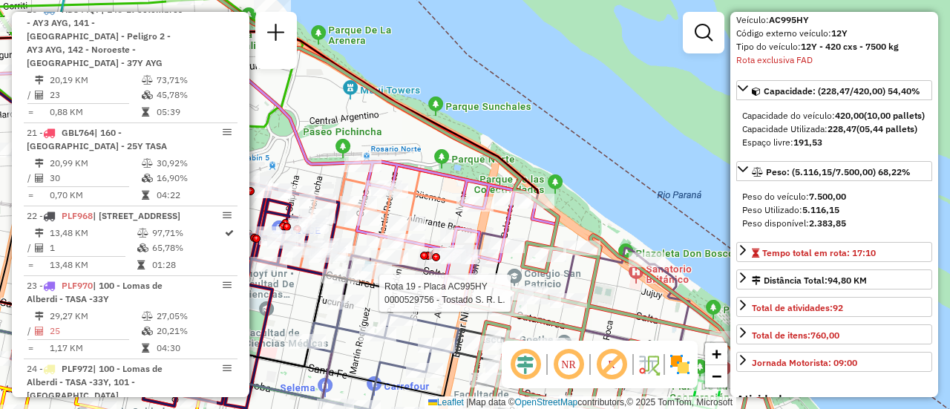
scroll to position [2159, 0]
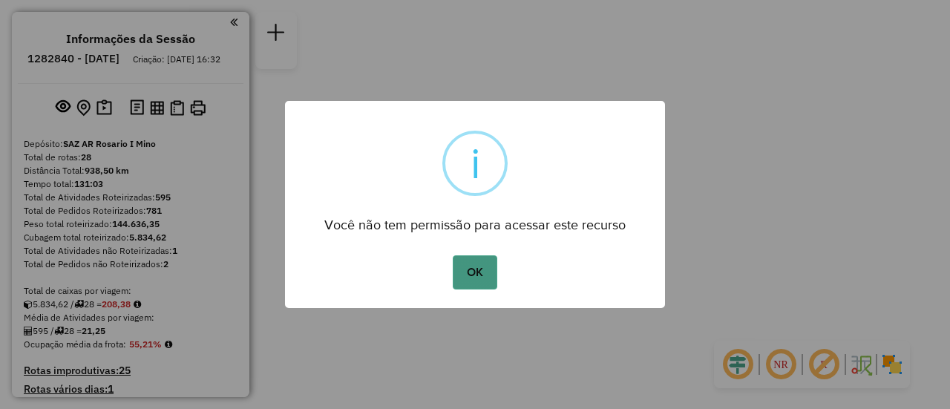
click at [485, 268] on button "OK" at bounding box center [475, 272] width 44 height 34
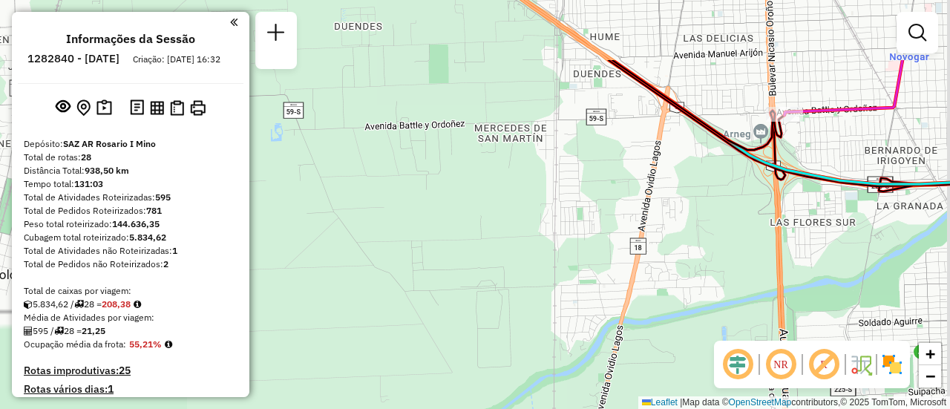
drag, startPoint x: 500, startPoint y: 76, endPoint x: 452, endPoint y: 387, distance: 314.1
click at [448, 385] on div "Janela de atendimento Grade de atendimento Capacidade Transportadoras Veículos …" at bounding box center [475, 204] width 950 height 409
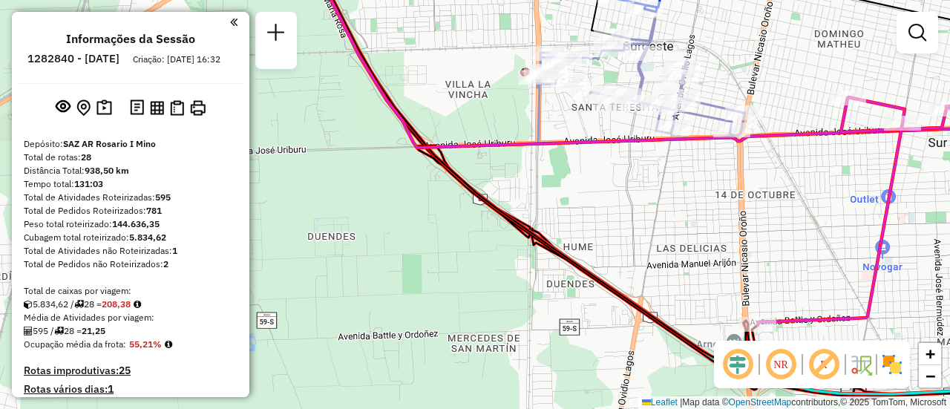
drag, startPoint x: 736, startPoint y: 159, endPoint x: 550, endPoint y: 444, distance: 340.2
click at [550, 408] on html "Aguarde... Pop-up bloqueado! Seu navegador bloqueou automáticamente a abertura …" at bounding box center [475, 204] width 950 height 409
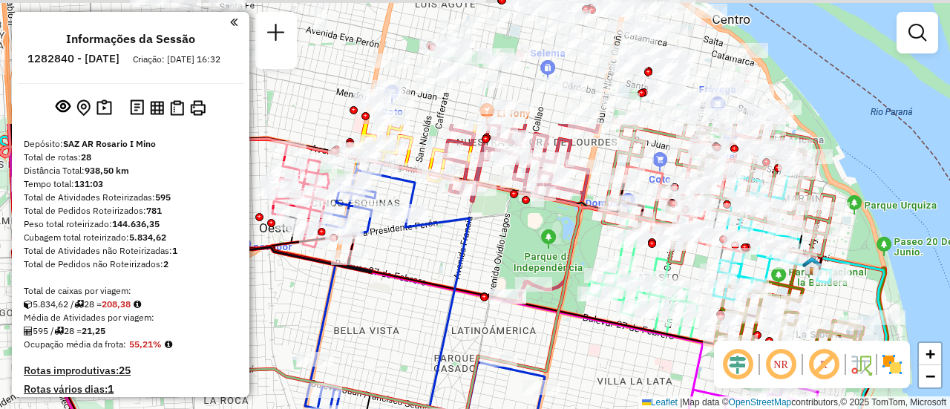
drag, startPoint x: 639, startPoint y: 242, endPoint x: 587, endPoint y: 444, distance: 208.4
click at [587, 408] on html "Aguarde... Pop-up bloqueado! Seu navegador bloqueou automáticamente a abertura …" at bounding box center [475, 204] width 950 height 409
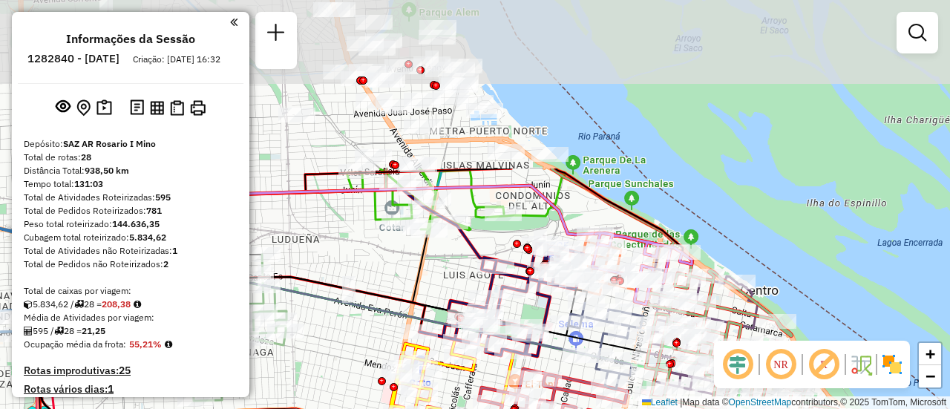
drag, startPoint x: 515, startPoint y: 147, endPoint x: 558, endPoint y: 371, distance: 227.8
click at [555, 375] on icon at bounding box center [409, 316] width 719 height 123
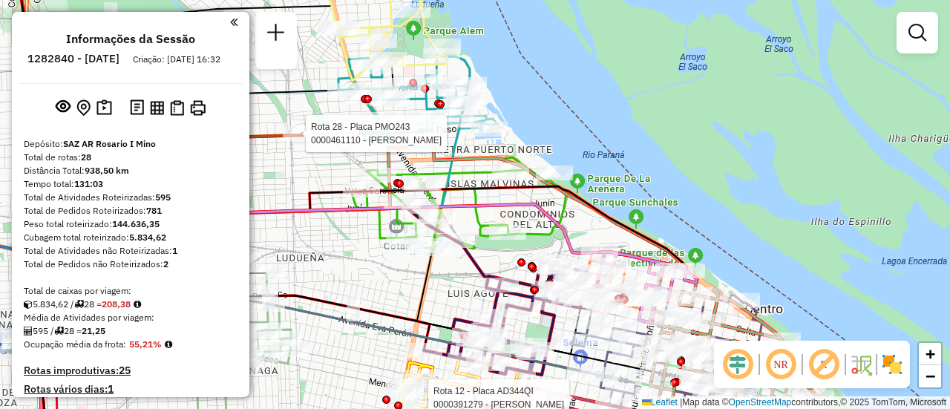
select select "**********"
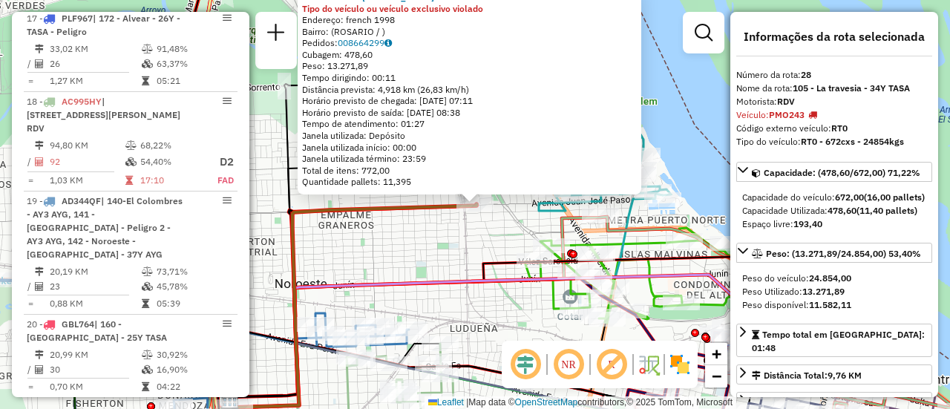
scroll to position [3068, 0]
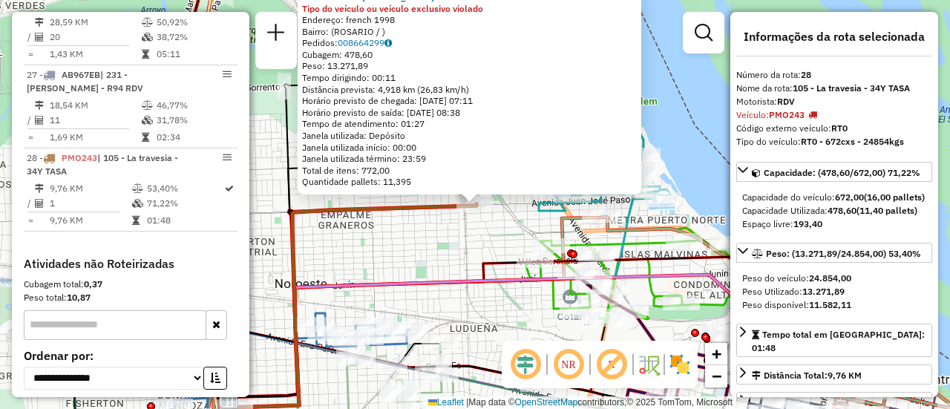
click at [458, 256] on div "0000461110 - Gonzales Emanuel - RDV Tipo do veículo ou veículo exclusivo violad…" at bounding box center [475, 204] width 950 height 409
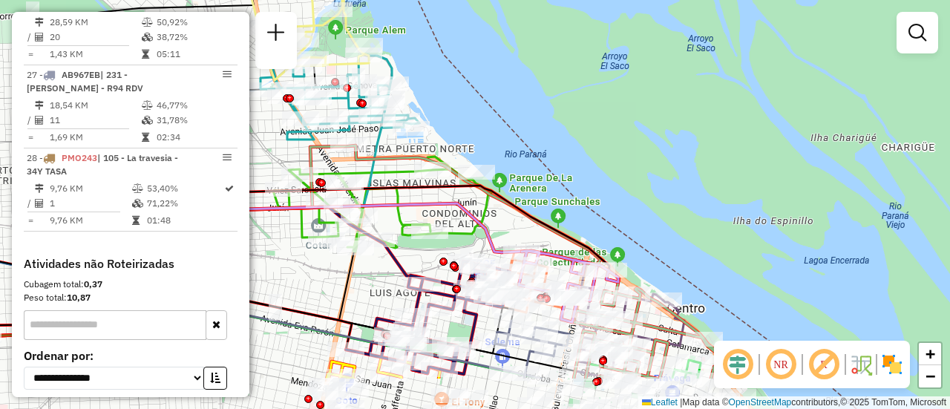
drag, startPoint x: 630, startPoint y: 276, endPoint x: 368, endPoint y: 195, distance: 275.2
click at [316, 203] on icon at bounding box center [287, 269] width 621 height 133
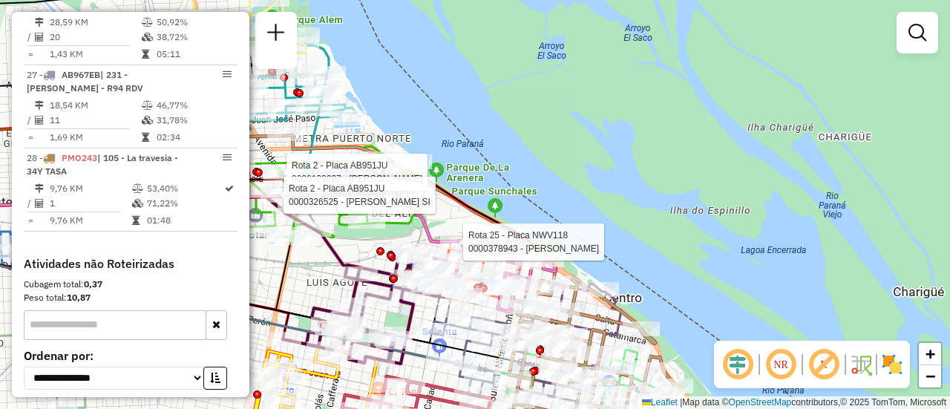
select select "**********"
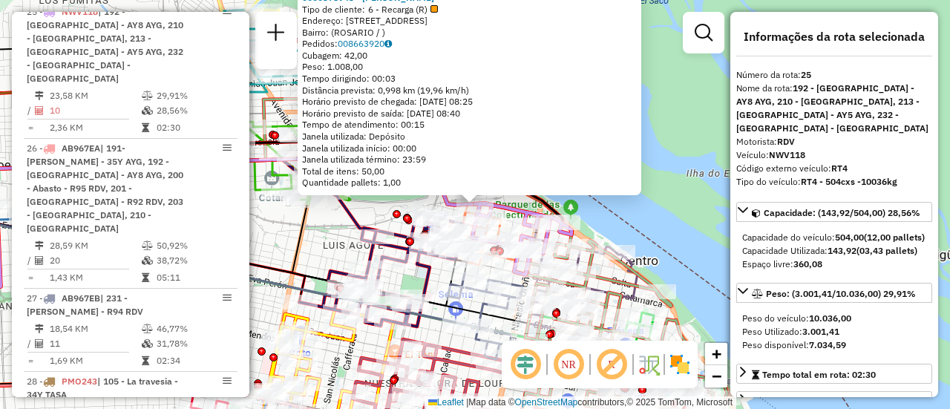
scroll to position [2768, 0]
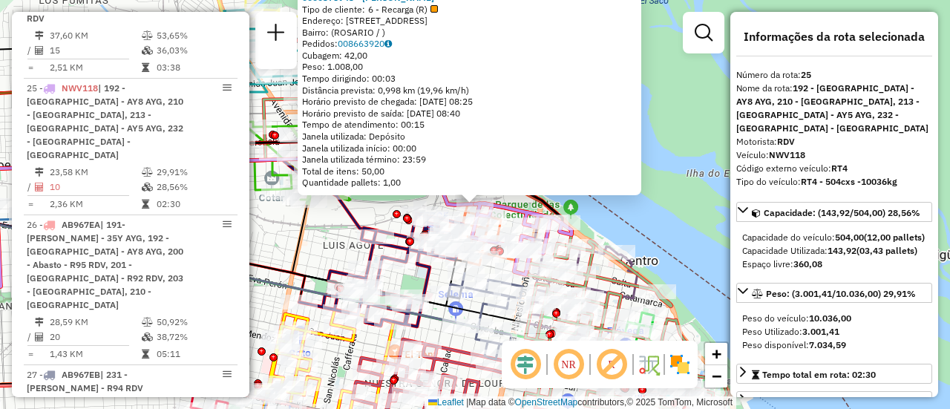
click at [313, 255] on div "0000378943 - PERALTA EDGARDO FRANCISCO Tipo de cliente: 6 - Recarga (R) Endereç…" at bounding box center [475, 204] width 950 height 409
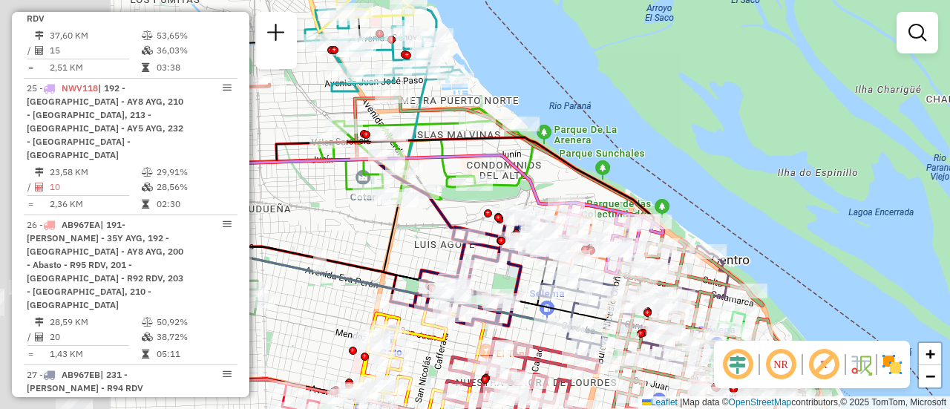
drag, startPoint x: 273, startPoint y: 209, endPoint x: 476, endPoint y: 211, distance: 202.7
click at [474, 212] on div "Janela de atendimento Grade de atendimento Capacidade Transportadoras Veículos …" at bounding box center [475, 204] width 950 height 409
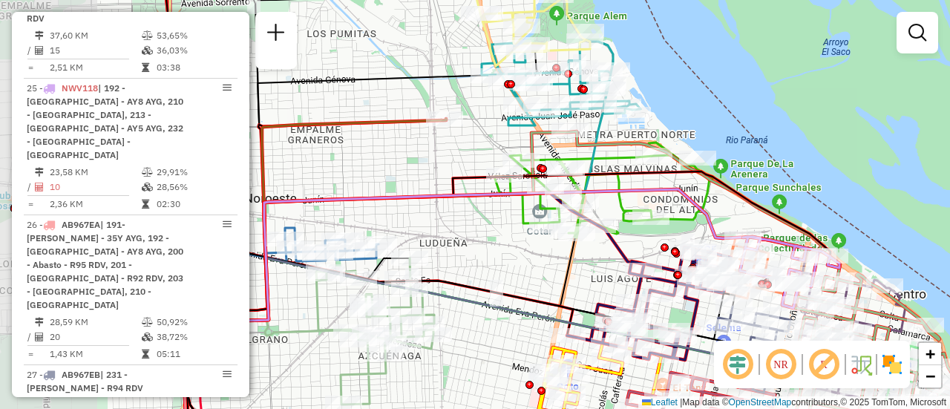
drag, startPoint x: 310, startPoint y: 199, endPoint x: 469, endPoint y: 232, distance: 163.0
click at [469, 232] on div "Janela de atendimento Grade de atendimento Capacidade Transportadoras Veículos …" at bounding box center [475, 204] width 950 height 409
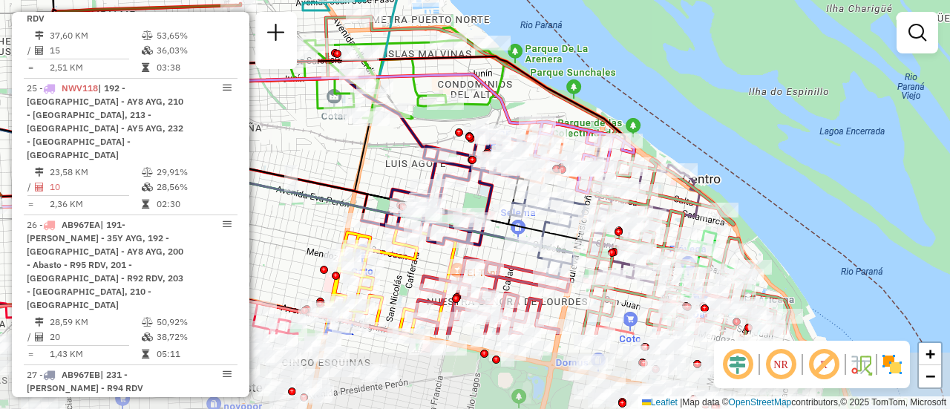
drag, startPoint x: 538, startPoint y: 263, endPoint x: 322, endPoint y: 139, distance: 248.5
click at [322, 139] on div "Janela de atendimento Grade de atendimento Capacidade Transportadoras Veículos …" at bounding box center [475, 204] width 950 height 409
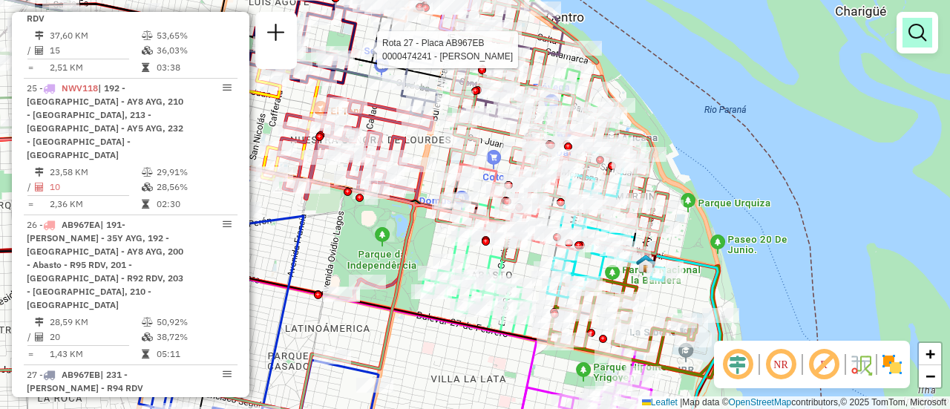
click at [913, 28] on em at bounding box center [918, 33] width 18 height 18
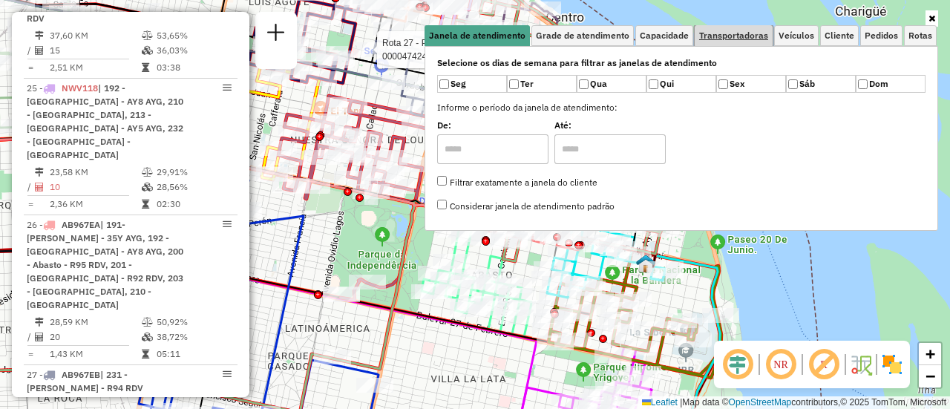
click at [760, 33] on span "Transportadoras" at bounding box center [733, 35] width 69 height 9
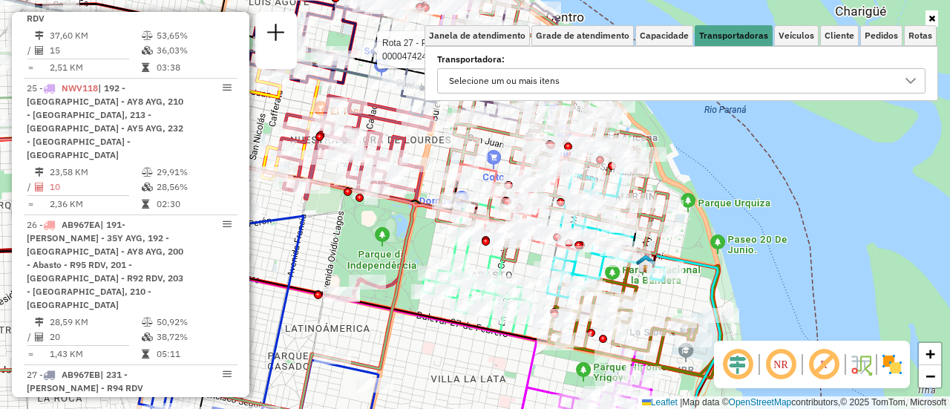
click at [916, 82] on icon at bounding box center [911, 81] width 12 height 12
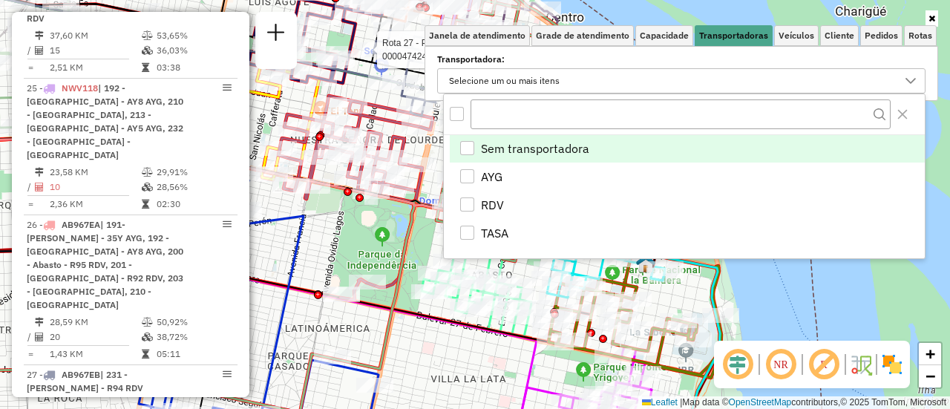
scroll to position [9, 51]
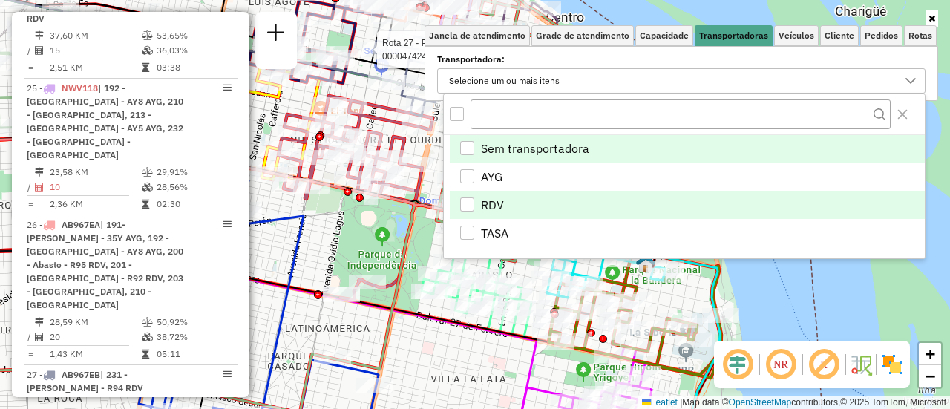
click at [465, 203] on div "RDV" at bounding box center [467, 205] width 14 height 14
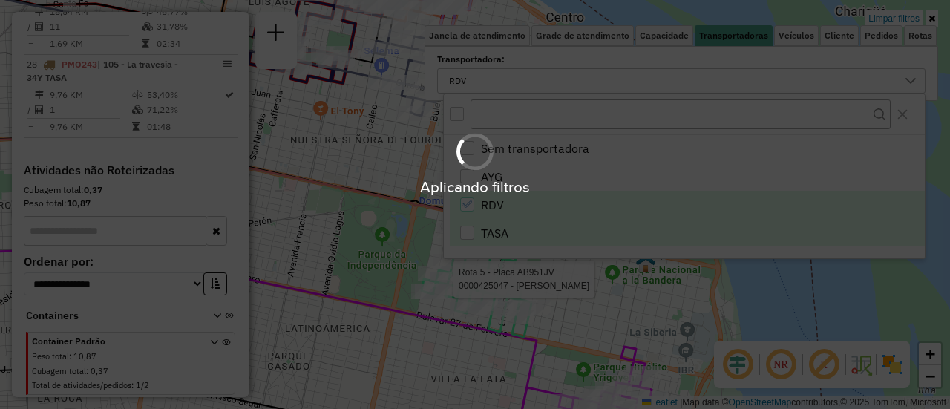
scroll to position [1261, 0]
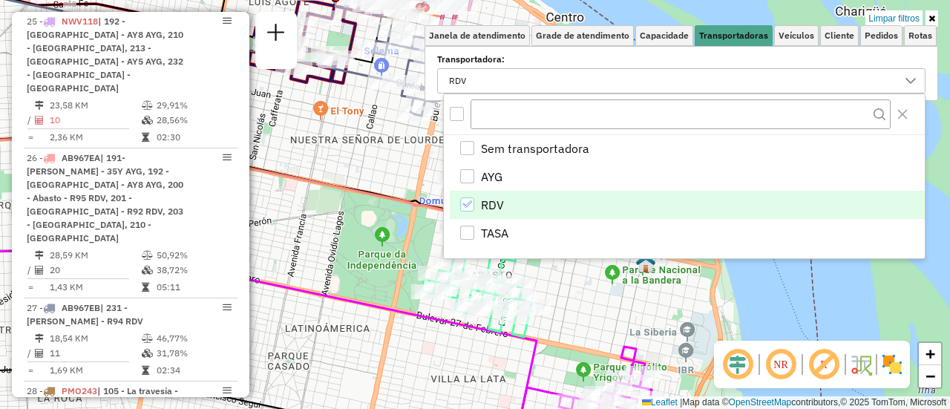
click at [317, 244] on div "Limpar filtros Janela de atendimento Grade de atendimento Capacidade Transporta…" at bounding box center [475, 204] width 950 height 409
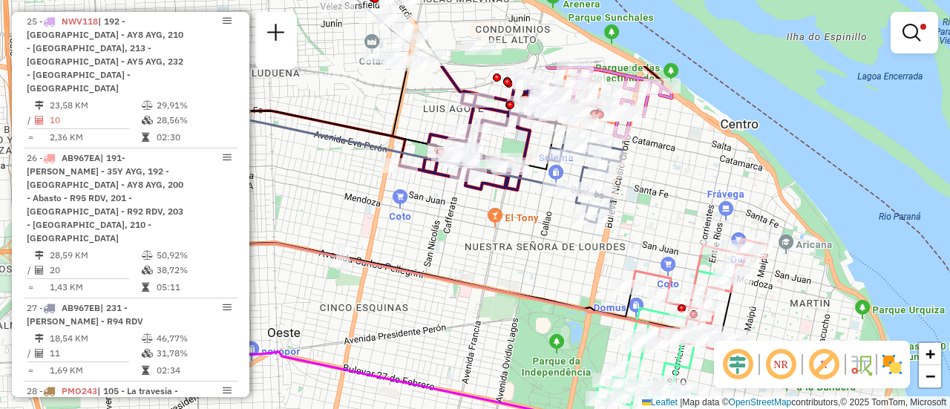
drag, startPoint x: 362, startPoint y: 163, endPoint x: 696, endPoint y: 320, distance: 368.4
click at [692, 321] on div "Limpar filtros Janela de atendimento Grade de atendimento Capacidade Transporta…" at bounding box center [475, 204] width 950 height 409
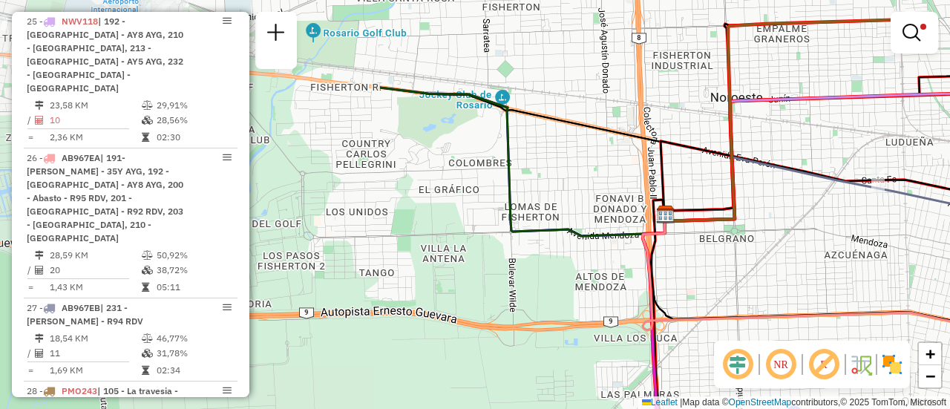
drag, startPoint x: 474, startPoint y: 174, endPoint x: 901, endPoint y: 187, distance: 426.4
click at [950, 188] on icon at bounding box center [931, 189] width 541 height 97
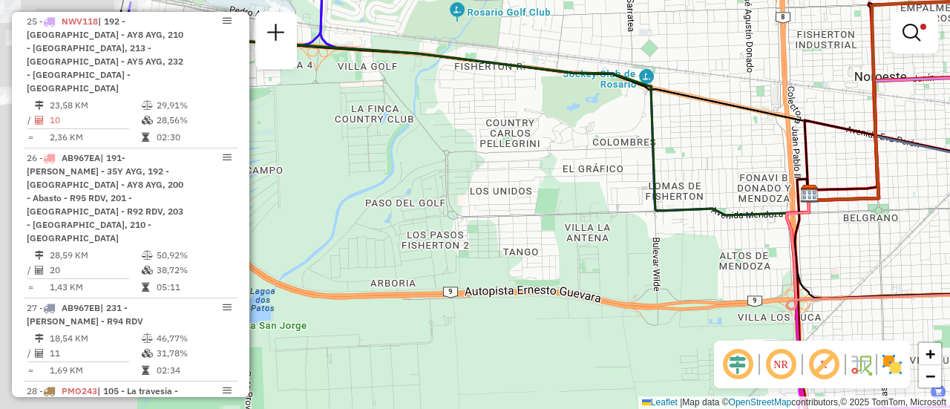
drag, startPoint x: 337, startPoint y: 209, endPoint x: 744, endPoint y: 166, distance: 409.3
click at [707, 174] on div "Limpar filtros Janela de atendimento Grade de atendimento Capacidade Transporta…" at bounding box center [475, 204] width 950 height 409
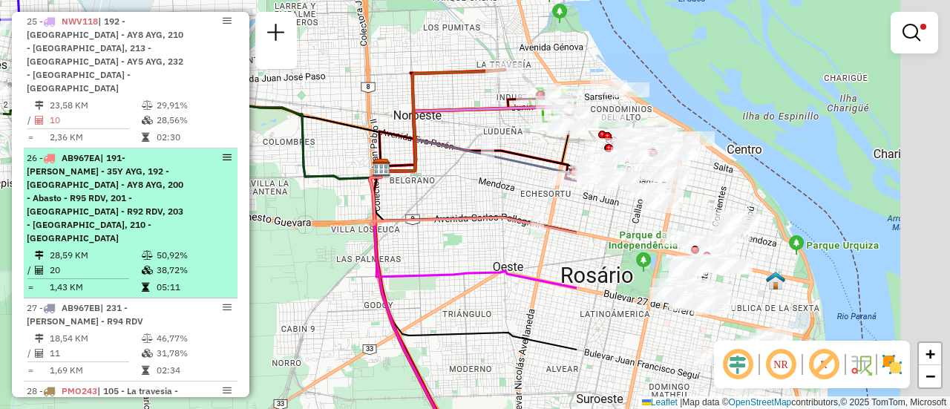
drag, startPoint x: 596, startPoint y: 154, endPoint x: 116, endPoint y: 161, distance: 480.5
click at [116, 161] on hb-router-mapa "Informações da Sessão 1282840 - 26/09/2025 Criação: 25/09/2025 16:32 Depósito: …" at bounding box center [475, 204] width 950 height 409
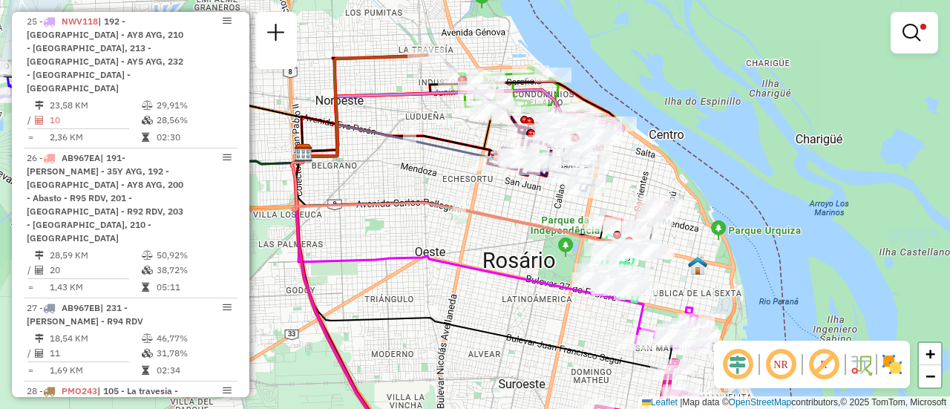
drag, startPoint x: 527, startPoint y: 143, endPoint x: 461, endPoint y: 134, distance: 66.7
click at [461, 134] on div "Limpar filtros Janela de atendimento Grade de atendimento Capacidade Transporta…" at bounding box center [475, 204] width 950 height 409
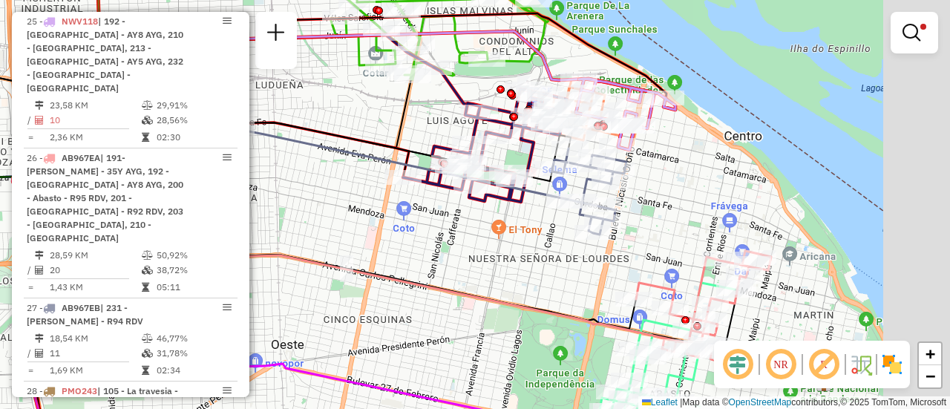
drag, startPoint x: 538, startPoint y: 147, endPoint x: 411, endPoint y: 128, distance: 127.6
click at [411, 128] on div "Limpar filtros Janela de atendimento Grade de atendimento Capacidade Transporta…" at bounding box center [475, 204] width 950 height 409
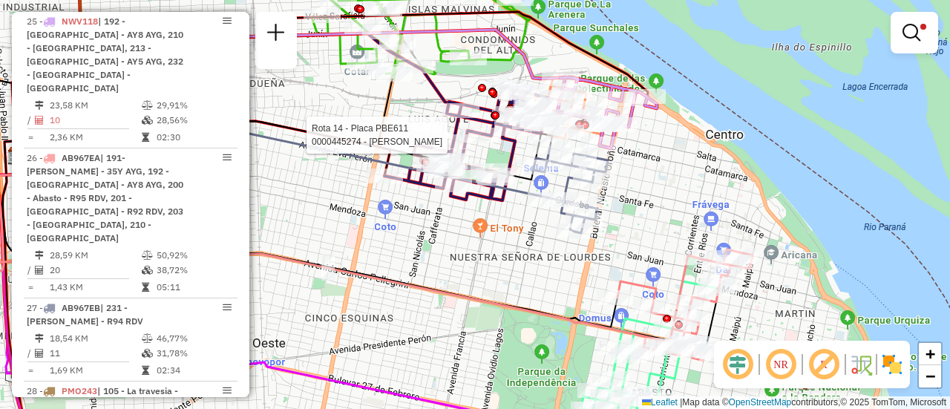
select select "**********"
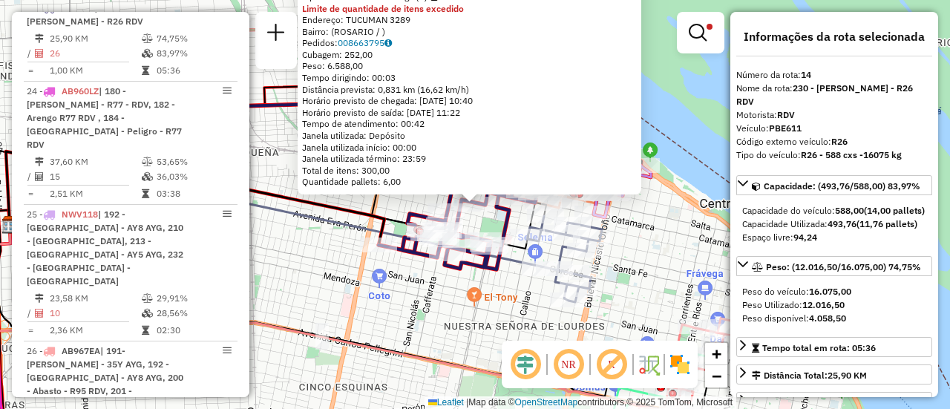
scroll to position [149, 0]
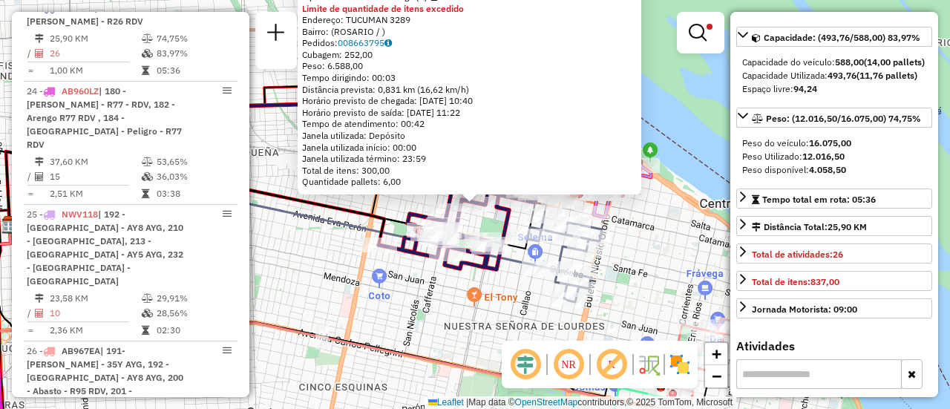
click at [483, 313] on div "0000445274 - RUIZ FRANCO NICOLAS Tipo de cliente: 6 - Recarga (R) Limite de qua…" at bounding box center [475, 204] width 950 height 409
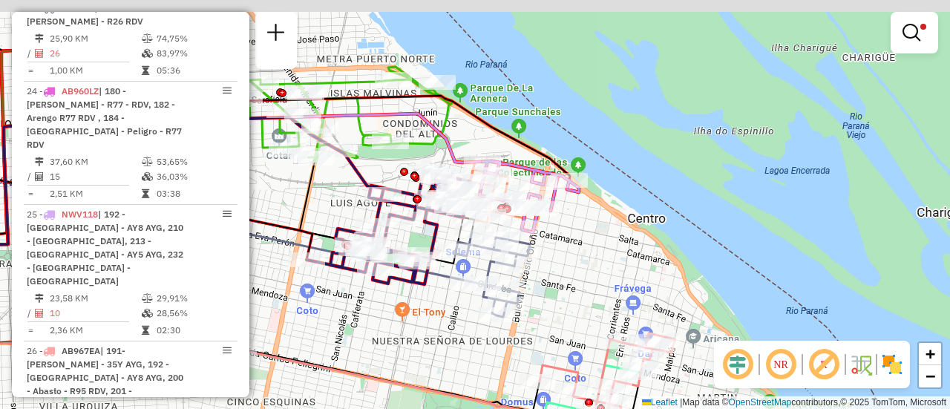
drag, startPoint x: 416, startPoint y: 177, endPoint x: 305, endPoint y: 203, distance: 113.8
click at [305, 203] on div "Limpar filtros Janela de atendimento Grade de atendimento Capacidade Transporta…" at bounding box center [475, 204] width 950 height 409
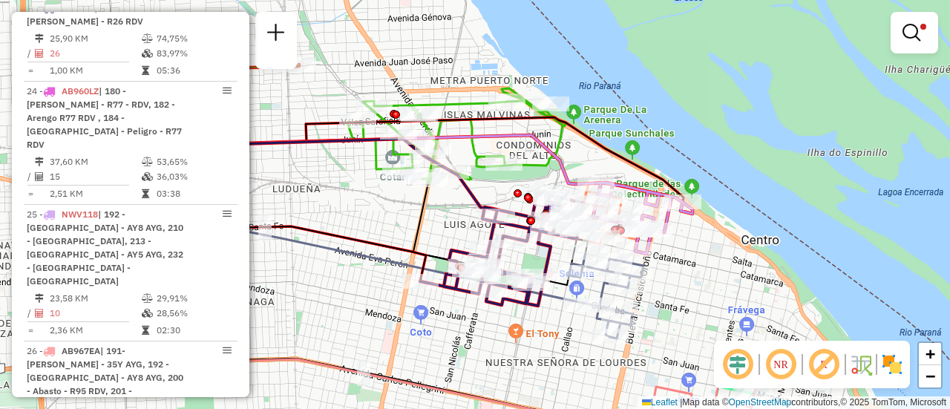
drag, startPoint x: 308, startPoint y: 75, endPoint x: 697, endPoint y: 120, distance: 391.7
click at [687, 119] on div "Limpar filtros Janela de atendimento Grade de atendimento Capacidade Transporta…" at bounding box center [475, 204] width 950 height 409
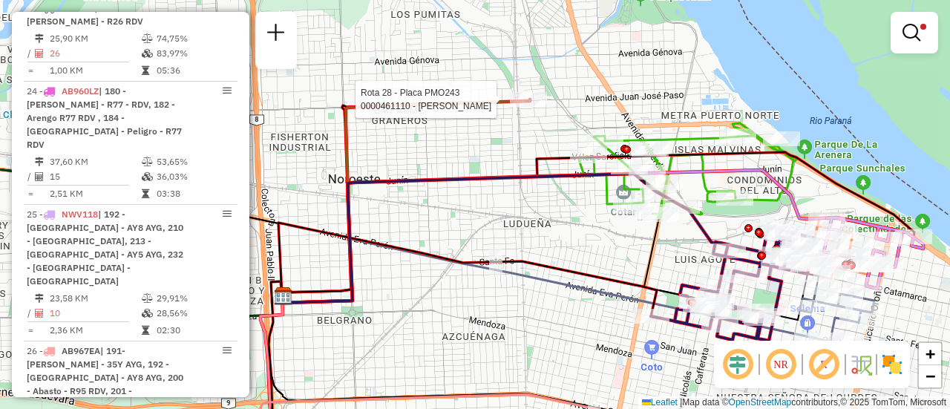
select select "**********"
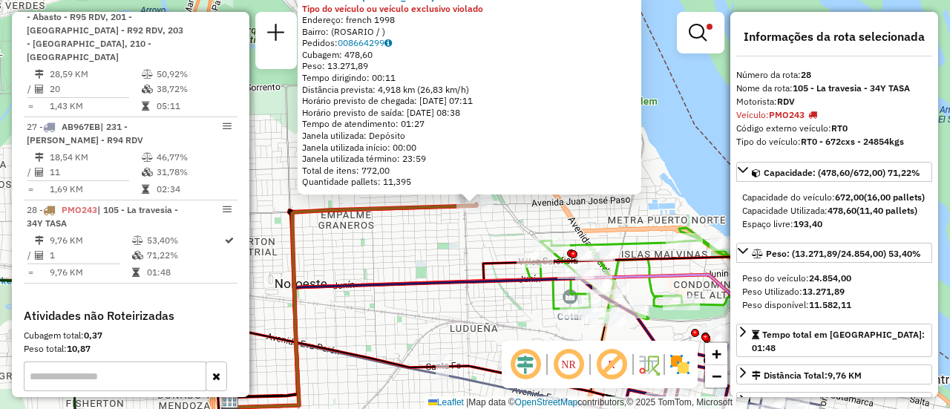
scroll to position [1561, 0]
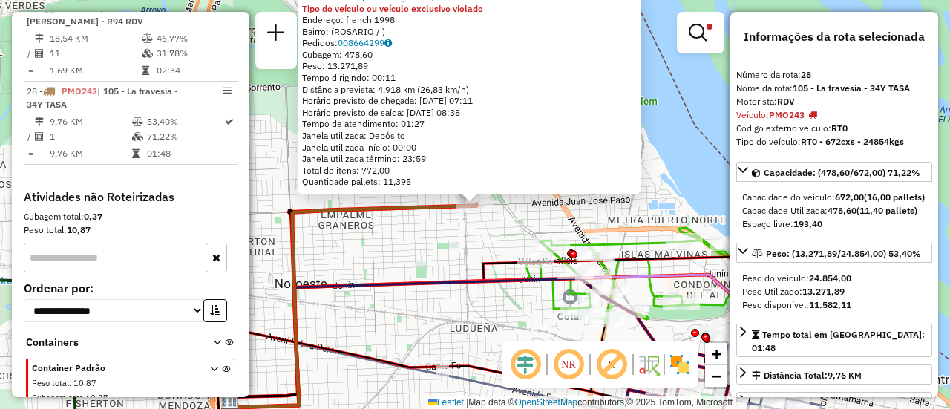
click at [472, 249] on div "0000461110 - Gonzales Emanuel - RDV Tipo do veículo ou veículo exclusivo violad…" at bounding box center [475, 204] width 950 height 409
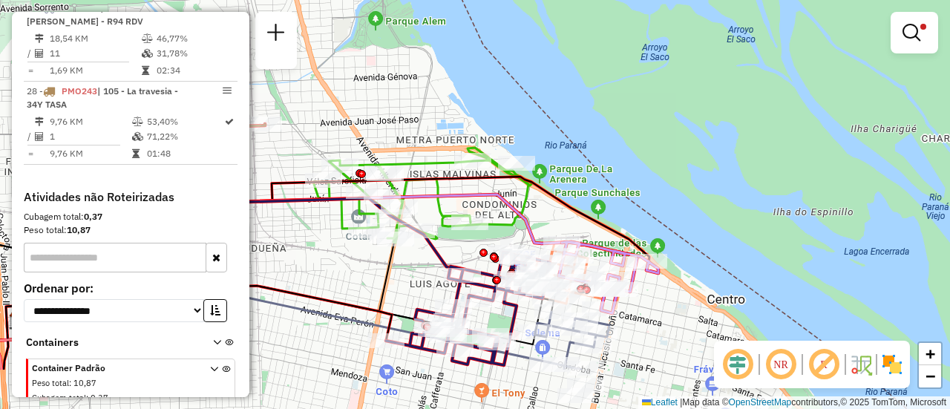
drag, startPoint x: 598, startPoint y: 204, endPoint x: 246, endPoint y: 71, distance: 376.2
click at [246, 71] on hb-router-mapa "Informações da Sessão 1282840 - 26/09/2025 Criação: 25/09/2025 16:32 Depósito: …" at bounding box center [475, 204] width 950 height 409
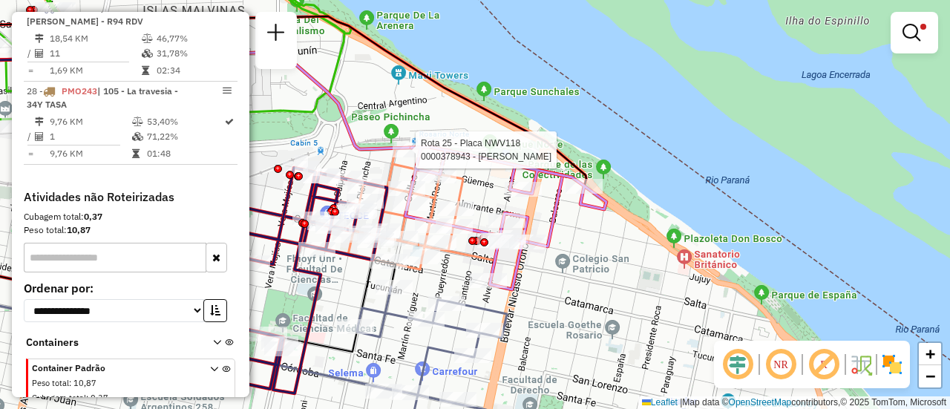
select select "**********"
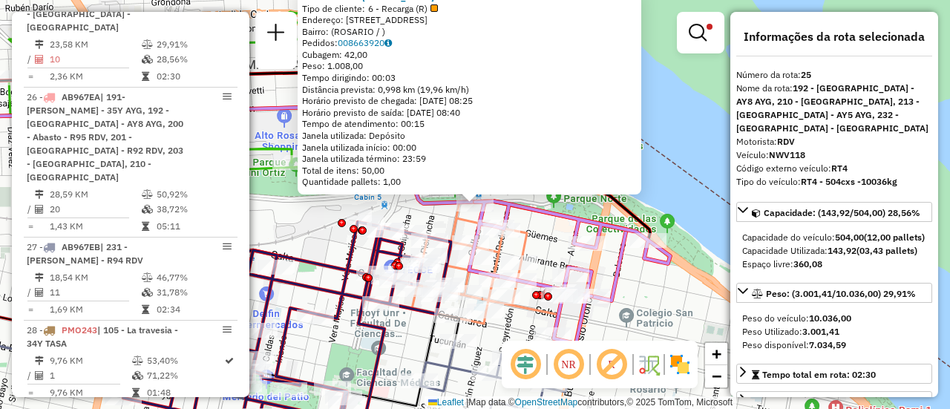
scroll to position [1261, 0]
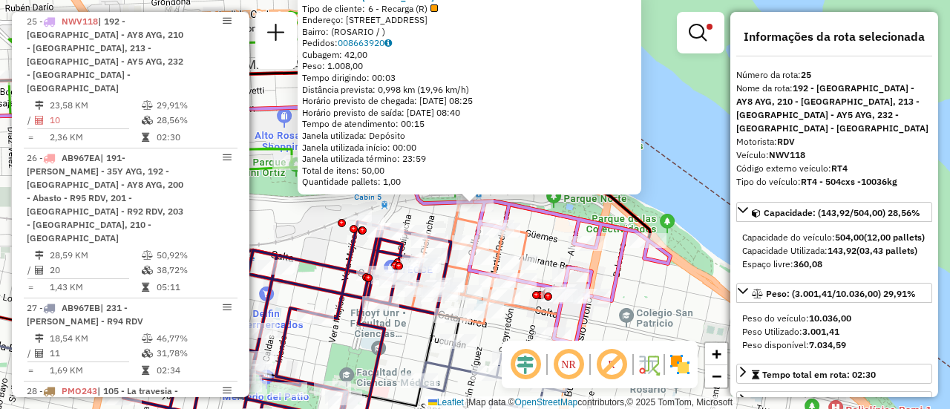
click at [323, 238] on div "0000378943 - PERALTA EDGARDO FRANCISCO Tipo de cliente: 6 - Recarga (R) Endereç…" at bounding box center [475, 204] width 950 height 409
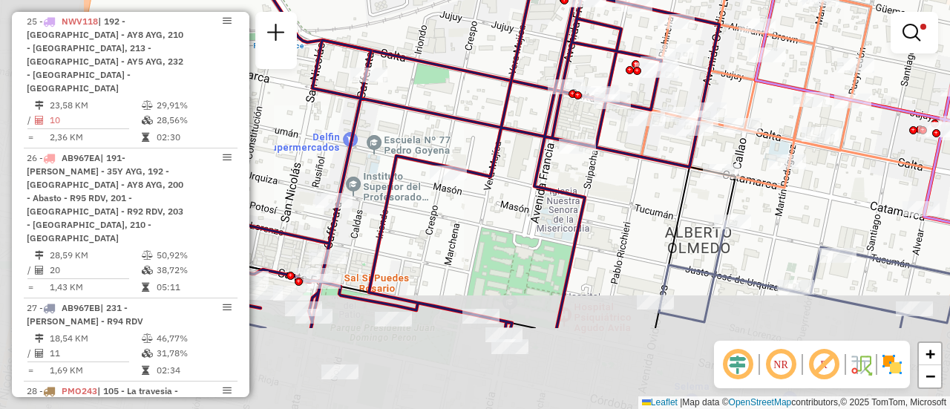
drag, startPoint x: 394, startPoint y: 305, endPoint x: 615, endPoint y: 183, distance: 252.6
click at [615, 183] on div "Limpar filtros Janela de atendimento Grade de atendimento Capacidade Transporta…" at bounding box center [475, 204] width 950 height 409
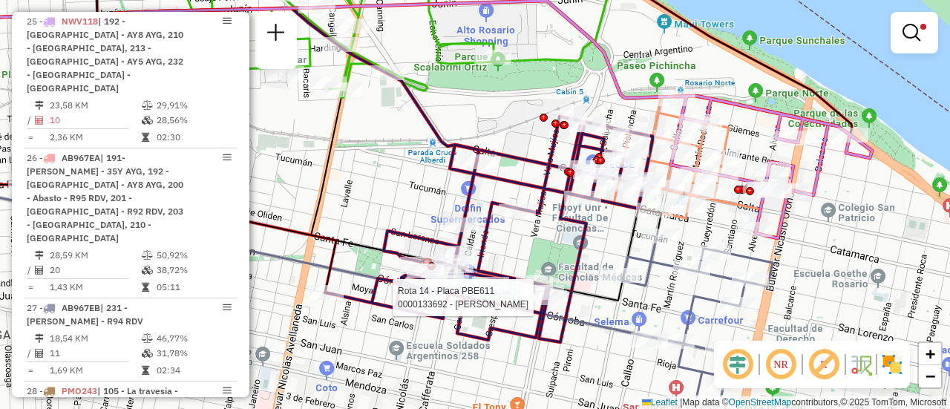
select select "**********"
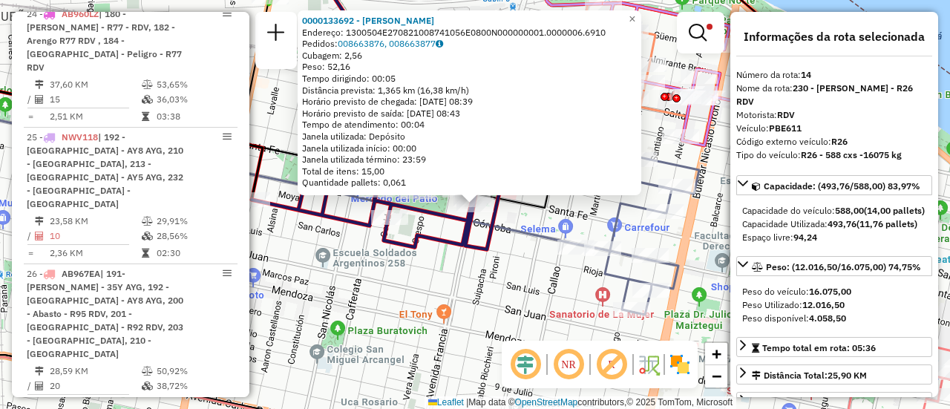
scroll to position [1068, 0]
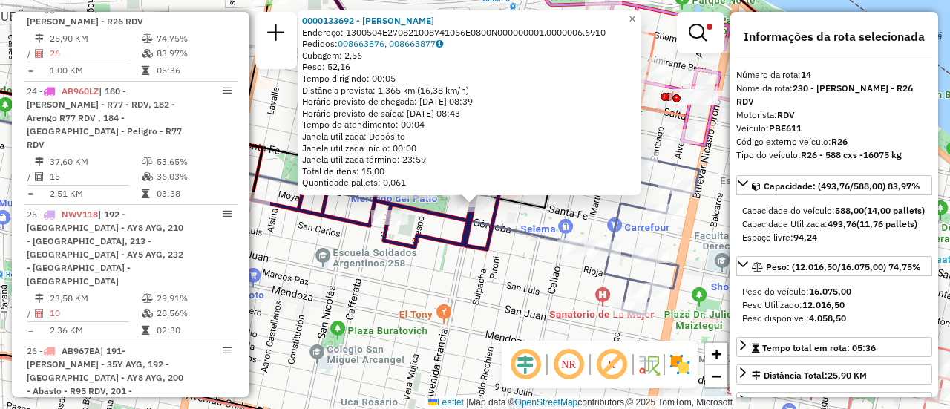
click at [480, 279] on div "0000133692 - SCIFO MARCELO M Endereço: 1300504E270821008741056E0800N000000001.0…" at bounding box center [475, 204] width 950 height 409
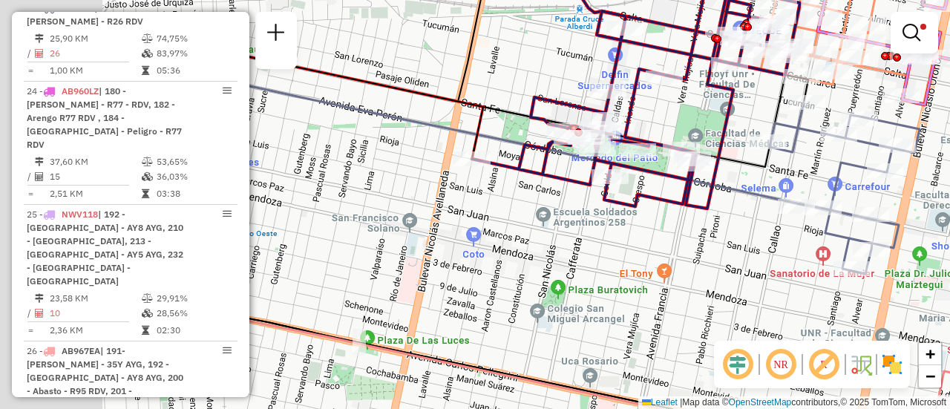
drag, startPoint x: 395, startPoint y: 287, endPoint x: 622, endPoint y: 246, distance: 231.0
click at [617, 246] on div "Limpar filtros Janela de atendimento Grade de atendimento Capacidade Transporta…" at bounding box center [475, 204] width 950 height 409
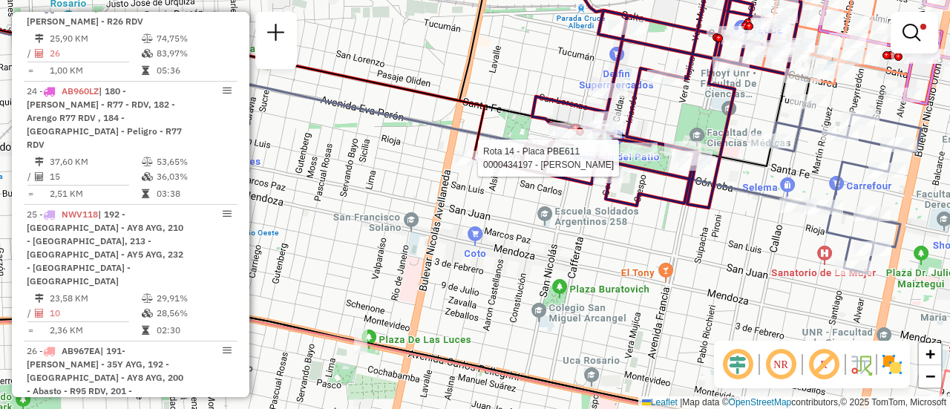
select select "**********"
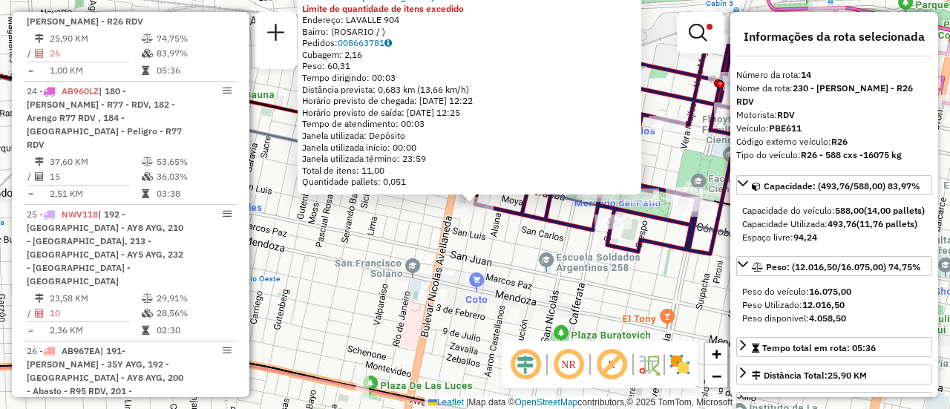
click at [508, 266] on div "0000434197 - GIL ANALIA ALEJANDRA Limite de quantidade de itens excedido Endere…" at bounding box center [475, 204] width 950 height 409
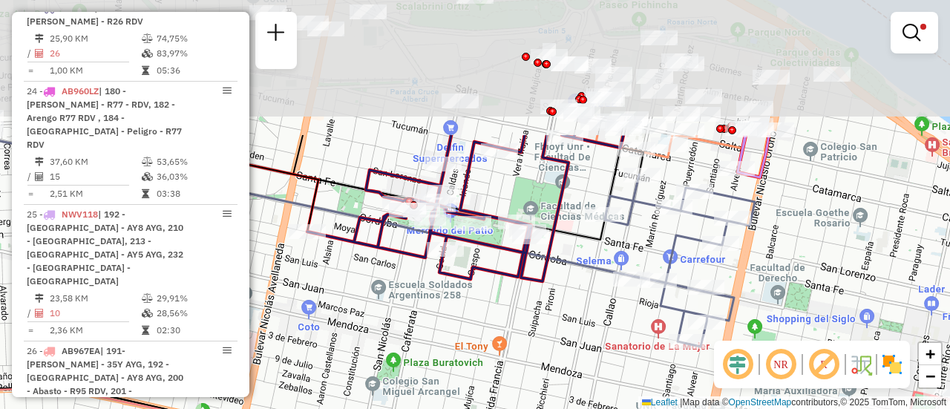
drag, startPoint x: 678, startPoint y: 71, endPoint x: 642, endPoint y: 281, distance: 213.1
click at [643, 283] on div "Limpar filtros Janela de atendimento Grade de atendimento Capacidade Transporta…" at bounding box center [475, 204] width 950 height 409
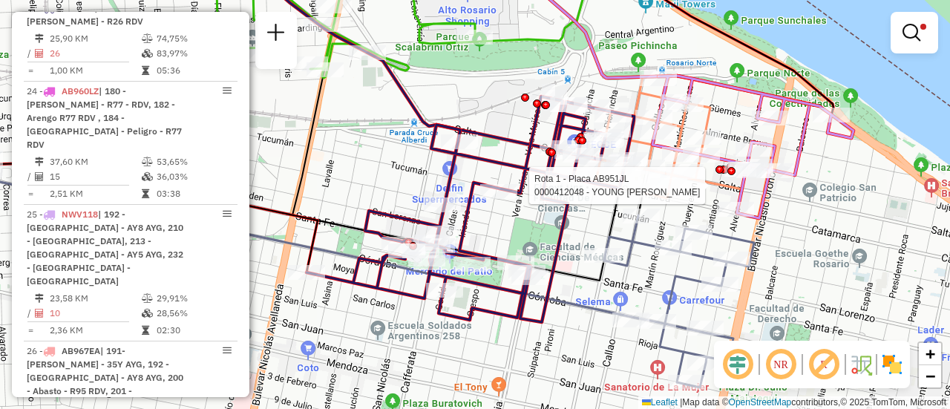
select select "**********"
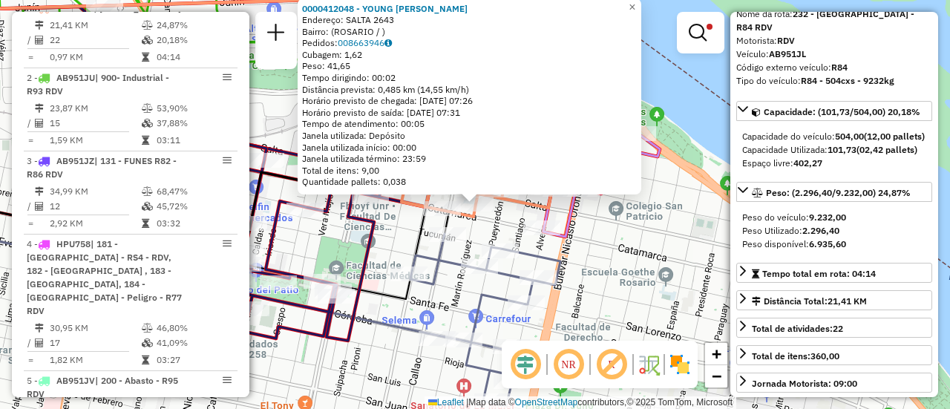
scroll to position [149, 0]
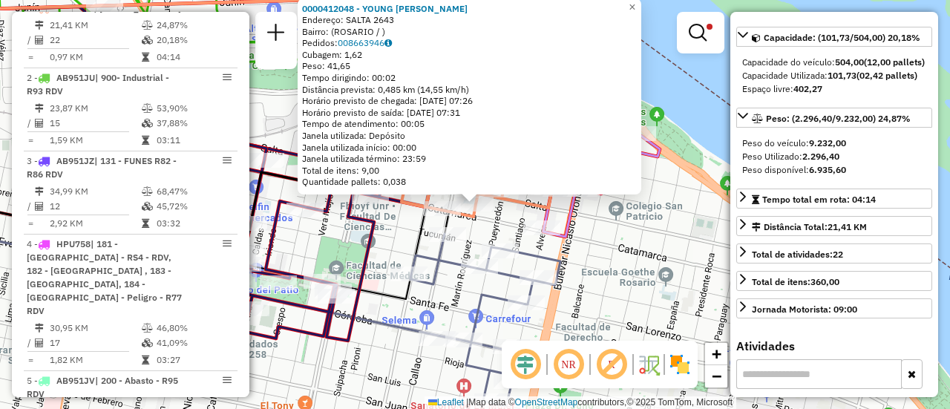
click at [636, 258] on div "0000412048 - YOUNG MATIAS Endereço: SALTA 2643 Bairro: (ROSARIO / ) Pedidos: 00…" at bounding box center [475, 204] width 950 height 409
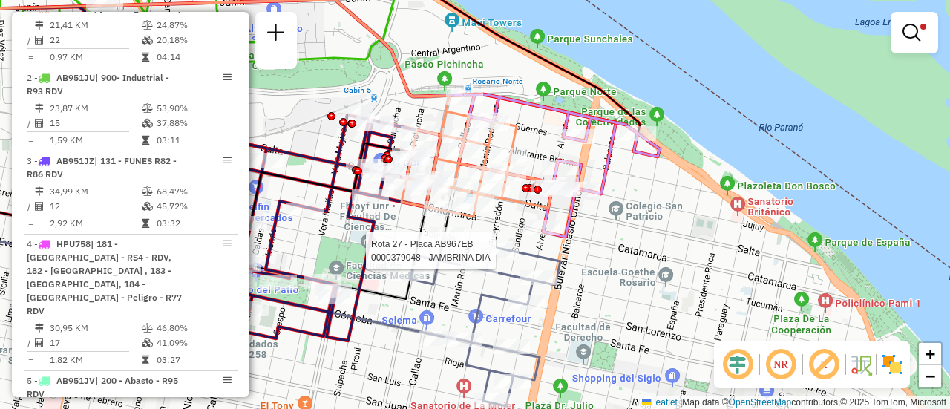
select select "**********"
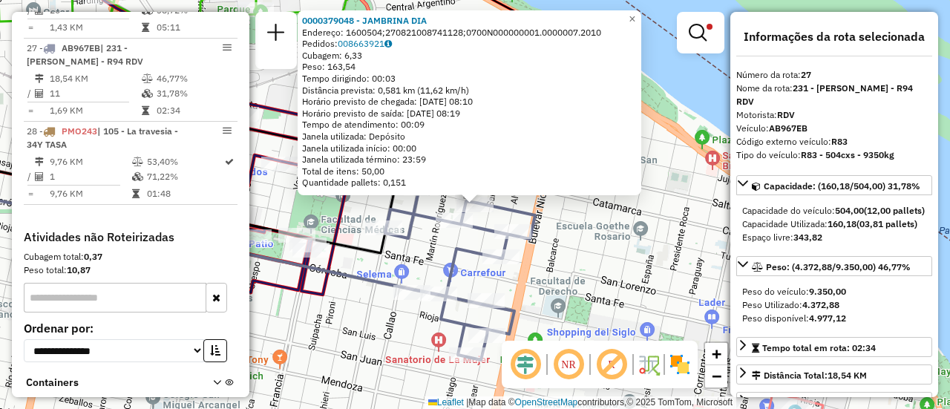
scroll to position [74, 0]
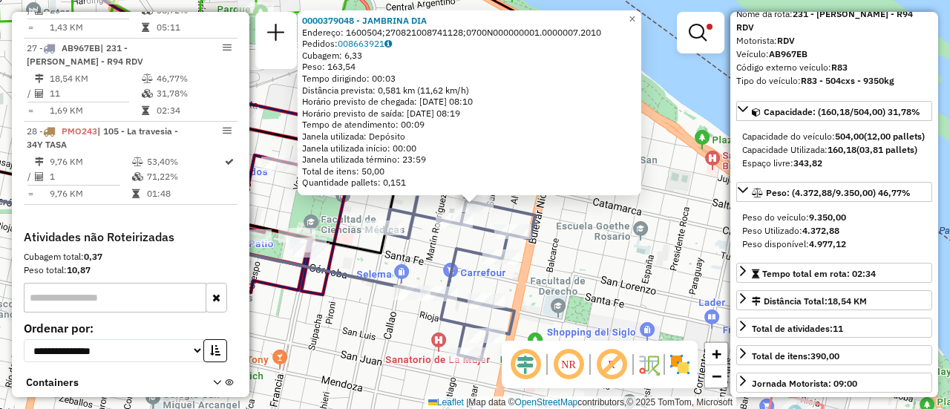
click at [581, 250] on div "0000379048 - JAMBRINA DIA Endereço: 1600504;270821008741128;0700N000000001.0000…" at bounding box center [475, 204] width 950 height 409
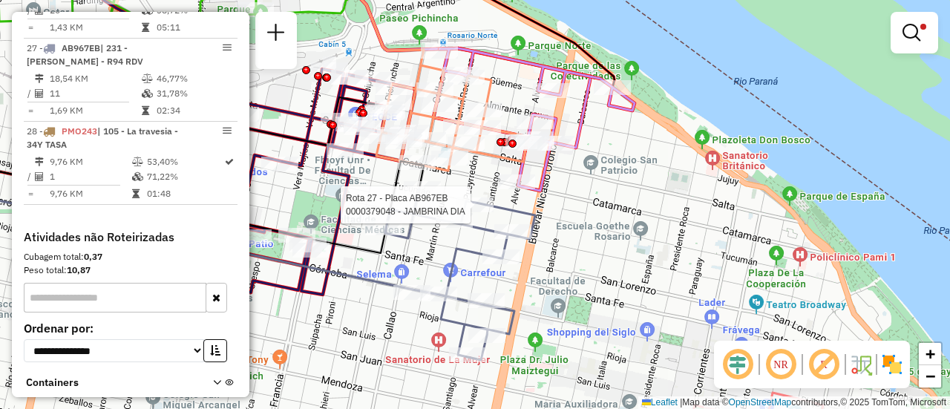
select select "**********"
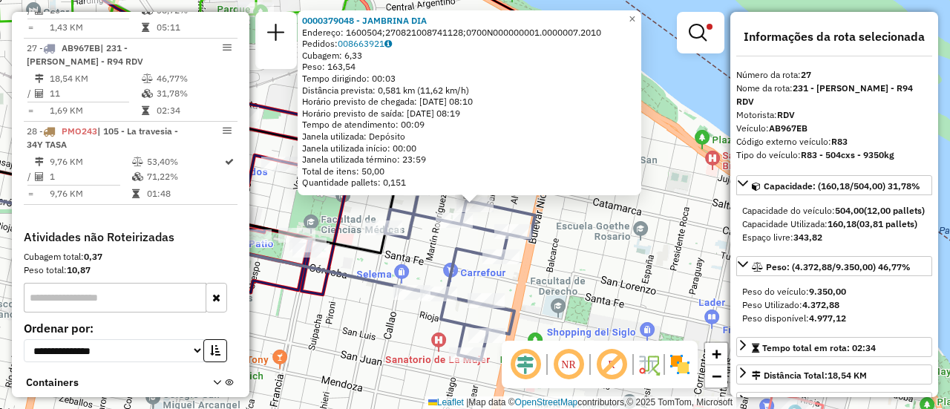
scroll to position [149, 0]
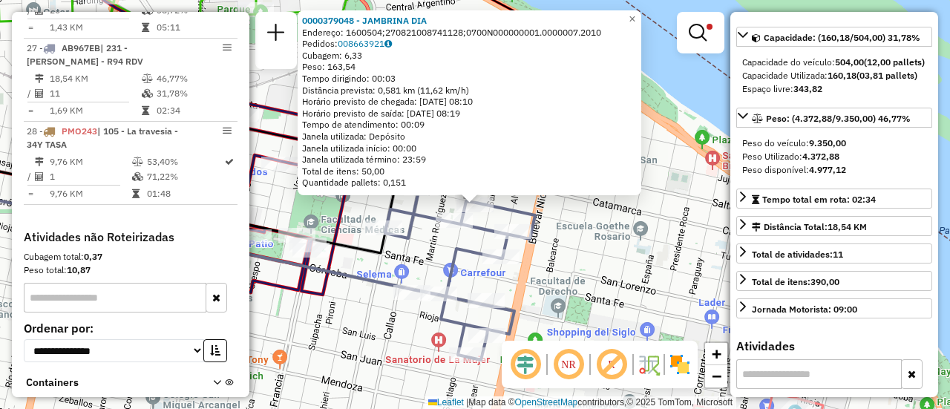
click at [606, 263] on div "0000379048 - JAMBRINA DIA Endereço: 1600504;270821008741128;0700N000000001.0000…" at bounding box center [475, 204] width 950 height 409
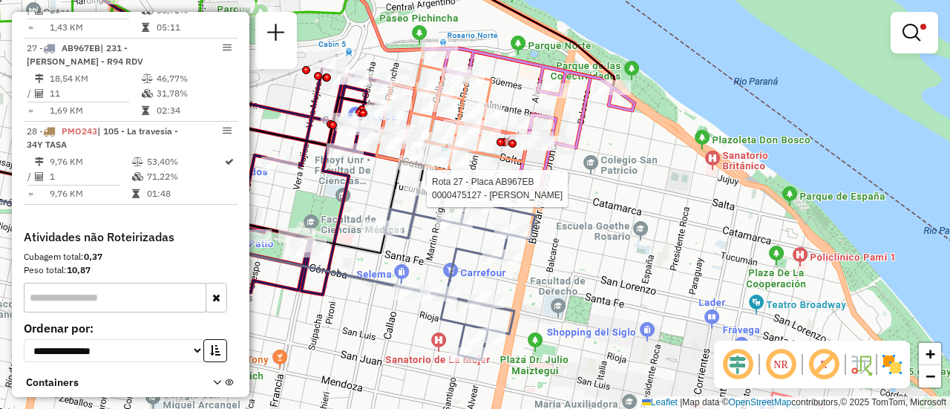
select select "**********"
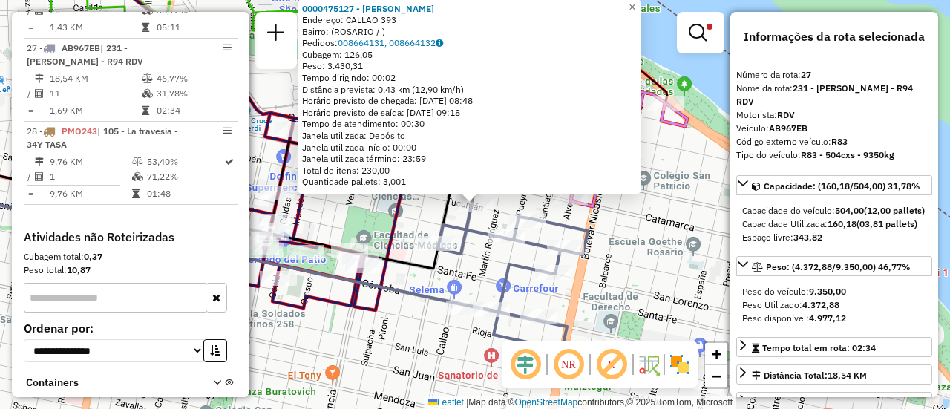
click at [414, 220] on div "0000475127 - RUIZ FRANCO NICOLAS Endereço: CALLAO 393 Bairro: (ROSARIO / ) Pedi…" at bounding box center [475, 204] width 950 height 409
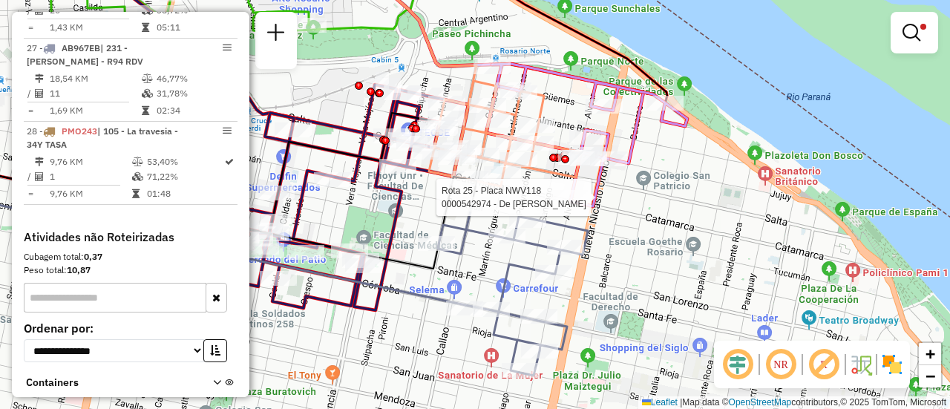
select select "**********"
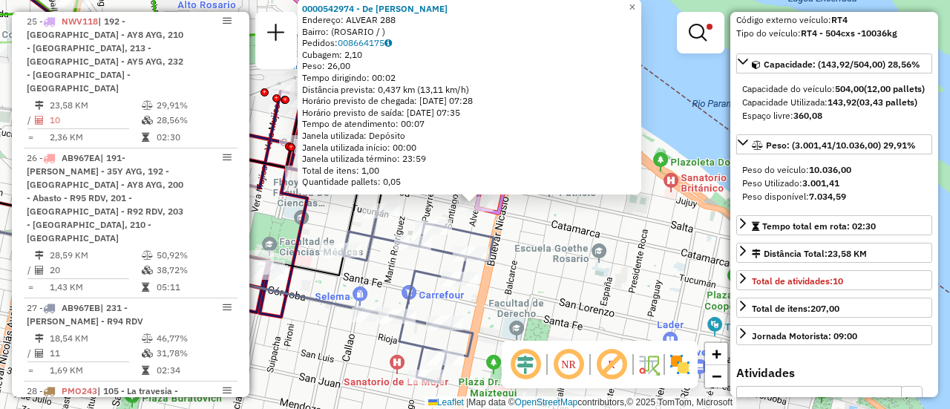
click at [547, 267] on div "0000542974 - De Marco Juan Endereço: ALVEAR 288 Bairro: (ROSARIO / ) Pedidos: 0…" at bounding box center [475, 204] width 950 height 409
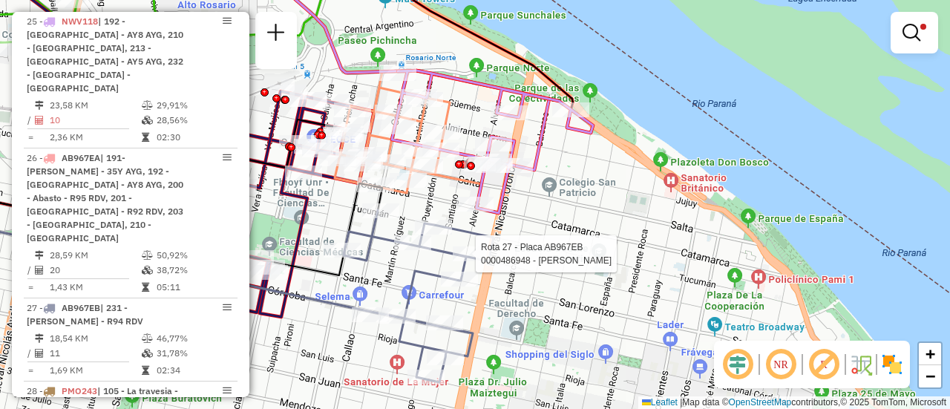
select select "**********"
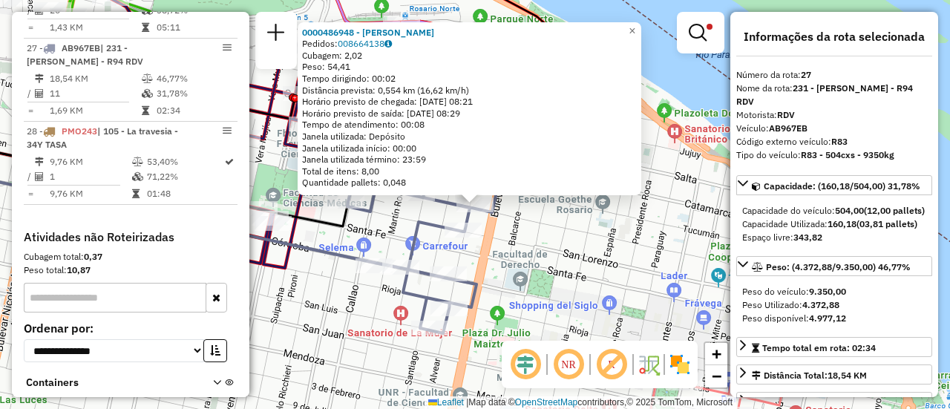
scroll to position [74, 0]
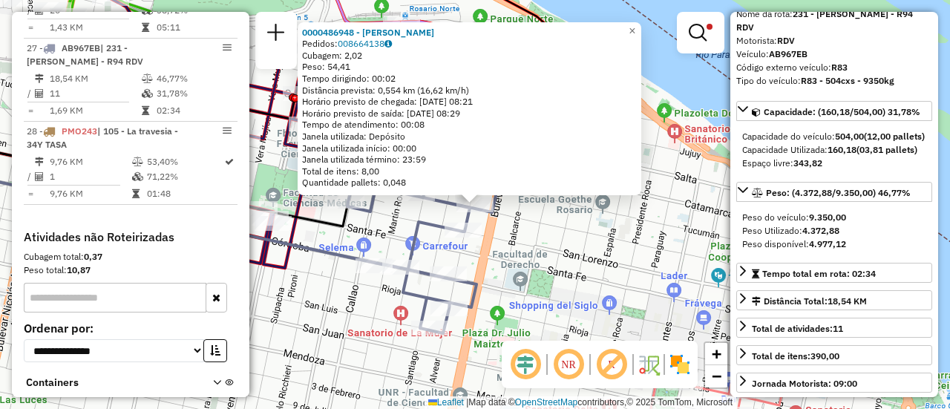
click at [535, 250] on div "0000486948 - MOYANO MAURO TOMAS Pedidos: 008664138 Cubagem: 2,02 Peso: 54,41 Te…" at bounding box center [475, 204] width 950 height 409
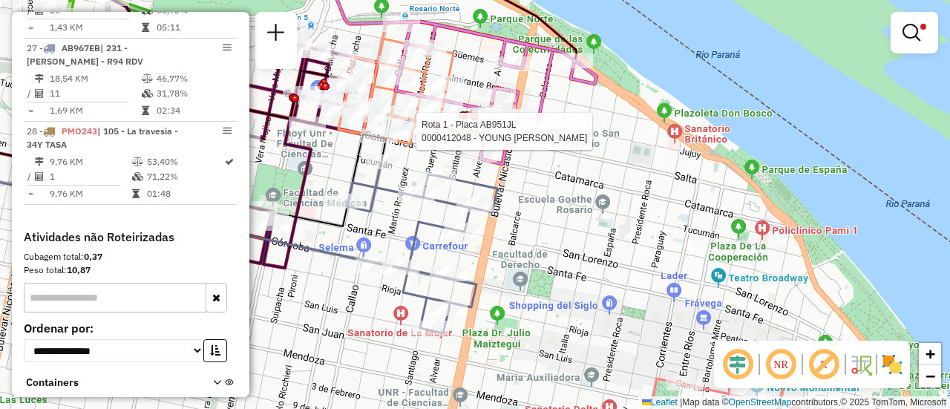
select select "**********"
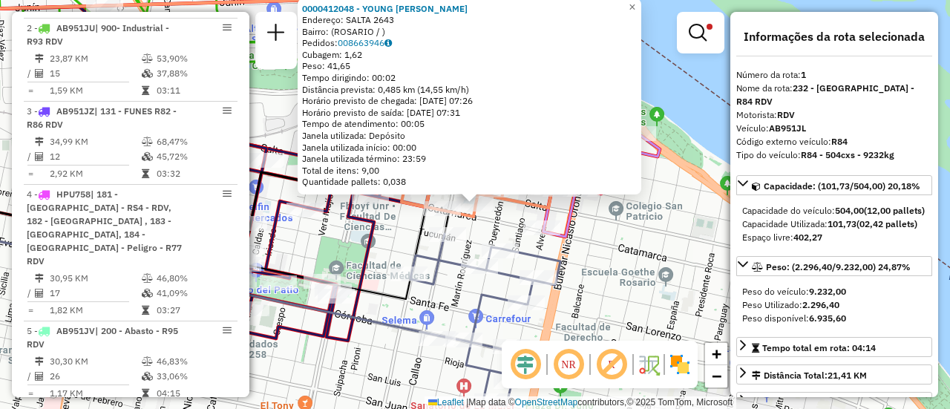
scroll to position [529, 0]
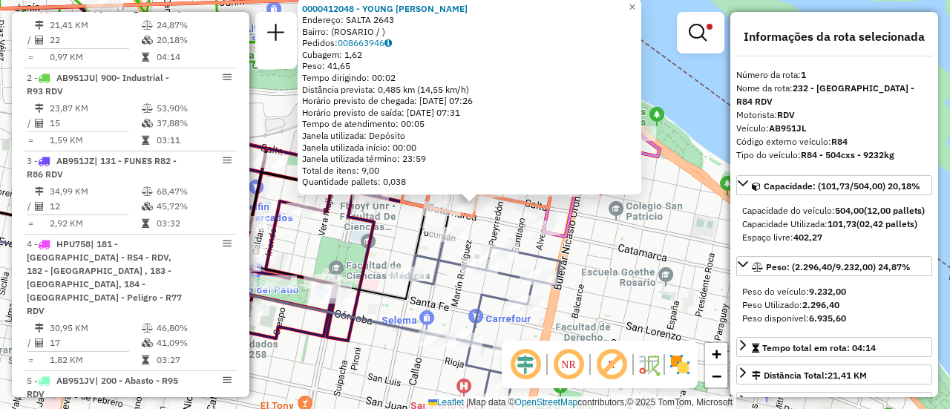
click at [646, 251] on div "0000412048 - YOUNG MATIAS Endereço: SALTA 2643 Bairro: (ROSARIO / ) Pedidos: 00…" at bounding box center [475, 204] width 950 height 409
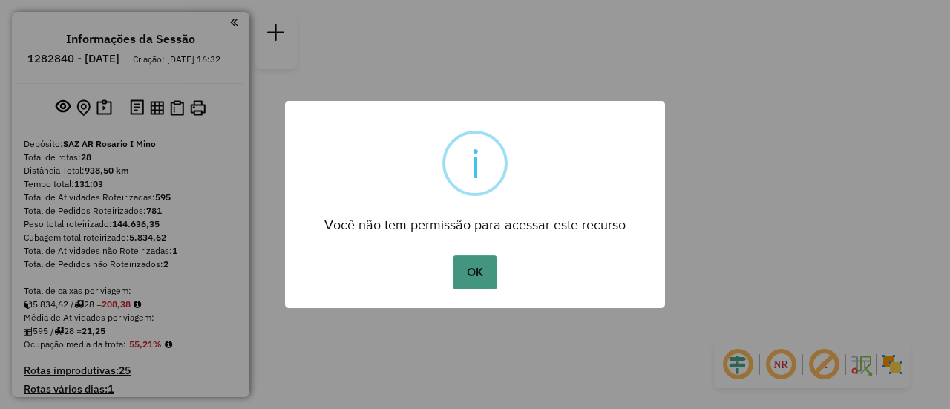
click at [477, 266] on button "OK" at bounding box center [475, 272] width 44 height 34
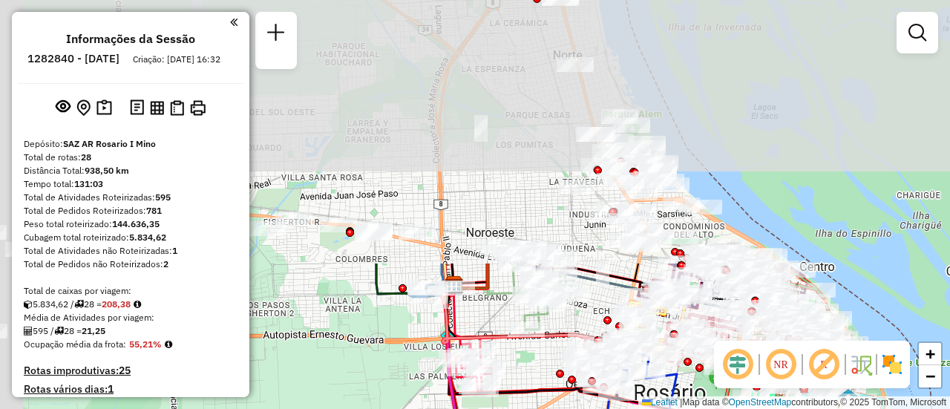
drag, startPoint x: 416, startPoint y: 58, endPoint x: 562, endPoint y: 358, distance: 333.7
click at [561, 371] on div "Rota 20 - Placa GBL764 0000323227 - [PERSON_NAME] de atendimento Grade de atend…" at bounding box center [475, 204] width 950 height 409
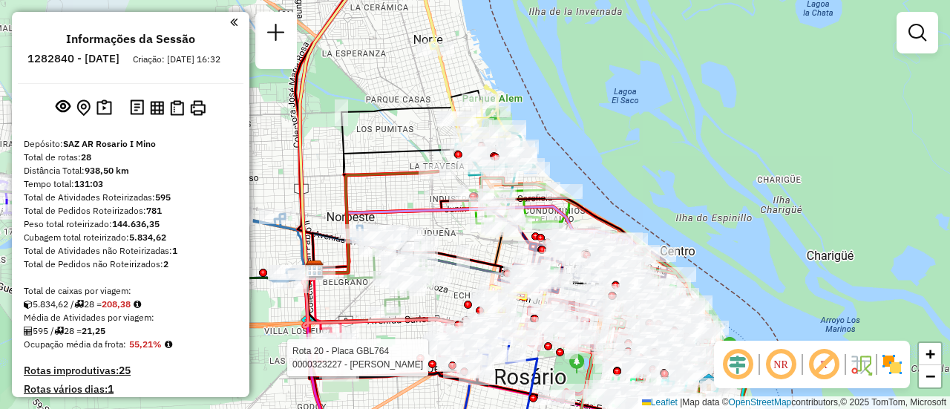
drag, startPoint x: 541, startPoint y: 220, endPoint x: 369, endPoint y: 189, distance: 175.1
click at [373, 192] on div "Rota 20 - Placa GBL764 0000323227 - [PERSON_NAME] de atendimento Grade de atend…" at bounding box center [475, 204] width 950 height 409
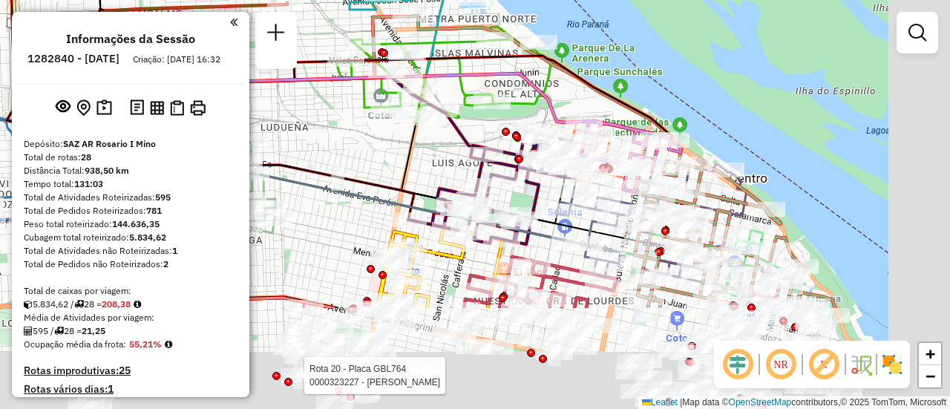
drag, startPoint x: 648, startPoint y: 229, endPoint x: 564, endPoint y: 65, distance: 183.6
click at [567, 68] on icon at bounding box center [418, 62] width 833 height 491
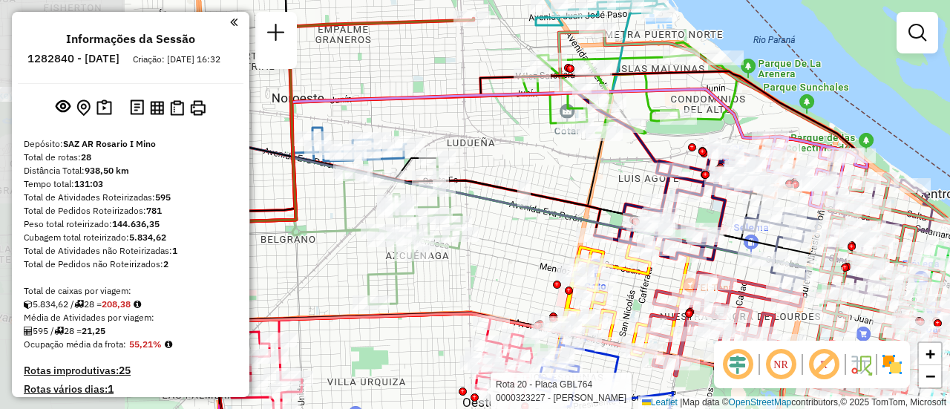
drag, startPoint x: 281, startPoint y: 173, endPoint x: 594, endPoint y: 186, distance: 313.6
click at [594, 186] on icon at bounding box center [413, 175] width 382 height 82
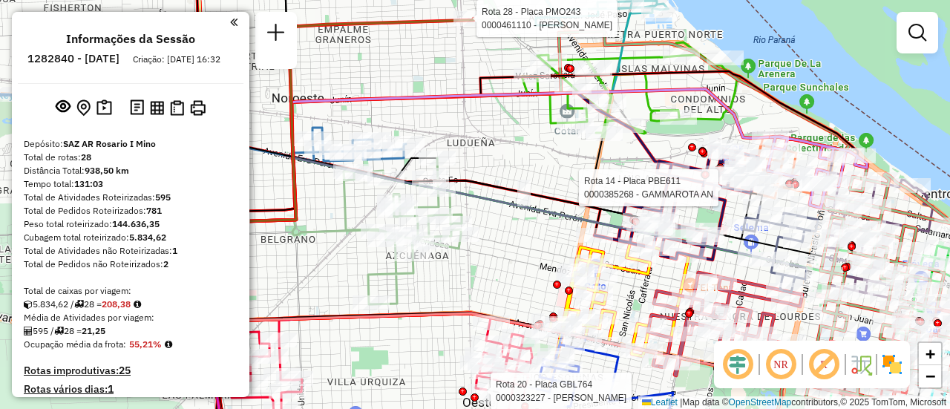
select select "**********"
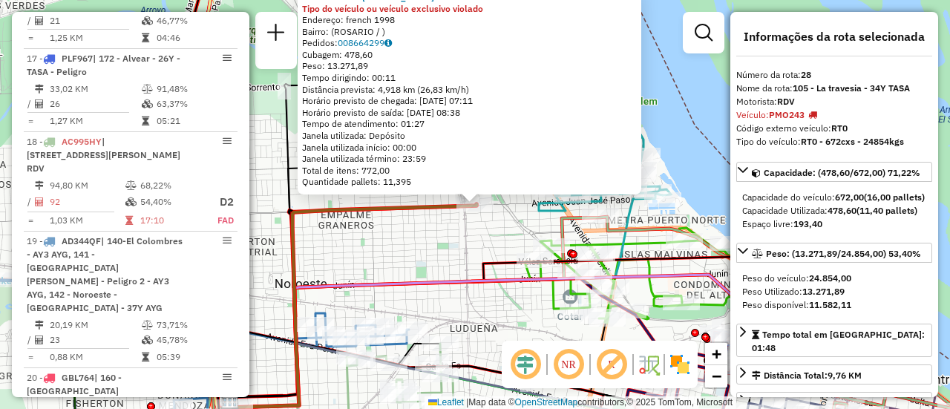
scroll to position [3068, 0]
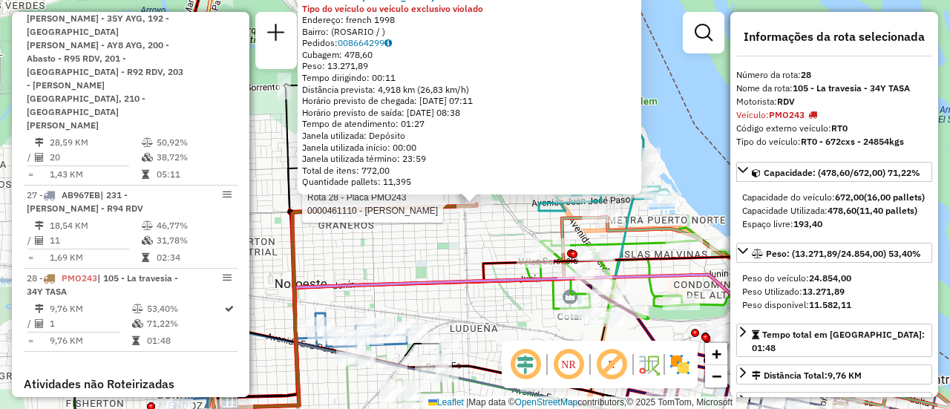
click at [680, 124] on div "Rota 28 - Placa PMO243 0000461110 - Gonzales Emanuel - RDV 0000461110 - Gonzale…" at bounding box center [475, 204] width 950 height 409
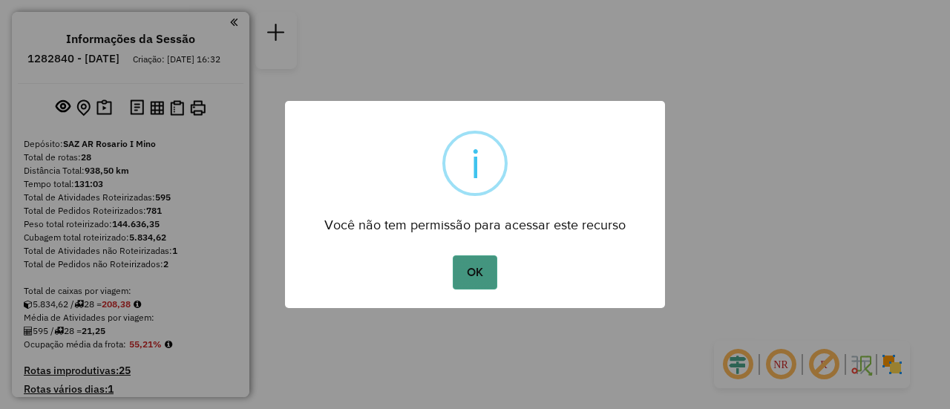
click at [482, 267] on button "OK" at bounding box center [475, 272] width 44 height 34
click at [476, 278] on button "OK" at bounding box center [475, 272] width 44 height 34
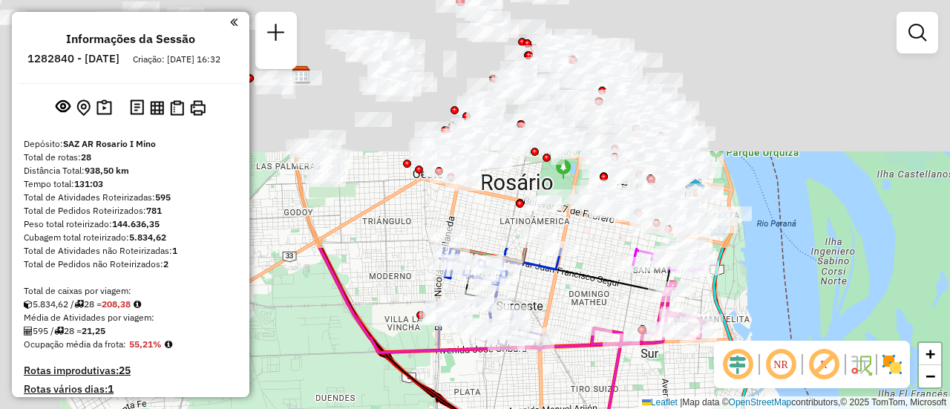
drag, startPoint x: 497, startPoint y: 176, endPoint x: 648, endPoint y: 395, distance: 266.3
click at [659, 408] on html "Aguarde... Pop-up bloqueado! Seu navegador bloqueou automáticamente a abertura …" at bounding box center [475, 204] width 950 height 409
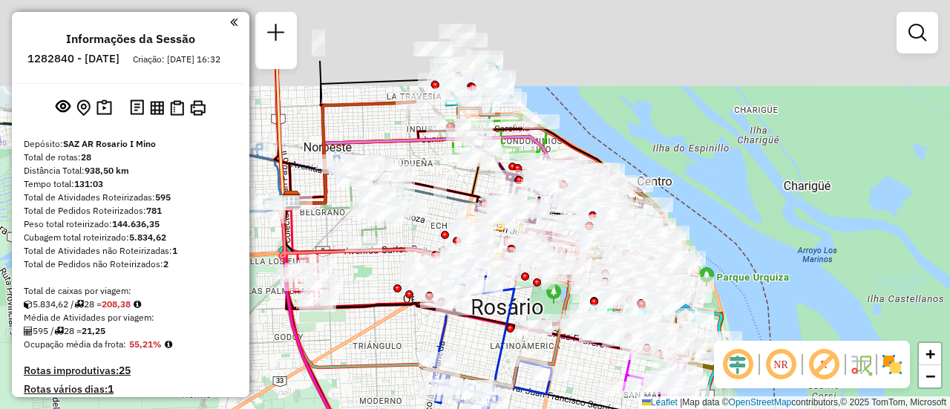
drag, startPoint x: 542, startPoint y: 198, endPoint x: 511, endPoint y: 307, distance: 114.2
click at [514, 312] on icon at bounding box center [492, 335] width 119 height 150
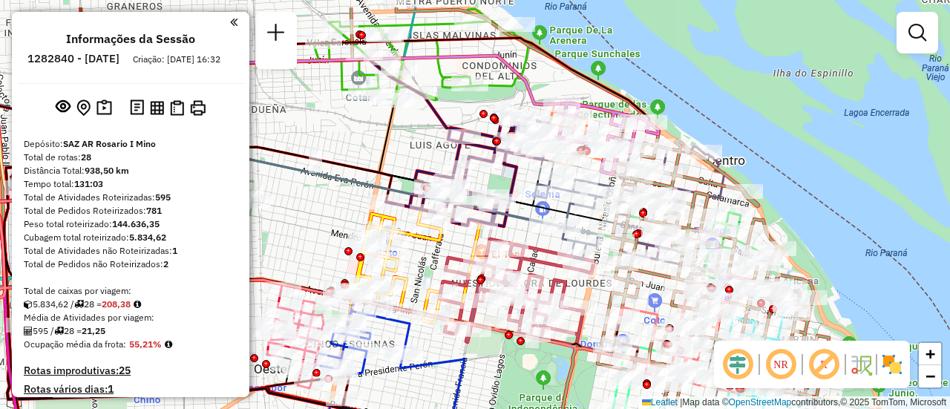
drag, startPoint x: 583, startPoint y: 125, endPoint x: 519, endPoint y: 200, distance: 99.1
click at [517, 200] on div "Rota 12 - Placa AD344QI 0000468796 - ARCE [PERSON_NAME] de atendimento Grade de…" at bounding box center [475, 204] width 950 height 409
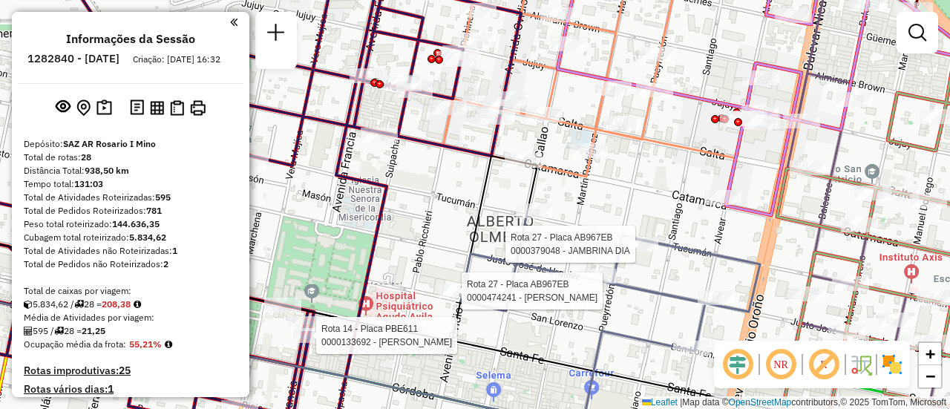
select select "**********"
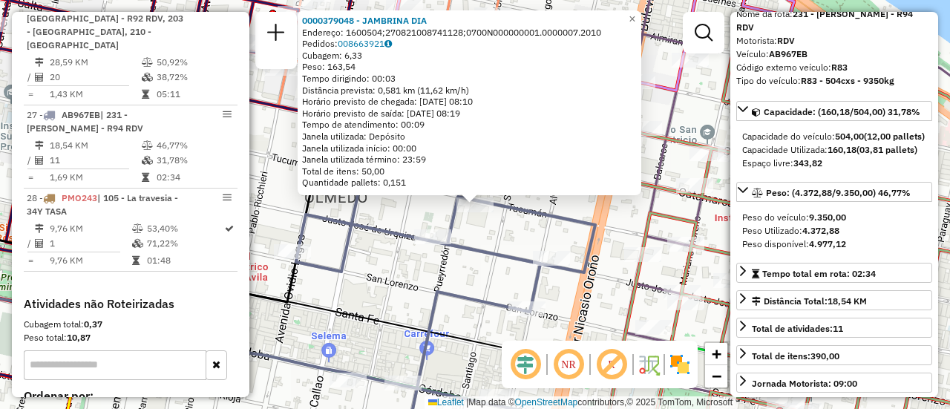
scroll to position [149, 0]
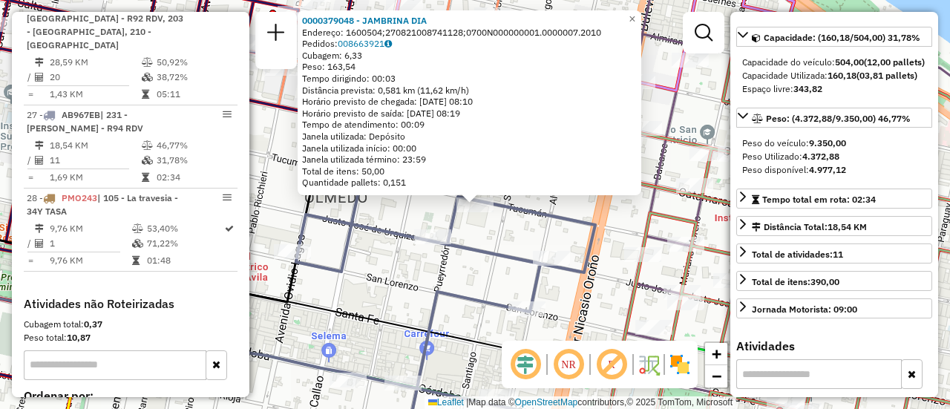
click at [595, 203] on div "0000379048 - JAMBRINA DIA Endereço: 1600504;270821008741128;0700N000000001.0000…" at bounding box center [475, 204] width 950 height 409
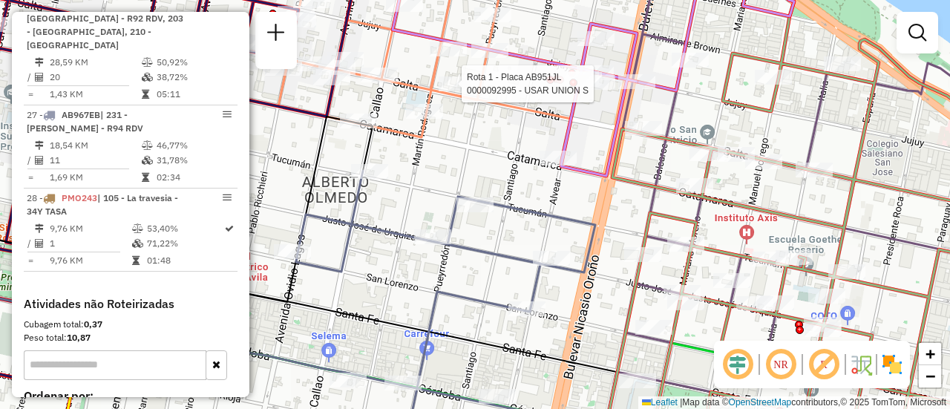
select select "**********"
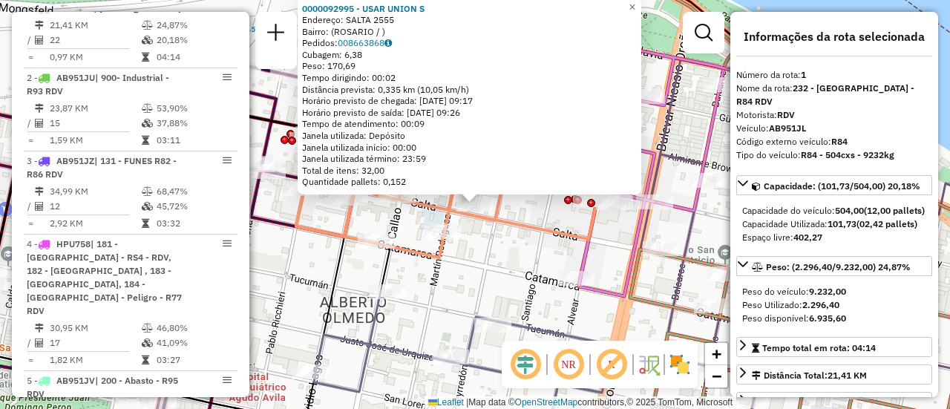
scroll to position [74, 0]
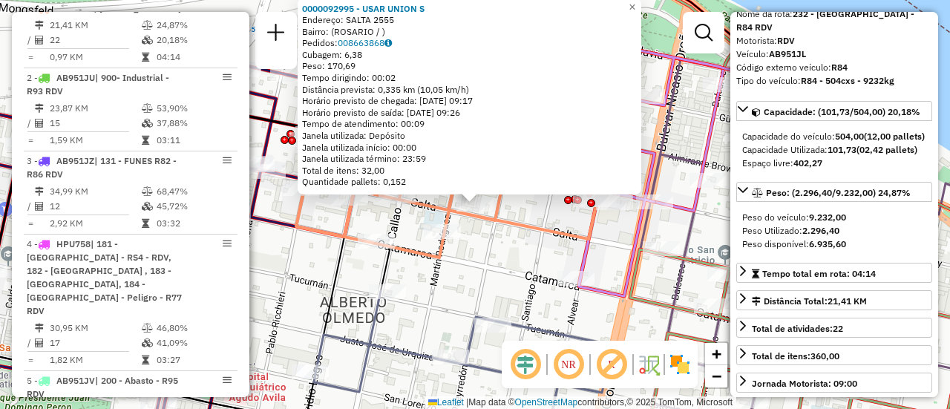
click at [503, 265] on div "0000092995 - USAR UNION S Endereço: SALTA 2555 Bairro: (ROSARIO / ) Pedidos: 00…" at bounding box center [475, 204] width 950 height 409
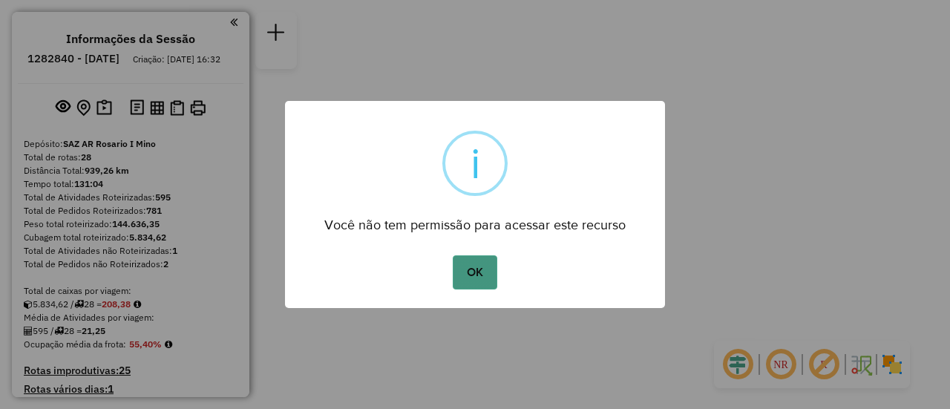
click at [471, 263] on button "OK" at bounding box center [475, 272] width 44 height 34
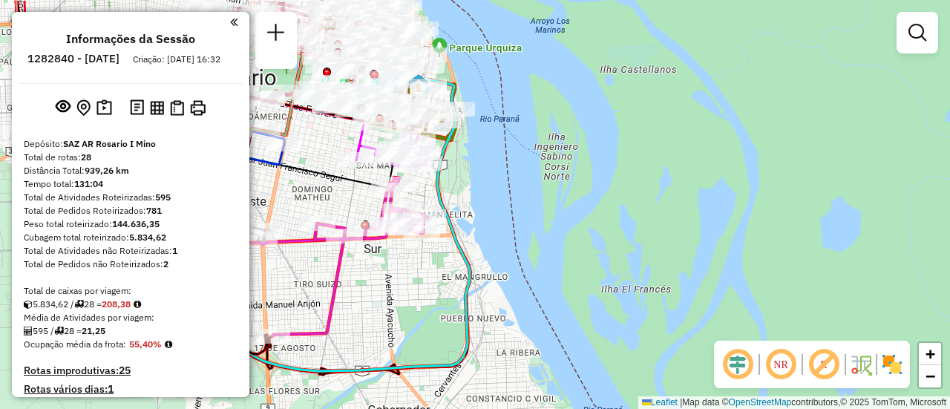
drag, startPoint x: 476, startPoint y: 79, endPoint x: 771, endPoint y: 328, distance: 386.2
click at [760, 333] on div "Janela de atendimento Grade de atendimento Capacidade Transportadoras Veículos …" at bounding box center [475, 204] width 950 height 409
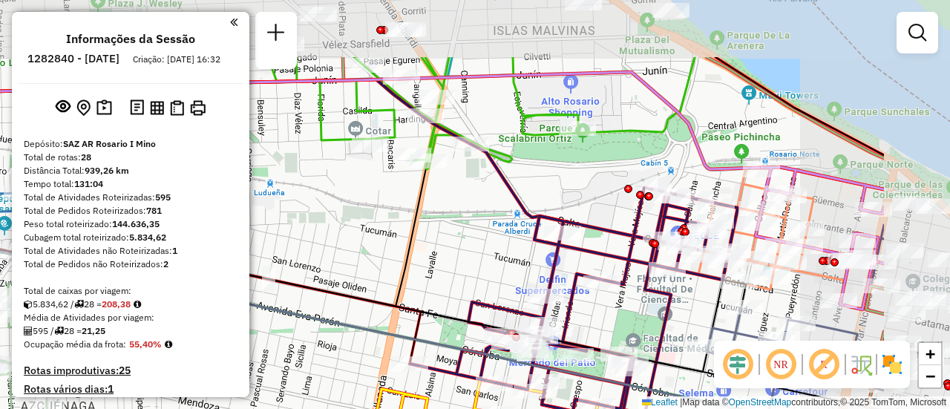
drag, startPoint x: 612, startPoint y: 158, endPoint x: 451, endPoint y: 256, distance: 188.6
click at [451, 256] on div "Janela de atendimento Grade de atendimento Capacidade Transportadoras Veículos …" at bounding box center [475, 204] width 950 height 409
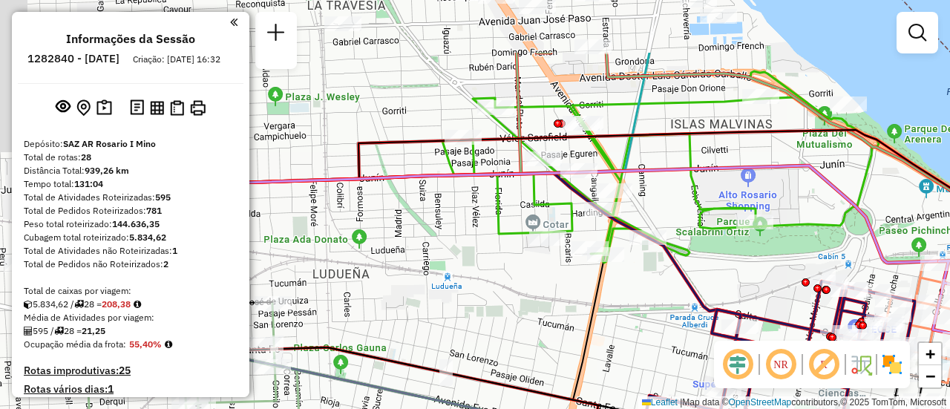
drag, startPoint x: 601, startPoint y: 199, endPoint x: 815, endPoint y: 287, distance: 230.4
click at [805, 290] on div "Rota 14 - Placa PBE611 0000431103 - [PERSON_NAME] de atendimento Grade de atend…" at bounding box center [475, 204] width 950 height 409
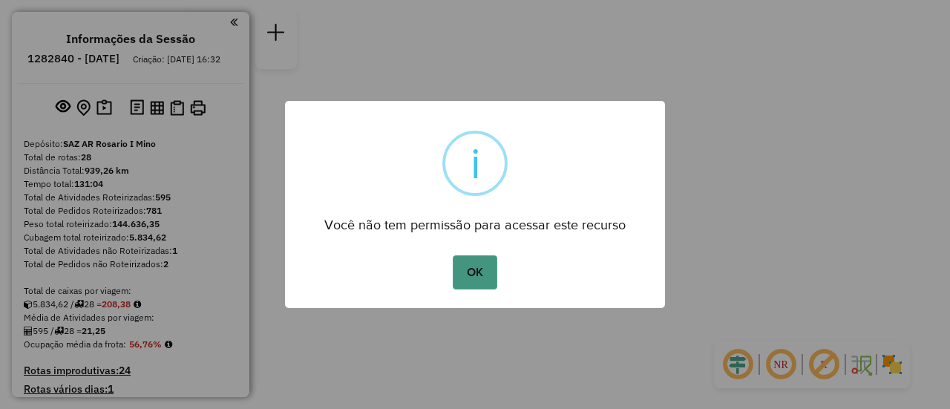
click at [482, 271] on button "OK" at bounding box center [475, 272] width 44 height 34
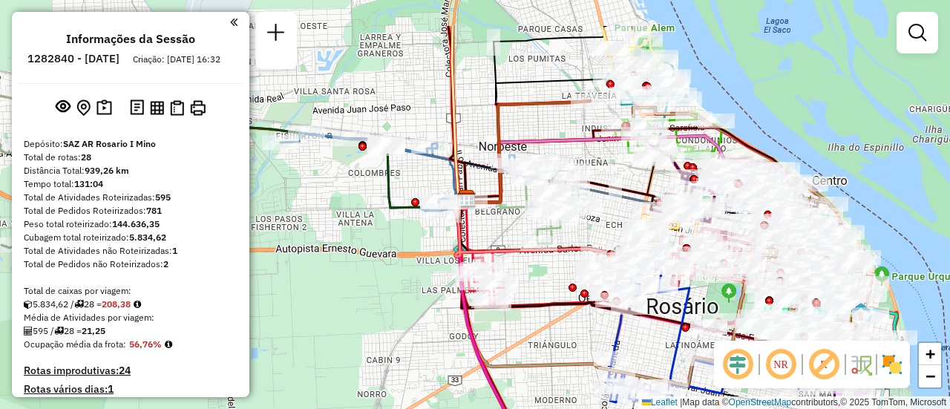
drag, startPoint x: 513, startPoint y: 40, endPoint x: 443, endPoint y: 149, distance: 129.3
click at [452, 145] on icon at bounding box center [459, 117] width 14 height 183
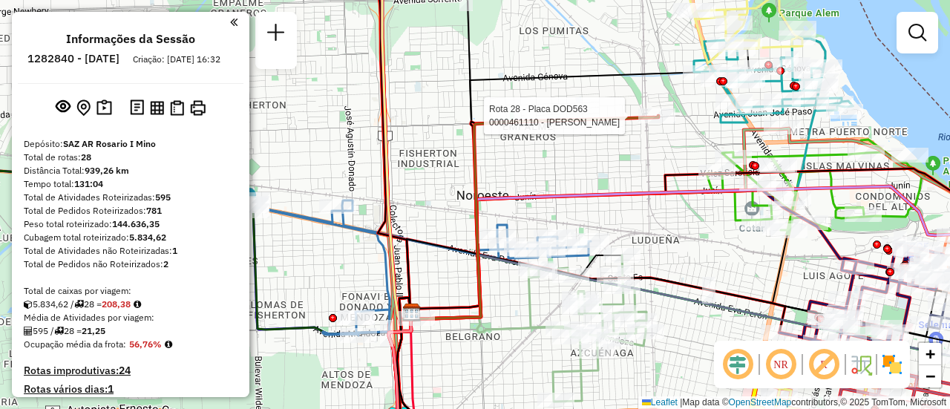
select select "**********"
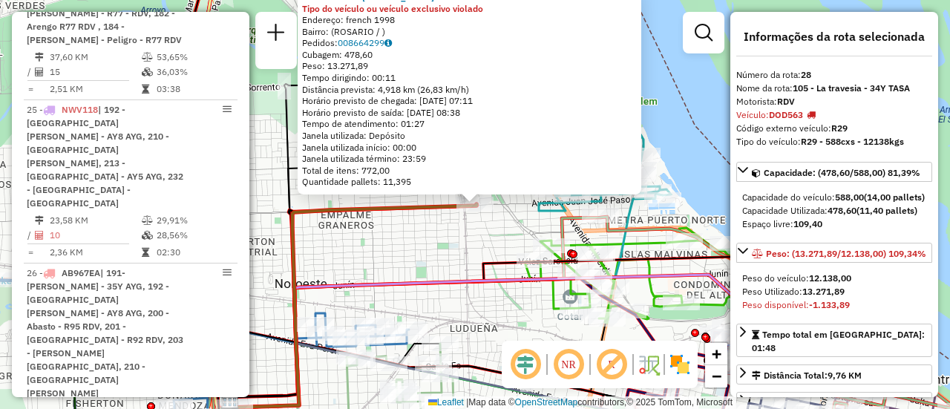
scroll to position [3068, 0]
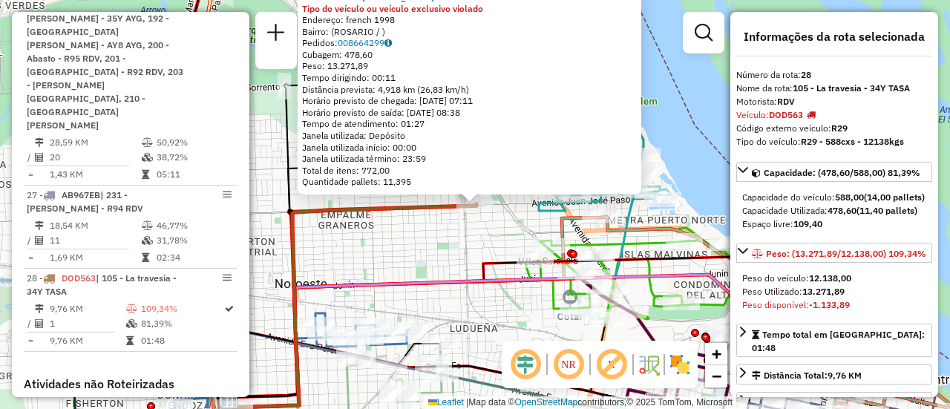
click at [470, 255] on div "0000461110 - [PERSON_NAME] - RDV Tipo do veículo ou veículo exclusivo violado E…" at bounding box center [475, 204] width 950 height 409
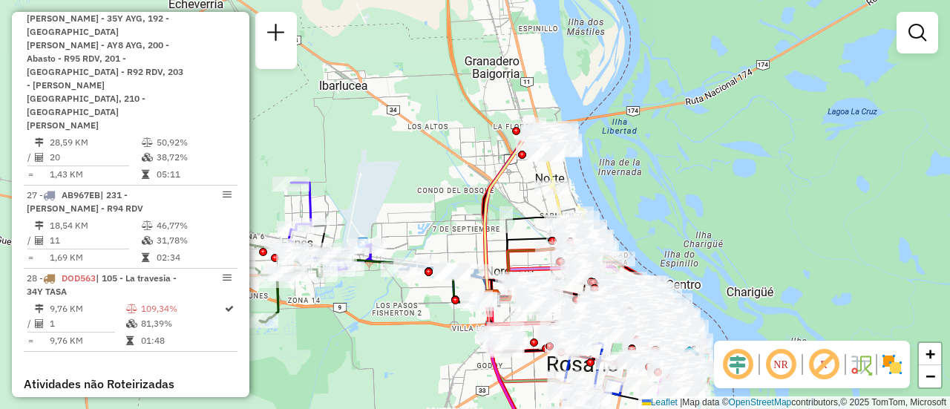
click at [469, 163] on div "Janela de atendimento Grade de atendimento Capacidade Transportadoras Veículos …" at bounding box center [475, 204] width 950 height 409
click at [425, 190] on div "Janela de atendimento Grade de atendimento Capacidade Transportadoras Veículos …" at bounding box center [475, 204] width 950 height 409
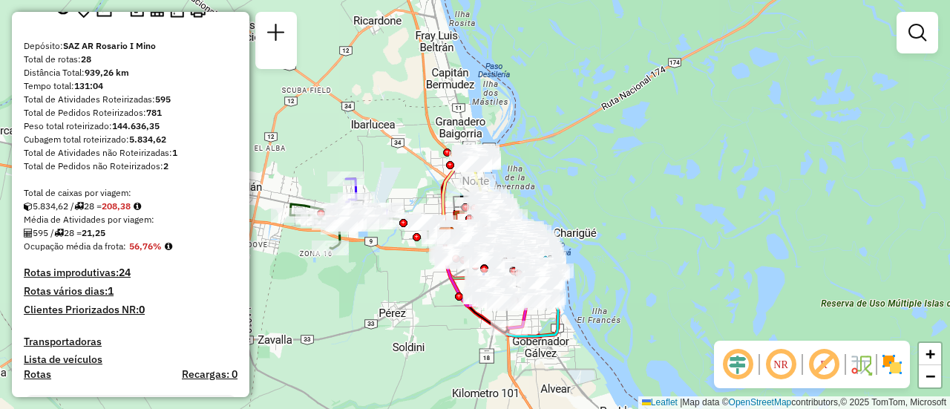
scroll to position [0, 0]
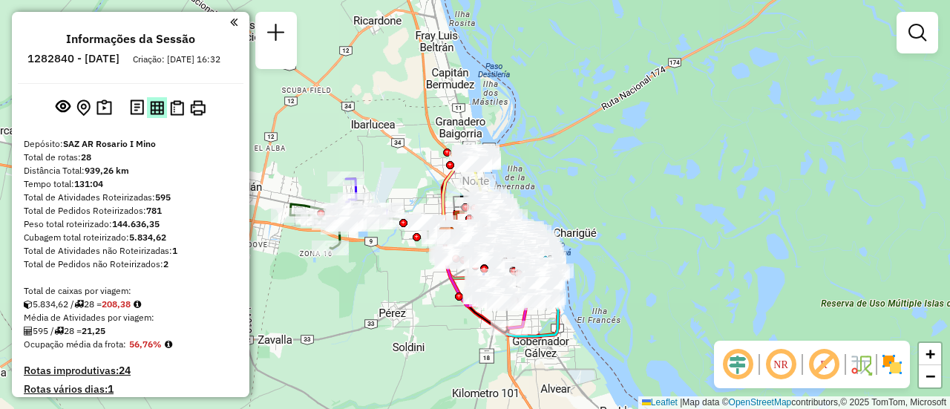
click at [158, 115] on img at bounding box center [157, 108] width 14 height 14
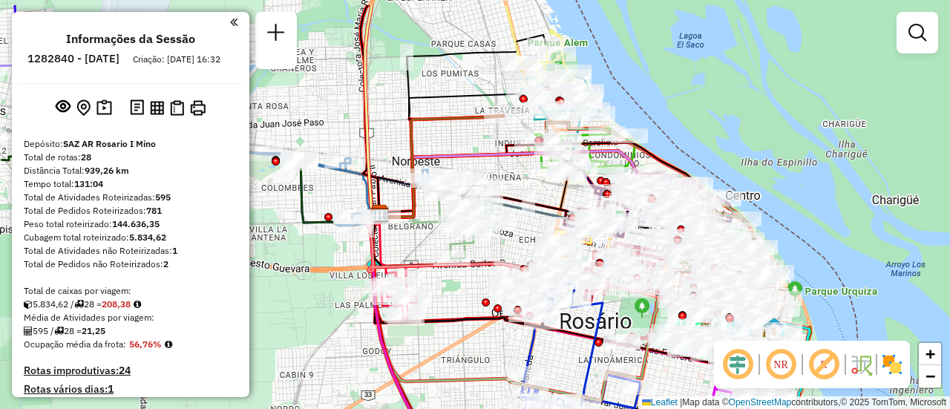
drag, startPoint x: 592, startPoint y: 150, endPoint x: 486, endPoint y: 295, distance: 179.1
click at [484, 309] on div "Rota 6 - Placa AC732VL 0000397910 - [PERSON_NAME] [PERSON_NAME] de atendimento …" at bounding box center [475, 204] width 950 height 409
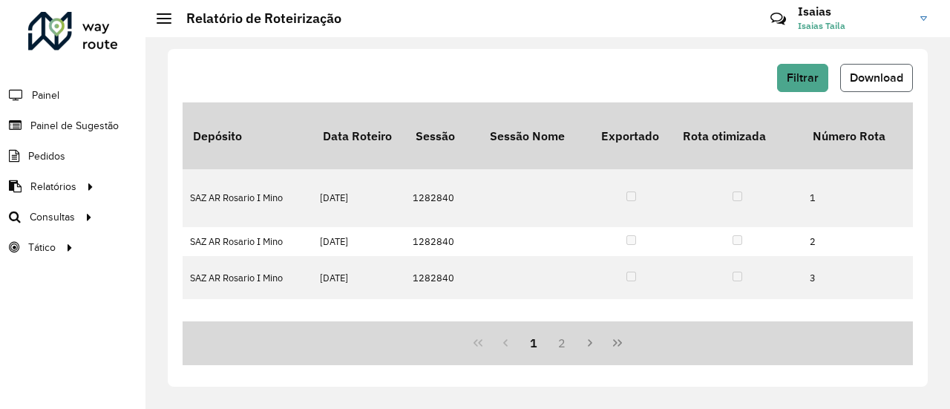
click at [870, 81] on span "Download" at bounding box center [876, 77] width 53 height 13
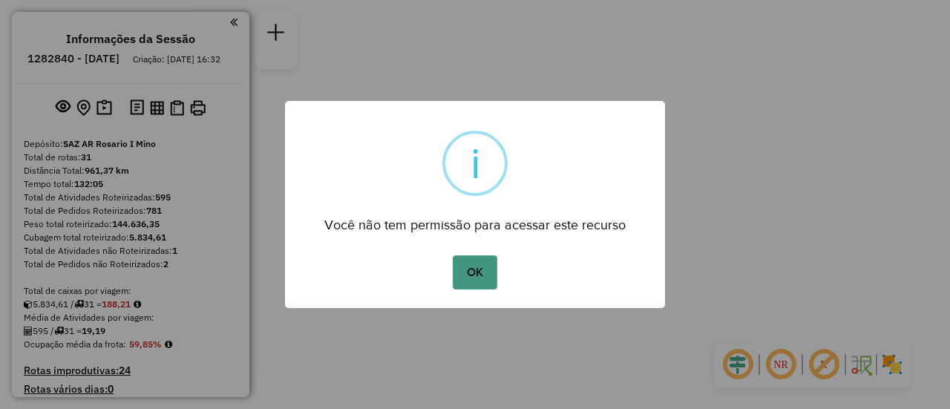
click at [468, 258] on button "OK" at bounding box center [475, 272] width 44 height 34
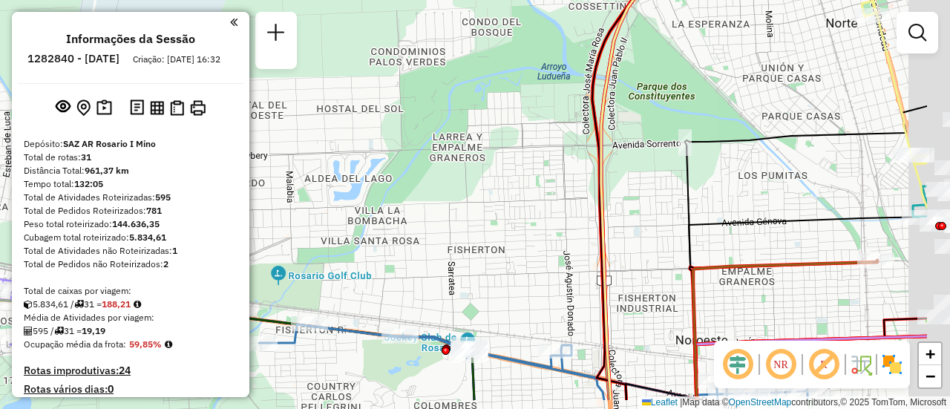
drag, startPoint x: 522, startPoint y: 180, endPoint x: 255, endPoint y: 85, distance: 284.0
click at [252, 81] on div "Janela de atendimento Grade de atendimento Capacidade Transportadoras Veículos …" at bounding box center [475, 204] width 950 height 409
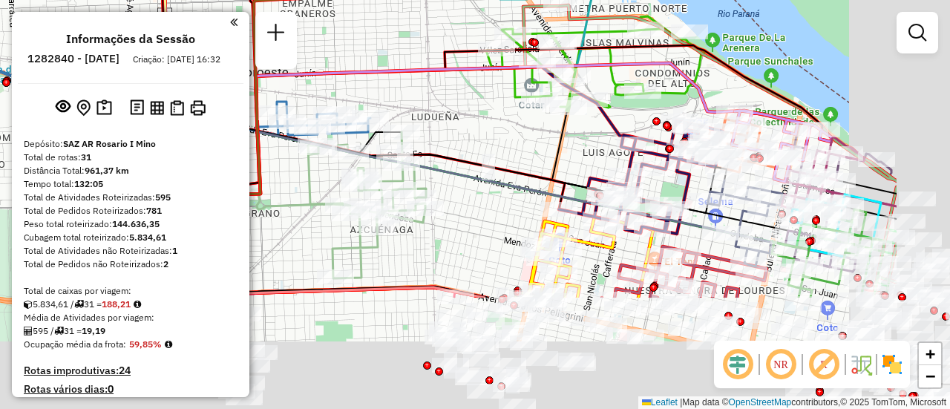
drag, startPoint x: 776, startPoint y: 262, endPoint x: 562, endPoint y: 67, distance: 289.6
click at [526, 52] on div "Janela de atendimento Grade de atendimento Capacidade Transportadoras Veículos …" at bounding box center [475, 204] width 950 height 409
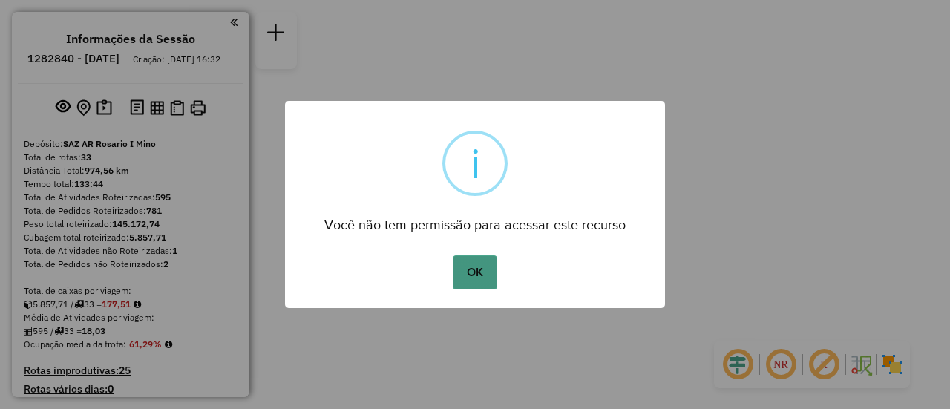
click at [483, 273] on button "OK" at bounding box center [475, 272] width 44 height 34
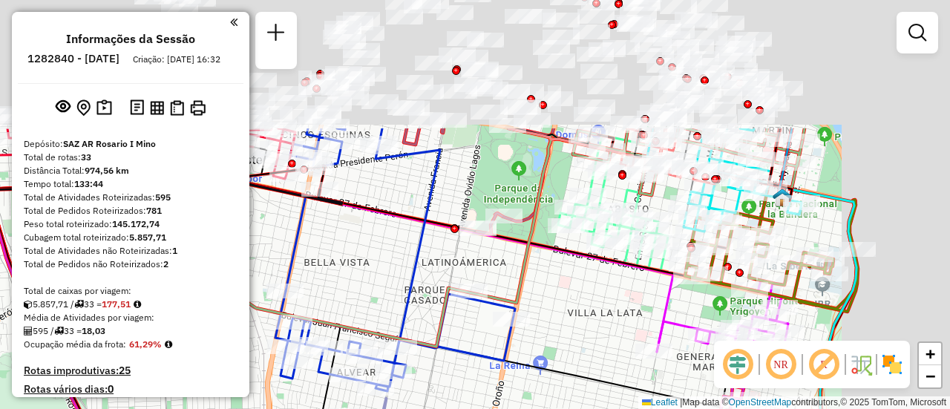
drag, startPoint x: 634, startPoint y: 22, endPoint x: 428, endPoint y: 212, distance: 279.6
click at [429, 212] on div "Janela de atendimento Grade de atendimento Capacidade Transportadoras Veículos …" at bounding box center [475, 204] width 950 height 409
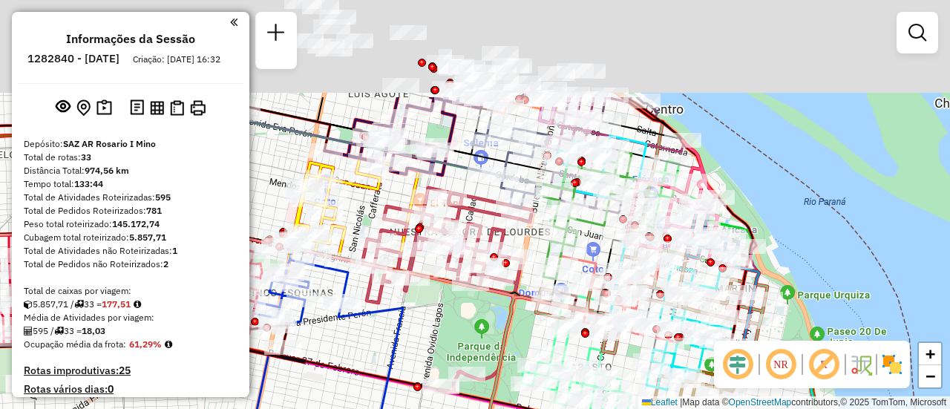
drag, startPoint x: 590, startPoint y: 103, endPoint x: 590, endPoint y: 247, distance: 143.3
click at [590, 247] on div "Rota 31 - Placa AD908UK 0000432425 - GUAN XIONG Janela de atendimento Grade de …" at bounding box center [475, 204] width 950 height 409
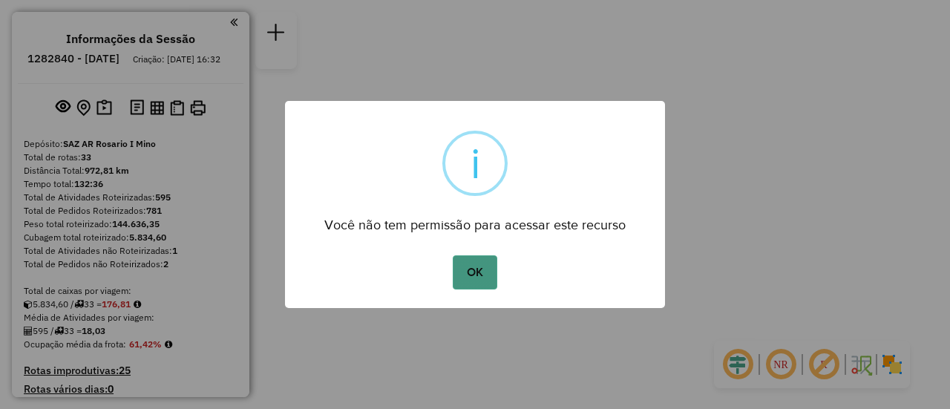
click at [469, 267] on button "OK" at bounding box center [475, 272] width 44 height 34
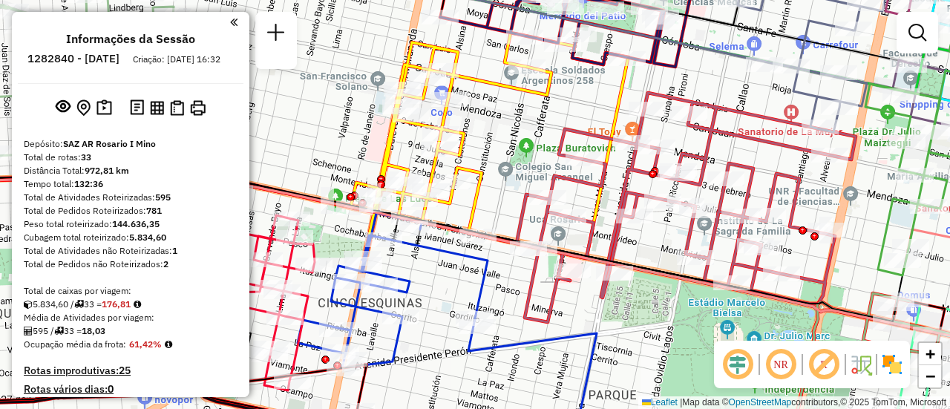
drag, startPoint x: 625, startPoint y: 79, endPoint x: 497, endPoint y: 187, distance: 167.5
click at [482, 188] on div "Janela de atendimento Grade de atendimento Capacidade Transportadoras Veículos …" at bounding box center [475, 204] width 950 height 409
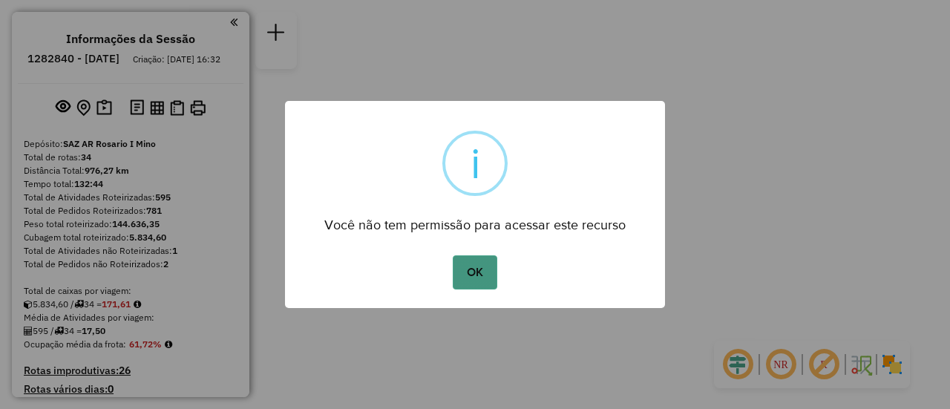
click at [490, 275] on button "OK" at bounding box center [475, 272] width 44 height 34
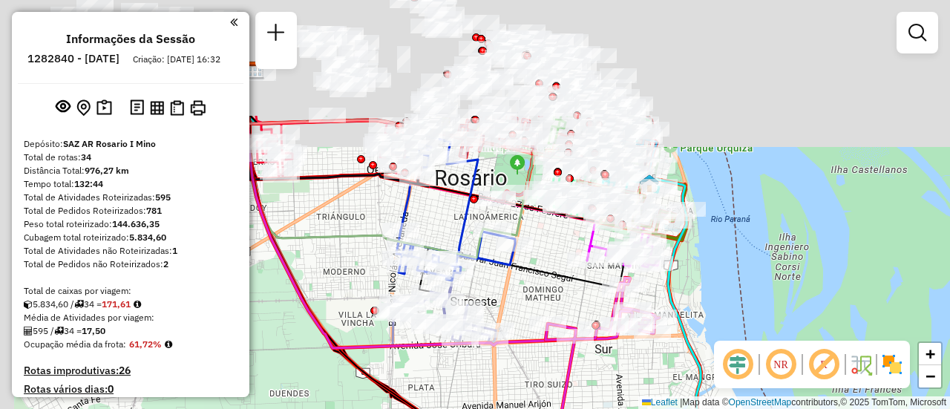
drag, startPoint x: 514, startPoint y: 70, endPoint x: 542, endPoint y: 281, distance: 213.5
click at [546, 290] on div "Janela de atendimento Grade de atendimento Capacidade Transportadoras Veículos …" at bounding box center [475, 204] width 950 height 409
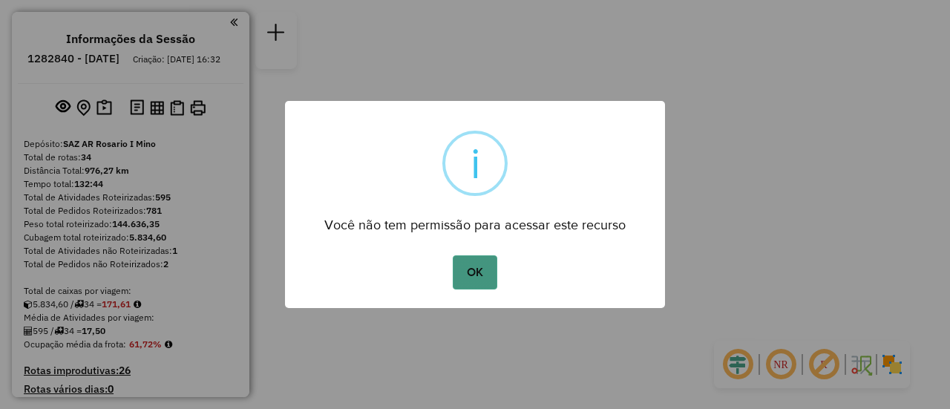
click at [478, 278] on button "OK" at bounding box center [475, 272] width 44 height 34
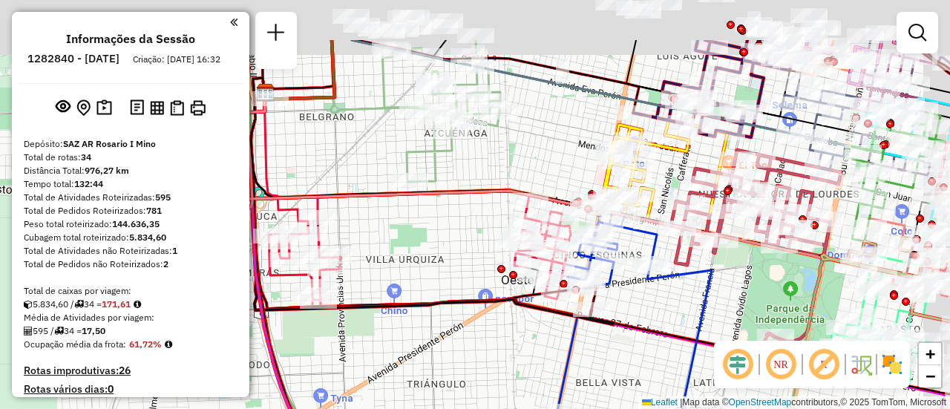
drag, startPoint x: 741, startPoint y: 64, endPoint x: 637, endPoint y: 178, distance: 154.5
click at [658, 145] on div at bounding box center [676, 137] width 37 height 15
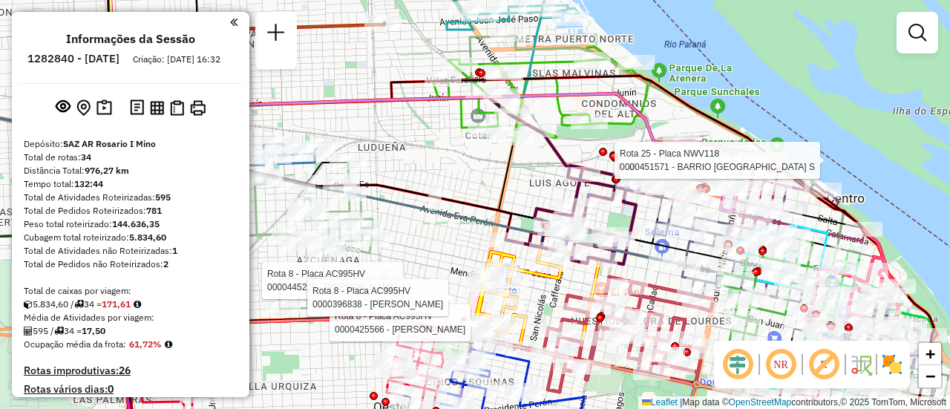
select select "**********"
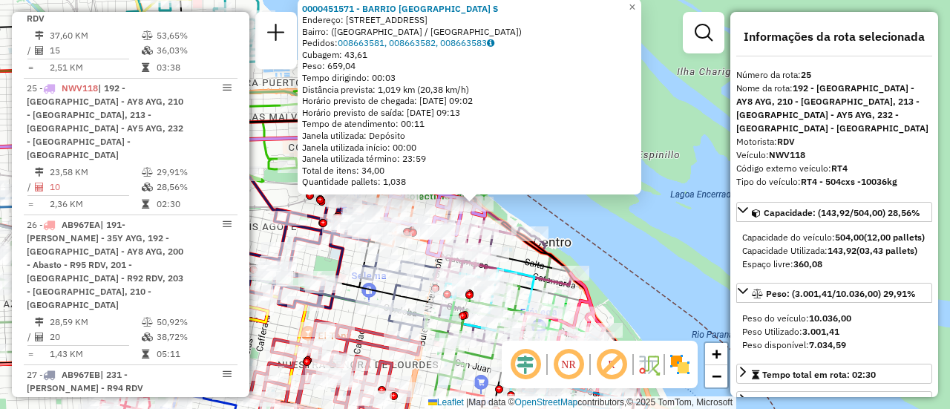
scroll to position [149, 0]
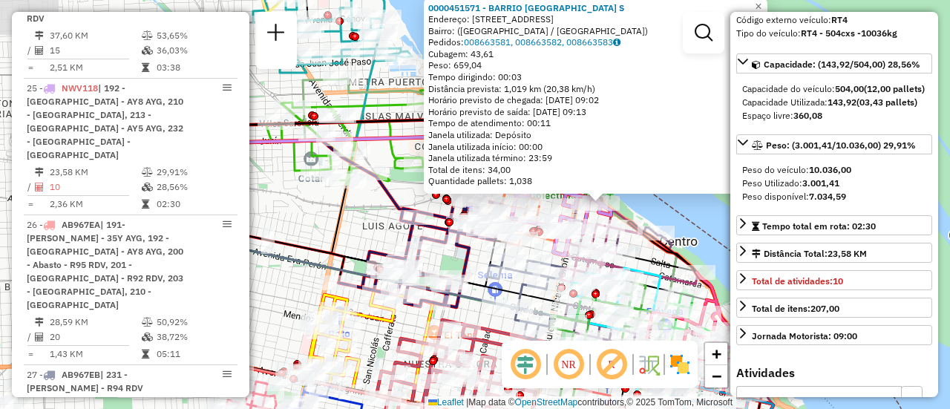
drag, startPoint x: 596, startPoint y: 236, endPoint x: 722, endPoint y: 235, distance: 126.2
click at [722, 235] on div "0000451571 - [GEOGRAPHIC_DATA]: [STREET_ADDRESS]) [GEOGRAPHIC_DATA]: 008663581,…" at bounding box center [475, 204] width 950 height 409
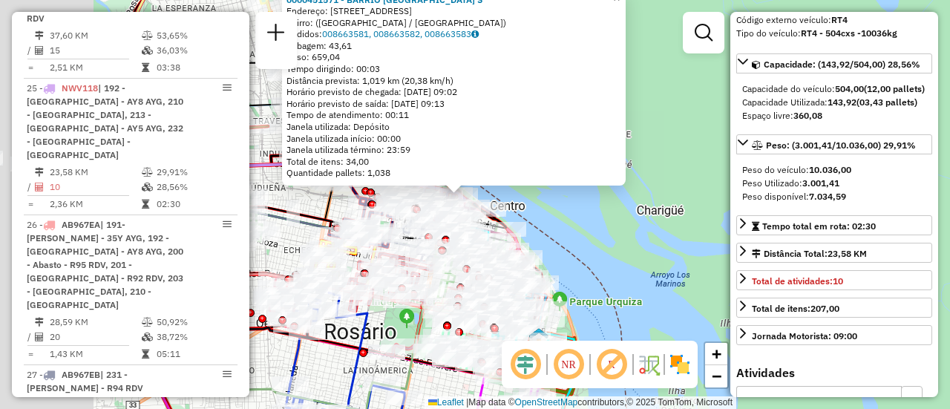
drag, startPoint x: 448, startPoint y: 212, endPoint x: 637, endPoint y: 247, distance: 192.5
click at [616, 247] on div "0000451571 - [GEOGRAPHIC_DATA]: [STREET_ADDRESS]) [GEOGRAPHIC_DATA]: 008663581,…" at bounding box center [475, 204] width 950 height 409
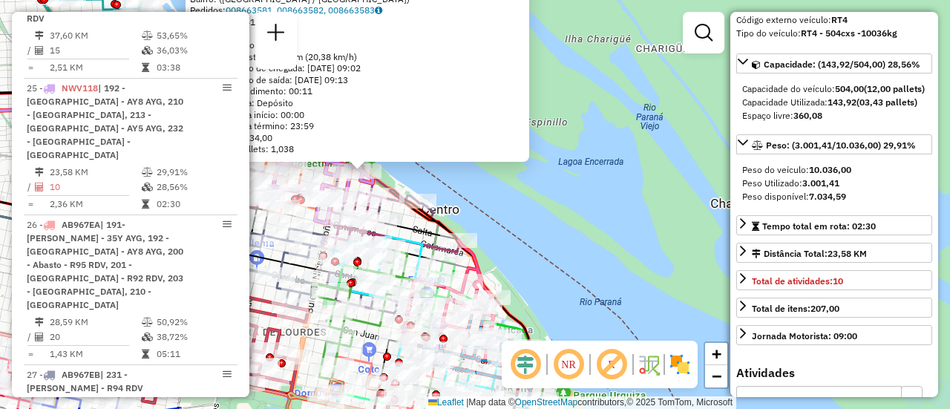
click at [477, 196] on div "0000451571 - [GEOGRAPHIC_DATA]: [STREET_ADDRESS]) [GEOGRAPHIC_DATA]: 008663581,…" at bounding box center [475, 204] width 950 height 409
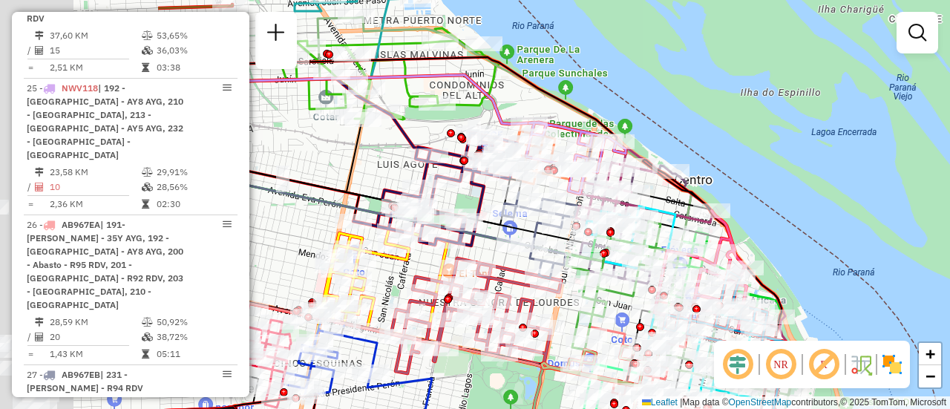
drag, startPoint x: 440, startPoint y: 181, endPoint x: 697, endPoint y: 149, distance: 259.6
click at [696, 151] on div "Janela de atendimento Grade de atendimento Capacidade Transportadoras Veículos …" at bounding box center [475, 204] width 950 height 409
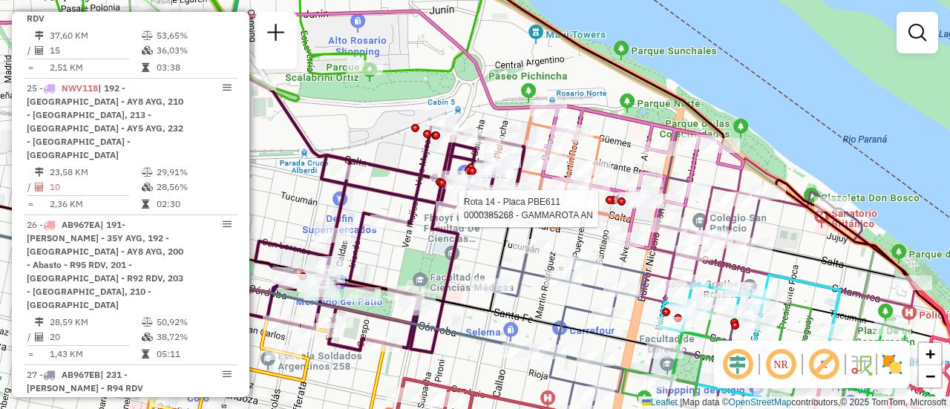
select select "**********"
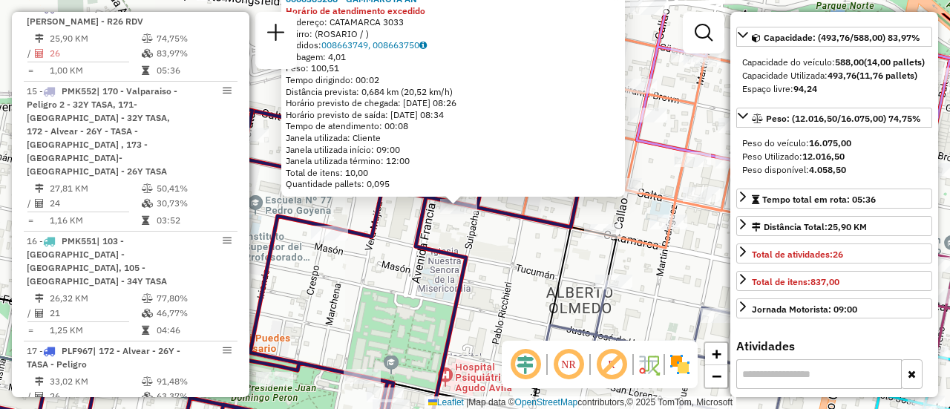
drag, startPoint x: 480, startPoint y: 199, endPoint x: 494, endPoint y: 265, distance: 67.4
click at [499, 287] on div "0000385268 - GAMMAROTA AN Horário de atendimento excedido Endereço: CATAMARCA 3…" at bounding box center [475, 204] width 950 height 409
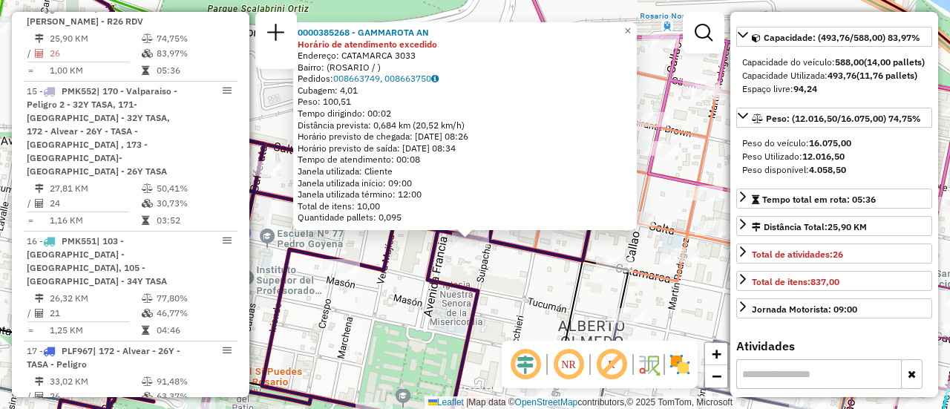
click at [509, 279] on div "0000385268 - GAMMAROTA AN Horário de atendimento excedido Endereço: CATAMARCA 3…" at bounding box center [475, 204] width 950 height 409
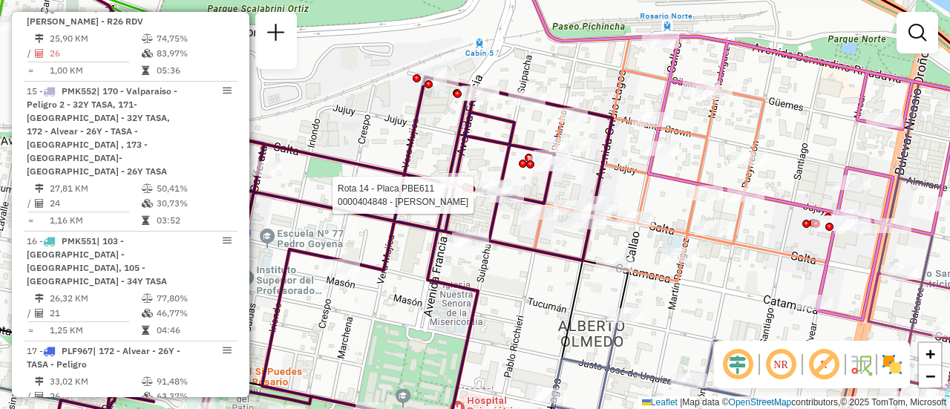
select select "**********"
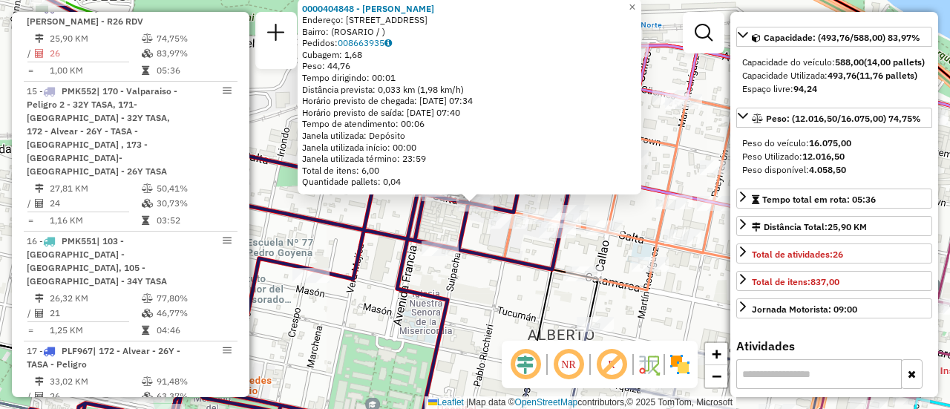
click at [516, 305] on div "0000404848 - [PERSON_NAME]: [STREET_ADDRESS] Bairro: ([GEOGRAPHIC_DATA] / ) Ped…" at bounding box center [475, 204] width 950 height 409
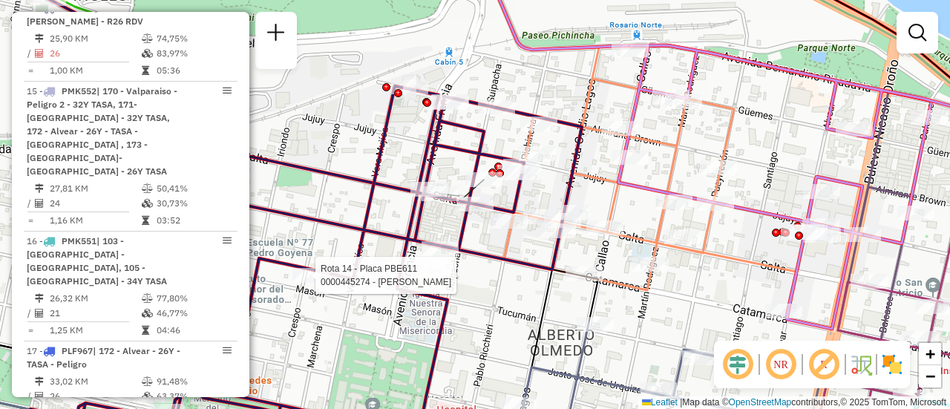
select select "**********"
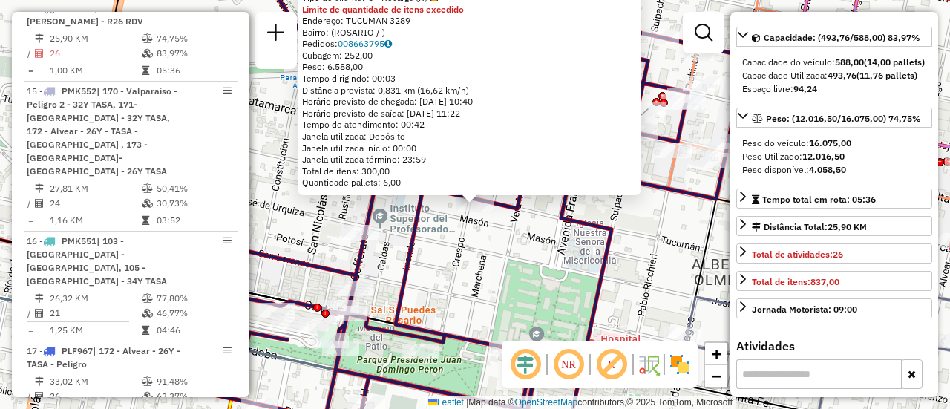
click at [526, 261] on div "0000445274 - [PERSON_NAME] Tipo de cliente: 6 - Recarga (R) Limite de quantidad…" at bounding box center [475, 204] width 950 height 409
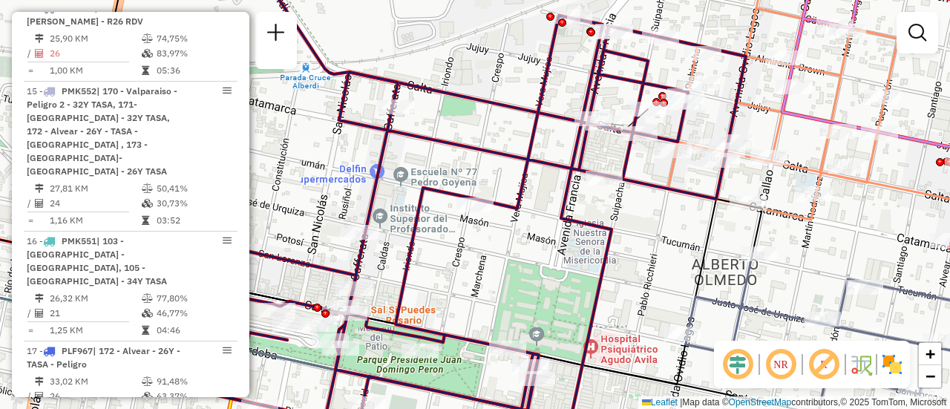
click at [682, 230] on div "Janela de atendimento Grade de atendimento Capacidade Transportadoras Veículos …" at bounding box center [475, 204] width 950 height 409
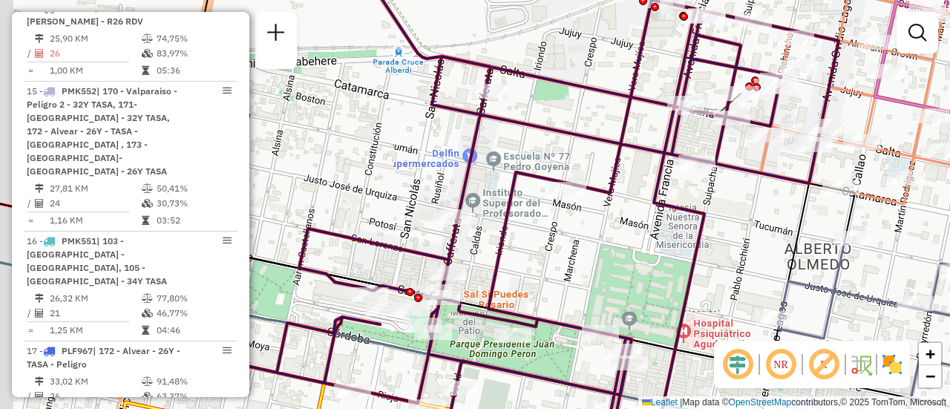
drag, startPoint x: 414, startPoint y: 274, endPoint x: 562, endPoint y: 233, distance: 154.0
click at [564, 238] on icon at bounding box center [511, 217] width 656 height 434
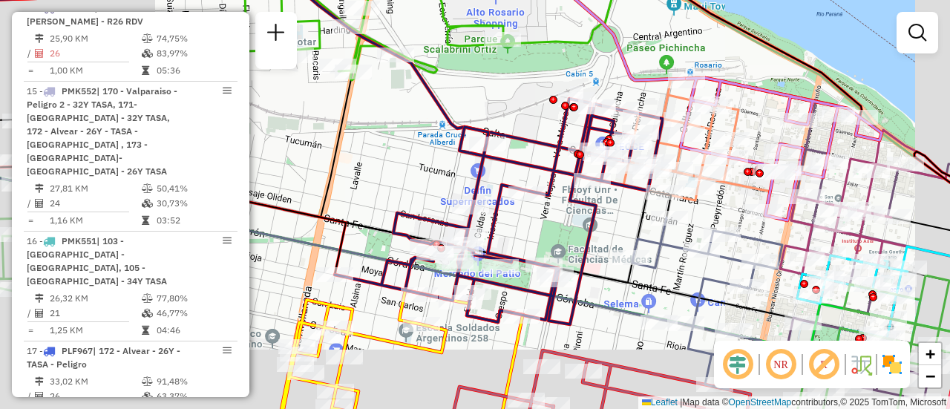
drag, startPoint x: 339, startPoint y: 260, endPoint x: 781, endPoint y: 270, distance: 442.7
click at [346, 275] on icon at bounding box center [125, 215] width 441 height 119
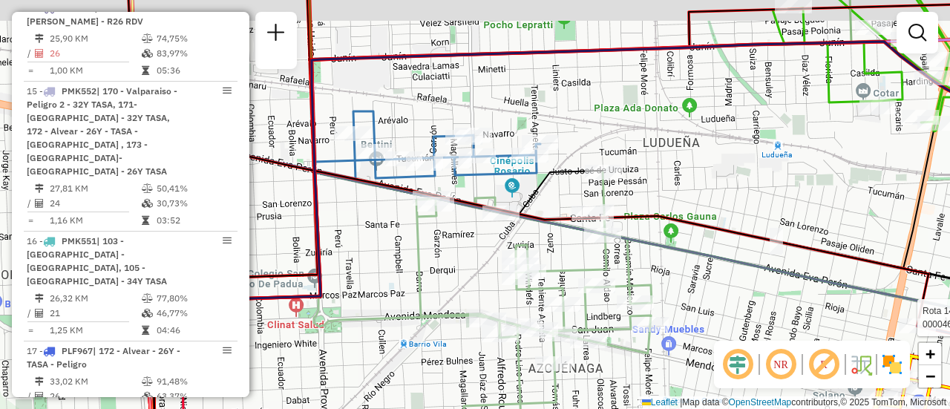
drag, startPoint x: 274, startPoint y: 195, endPoint x: 636, endPoint y: 253, distance: 366.3
click at [633, 253] on div "Rota 14 - Placa PBE611 0000460826 - MERCADO CH S. R. L. Janela de atendimento G…" at bounding box center [475, 204] width 950 height 409
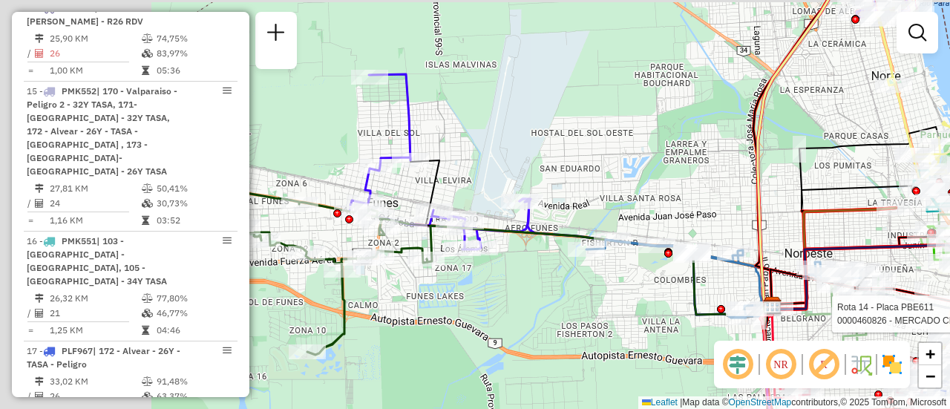
drag, startPoint x: 291, startPoint y: 255, endPoint x: 734, endPoint y: 286, distance: 444.3
click at [727, 287] on div "Rota 14 - Placa PBE611 0000460826 - MERCADO CH S. R. L. Janela de atendimento G…" at bounding box center [475, 204] width 950 height 409
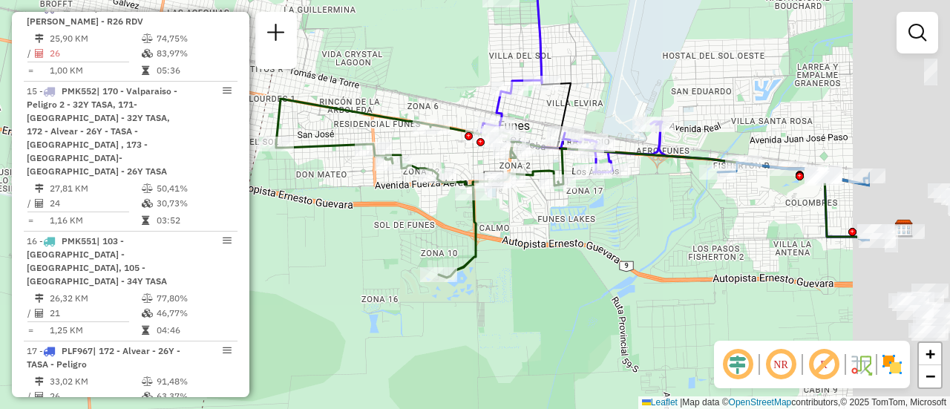
drag, startPoint x: 890, startPoint y: 261, endPoint x: 508, endPoint y: 234, distance: 382.6
click at [427, 223] on div "Rota 14 - Placa PBE611 0000460826 - MERCADO CH S. R. L. Janela de atendimento G…" at bounding box center [475, 204] width 950 height 409
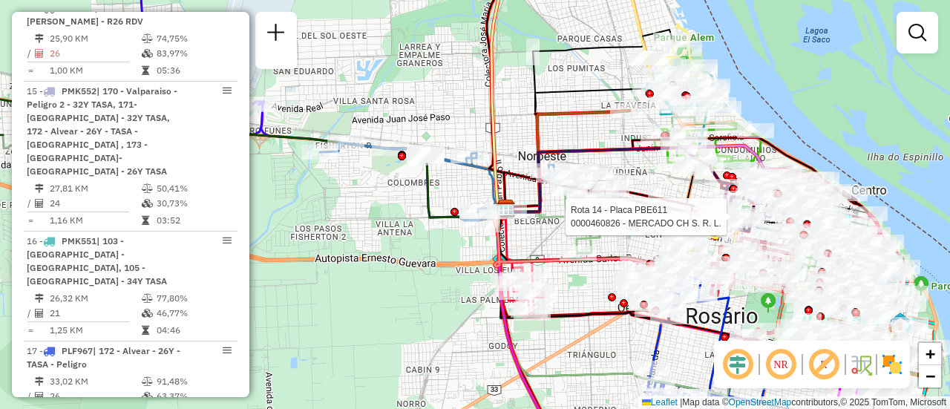
drag, startPoint x: 700, startPoint y: 218, endPoint x: 643, endPoint y: 221, distance: 57.3
click at [642, 223] on div "Rota 14 - Placa PBE611 0000460826 - MERCADO CH S. R. L. Rota 14 - Placa PBE611 …" at bounding box center [475, 204] width 950 height 409
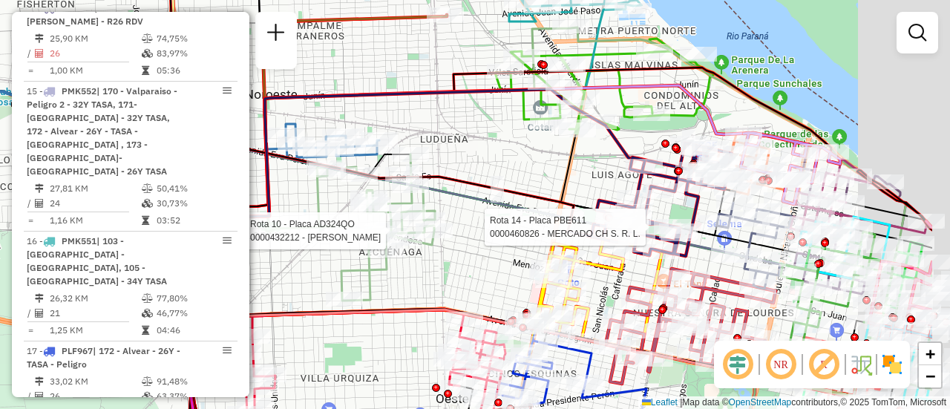
drag, startPoint x: 797, startPoint y: 201, endPoint x: 350, endPoint y: 195, distance: 447.8
click at [568, 195] on icon at bounding box center [650, 199] width 164 height 113
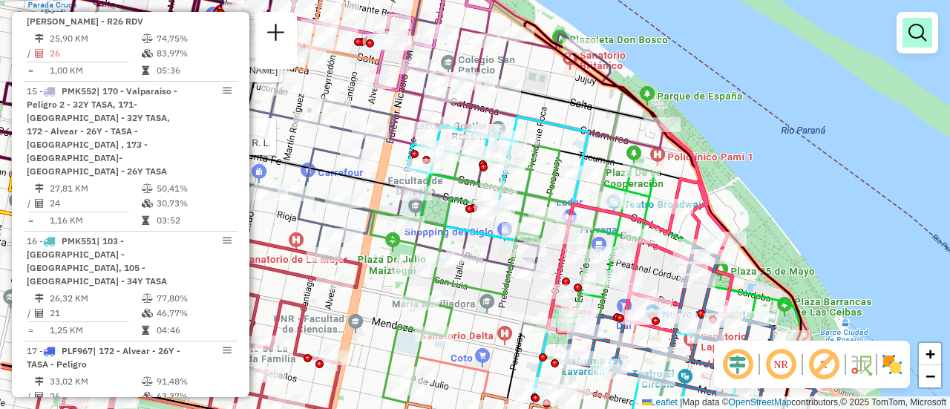
click at [920, 36] on em at bounding box center [918, 33] width 18 height 18
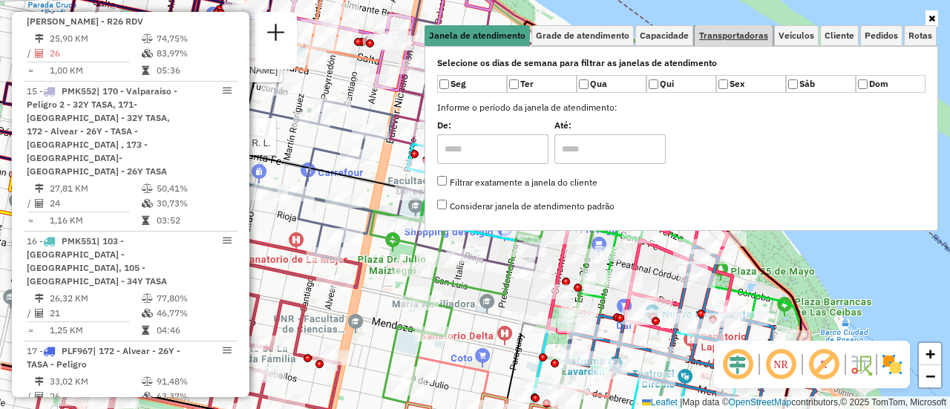
click at [754, 33] on span "Transportadoras" at bounding box center [733, 35] width 69 height 9
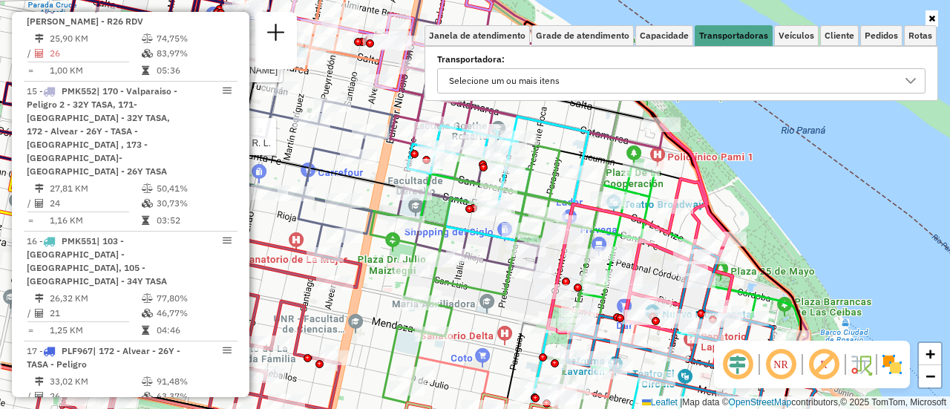
click at [910, 81] on icon at bounding box center [911, 81] width 12 height 12
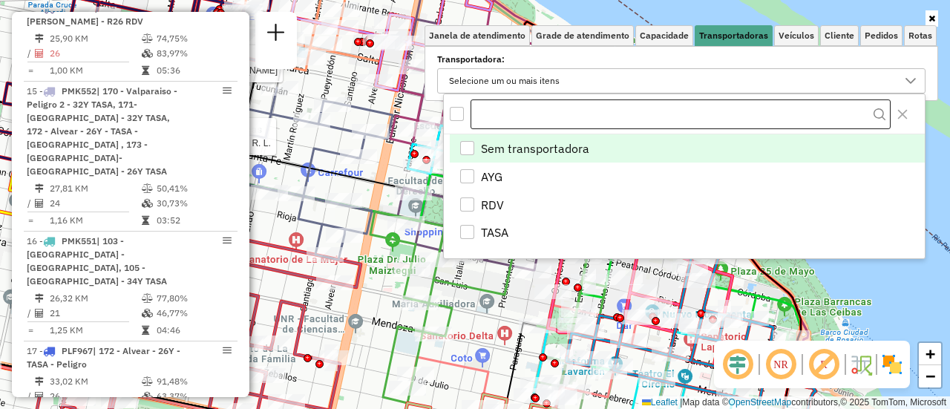
scroll to position [9, 51]
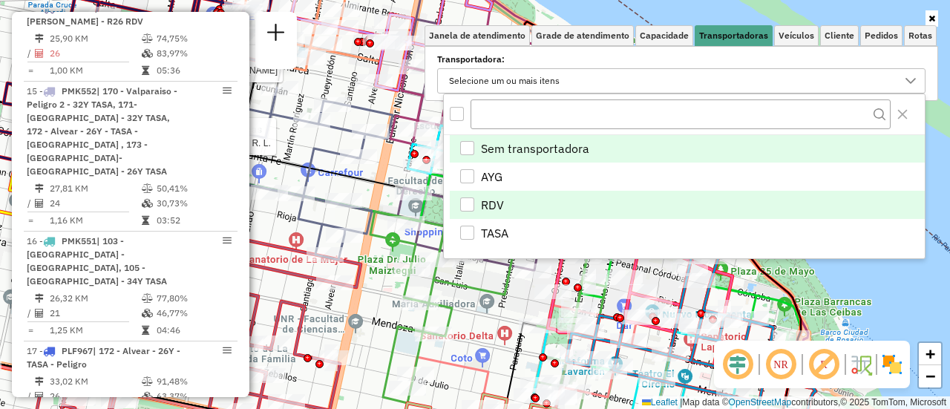
click at [469, 200] on div "RDV" at bounding box center [467, 205] width 14 height 14
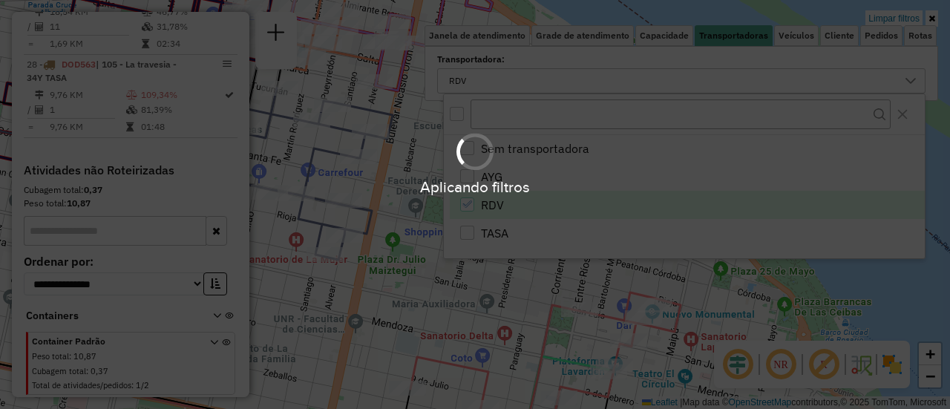
scroll to position [1068, 0]
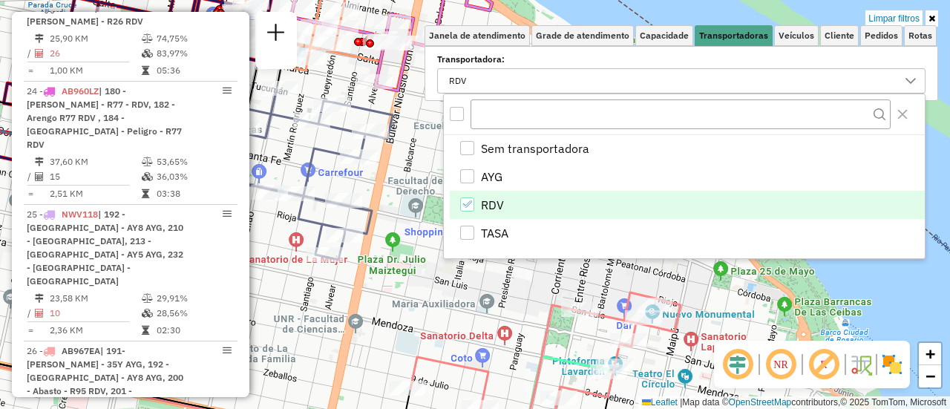
click at [516, 267] on div "Limpar filtros Janela de atendimento Grade de atendimento Capacidade Transporta…" at bounding box center [475, 204] width 950 height 409
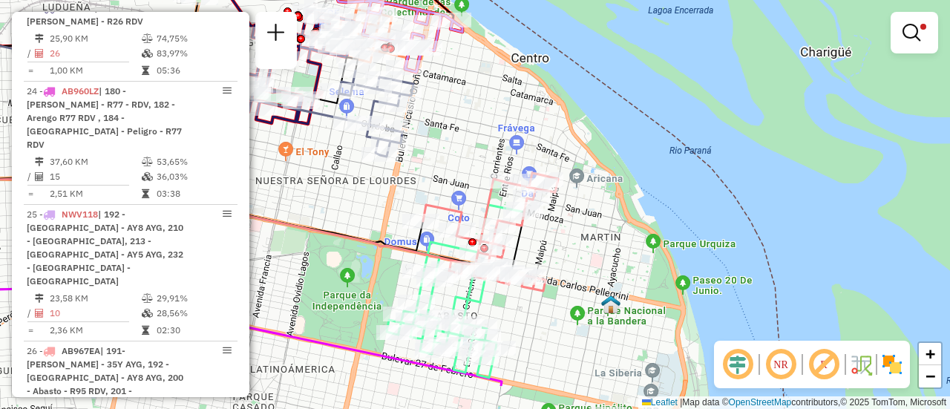
drag, startPoint x: 474, startPoint y: 231, endPoint x: 539, endPoint y: 25, distance: 215.6
click at [533, 27] on div "Limpar filtros Janela de atendimento Grade de atendimento Capacidade Transporta…" at bounding box center [475, 204] width 950 height 409
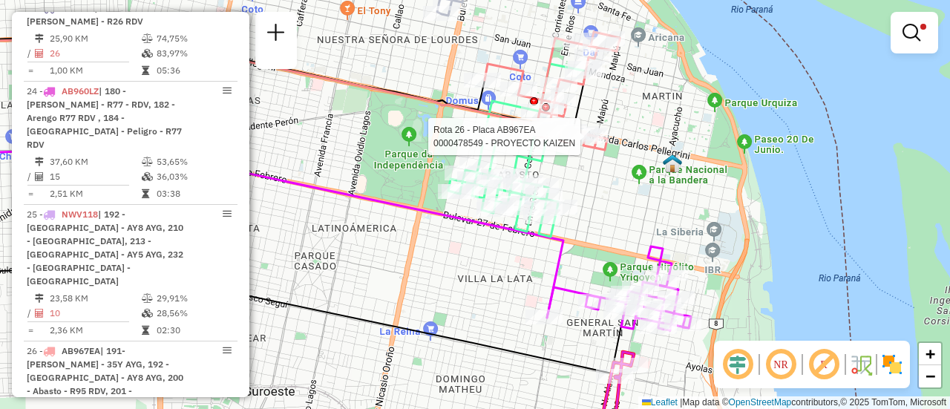
select select "**********"
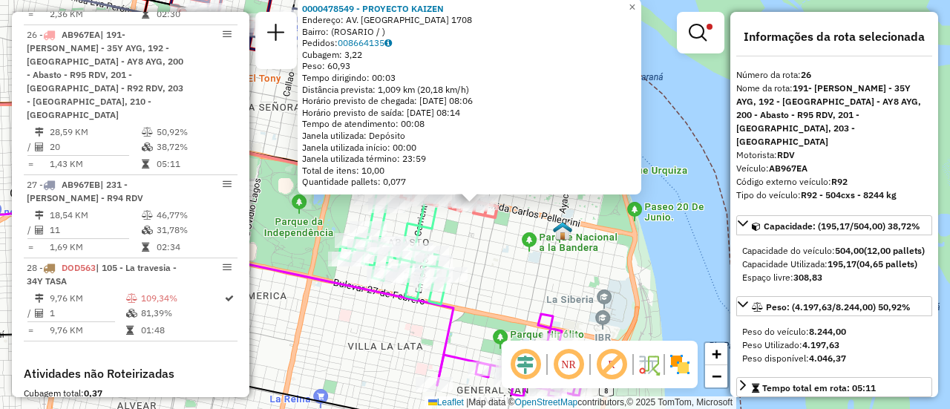
scroll to position [223, 0]
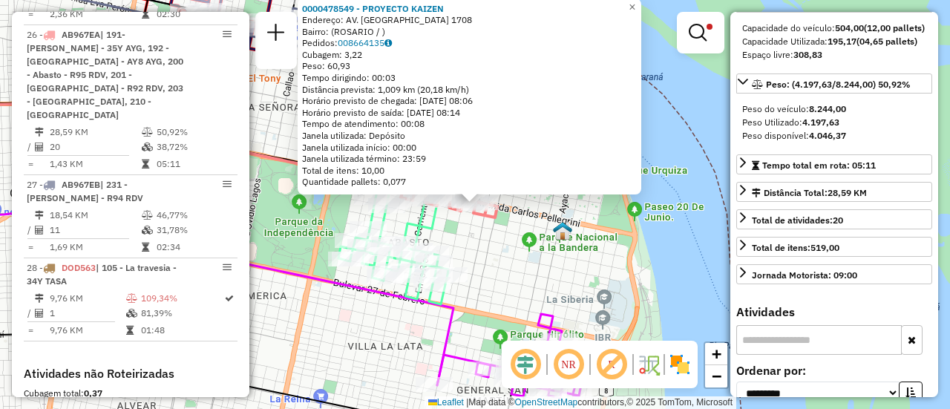
click at [660, 257] on div "0000478549 - PROYECTO KAIZEN Endereço: AV. SAN MARTIN 1708 Bairro: (ROSARIO / )…" at bounding box center [475, 204] width 950 height 409
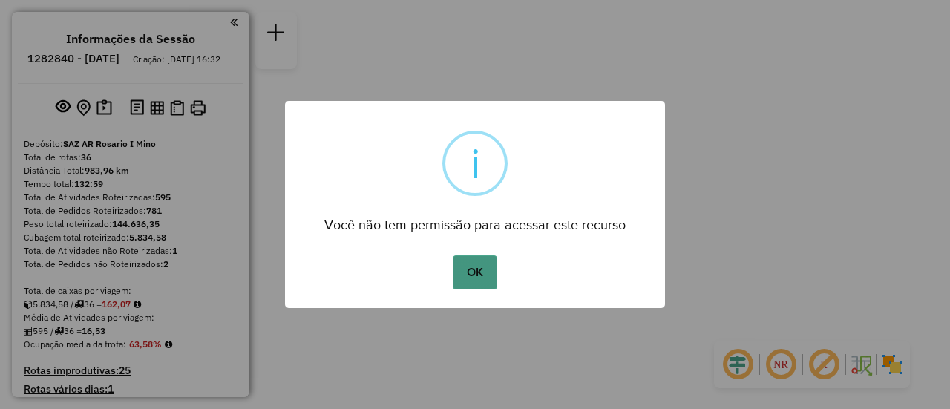
click at [482, 266] on button "OK" at bounding box center [475, 272] width 44 height 34
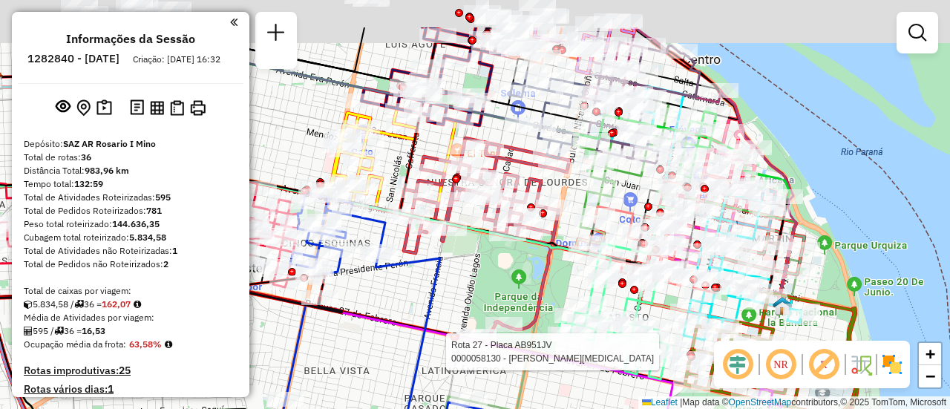
drag, startPoint x: 493, startPoint y: 65, endPoint x: 512, endPoint y: 245, distance: 180.7
click at [509, 241] on icon at bounding box center [484, 240] width 170 height 204
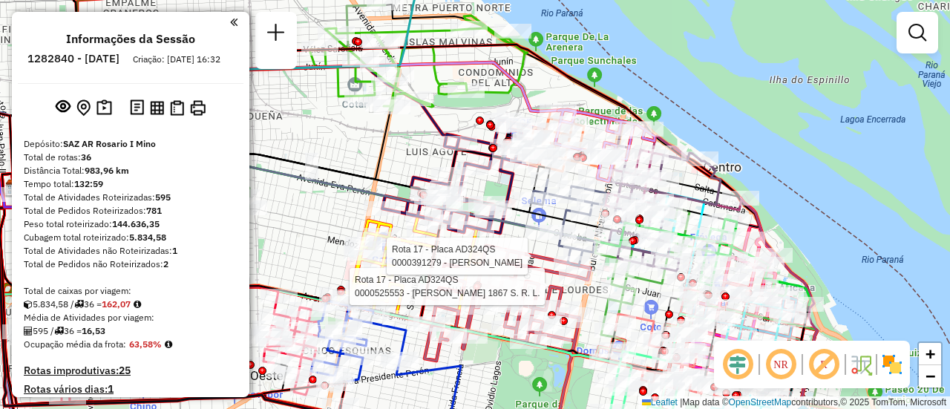
click at [791, 126] on div "Rota 27 - Placa AB951JV 0000058130 - [PERSON_NAME][MEDICAL_DATA] Rota 17 - Plac…" at bounding box center [475, 204] width 950 height 409
